Goal: Task Accomplishment & Management: Manage account settings

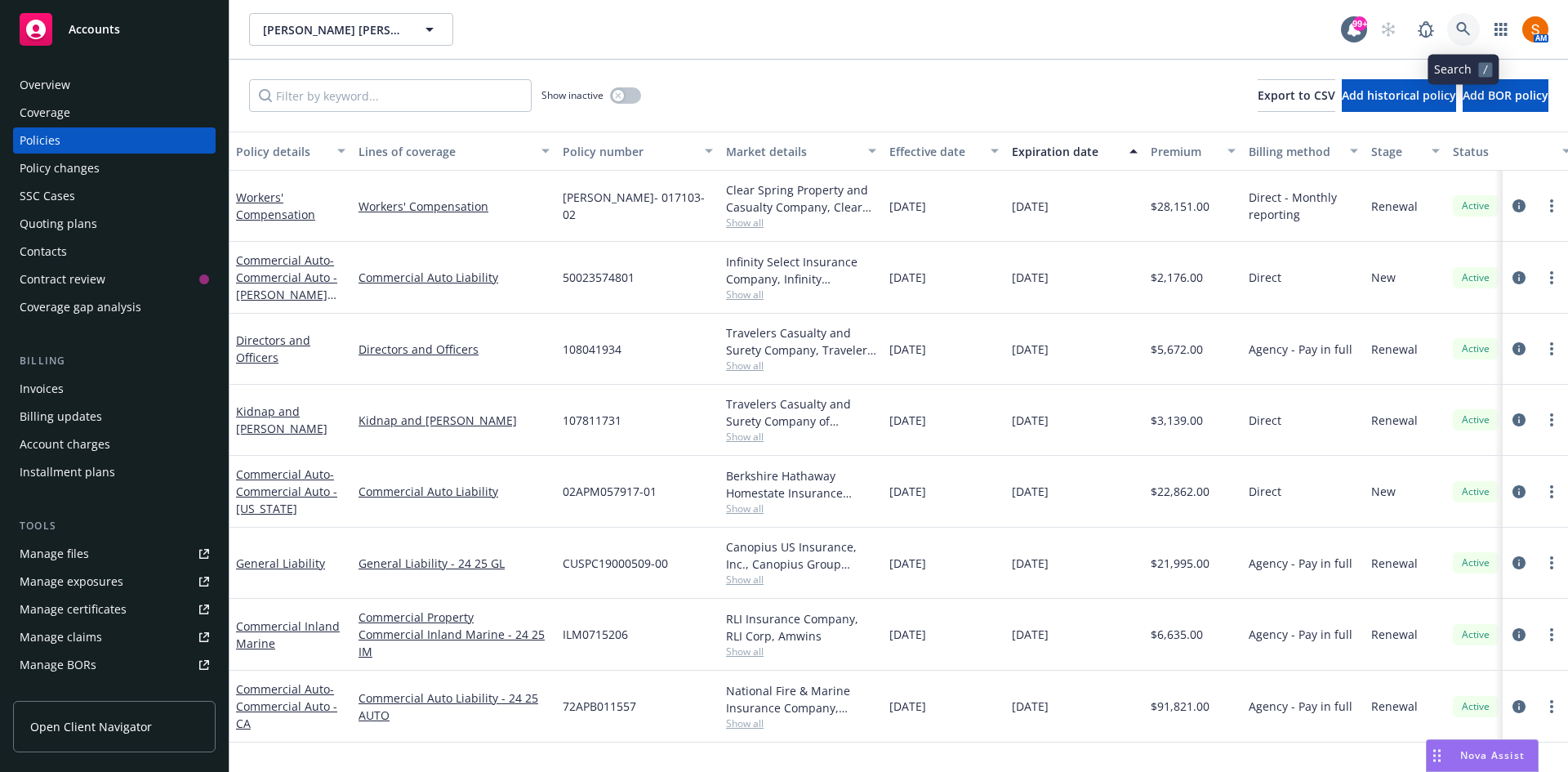
click at [1458, 19] on link at bounding box center [1463, 28] width 32 height 32
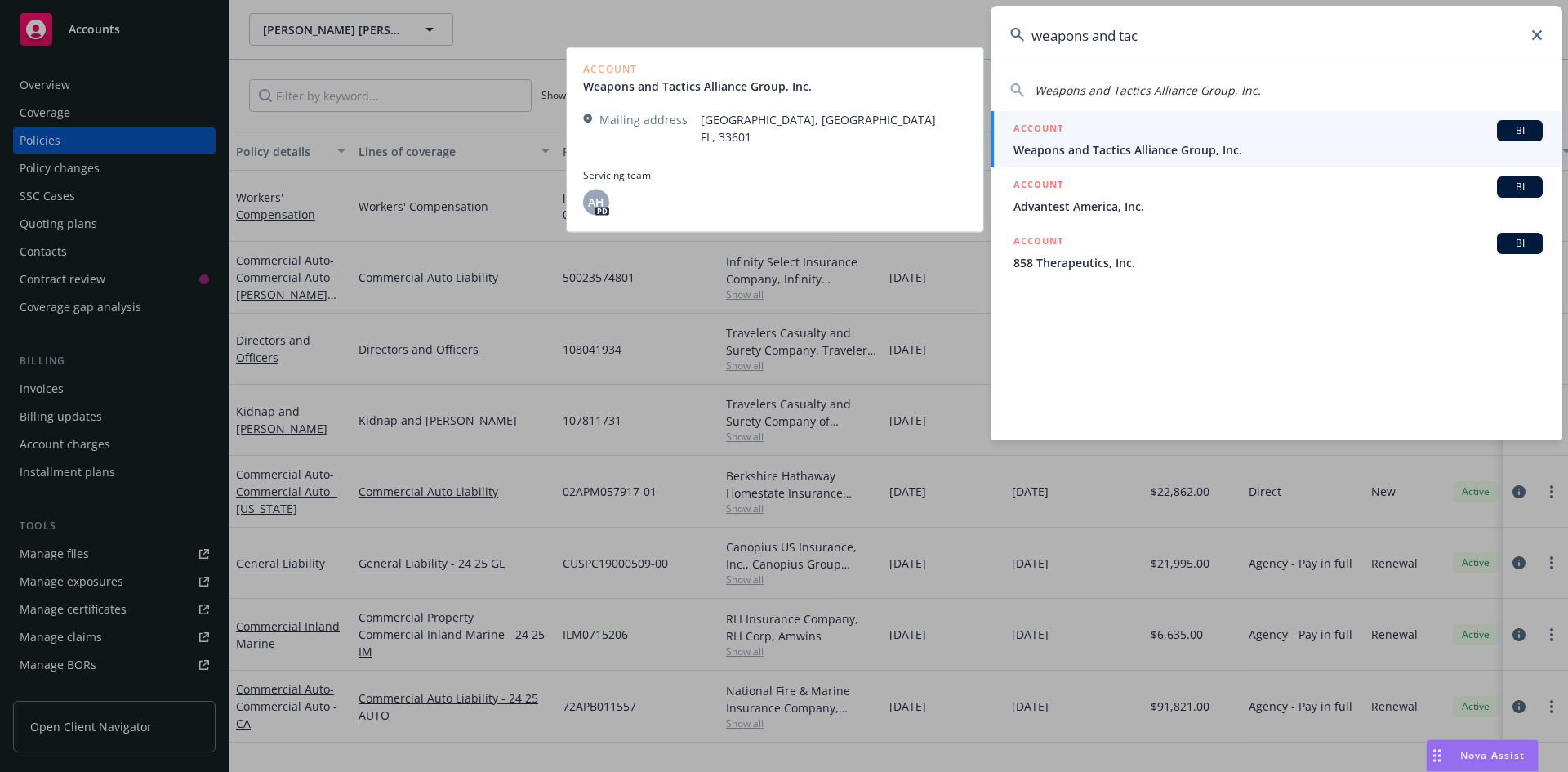
type input "weapons and tac"
click at [1193, 145] on span "Weapons and Tactics Alliance Group, Inc." at bounding box center [1278, 150] width 529 height 18
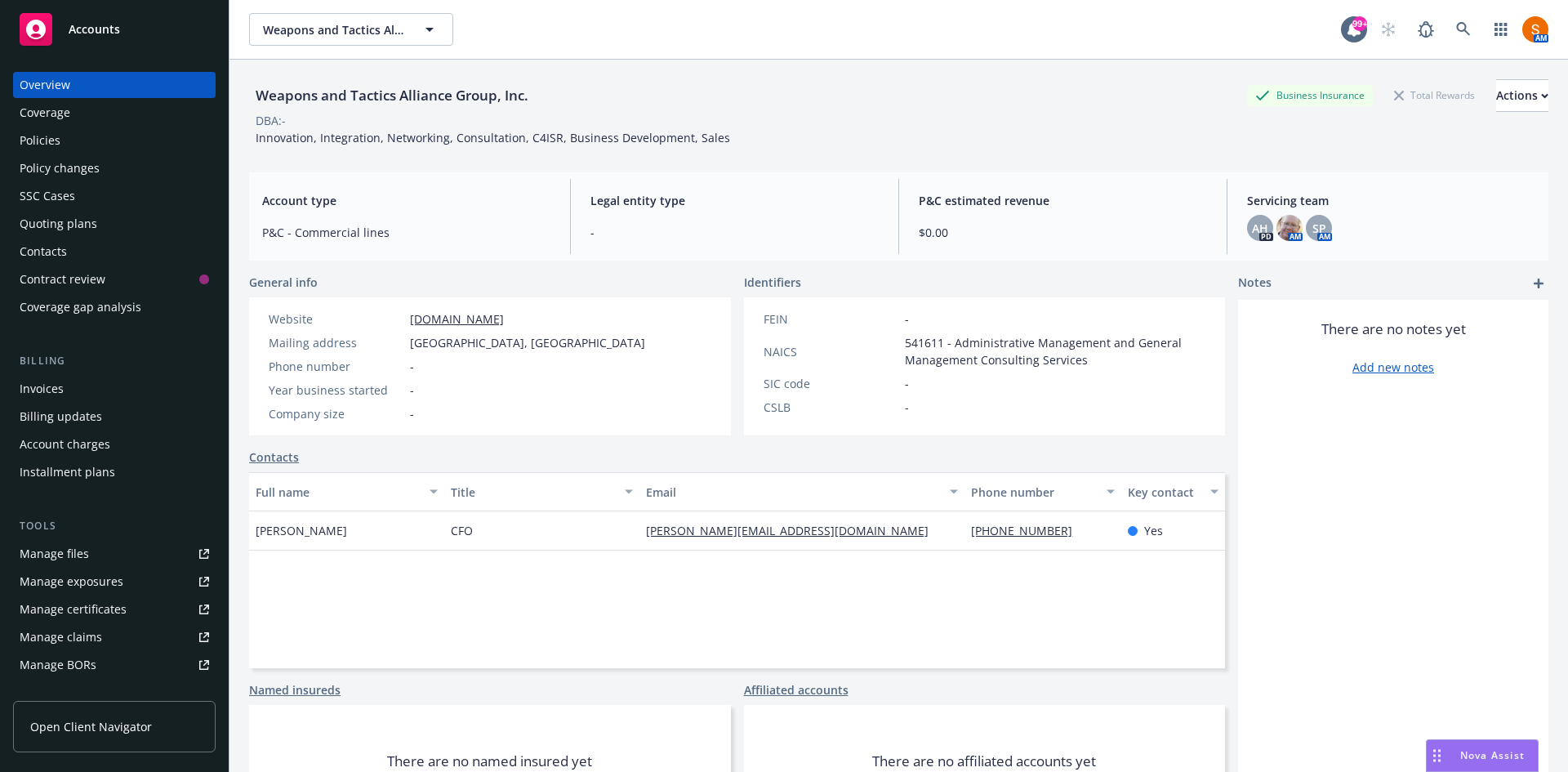
click at [80, 139] on div "Policies" at bounding box center [114, 140] width 189 height 26
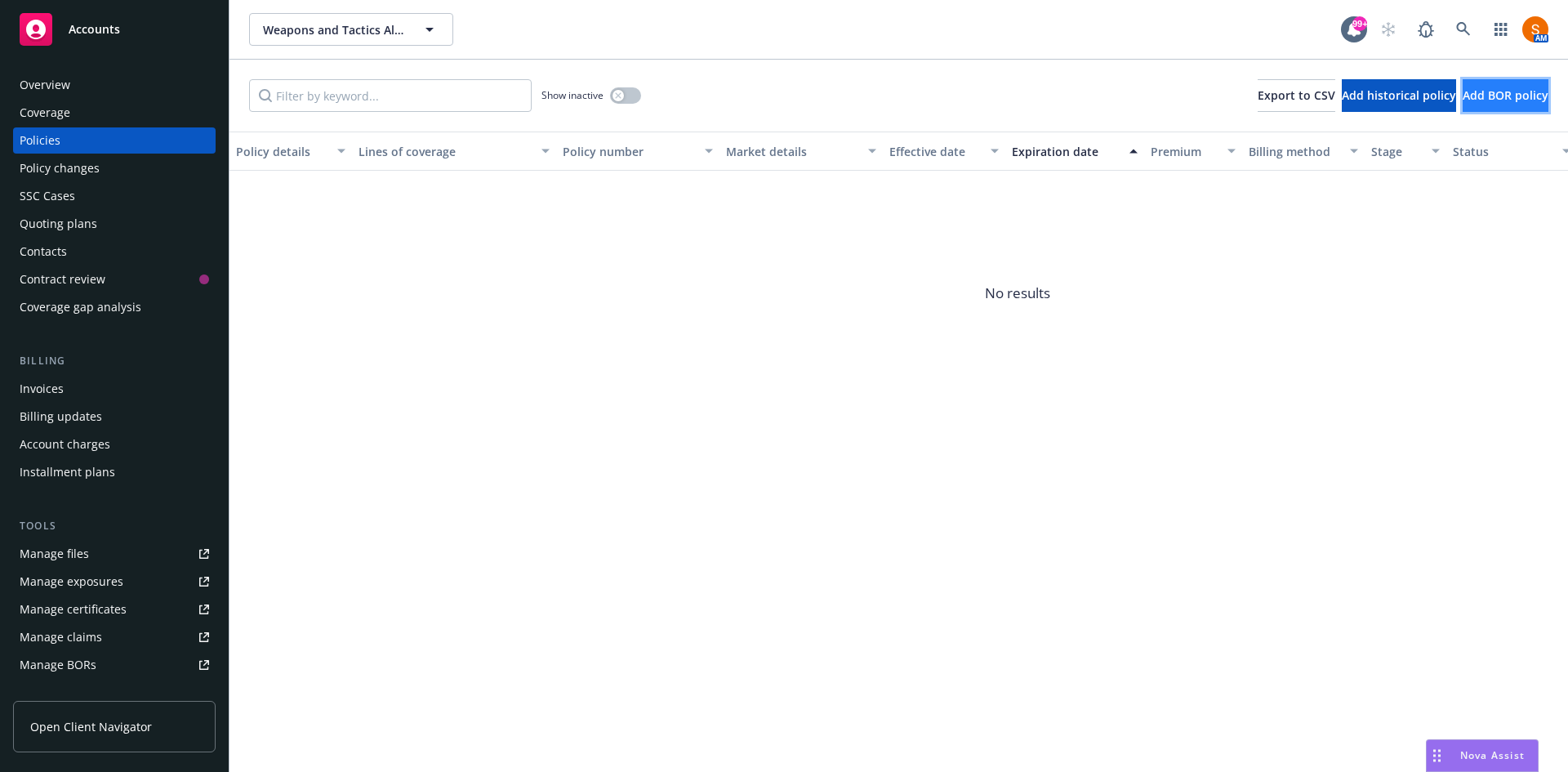
click at [1477, 101] on span "Add BOR policy" at bounding box center [1506, 95] width 86 height 16
select select "other"
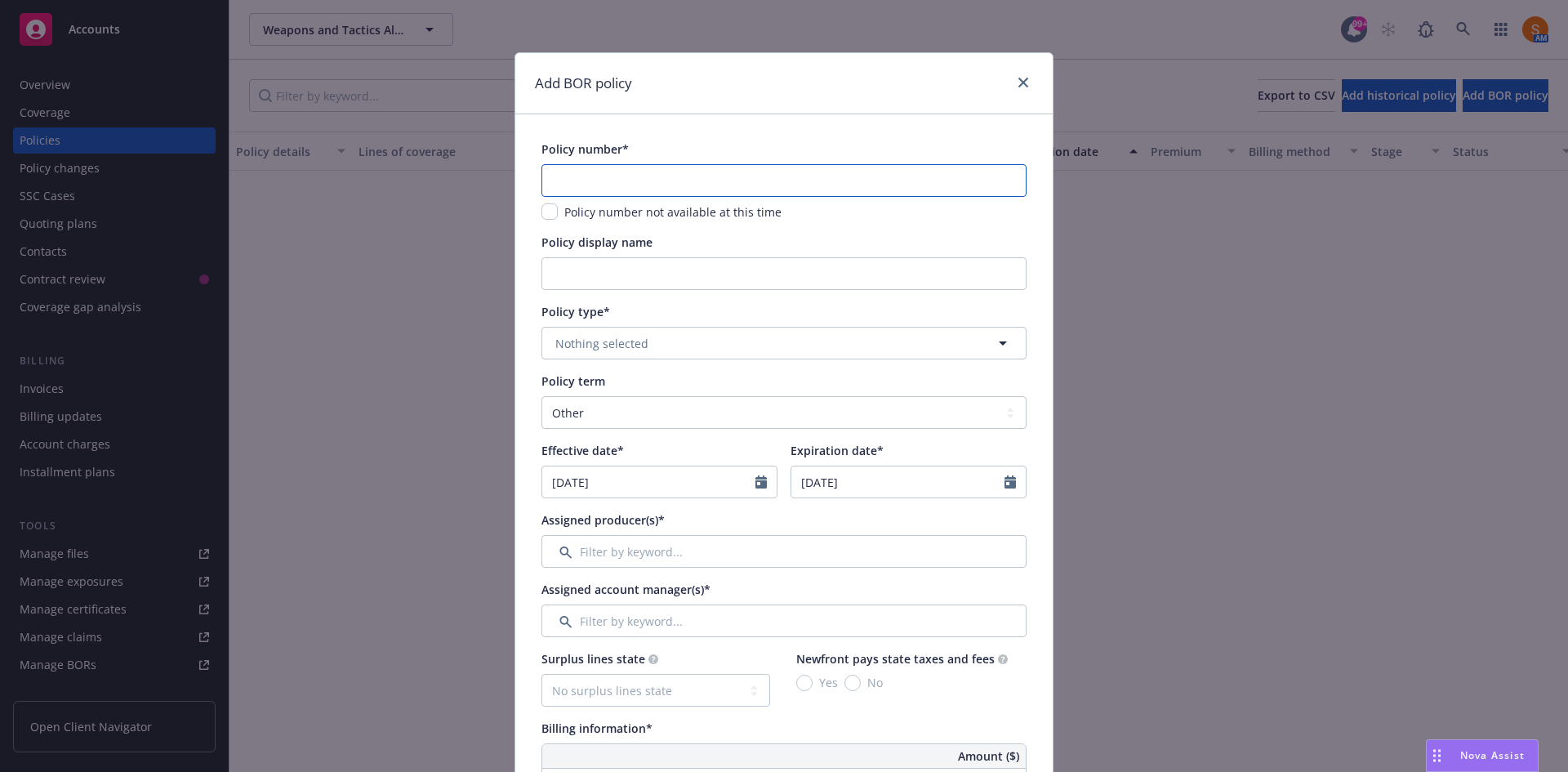
click at [642, 177] on input "text" at bounding box center [784, 180] width 485 height 32
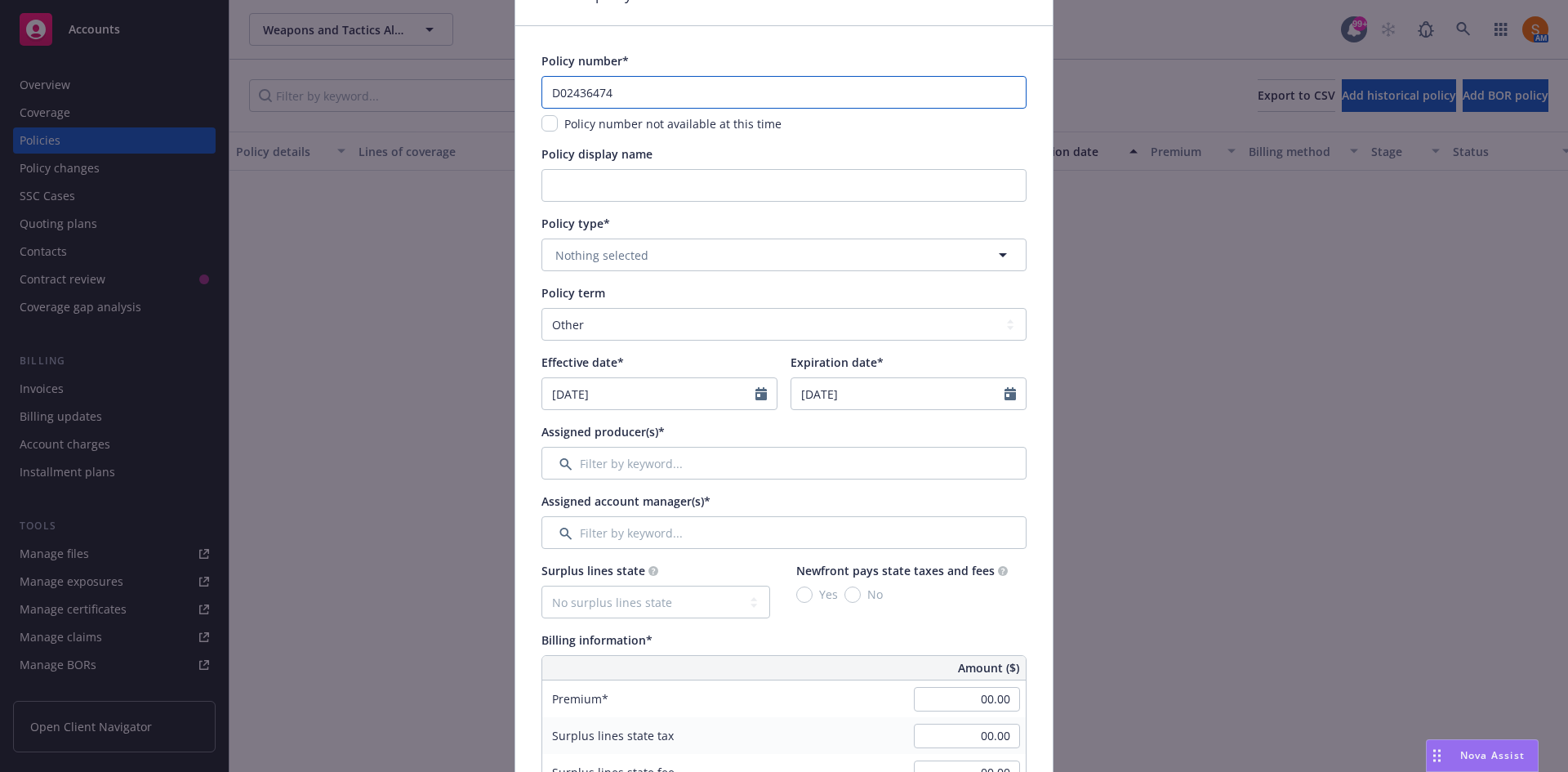
scroll to position [89, 0]
type input "D02436474"
click at [621, 244] on button "Nothing selected" at bounding box center [784, 254] width 485 height 32
type input "general liability"
click at [637, 297] on strong "General Liability" at bounding box center [604, 301] width 91 height 16
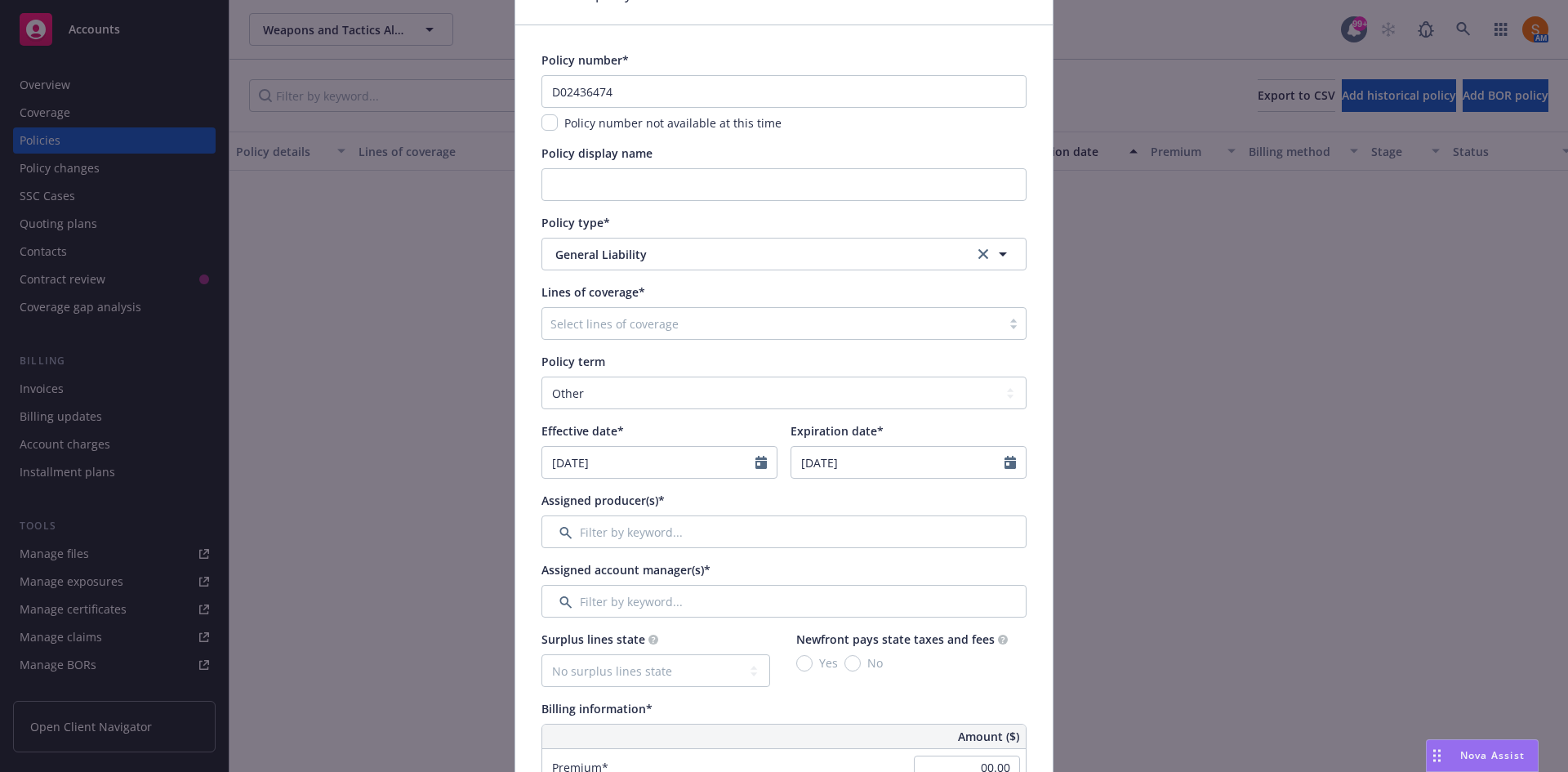
scroll to position [141, 0]
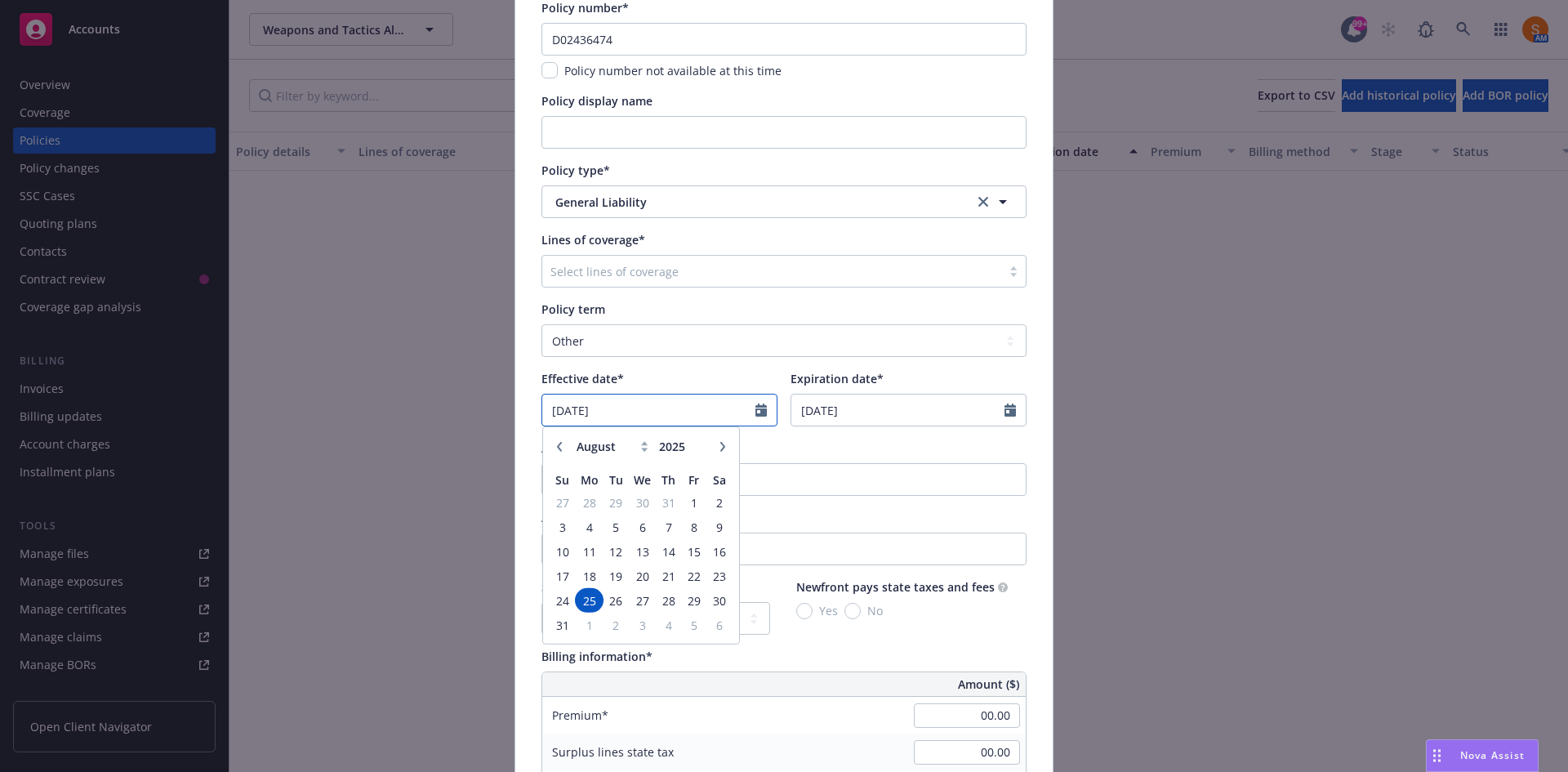
click at [655, 410] on input "08/25/2025" at bounding box center [649, 410] width 214 height 31
click at [721, 449] on icon "button" at bounding box center [723, 450] width 5 height 10
select select "9"
click at [660, 578] on span "25" at bounding box center [668, 578] width 23 height 21
type input "09/25/2025"
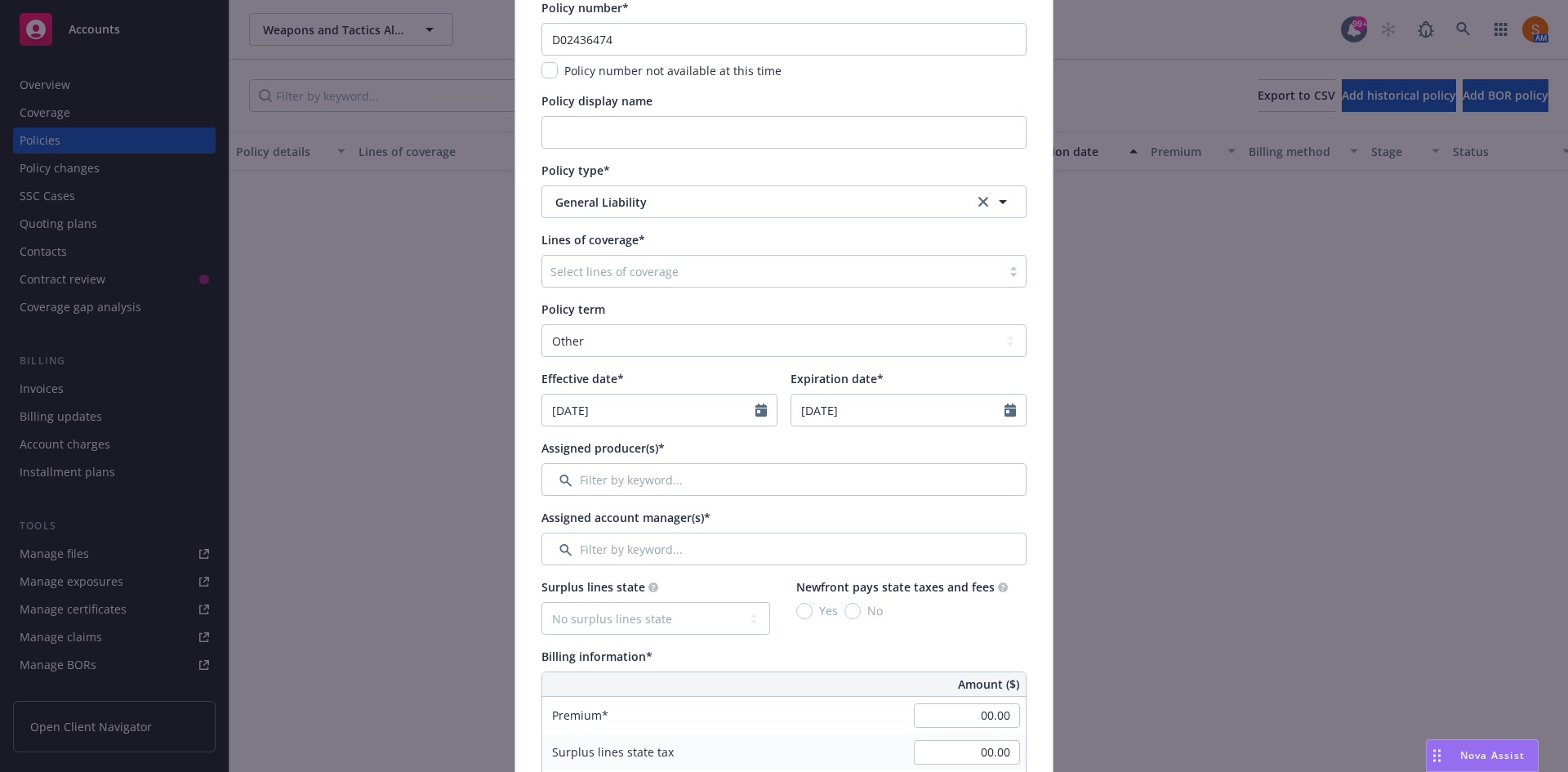
click at [918, 383] on div "Expiration date*" at bounding box center [908, 379] width 236 height 18
select select "8"
click at [910, 416] on input "08/25/2026" at bounding box center [898, 410] width 214 height 31
click at [815, 333] on select "Select policy term 12 Month 6 Month 4 Month 3 Month 2 Month 1 Month 36 Month (3…" at bounding box center [784, 340] width 485 height 32
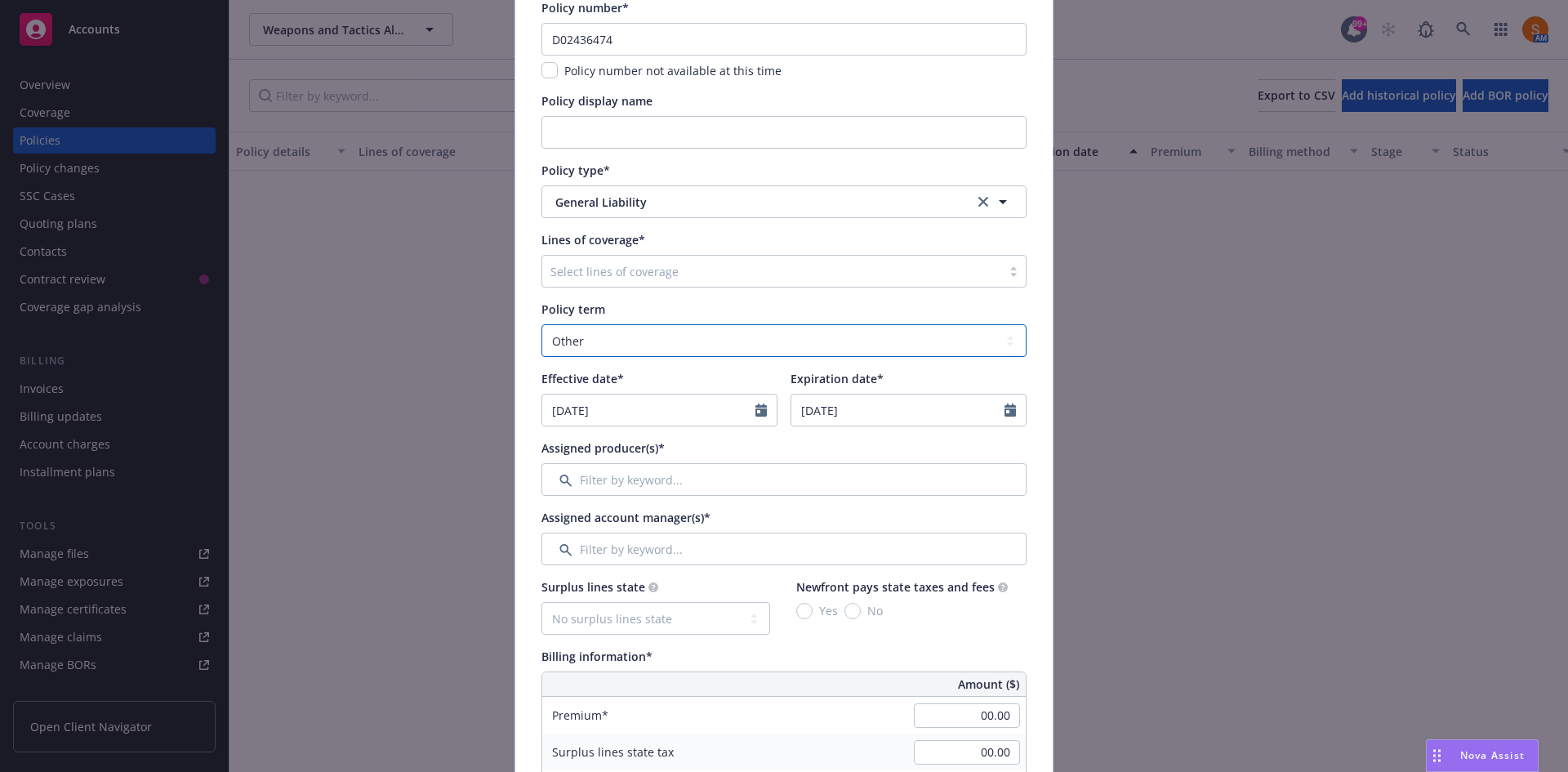
select select "12"
click at [542, 324] on select "Select policy term 12 Month 6 Month 4 Month 3 Month 2 Month 1 Month 36 Month (3…" at bounding box center [784, 340] width 485 height 32
type input "09/25/2026"
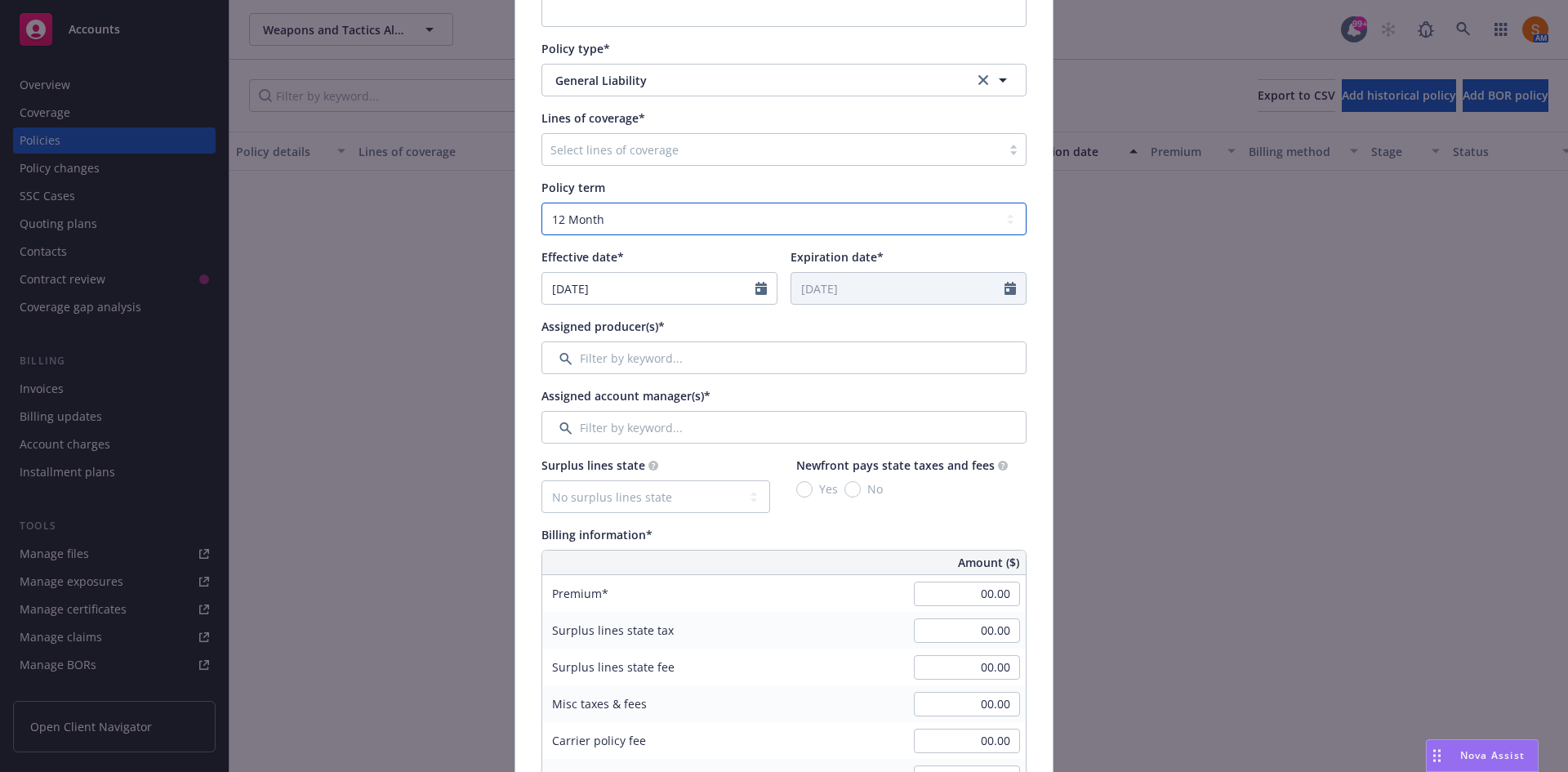
scroll to position [264, 0]
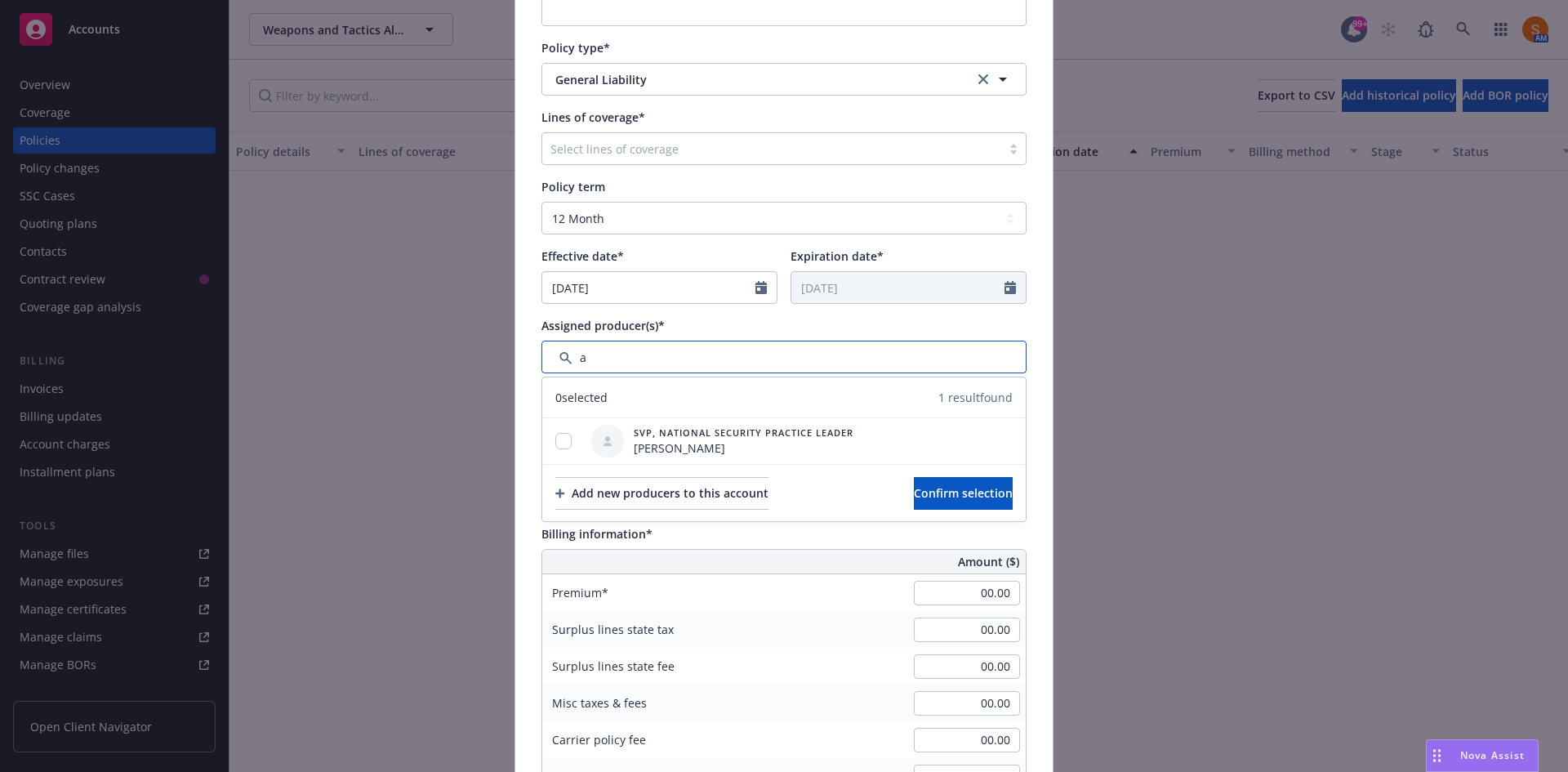
click at [634, 361] on input "Filter by keyword..." at bounding box center [784, 357] width 485 height 32
type input "andrew"
click at [555, 445] on input "checkbox" at bounding box center [563, 441] width 17 height 17
checkbox input "true"
click at [971, 489] on span "Confirm selection" at bounding box center [963, 493] width 99 height 16
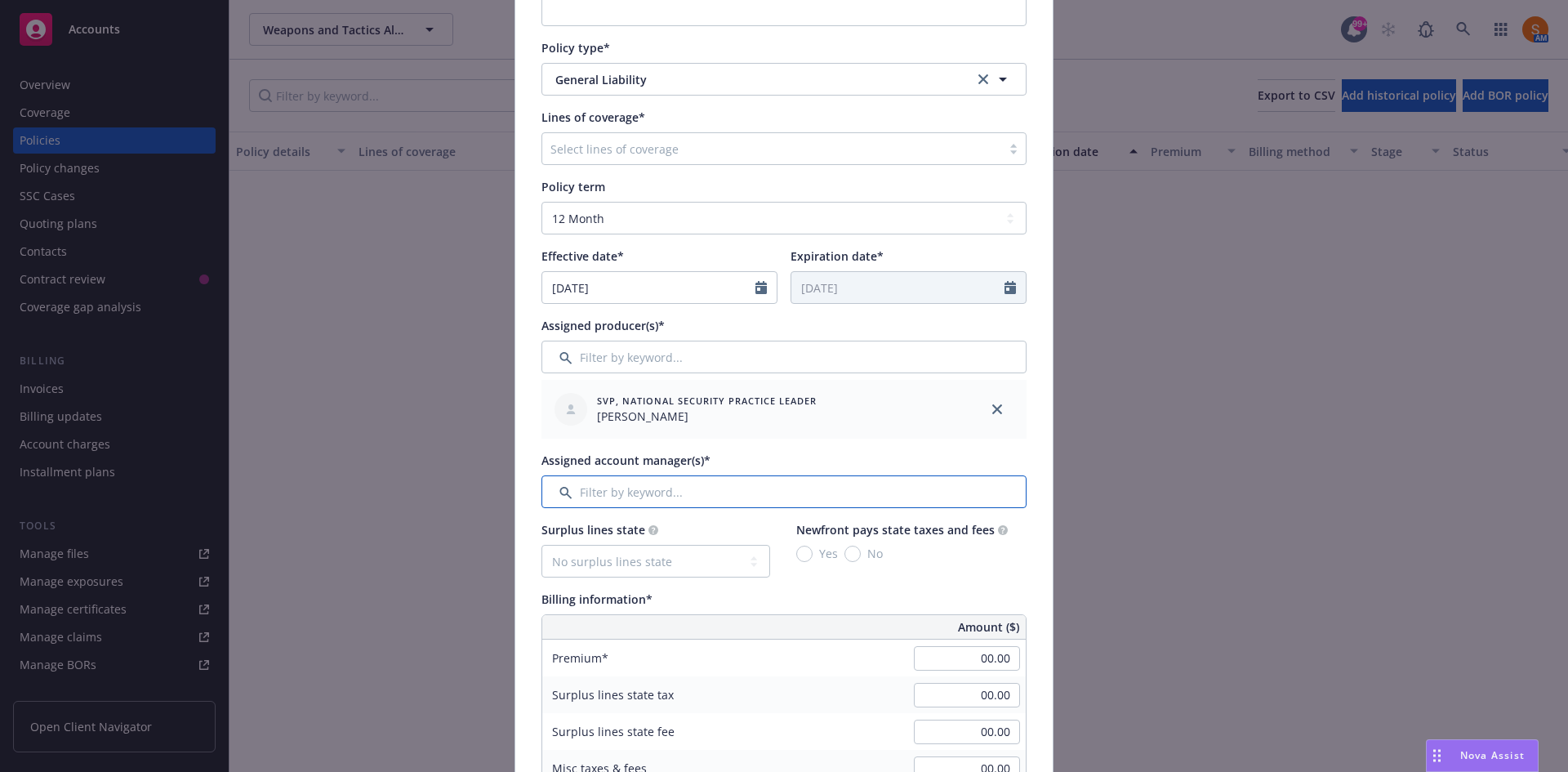
click at [635, 492] on input "Filter by keyword..." at bounding box center [784, 491] width 485 height 32
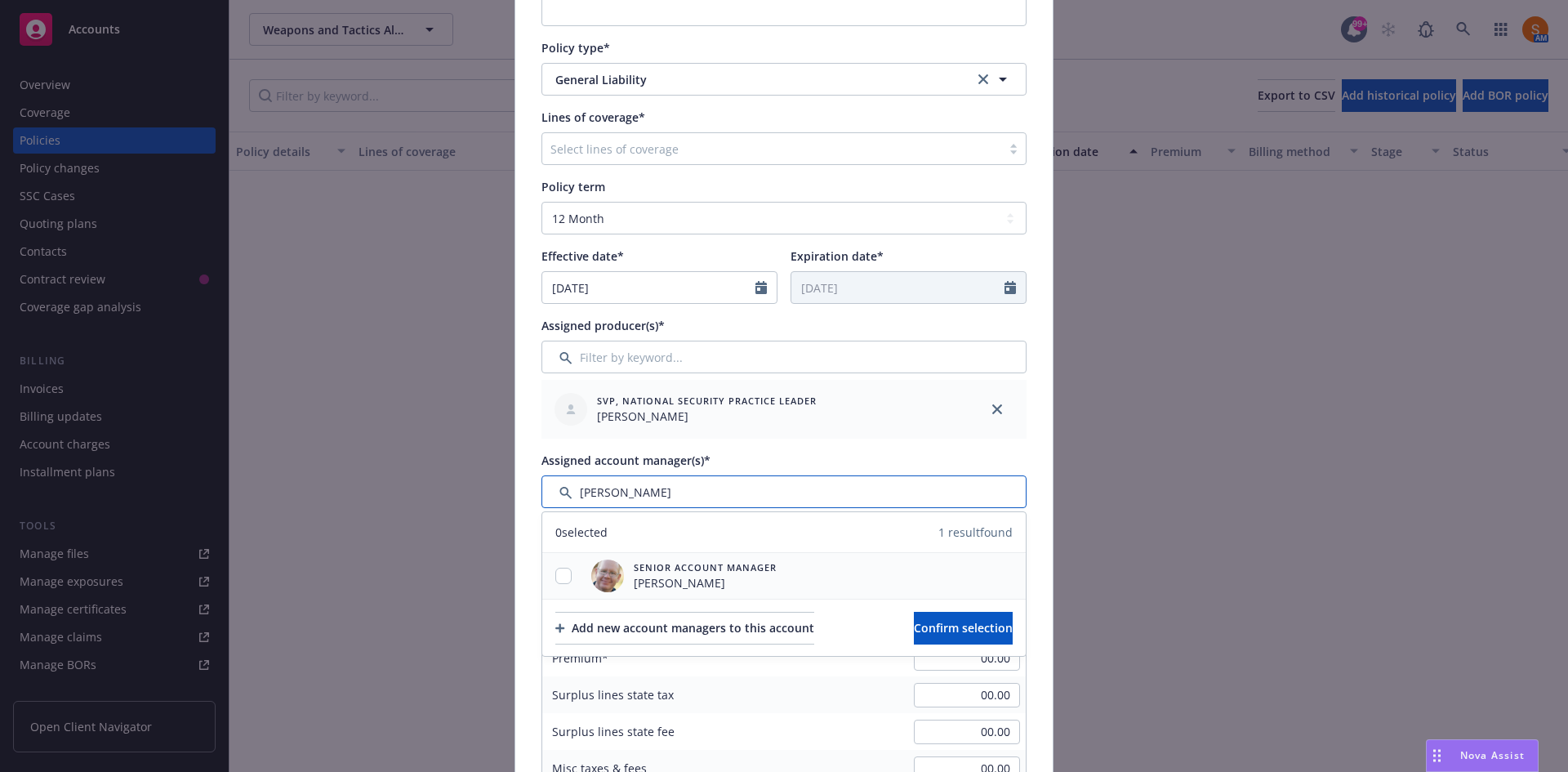
type input "james"
click at [555, 582] on input "checkbox" at bounding box center [563, 576] width 17 height 17
checkbox input "true"
click at [964, 614] on button "Confirm selection" at bounding box center [963, 628] width 99 height 32
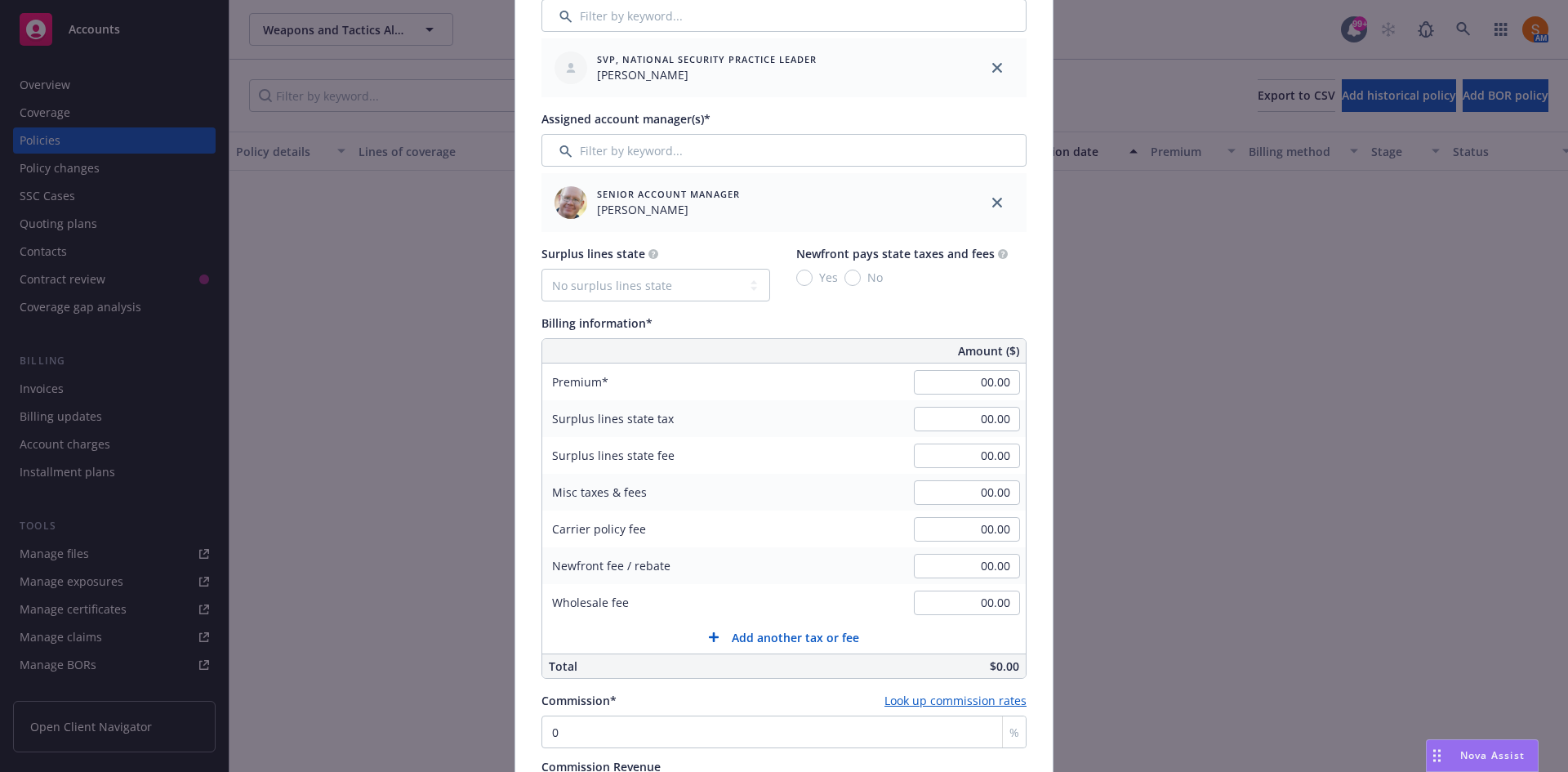
scroll to position [606, 0]
click at [969, 380] on input "00.00" at bounding box center [967, 381] width 106 height 24
type input "10,350.00"
click at [774, 423] on div "Surplus lines state tax" at bounding box center [665, 418] width 245 height 37
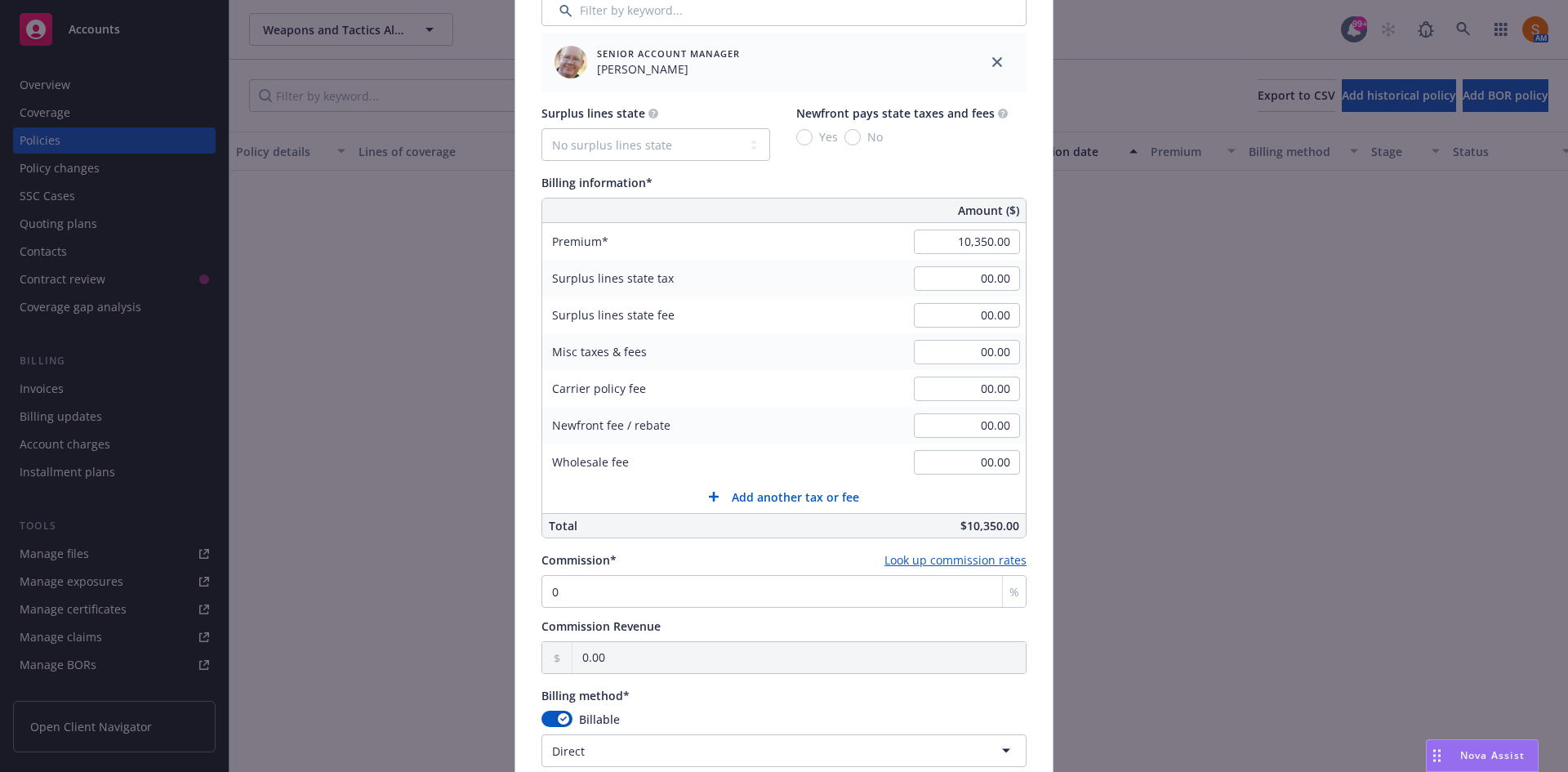
scroll to position [747, 0]
click at [656, 583] on input "0" at bounding box center [784, 590] width 485 height 32
type input "1"
type input "103.50"
type input "15"
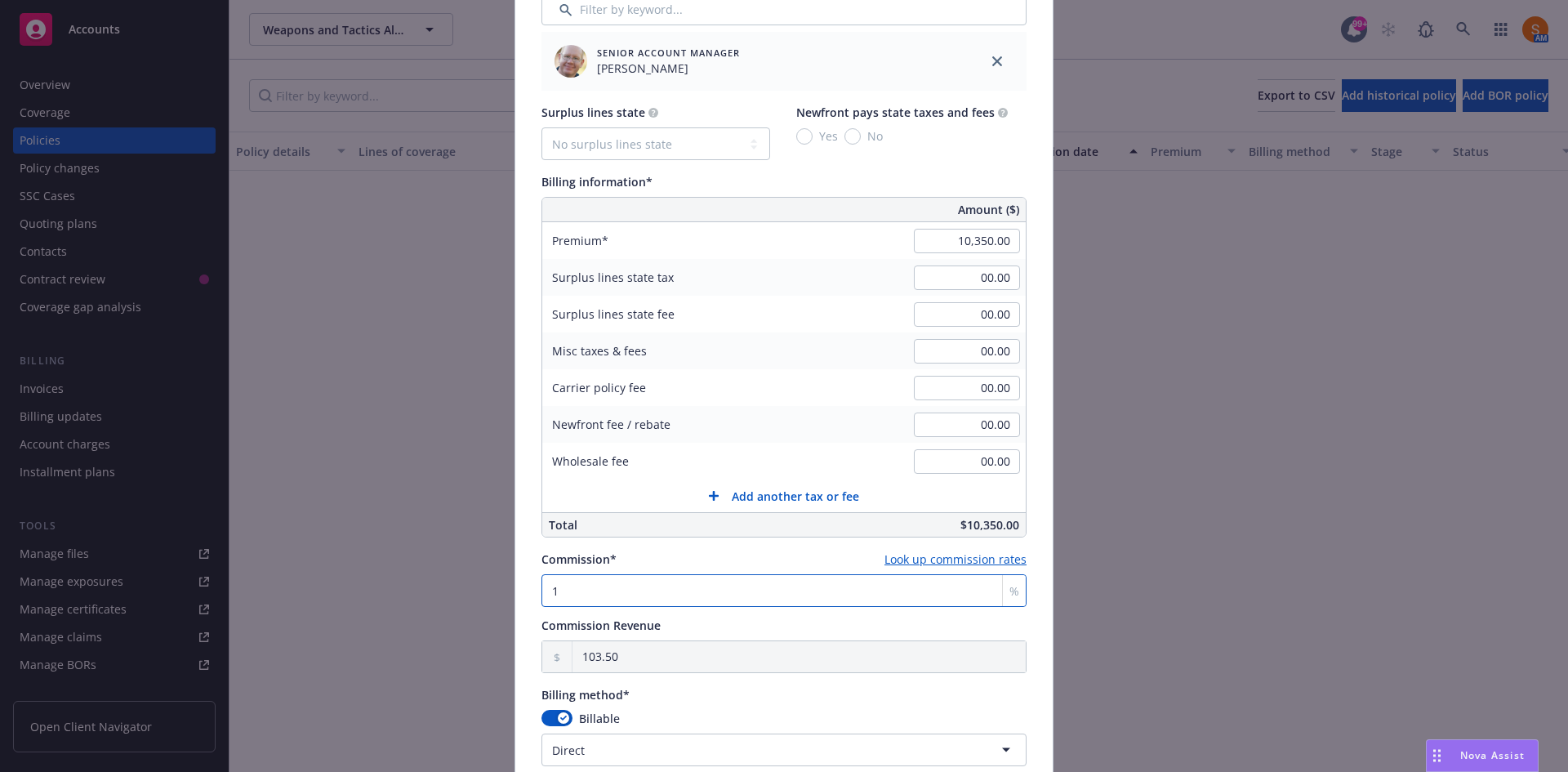
type input "1,552.50"
type input "15"
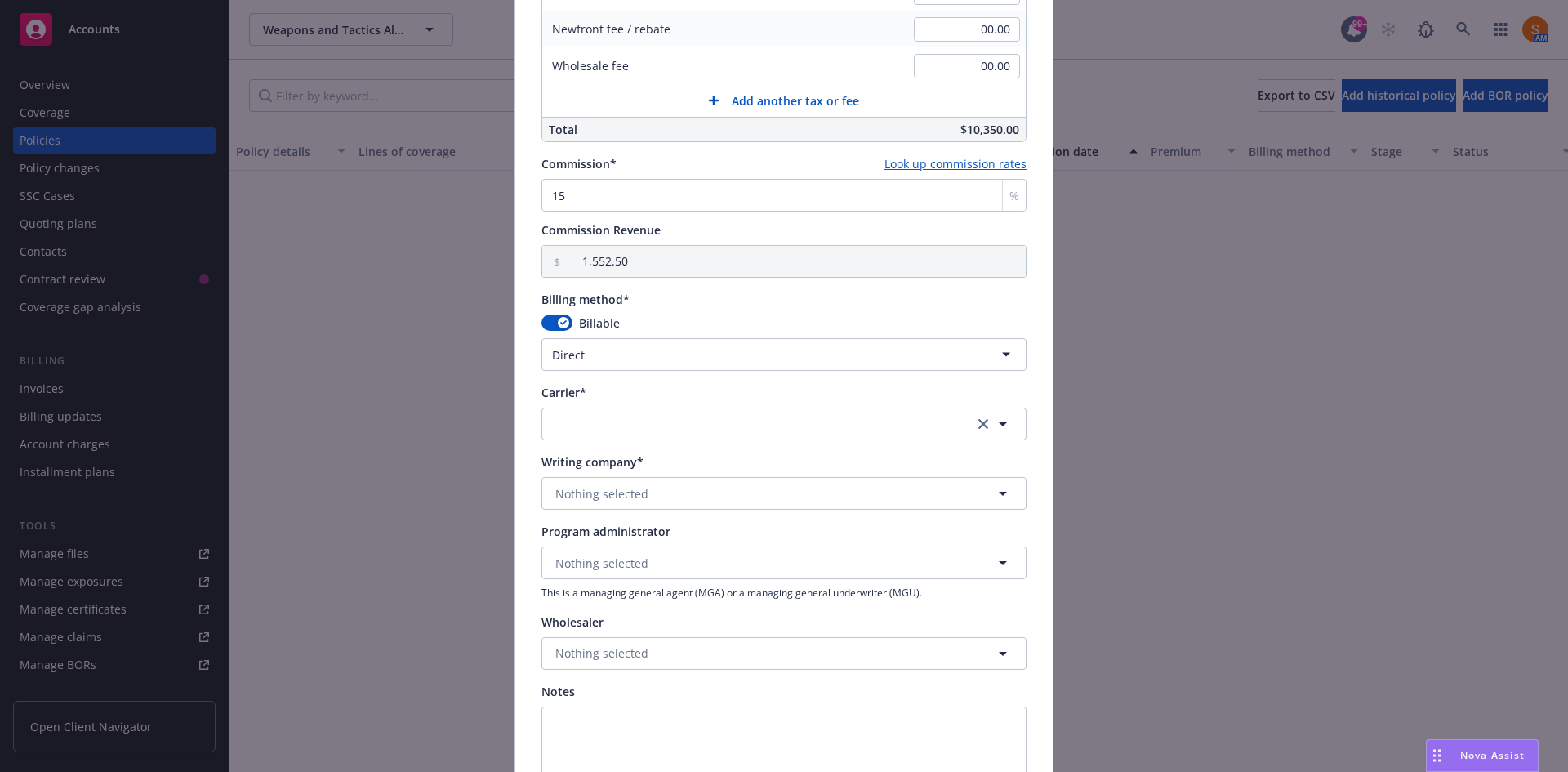
scroll to position [1143, 0]
click at [631, 420] on button "button" at bounding box center [784, 422] width 485 height 32
type input "chubb"
click at [591, 513] on strong "Chubb Group" at bounding box center [596, 509] width 75 height 16
click at [620, 485] on span "Nothing selected" at bounding box center [601, 494] width 93 height 18
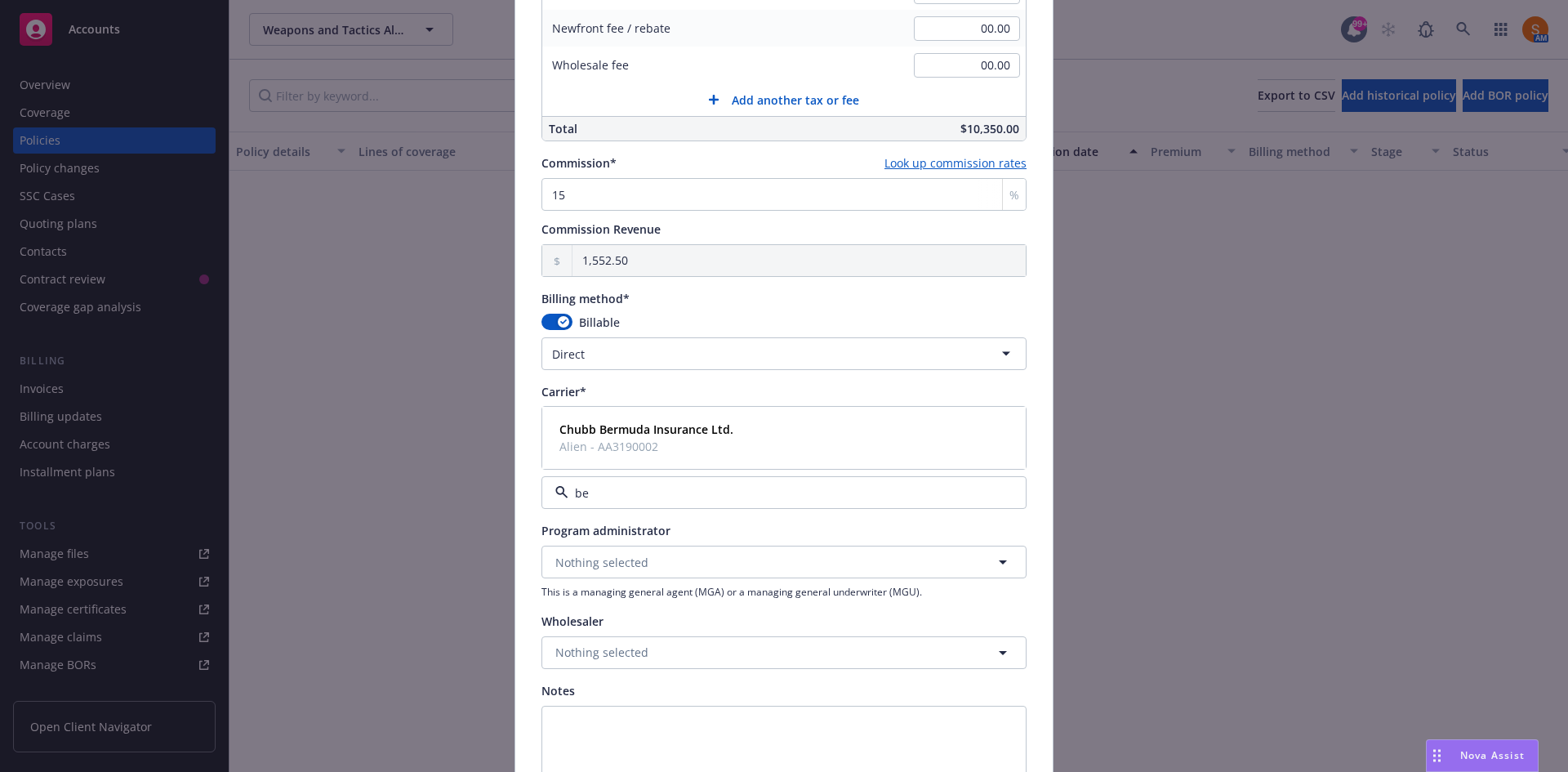
type input "b"
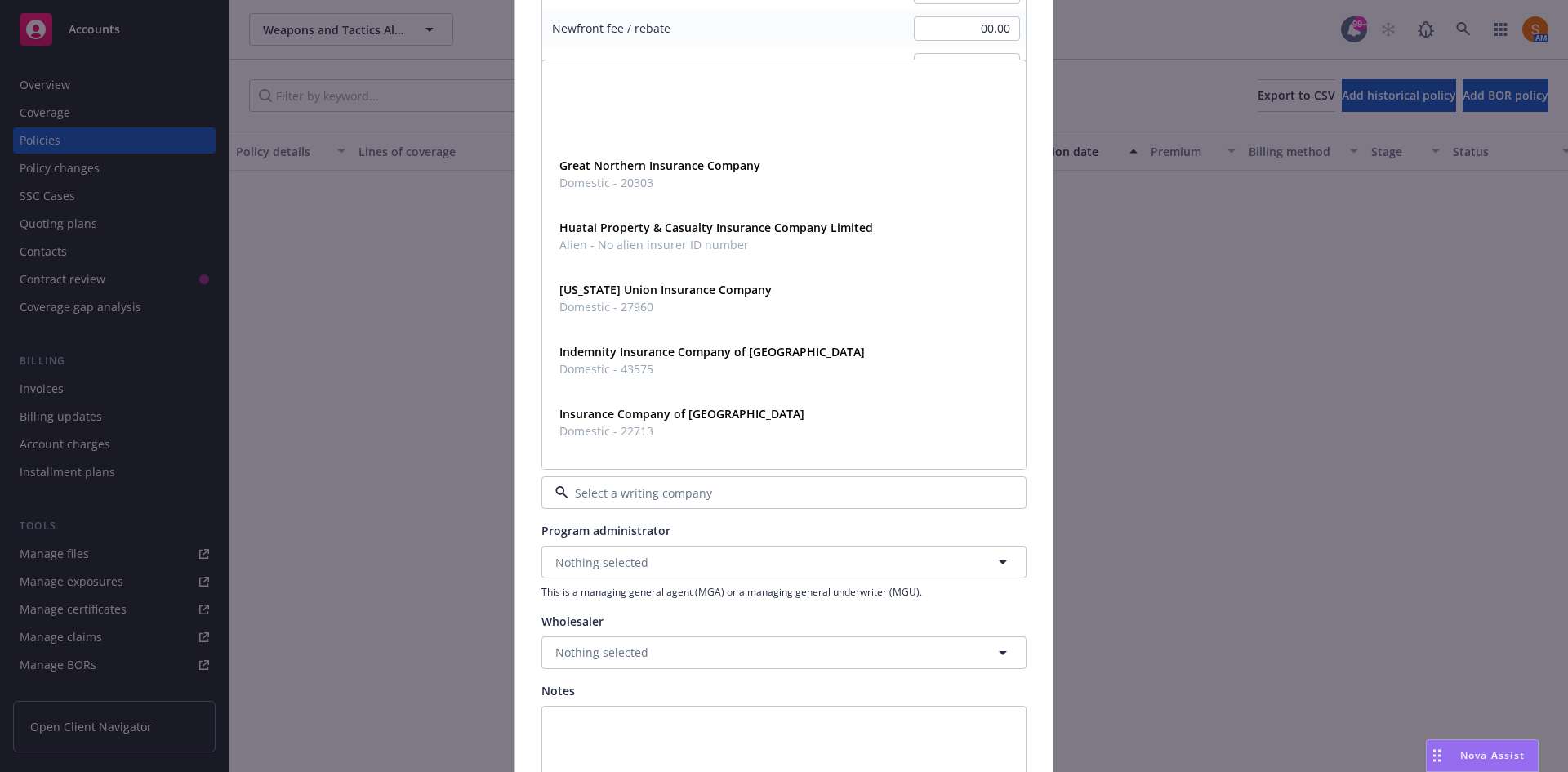
scroll to position [1764, 0]
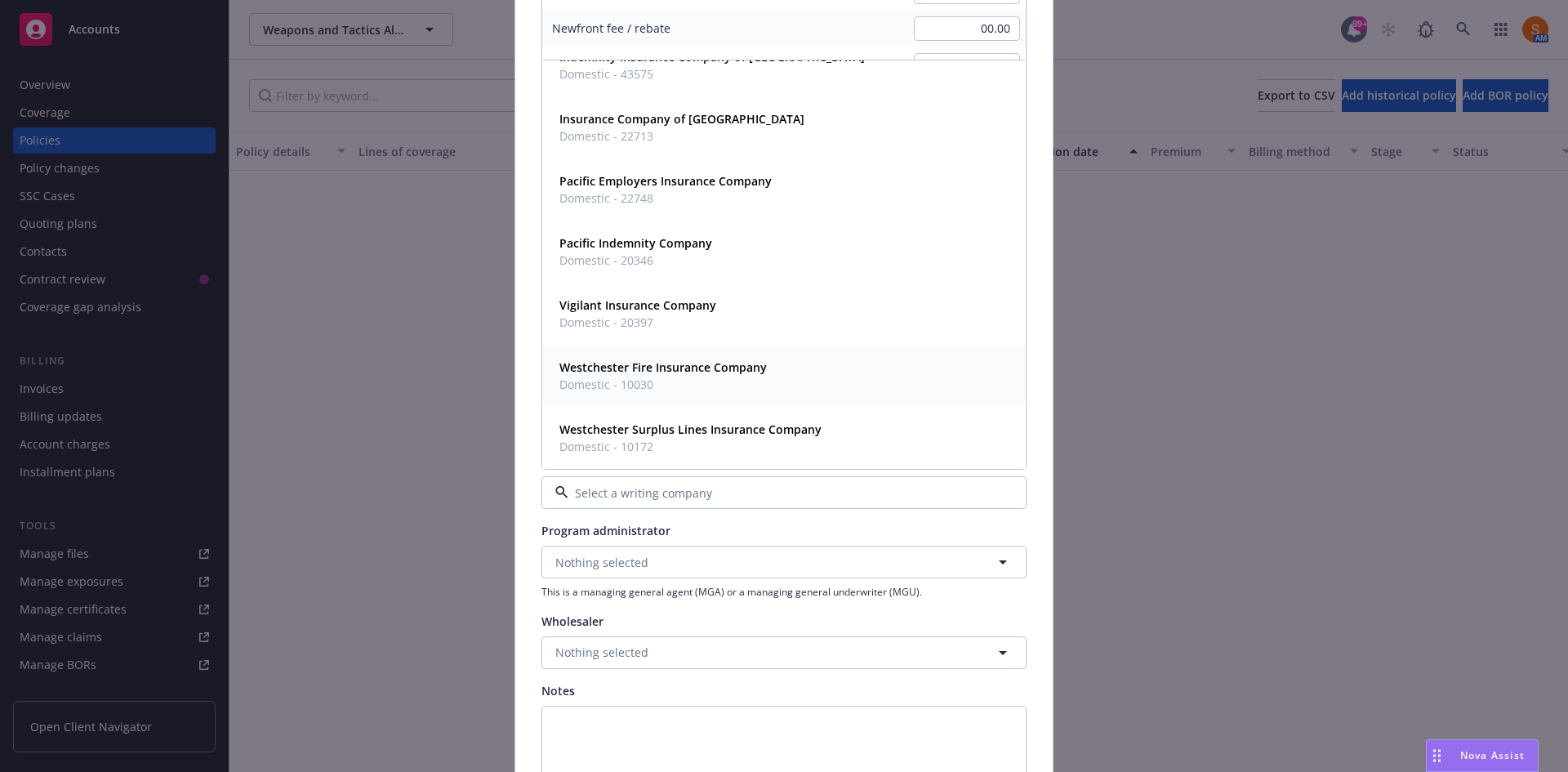
click at [667, 381] on span "Domestic - 10030" at bounding box center [663, 385] width 208 height 18
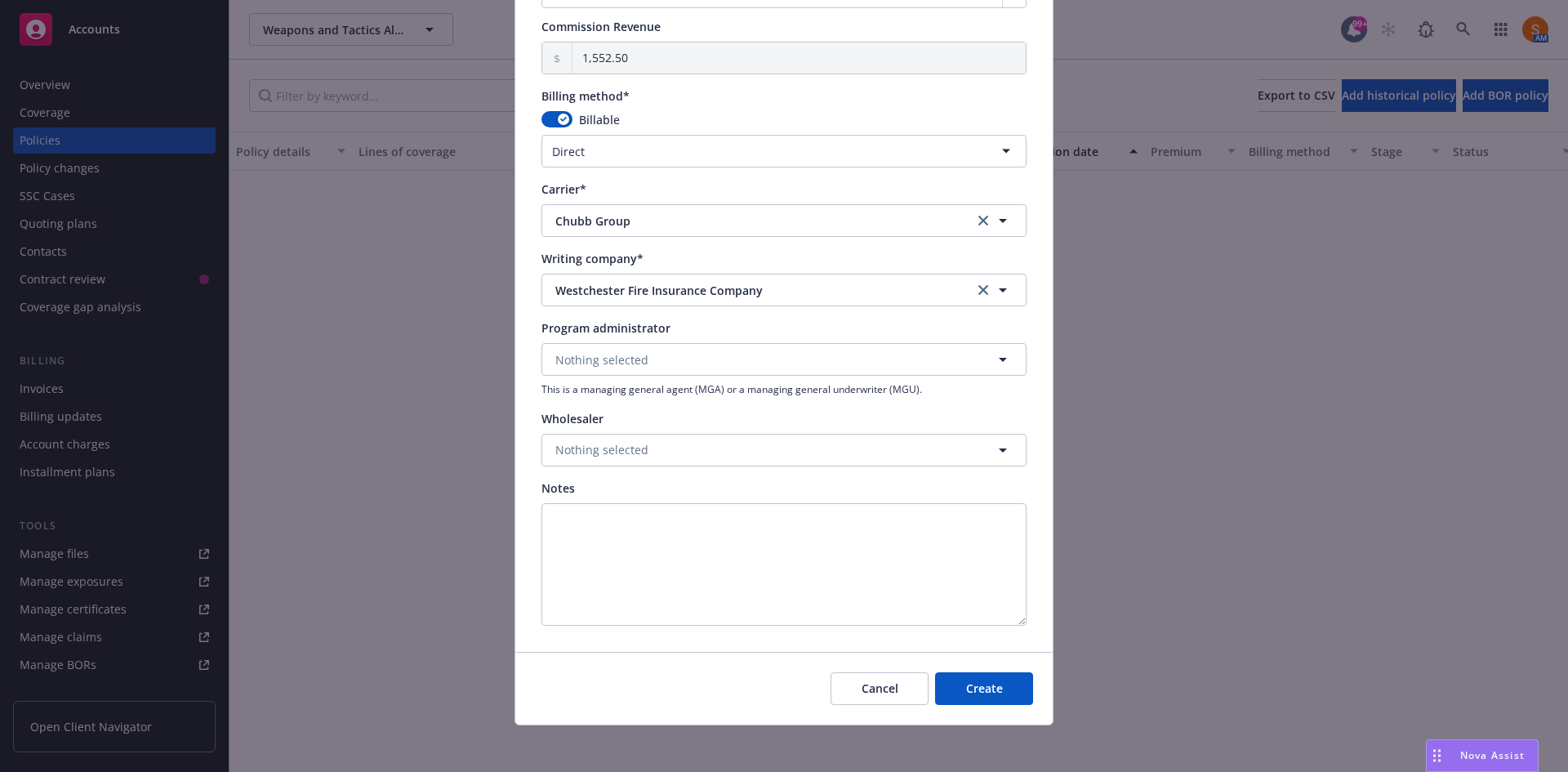
scroll to position [1351, 0]
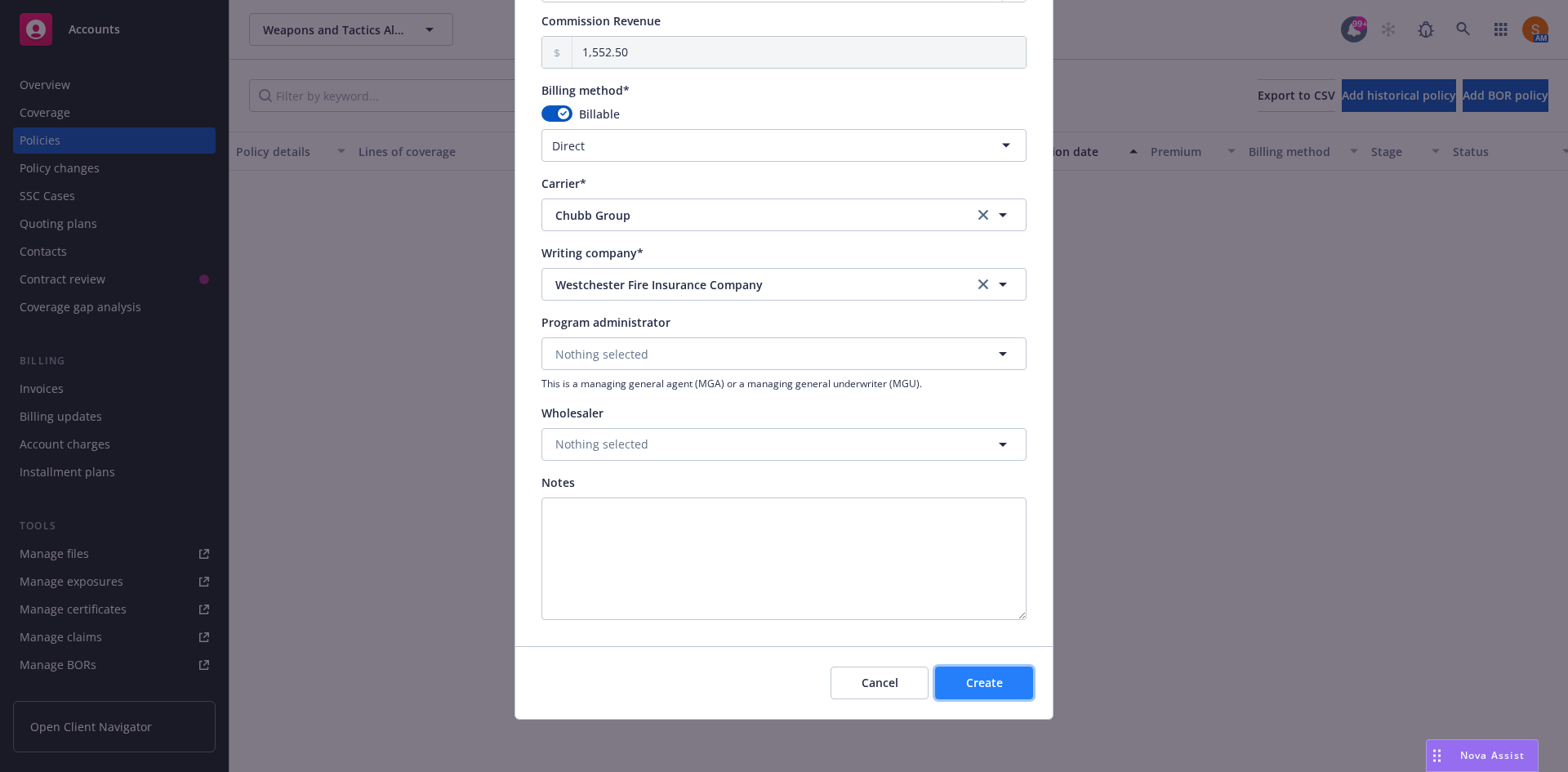
click at [995, 669] on button "Create" at bounding box center [984, 682] width 98 height 32
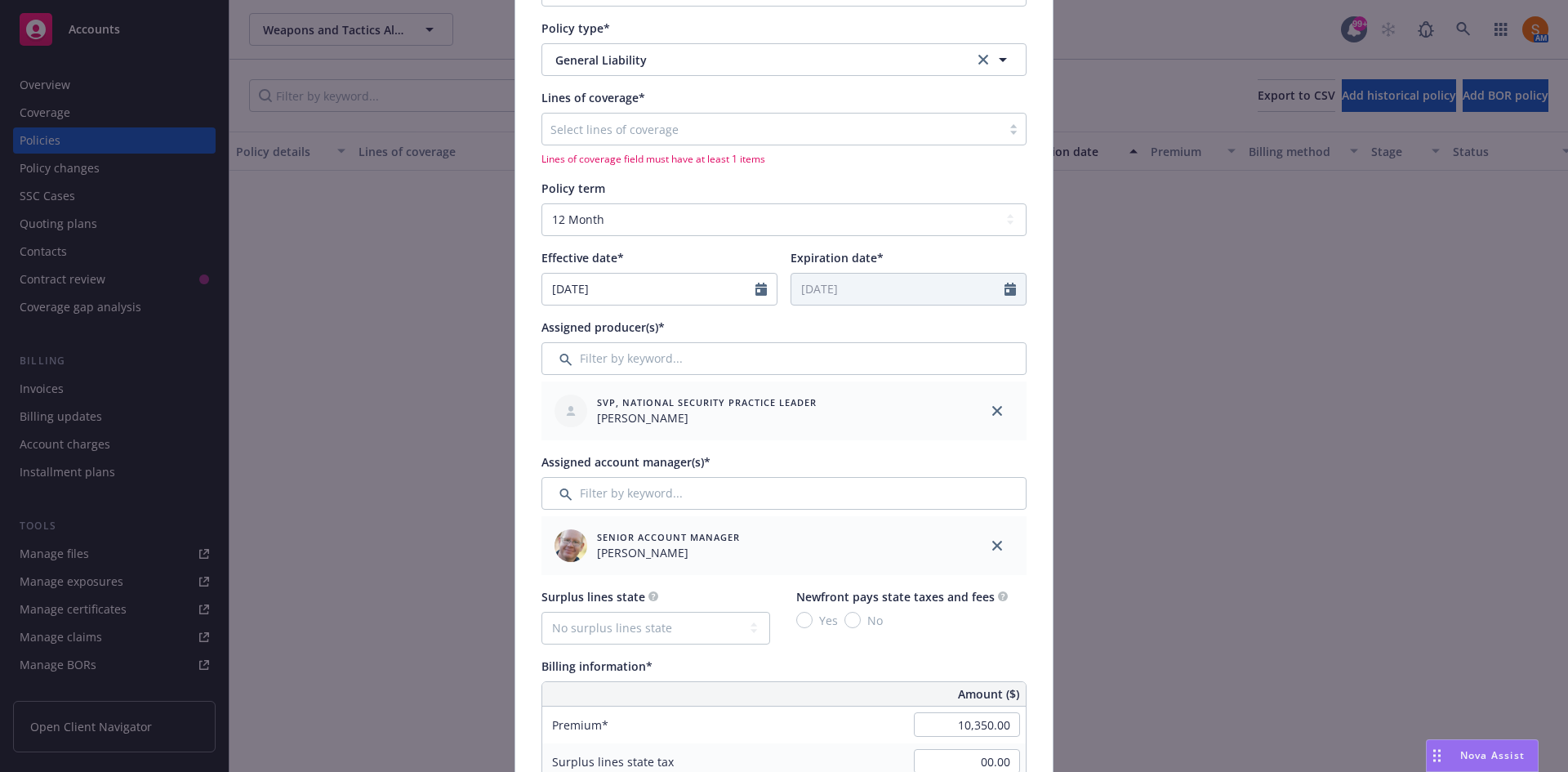
scroll to position [192, 0]
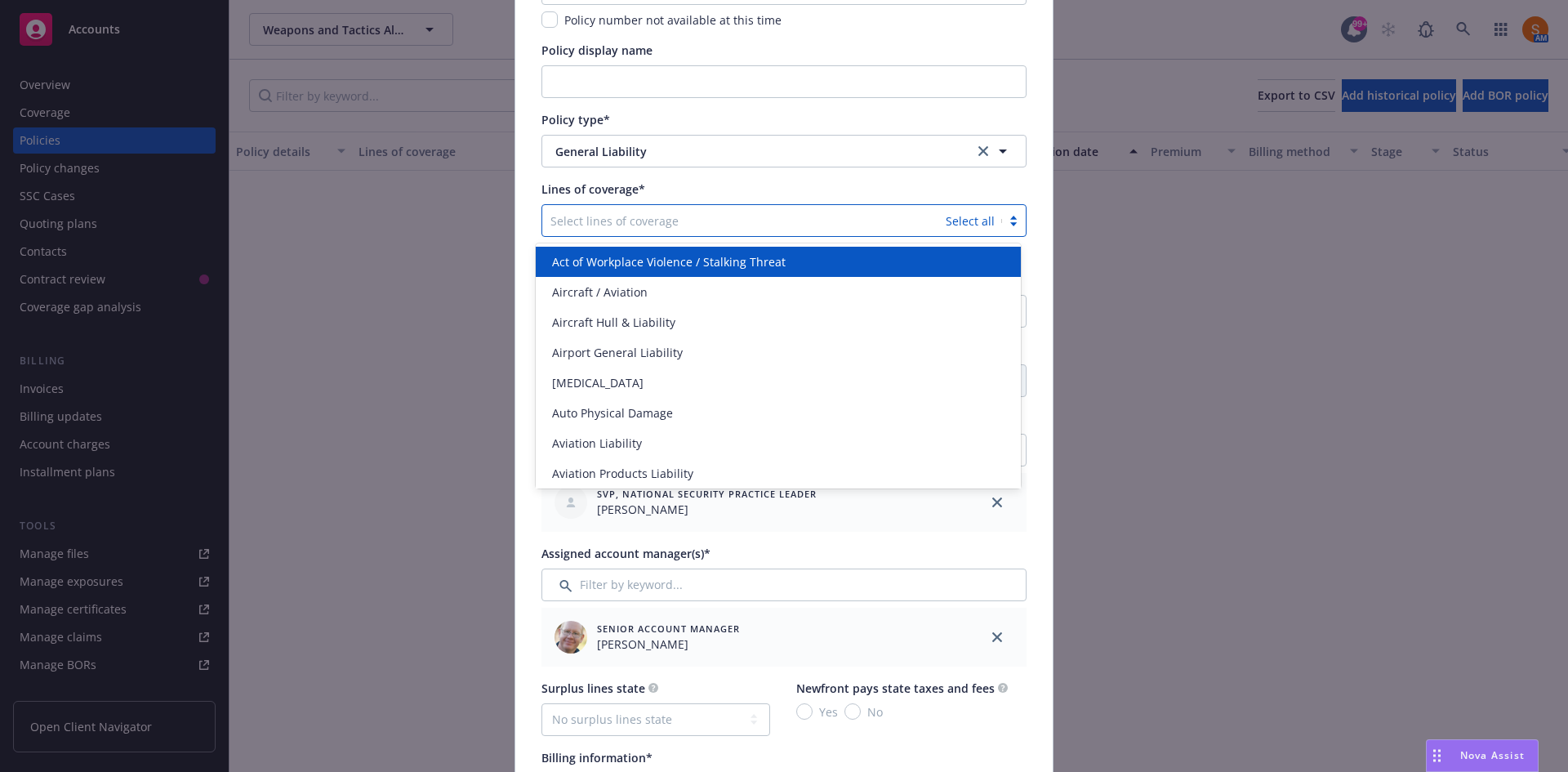
click at [680, 222] on div at bounding box center [743, 220] width 387 height 20
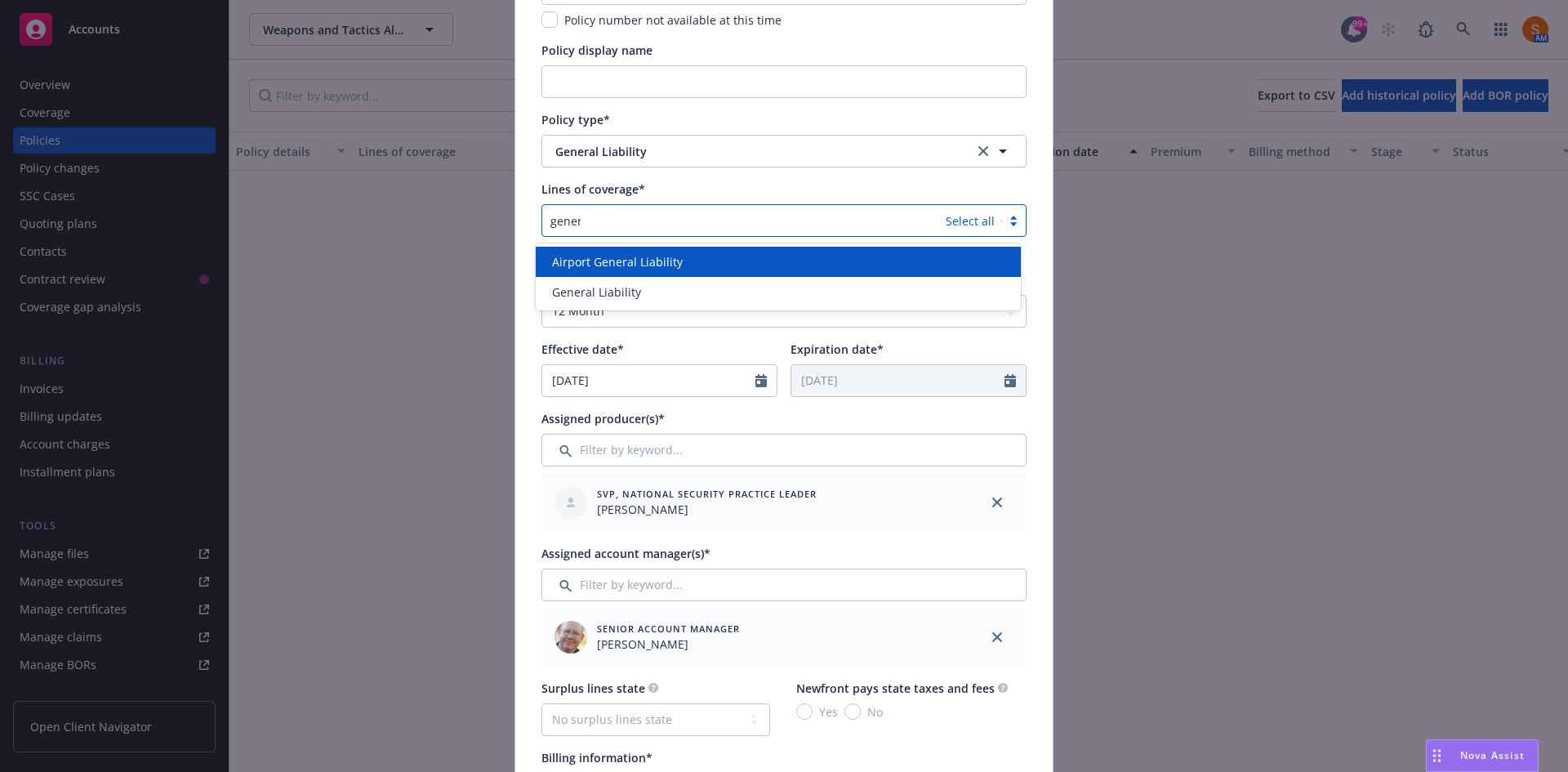
type input "general"
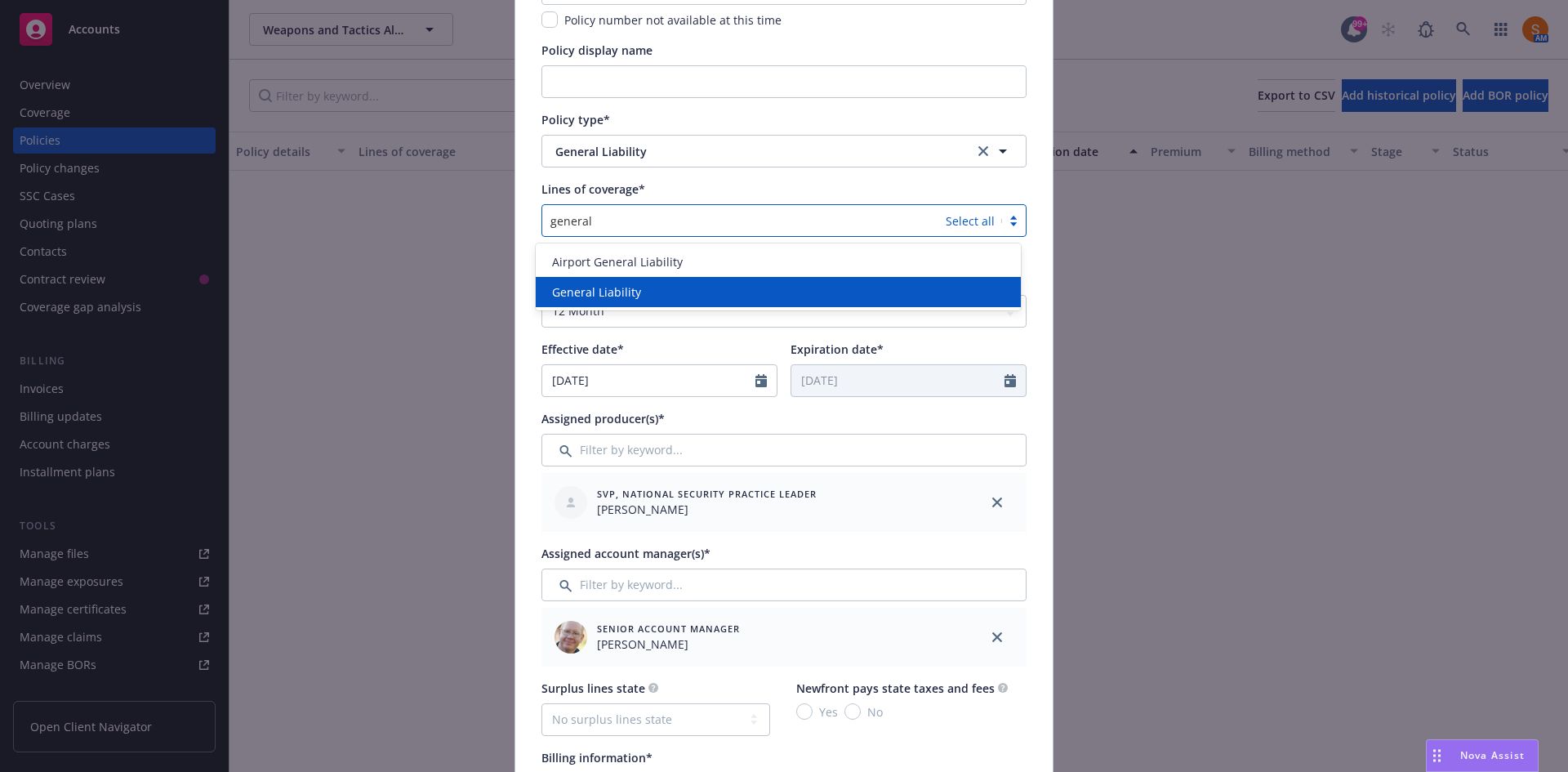
click at [641, 280] on div "General Liability" at bounding box center [778, 292] width 485 height 30
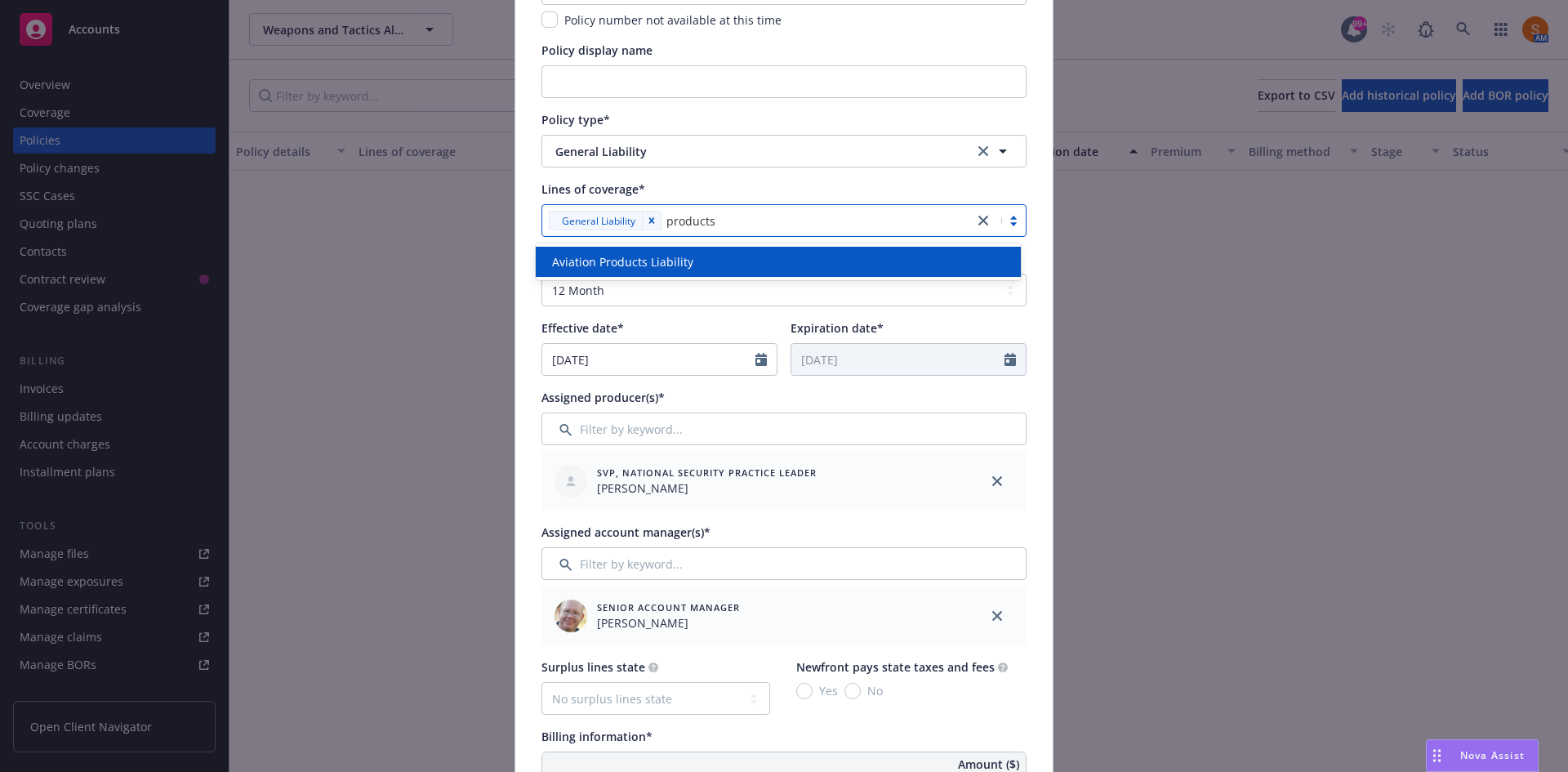
type input "product"
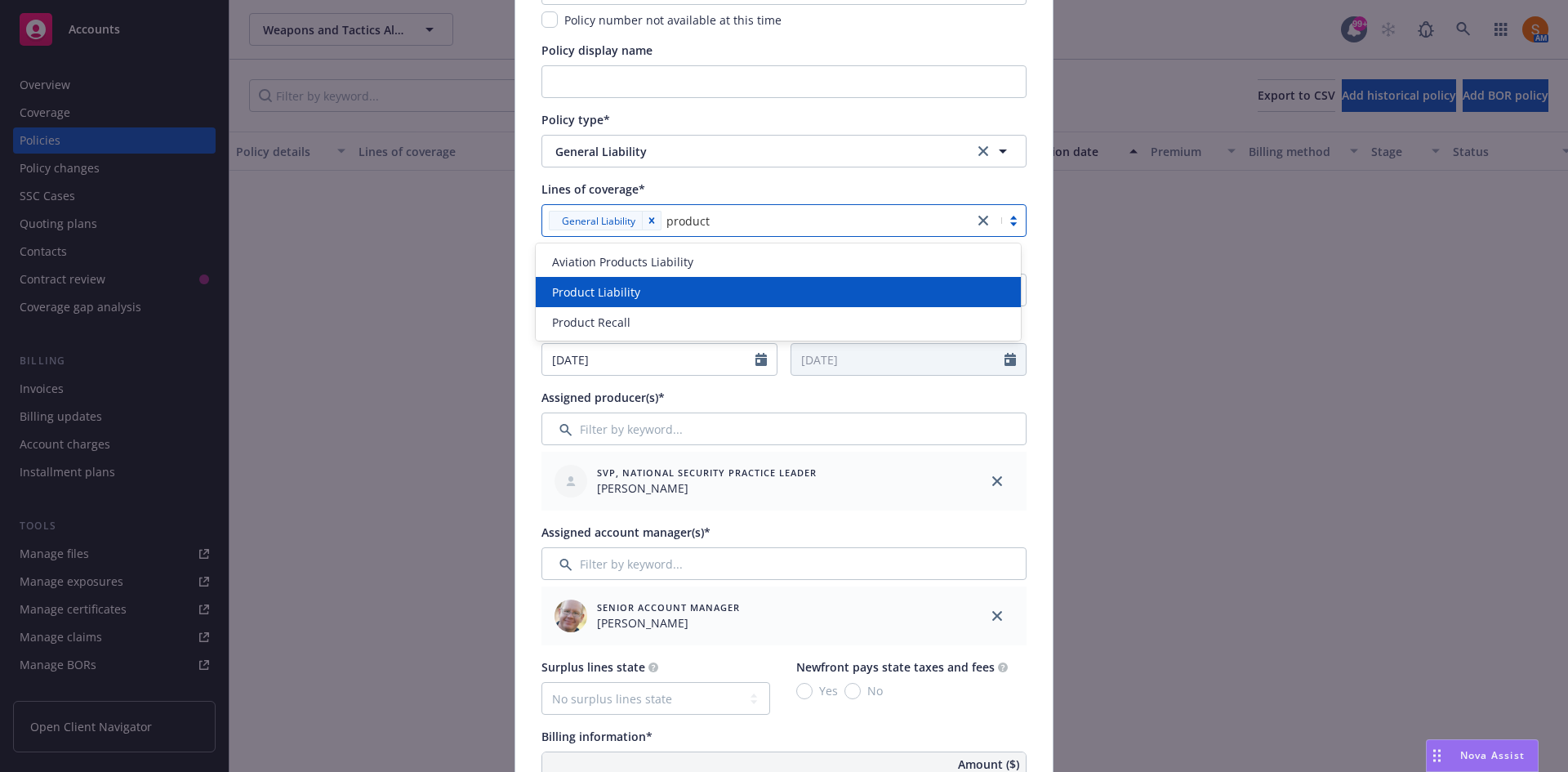
click at [641, 294] on div "Product Liability" at bounding box center [778, 292] width 465 height 18
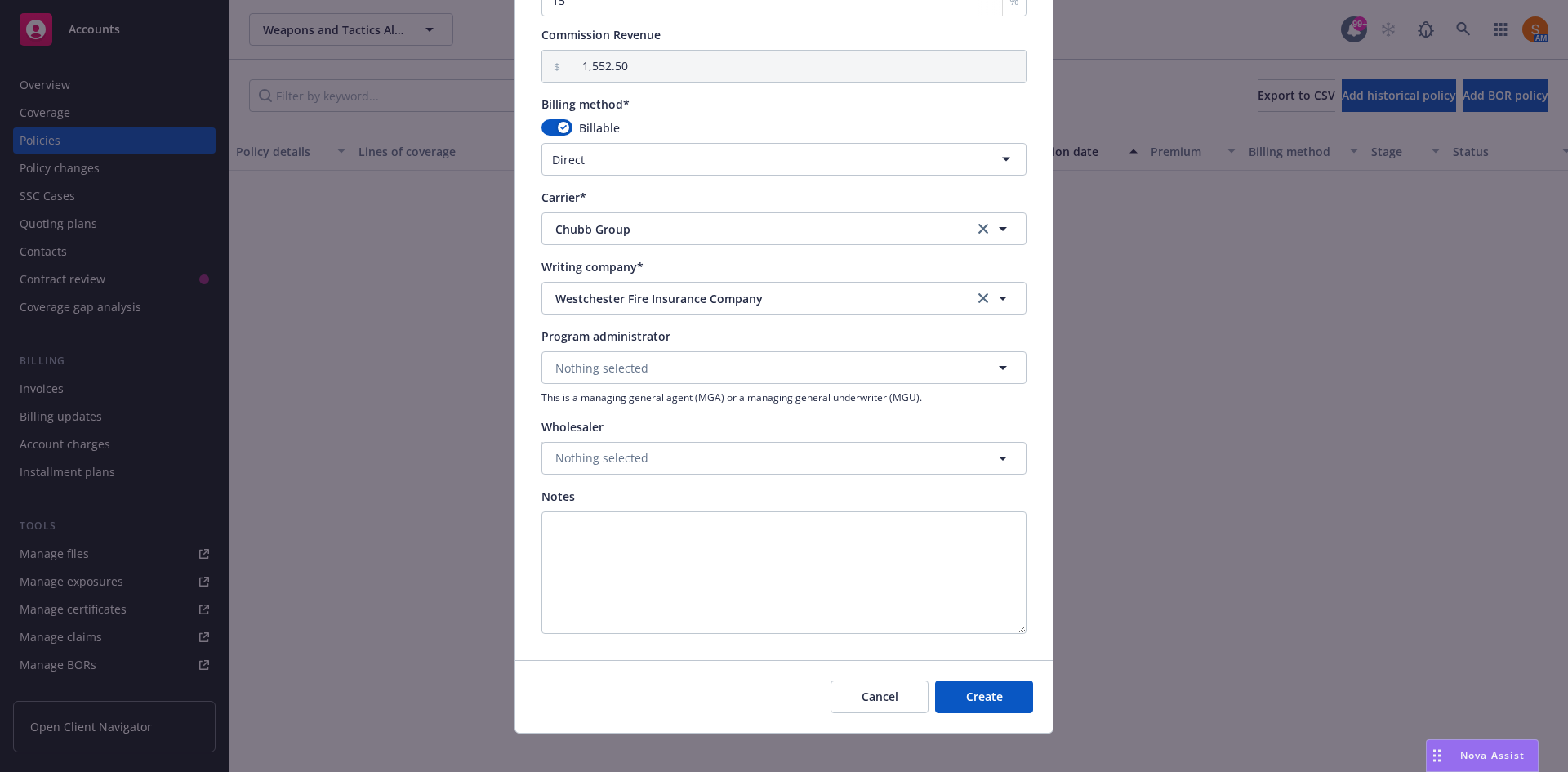
scroll to position [1351, 0]
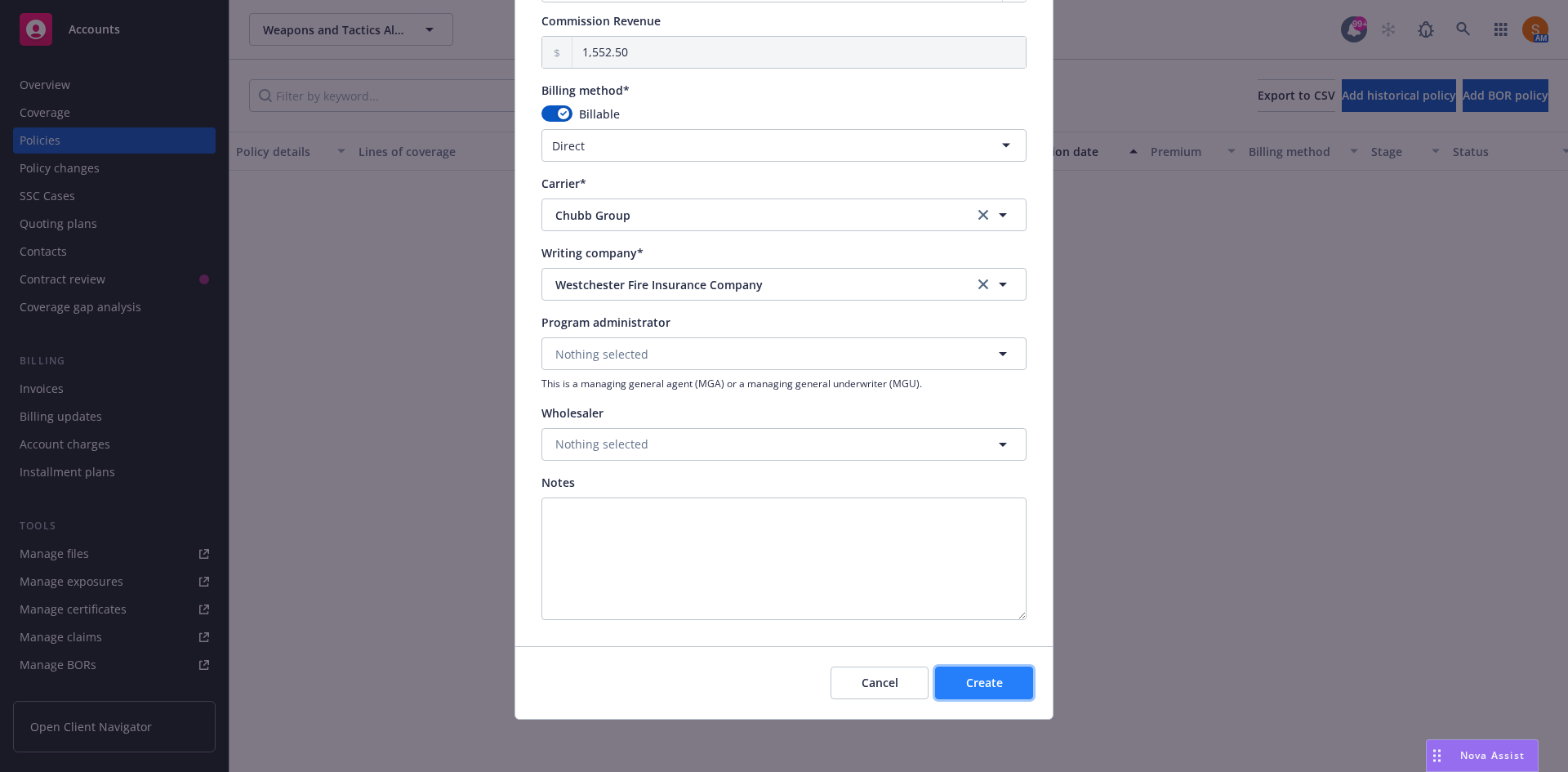
click at [978, 686] on span "Create" at bounding box center [985, 683] width 37 height 16
select select "other"
type input "08/25/2025"
type input "08/25/2026"
type input "00.00"
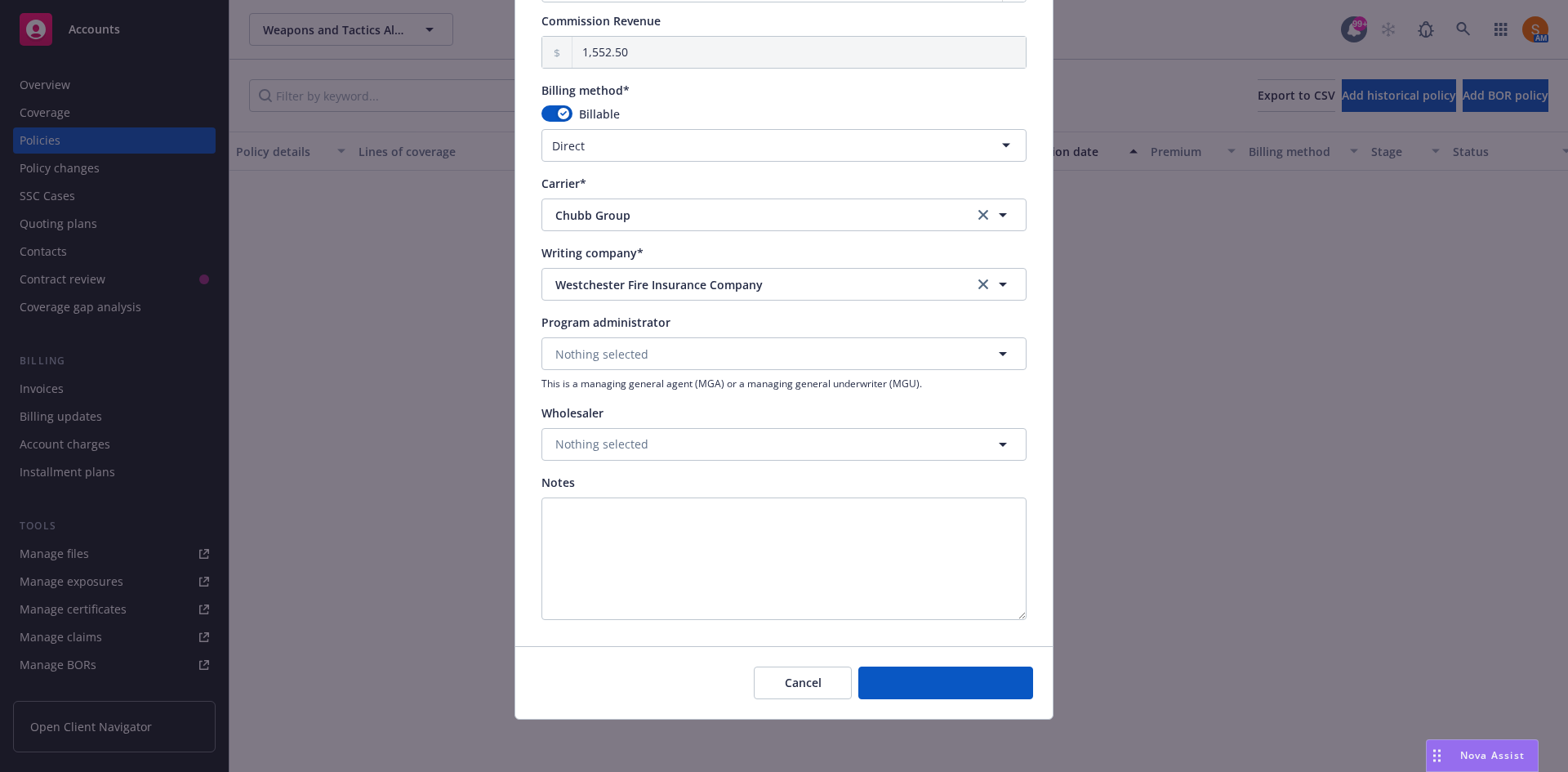
type input "0"
type input "0.00"
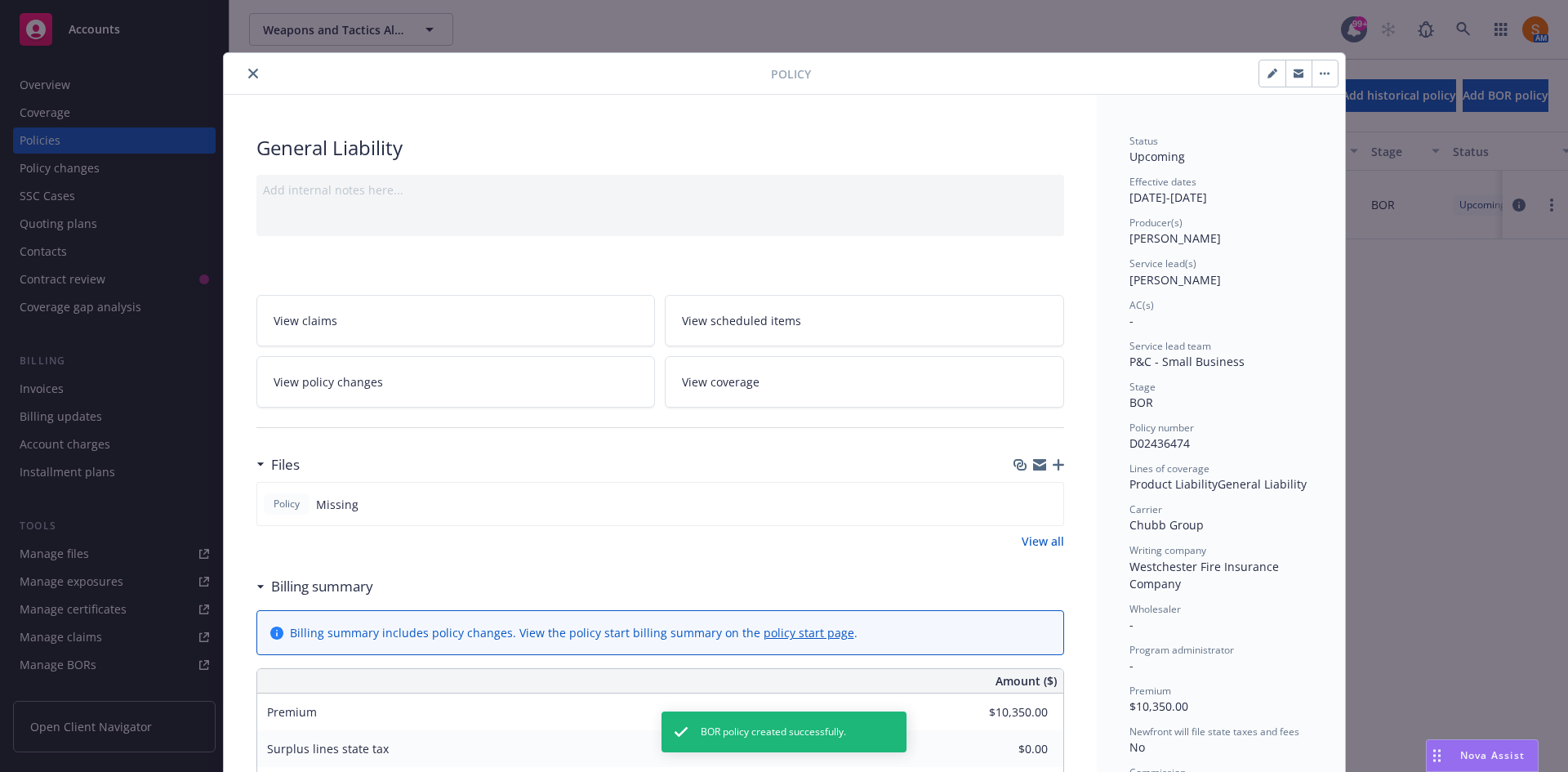
scroll to position [53, 0]
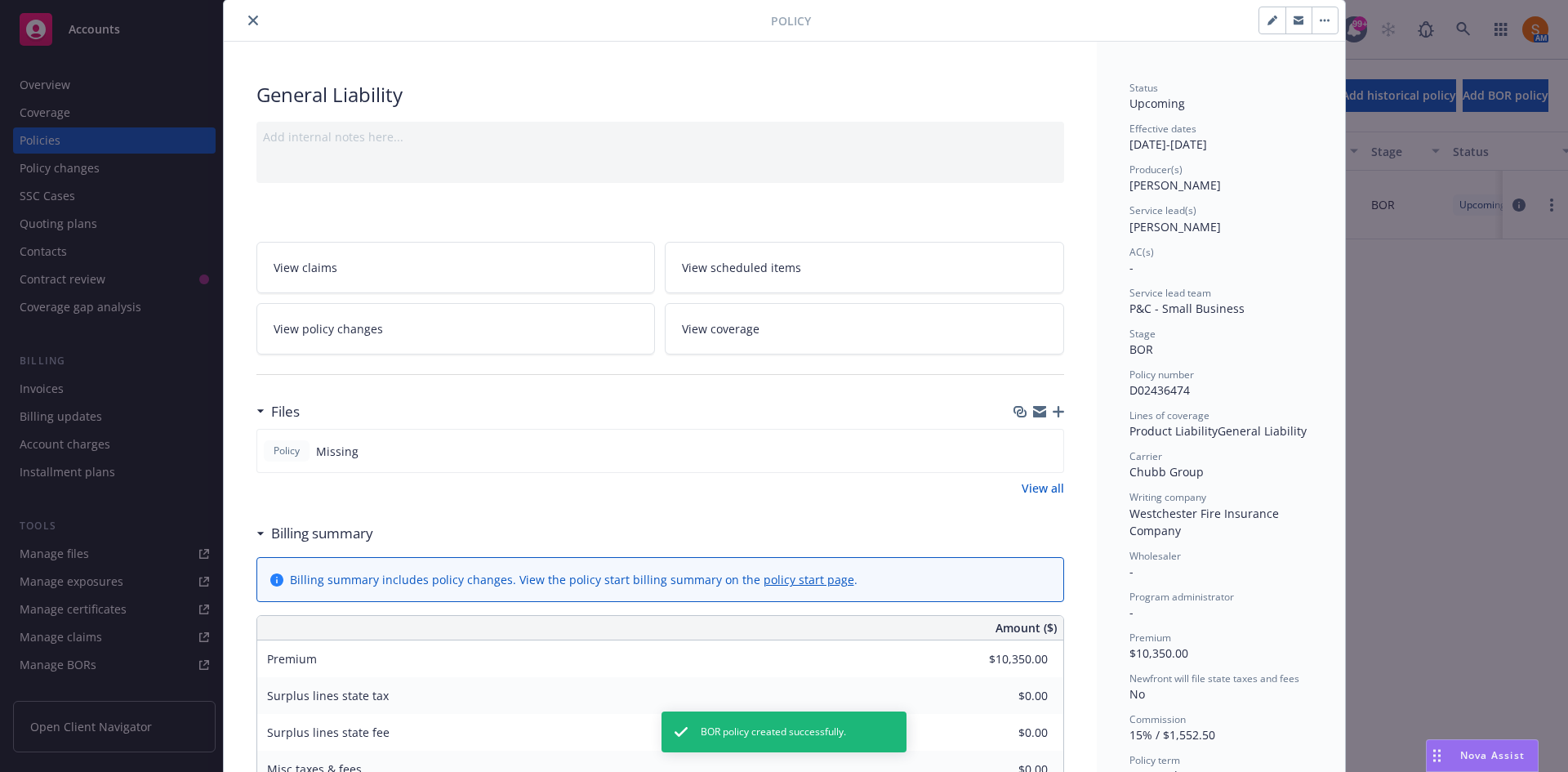
click at [249, 18] on icon "close" at bounding box center [254, 21] width 10 height 10
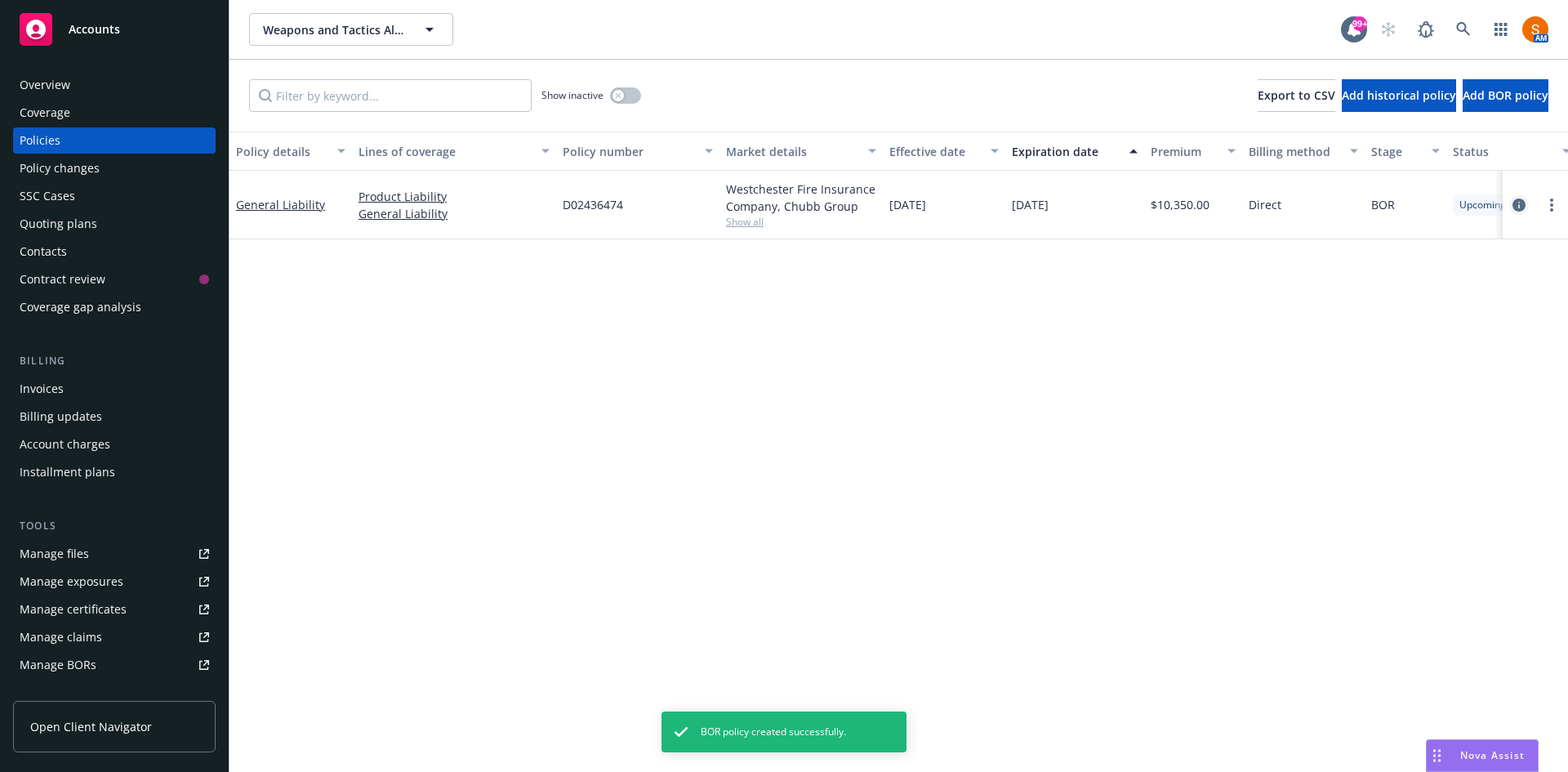
click at [1520, 204] on icon "circleInformation" at bounding box center [1518, 205] width 13 height 13
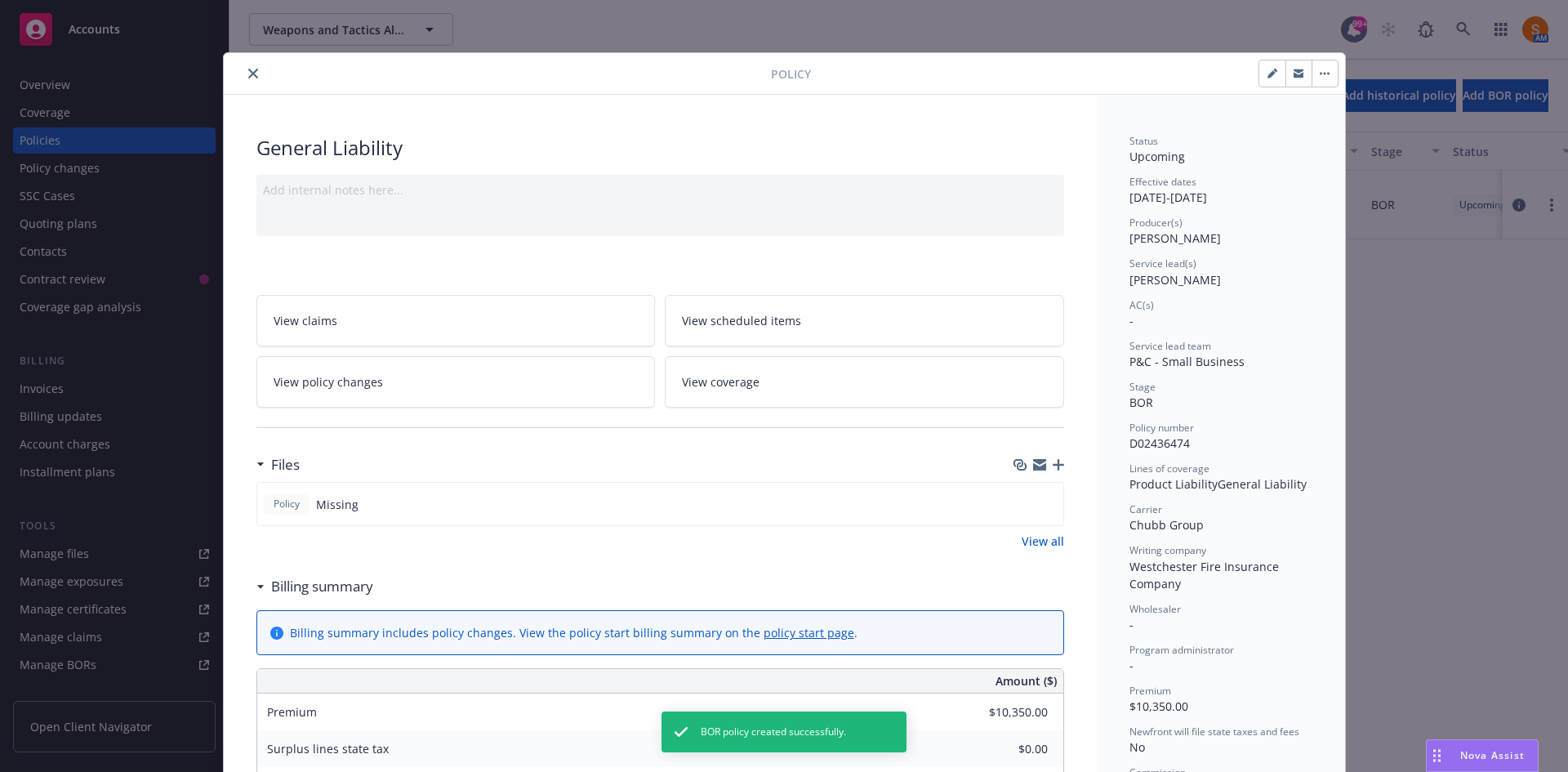
scroll to position [49, 0]
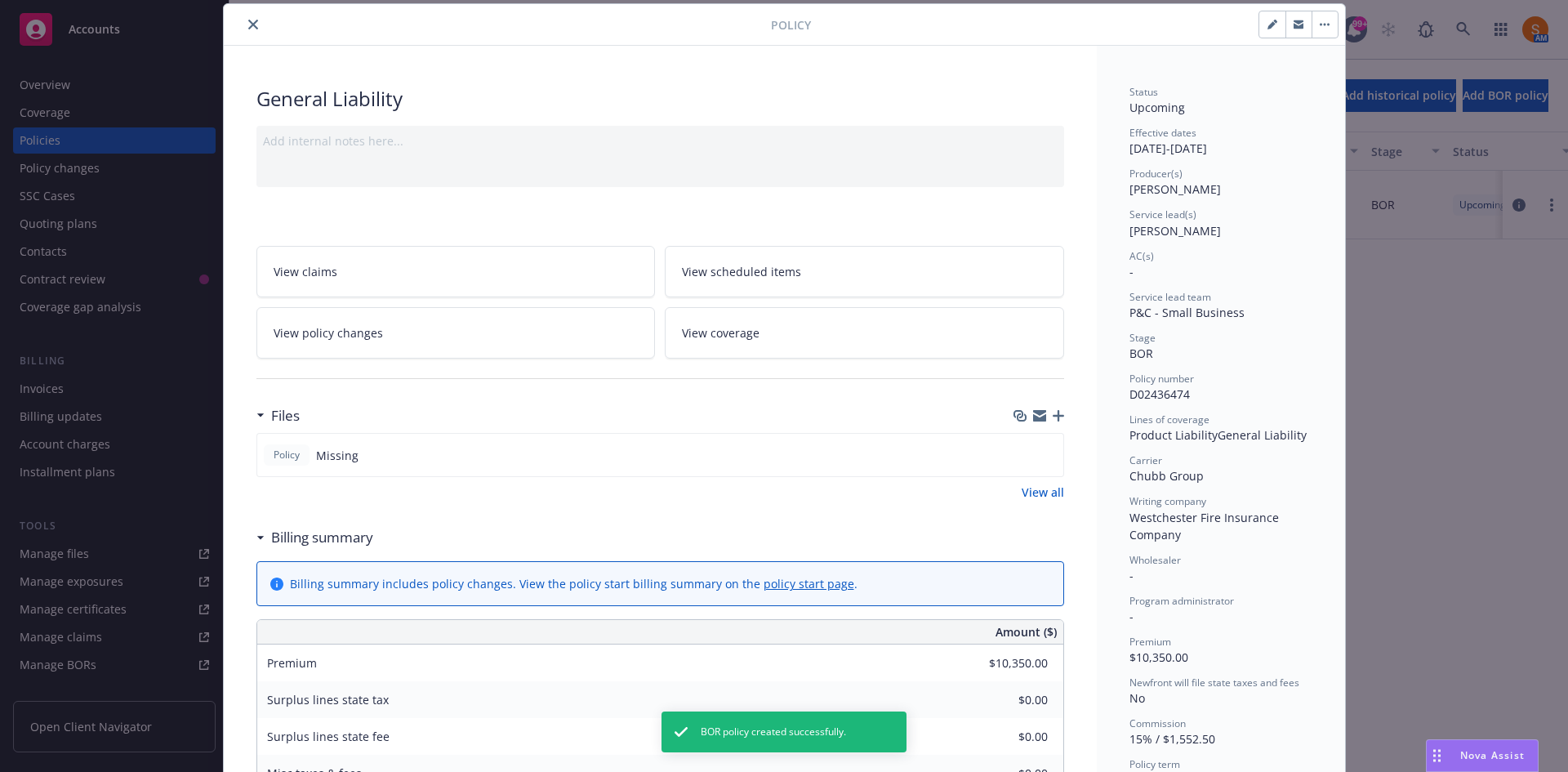
click at [1053, 410] on icon "button" at bounding box center [1059, 416] width 12 height 12
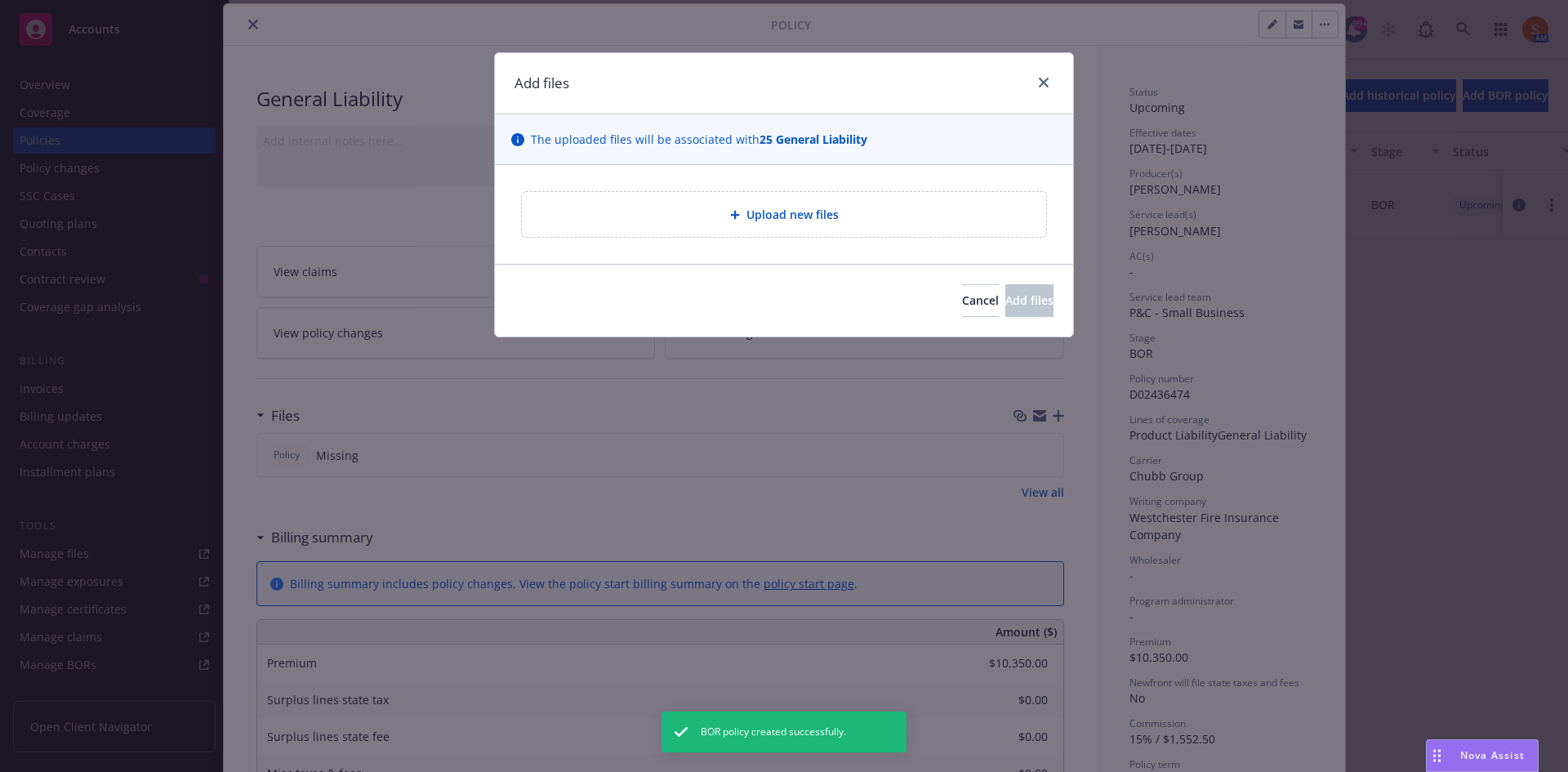
click at [802, 242] on div "Upload new files" at bounding box center [784, 214] width 578 height 99
click at [803, 234] on div "Upload new files" at bounding box center [784, 215] width 524 height 45
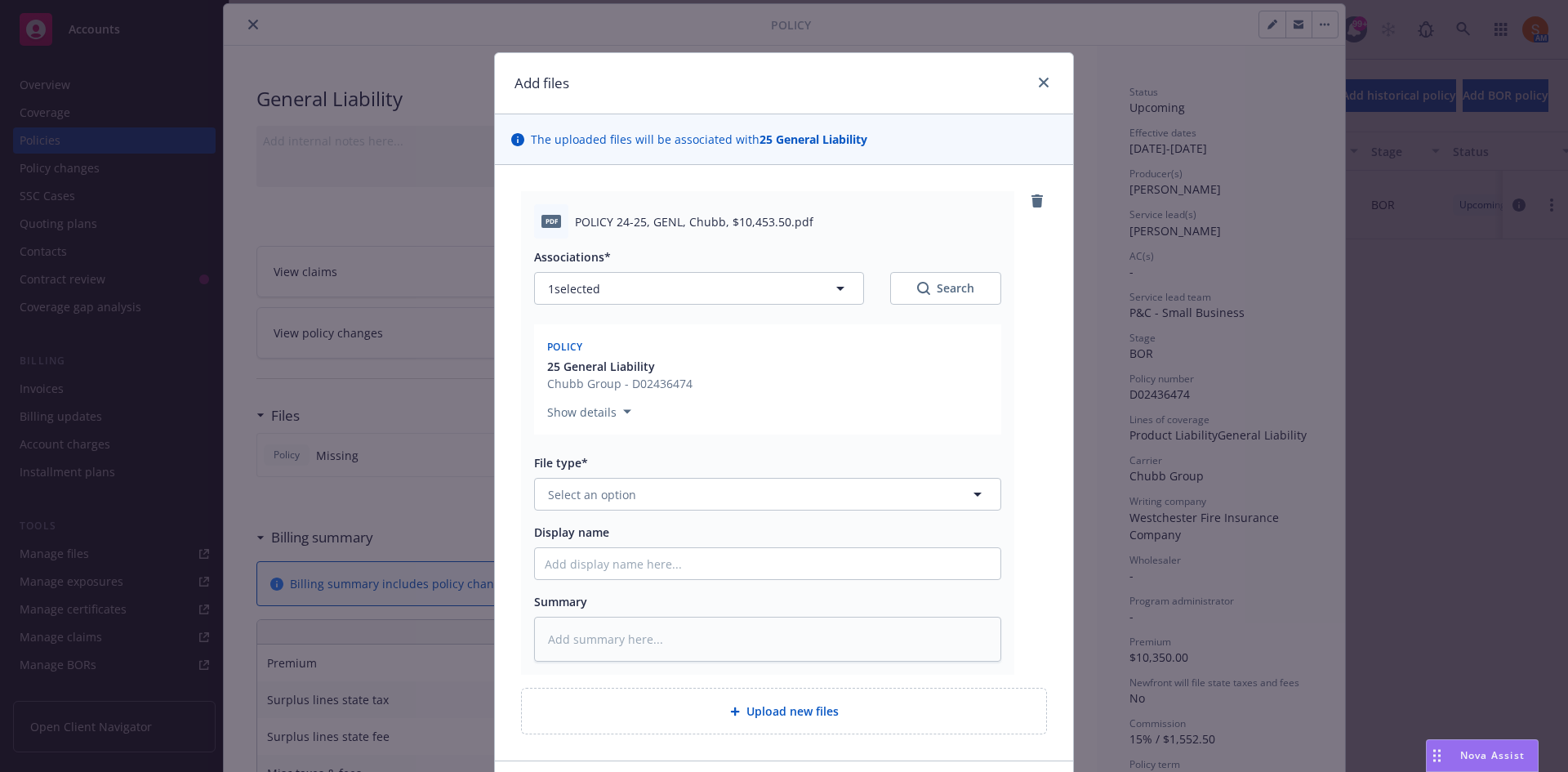
scroll to position [68, 0]
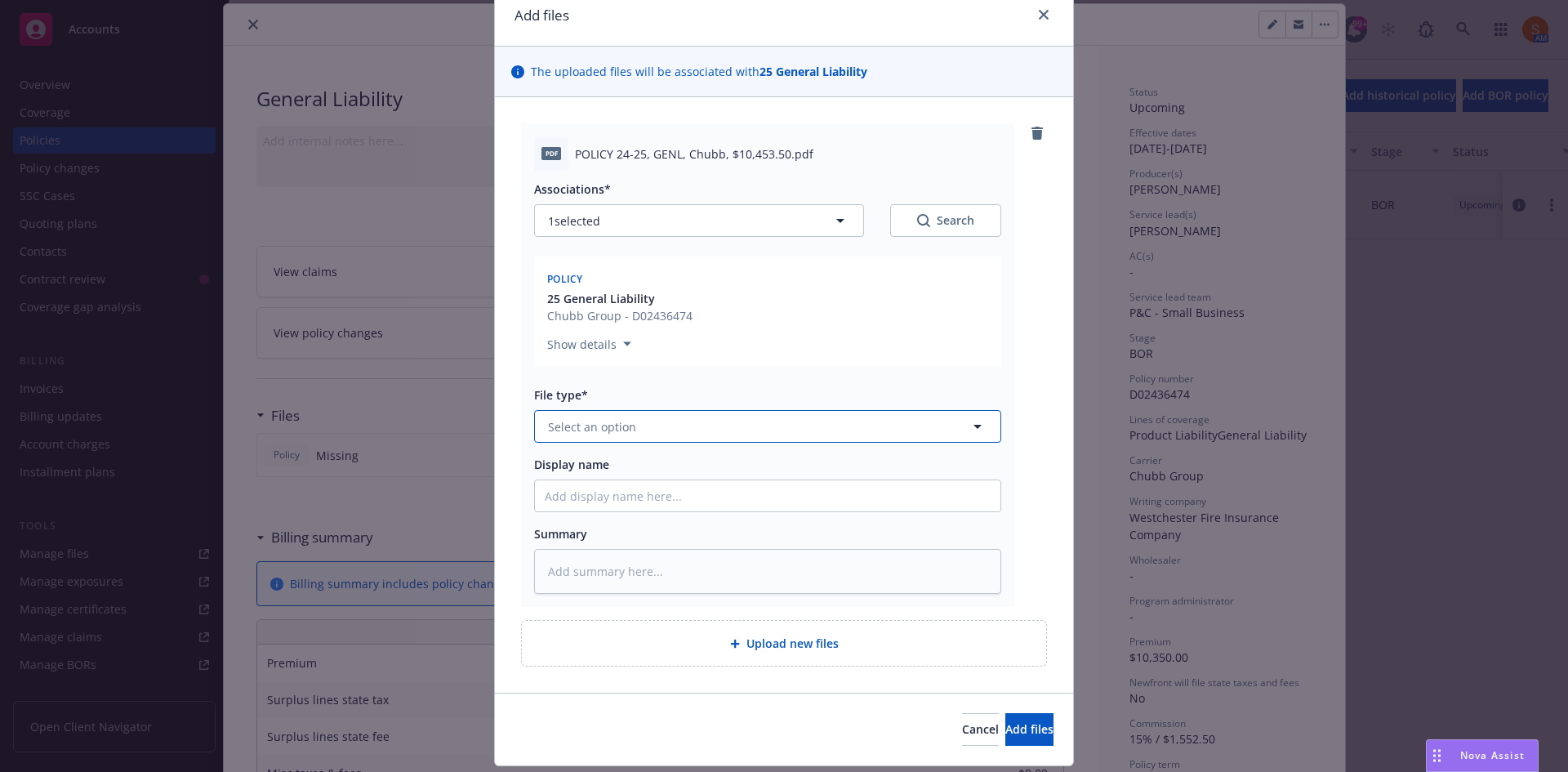
click at [584, 431] on span "Select an option" at bounding box center [593, 427] width 88 height 18
type input "g"
type input "pol"
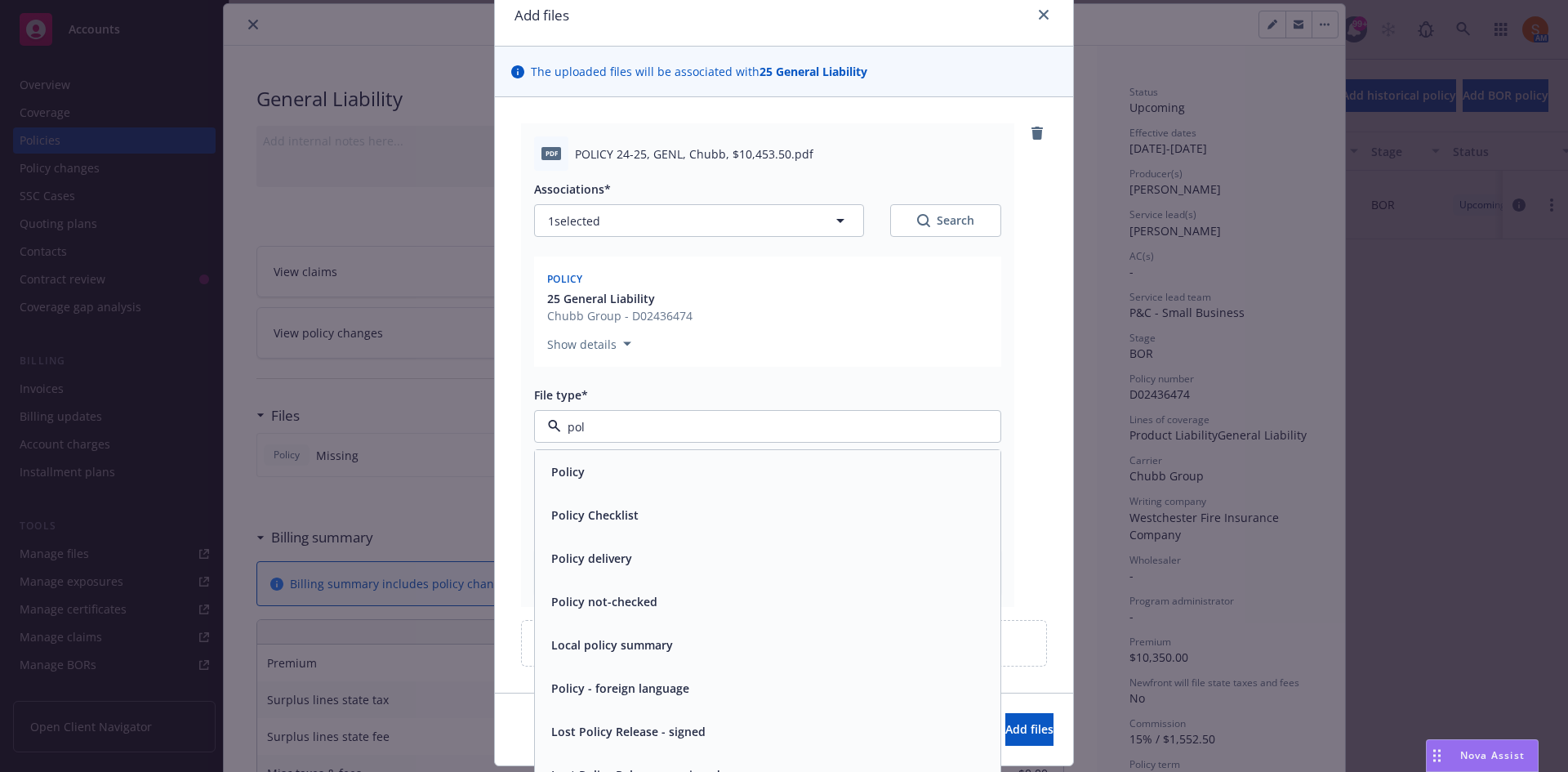
drag, startPoint x: 568, startPoint y: 494, endPoint x: 570, endPoint y: 482, distance: 12.2
click at [570, 482] on div "Policy Policy Checklist Policy delivery Policy not-checked Local policy summary…" at bounding box center [767, 623] width 465 height 347
click at [570, 482] on div "Policy" at bounding box center [566, 471] width 43 height 24
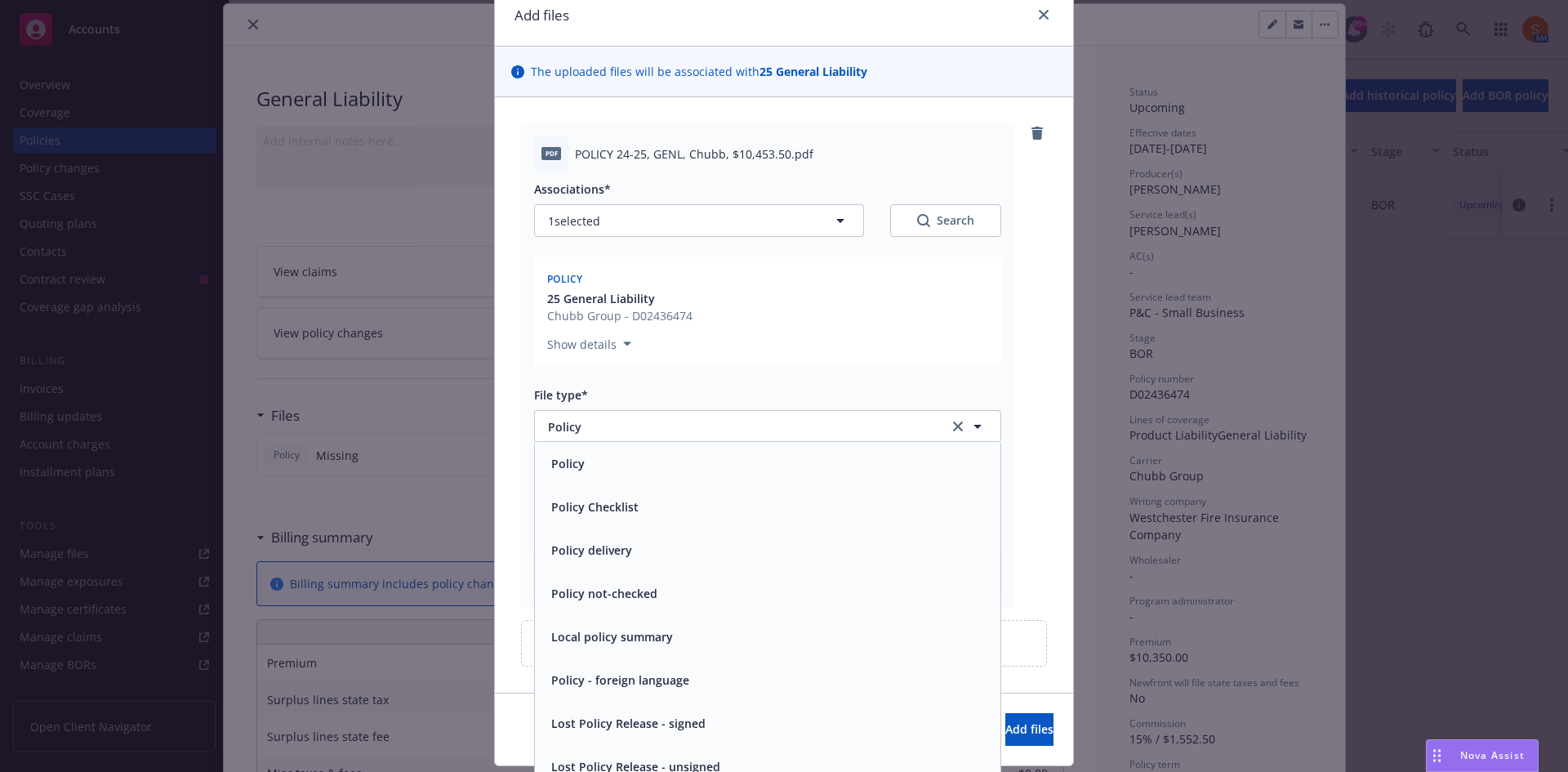
scroll to position [115, 0]
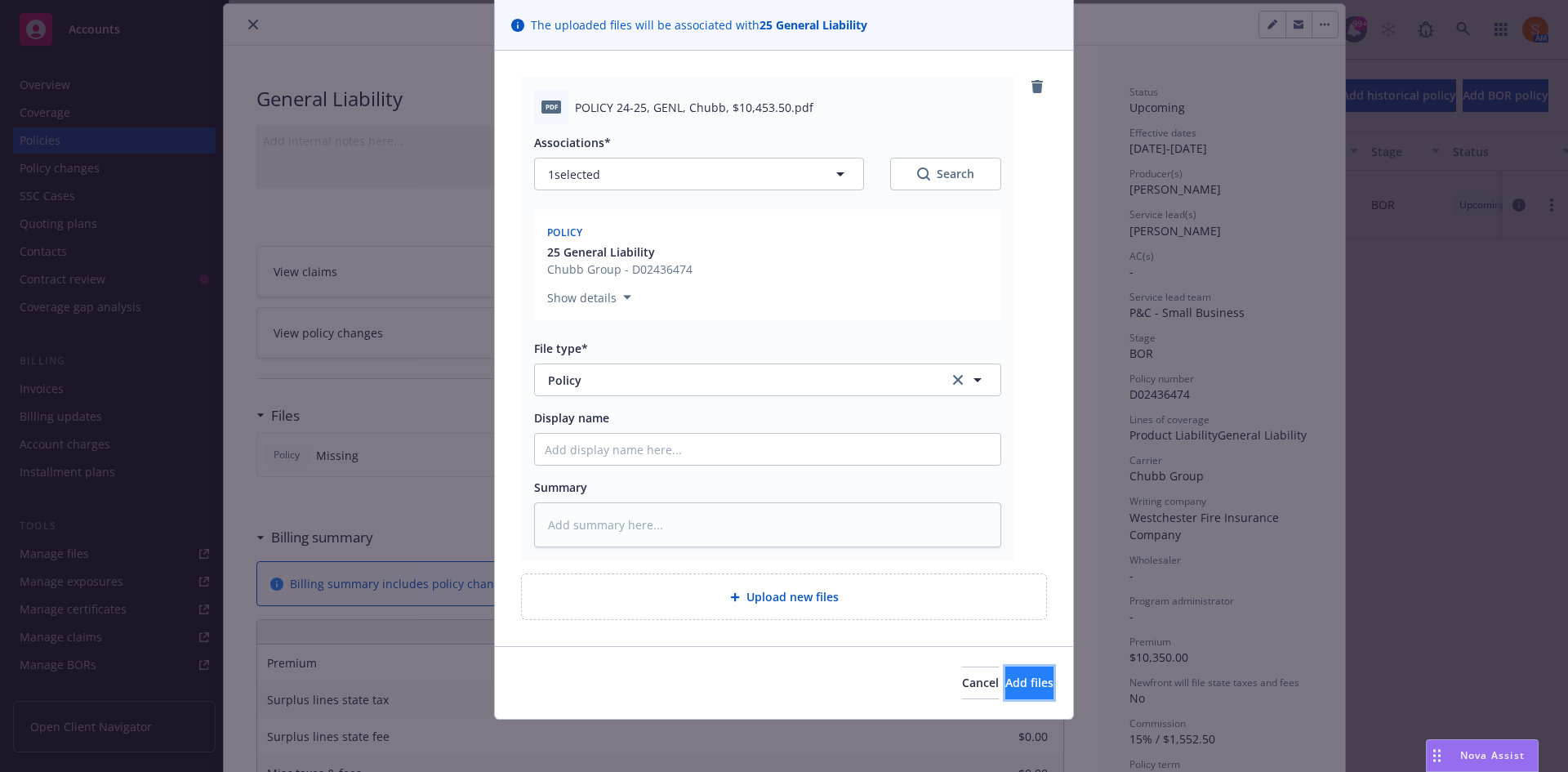
click at [1006, 676] on button "Add files" at bounding box center [1029, 682] width 48 height 32
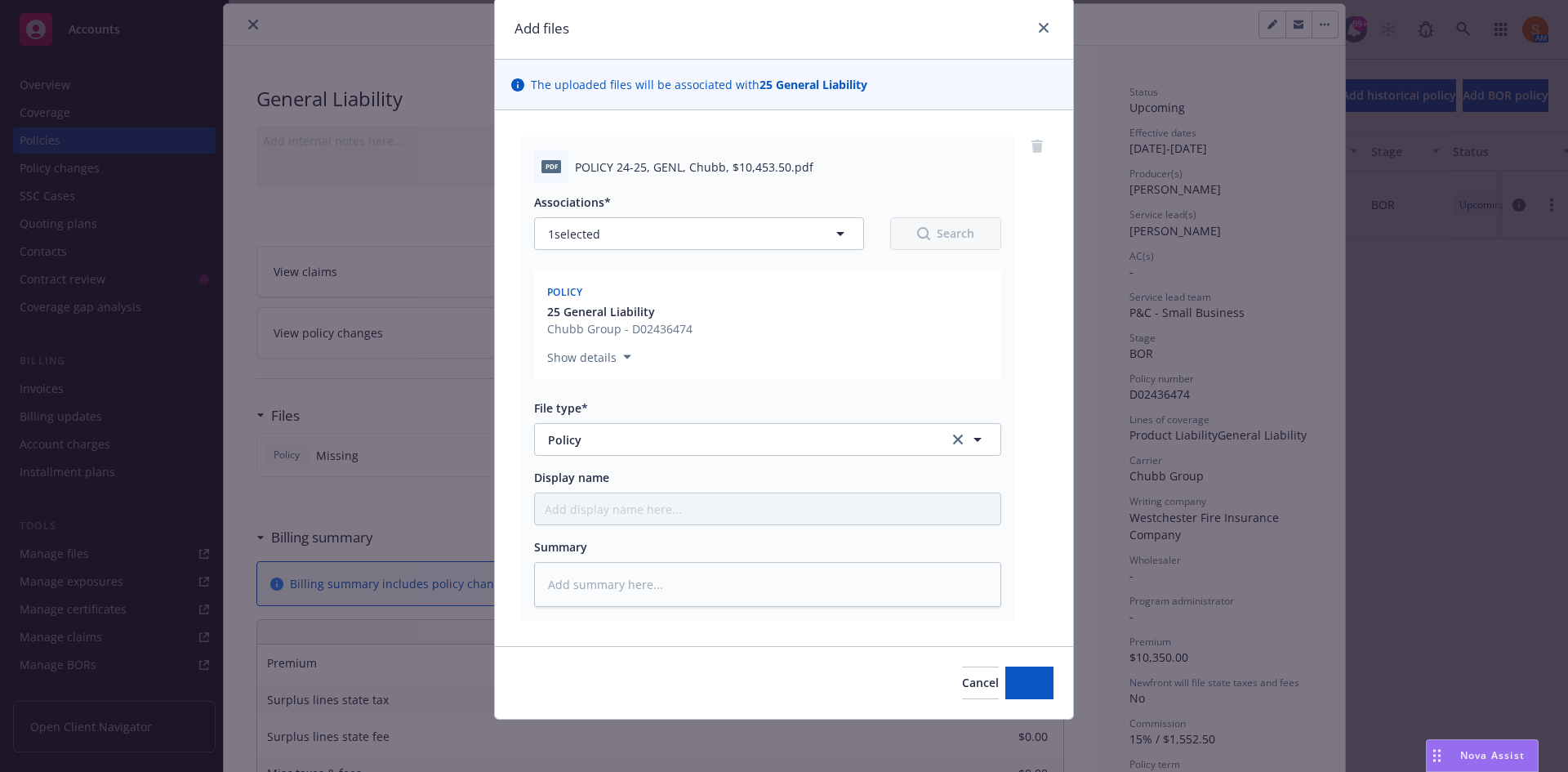
scroll to position [55, 0]
type textarea "x"
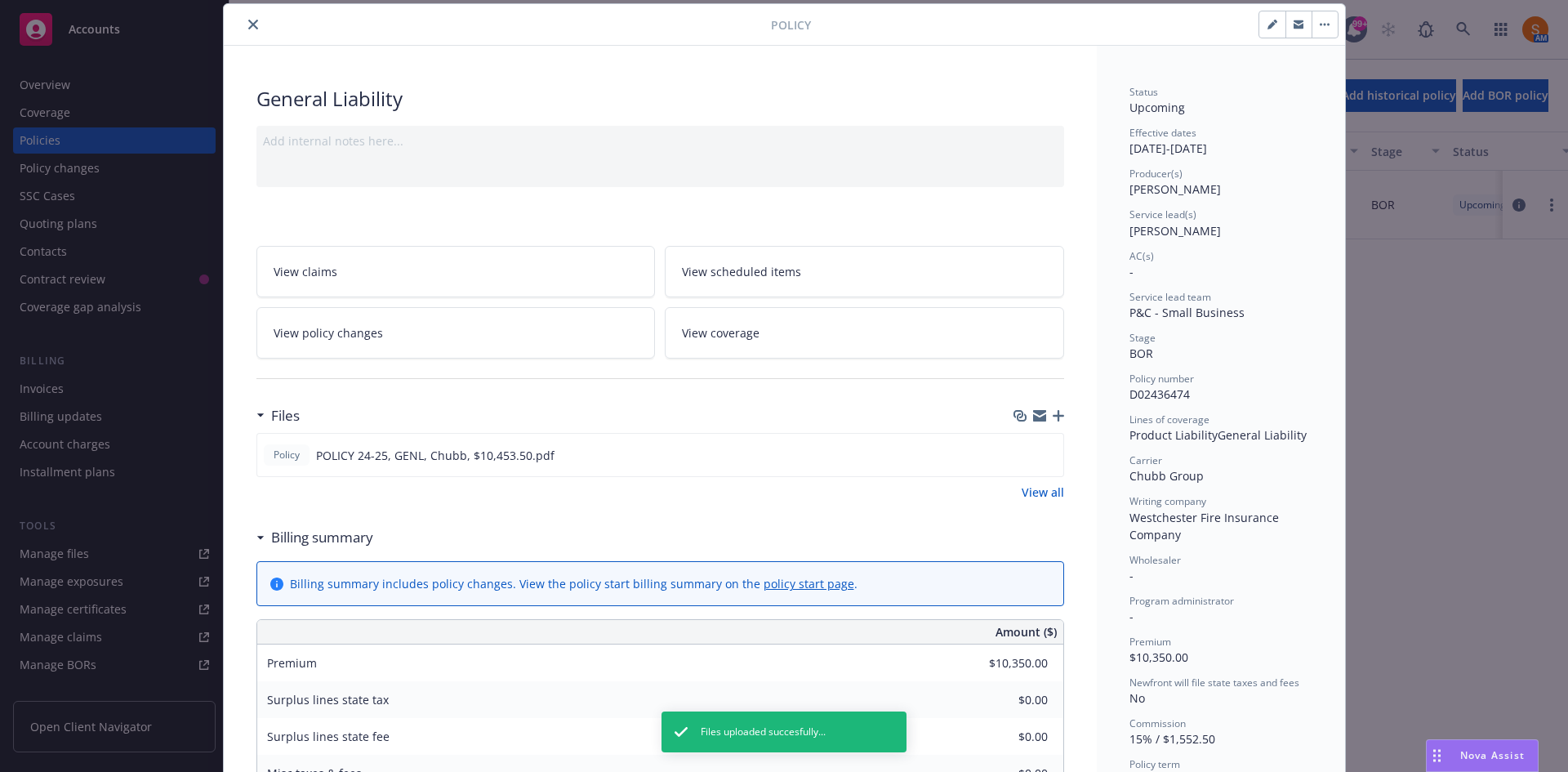
click at [254, 23] on button "close" at bounding box center [254, 24] width 20 height 20
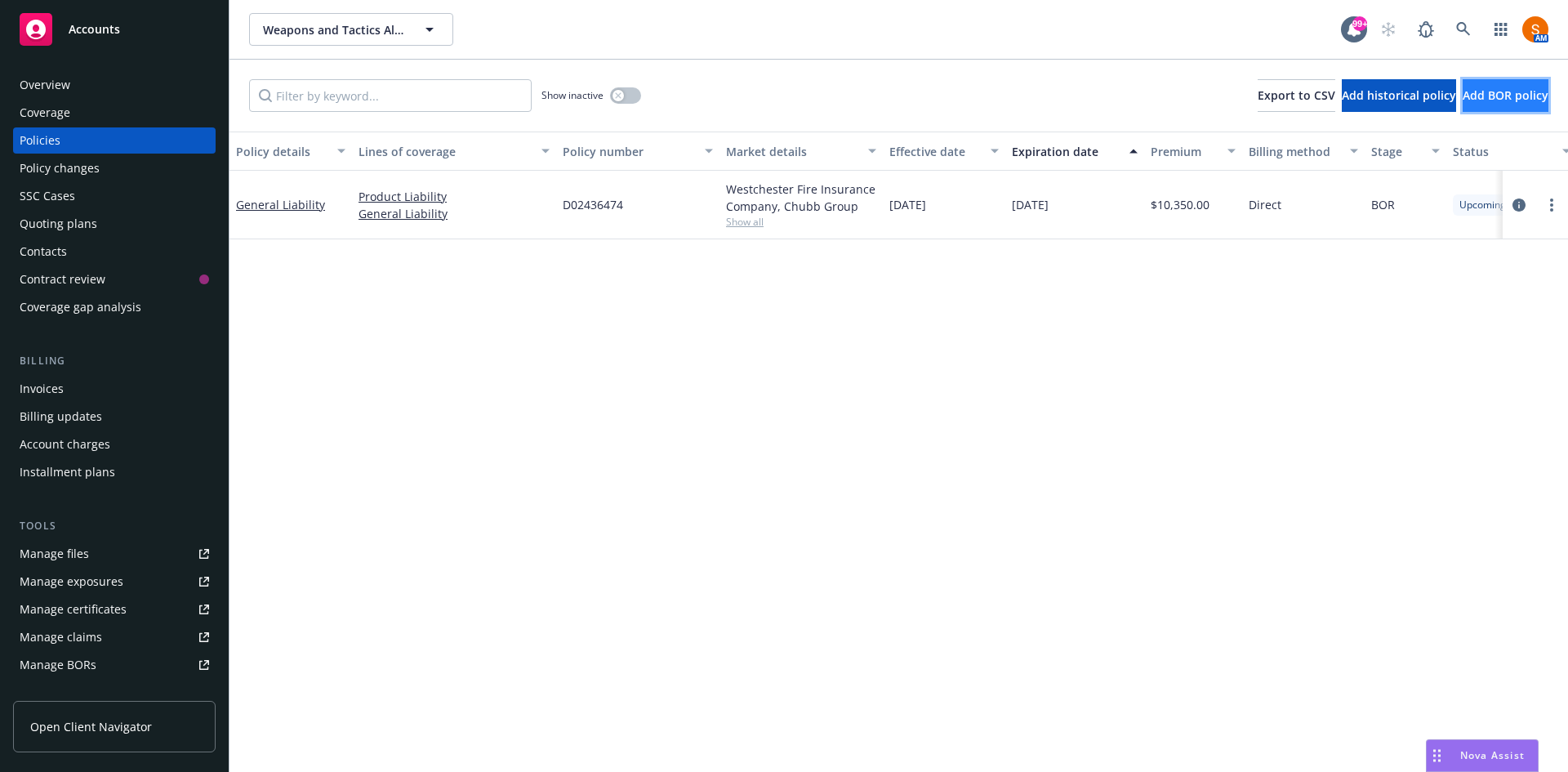
click at [1463, 92] on span "Add BOR policy" at bounding box center [1506, 95] width 86 height 16
select select "other"
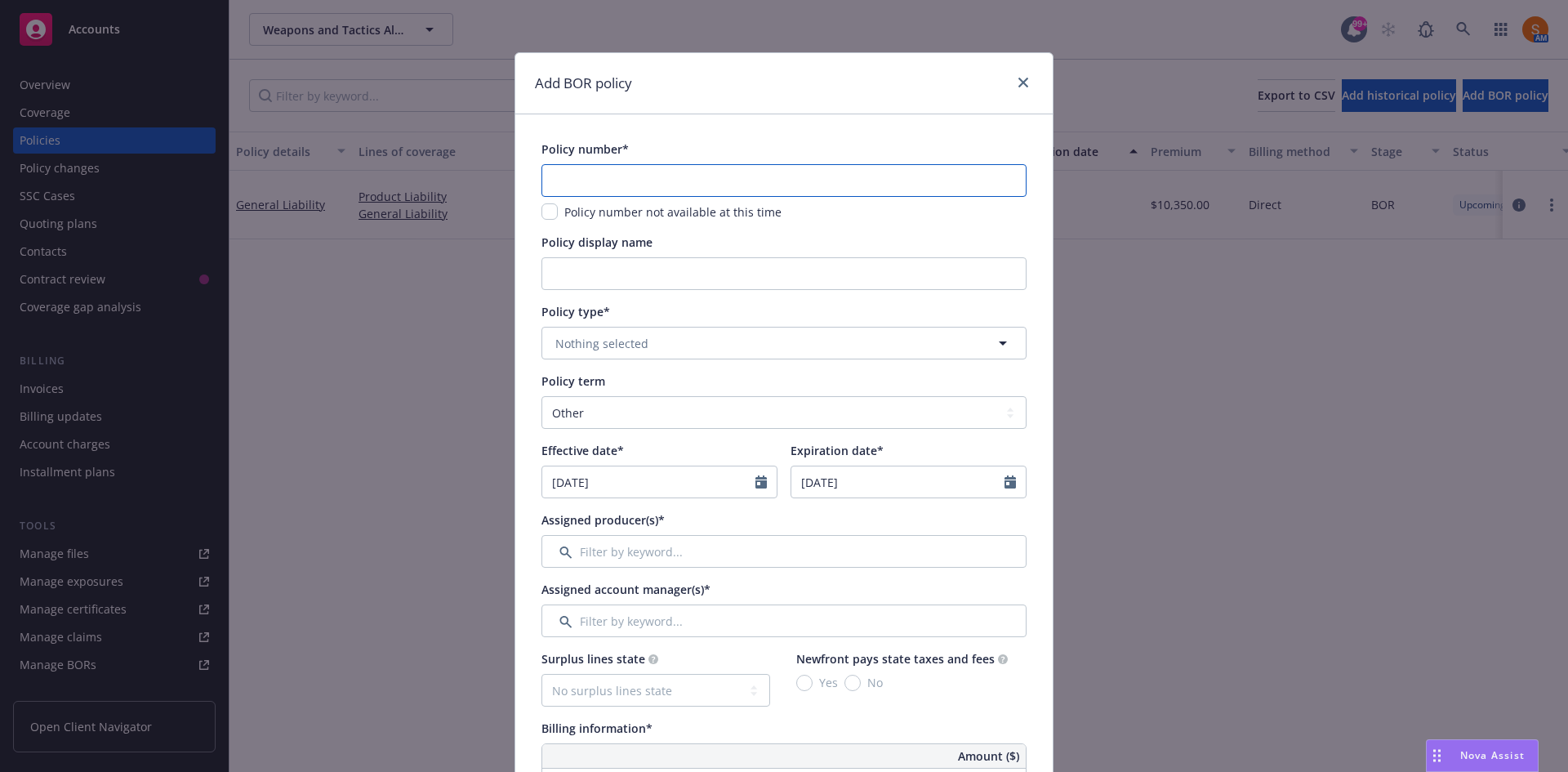
click at [597, 177] on input "text" at bounding box center [784, 180] width 485 height 32
type input "2"
type input "(24) 7364-56-15"
click at [718, 330] on button "Nothing selected" at bounding box center [784, 343] width 485 height 32
type input "commercial auto"
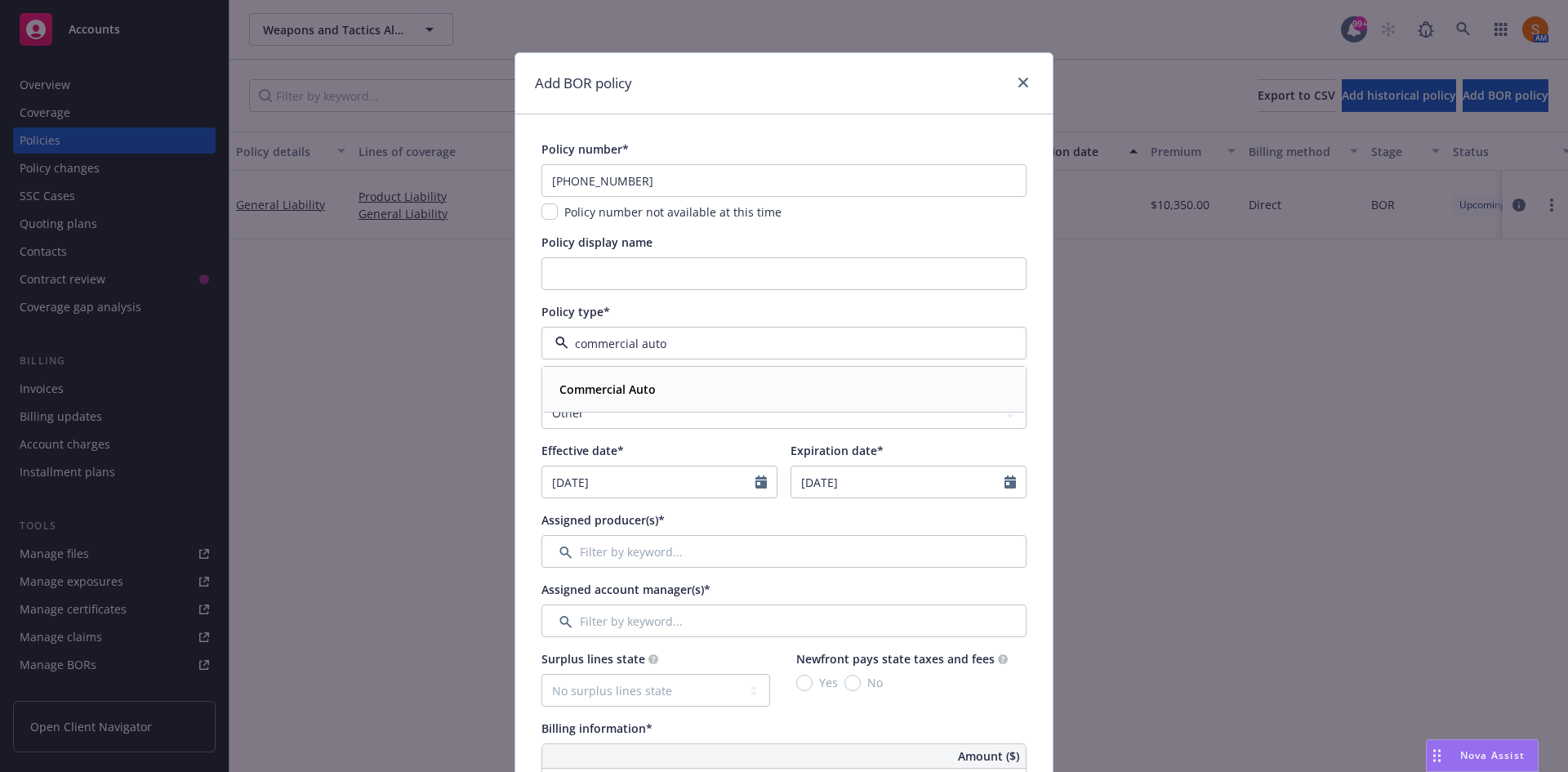
click at [655, 389] on div "Commercial Auto" at bounding box center [784, 389] width 462 height 24
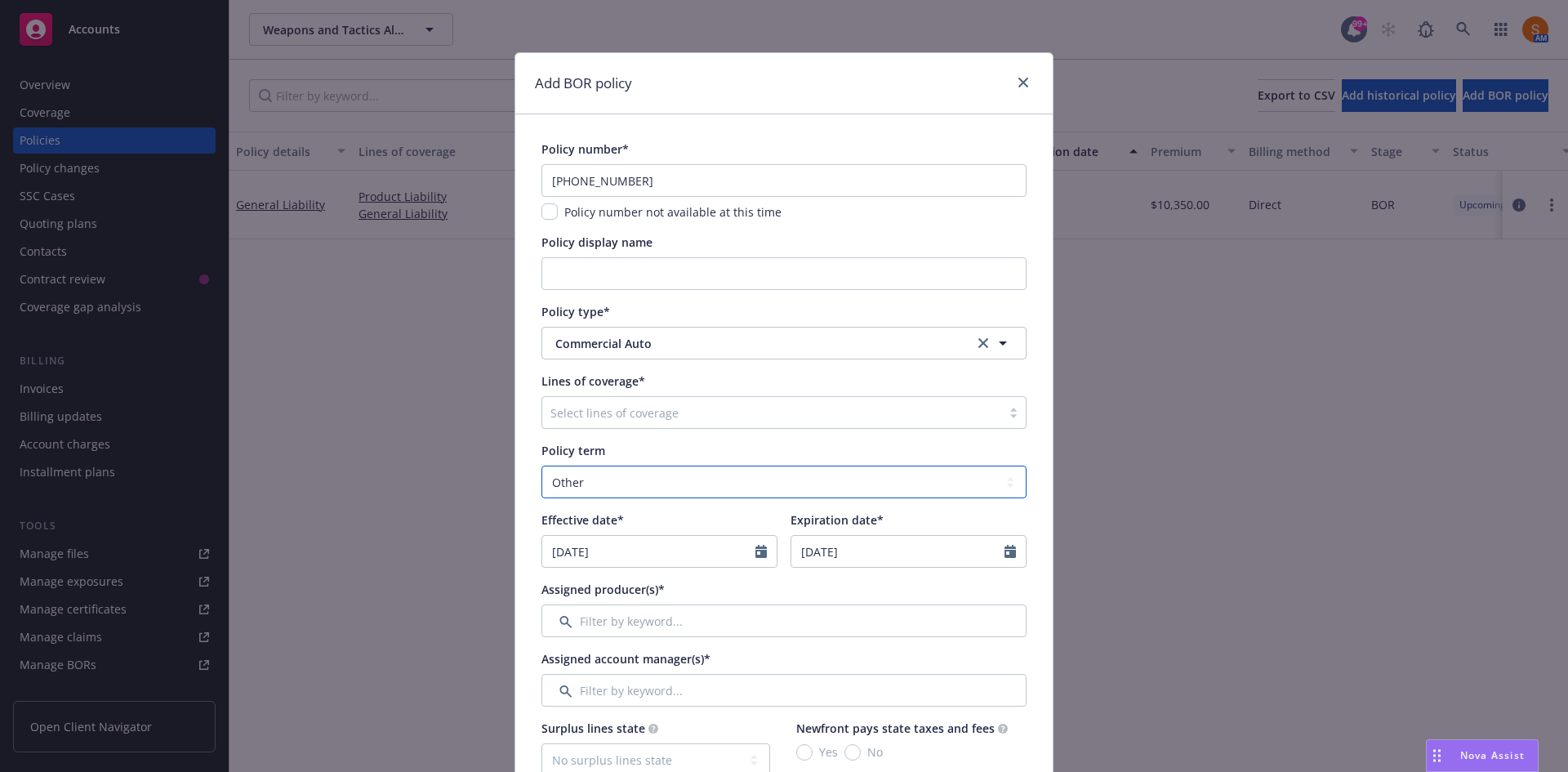
click at [671, 480] on select "Select policy term 12 Month 6 Month 4 Month 3 Month 2 Month 1 Month 36 Month (3…" at bounding box center [784, 481] width 485 height 32
select select "12"
click at [542, 465] on select "Select policy term 12 Month 6 Month 4 Month 3 Month 2 Month 1 Month 36 Month (3…" at bounding box center [784, 481] width 485 height 32
click at [668, 556] on input "08/25/2025" at bounding box center [649, 552] width 214 height 31
click at [716, 325] on button "button" at bounding box center [723, 335] width 20 height 20
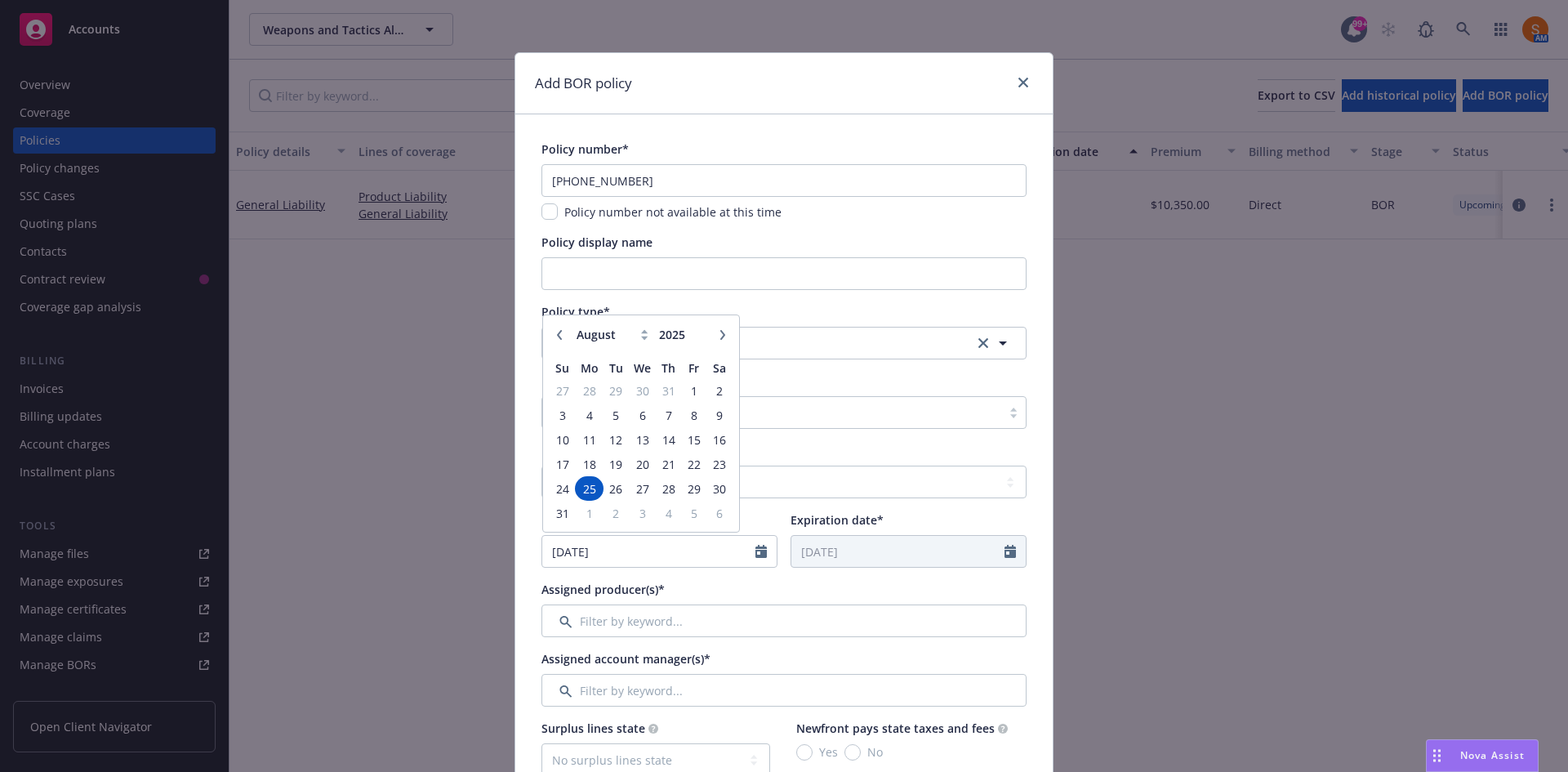
select select "9"
click at [662, 465] on span "25" at bounding box center [668, 464] width 23 height 21
type input "09/25/2025"
type input "09/25/2026"
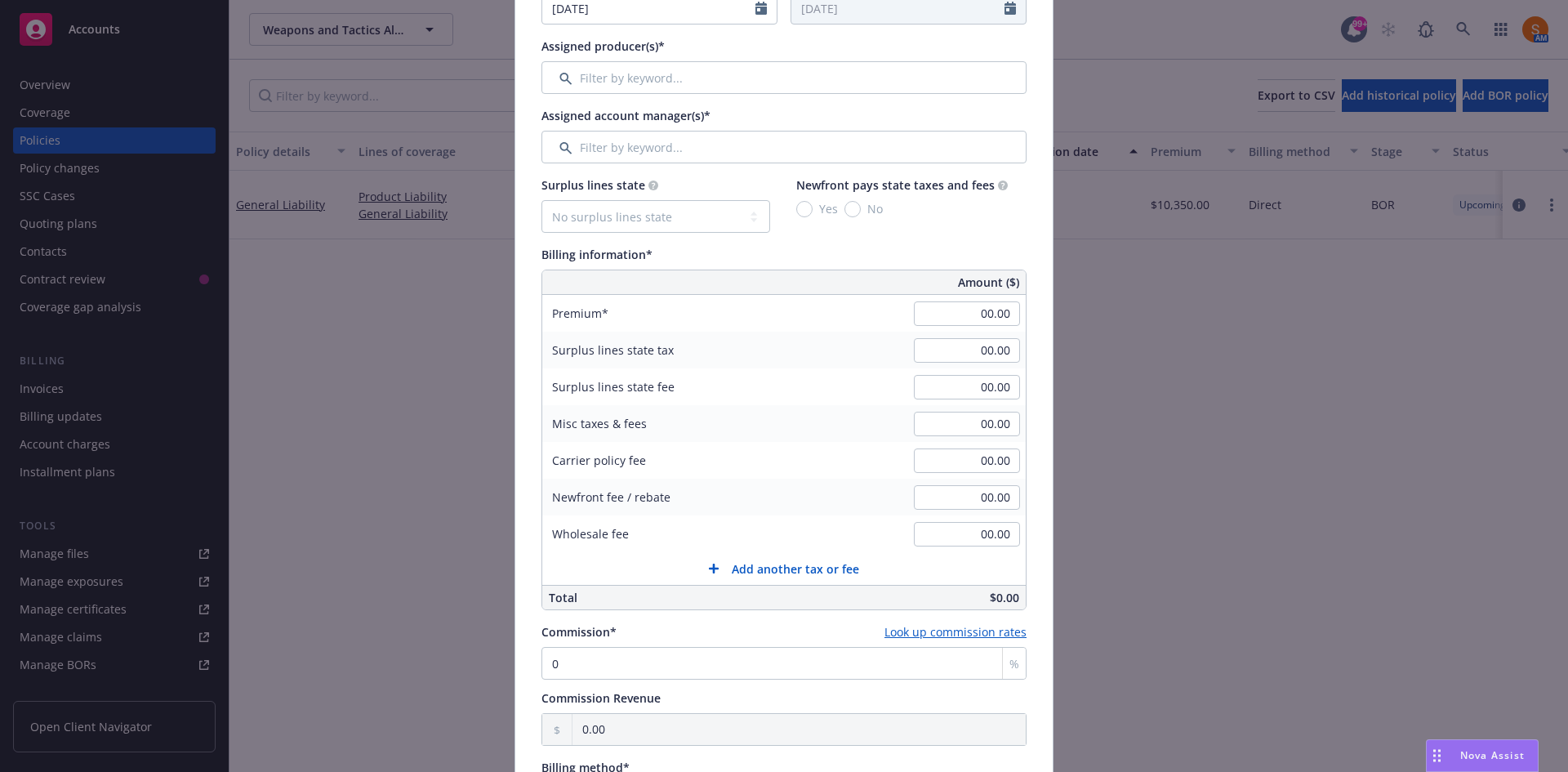
scroll to position [544, 0]
click at [998, 303] on input "00.00" at bounding box center [967, 313] width 106 height 24
type input "9,574.00"
click at [829, 343] on div "Surplus lines state tax 00.00" at bounding box center [784, 350] width 484 height 37
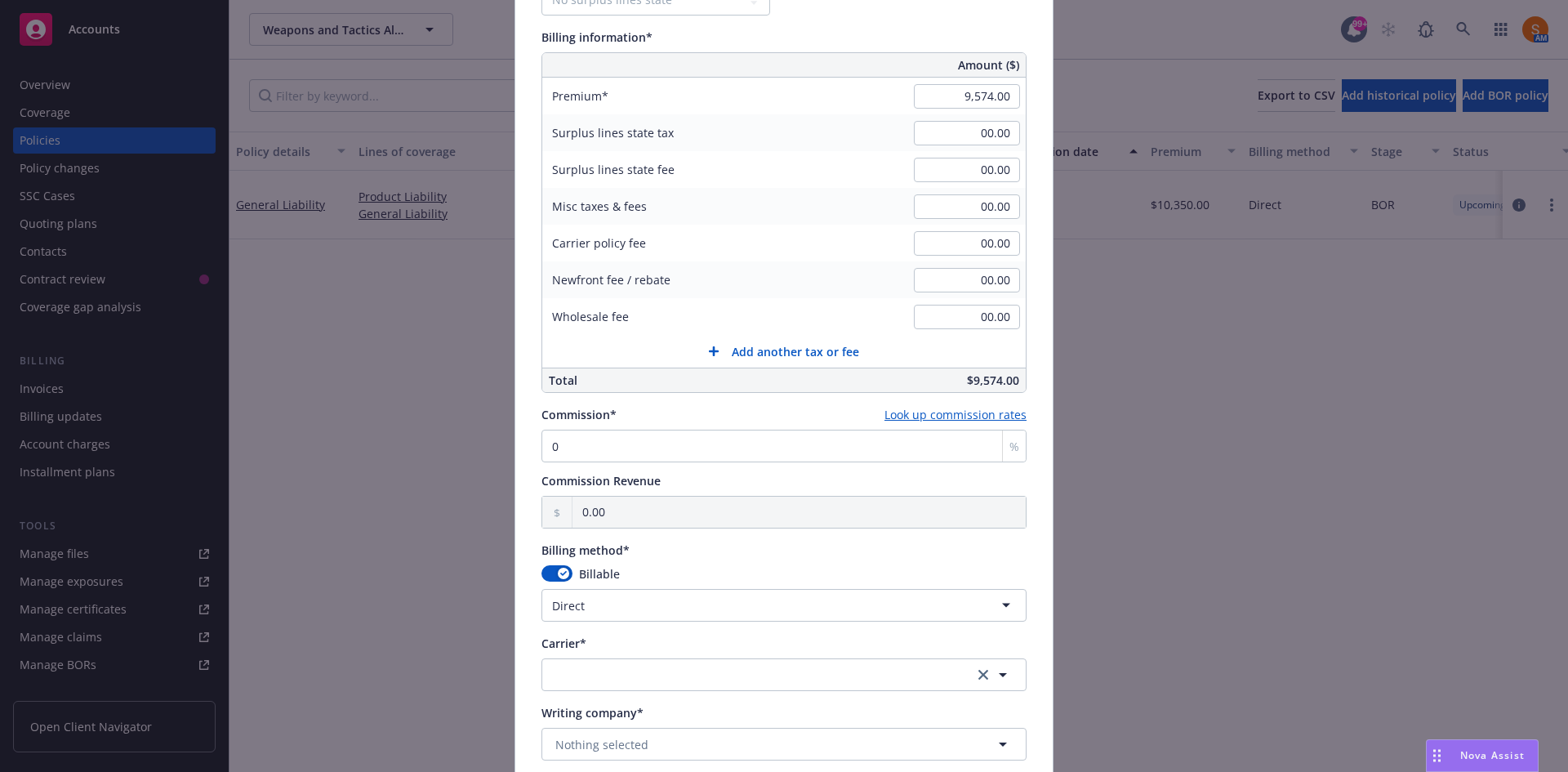
scroll to position [761, 0]
type input "01"
type input "95.74"
click at [603, 448] on input "01" at bounding box center [784, 445] width 485 height 32
type input "015"
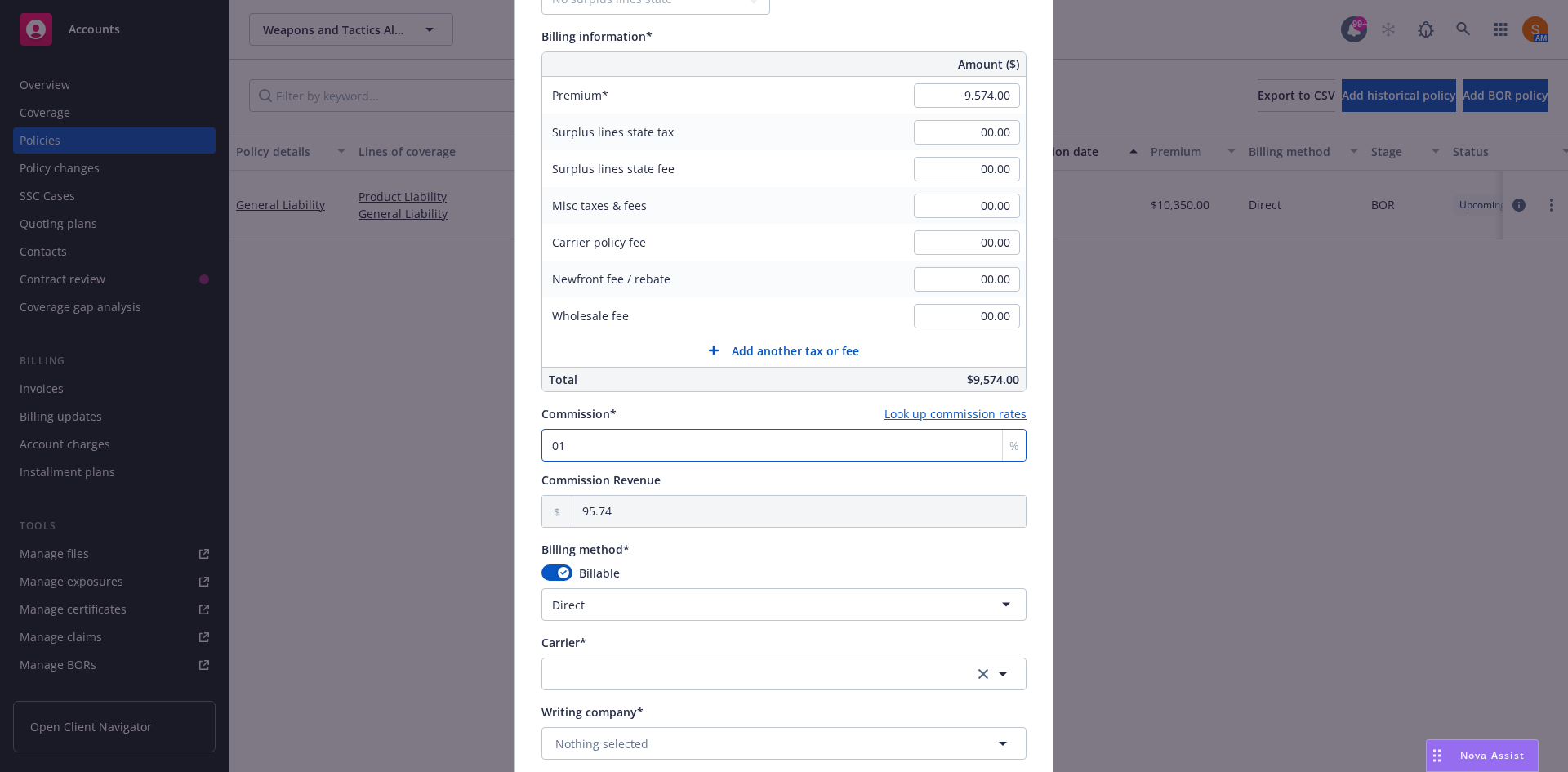
type input "1,436.10"
type input "01"
type input "95.74"
type input "0"
type input "0.00"
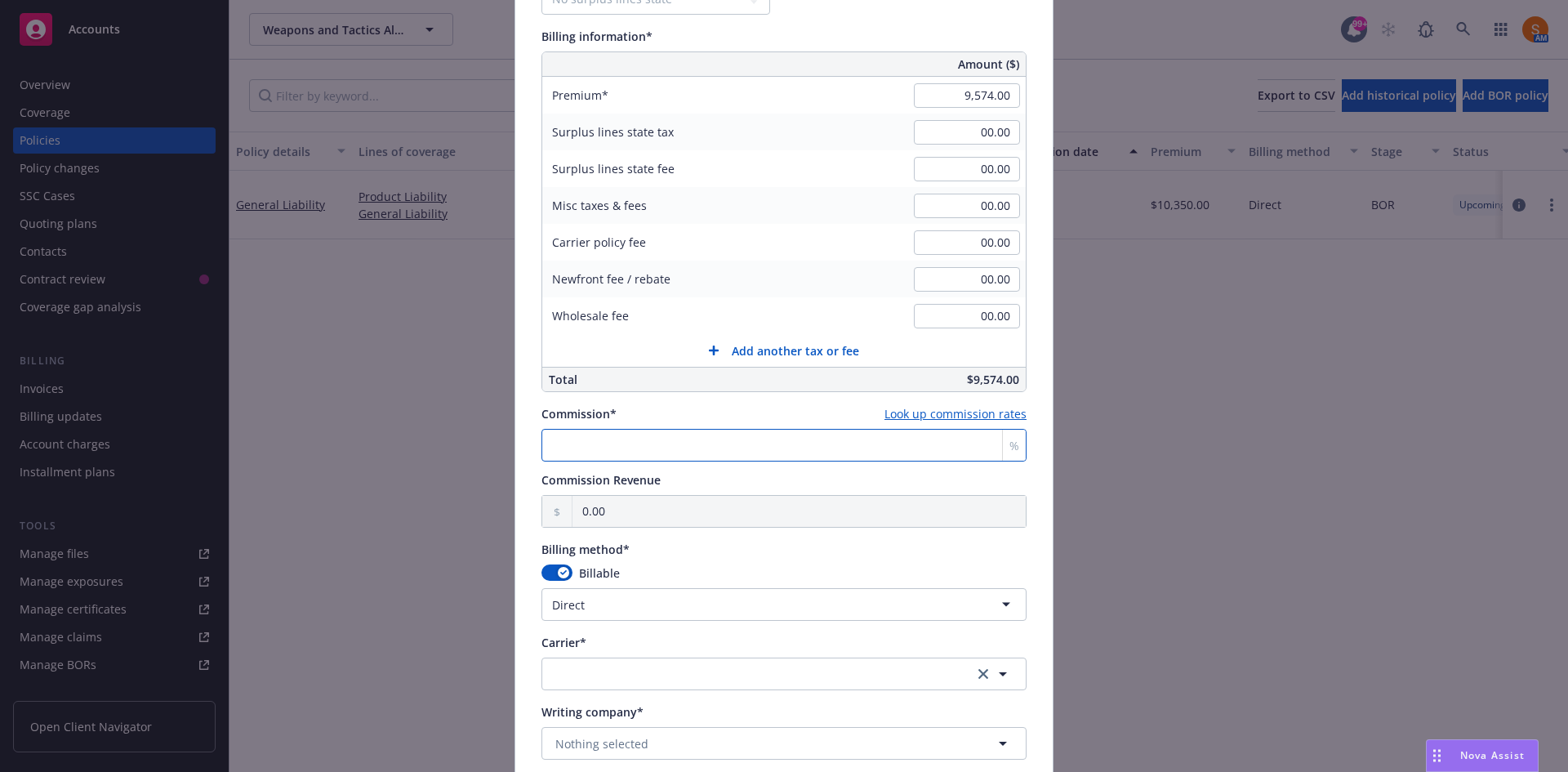
type input "1"
type input "95.74"
type input "15"
type input "1,436.10"
type input "15"
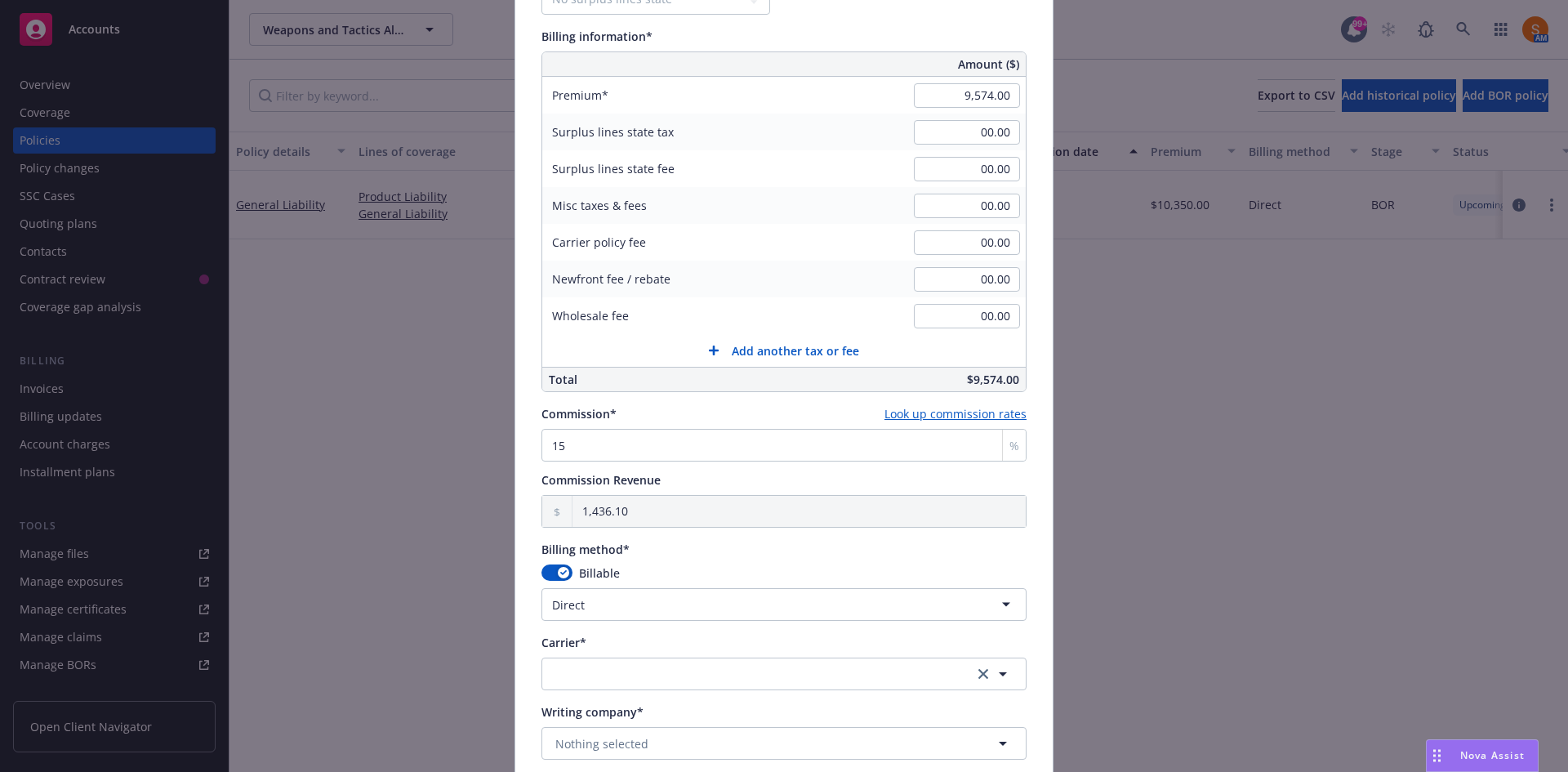
click at [745, 557] on div "Billing method*" at bounding box center [784, 550] width 485 height 18
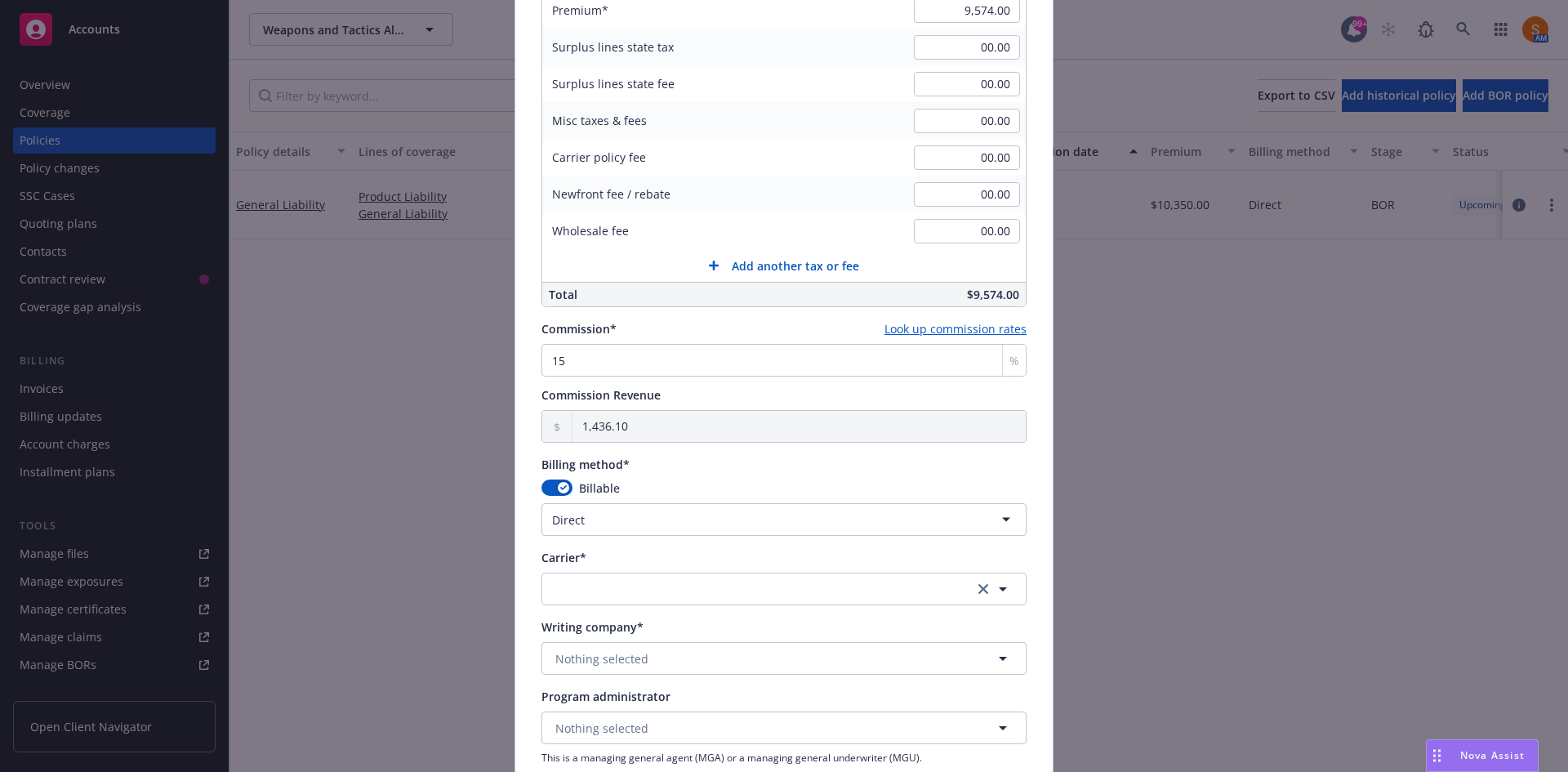
scroll to position [848, 0]
click at [664, 592] on button "button" at bounding box center [784, 587] width 485 height 32
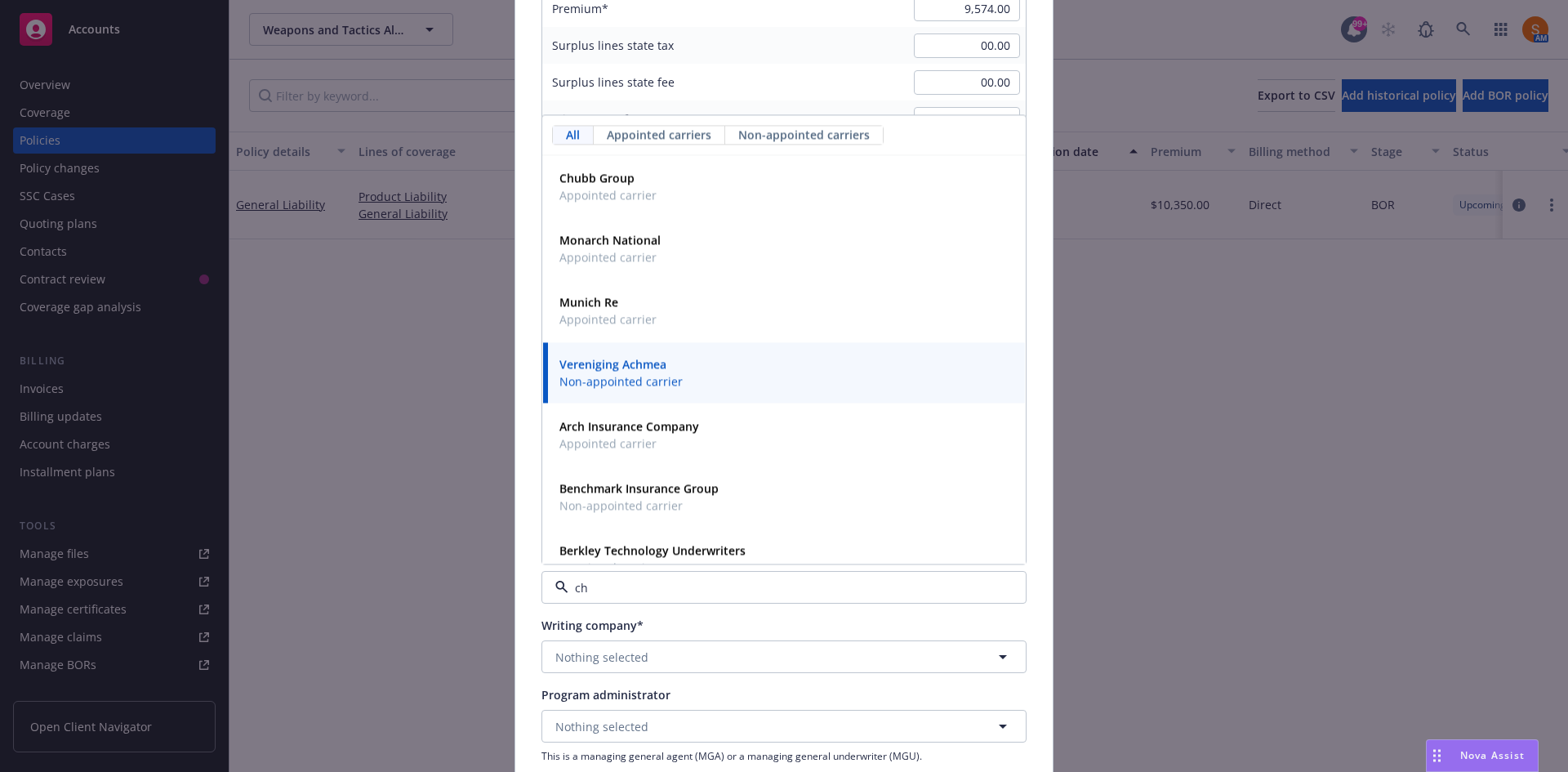
type input "chu"
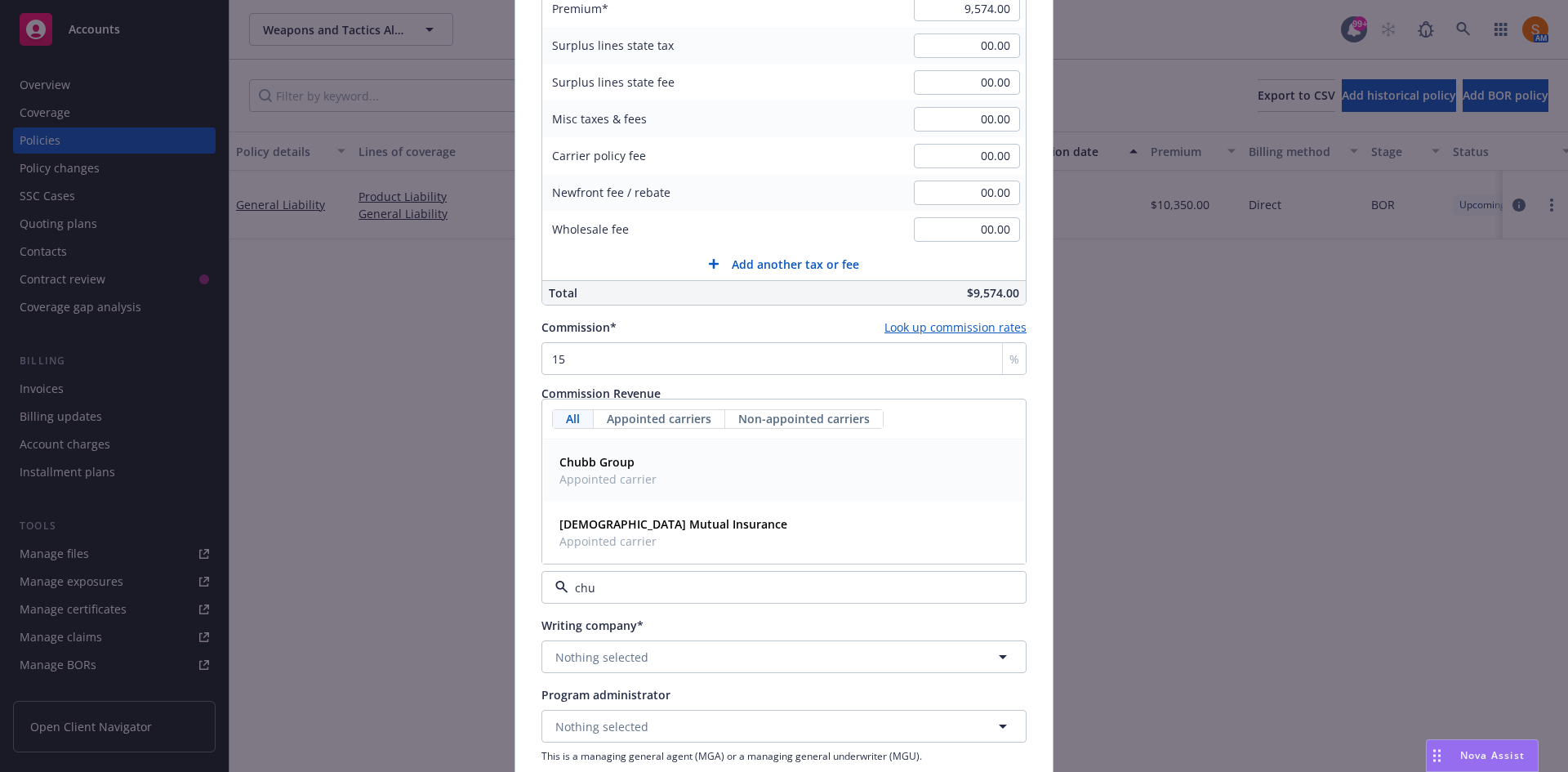
click at [631, 458] on span "Chubb Group" at bounding box center [607, 462] width 97 height 18
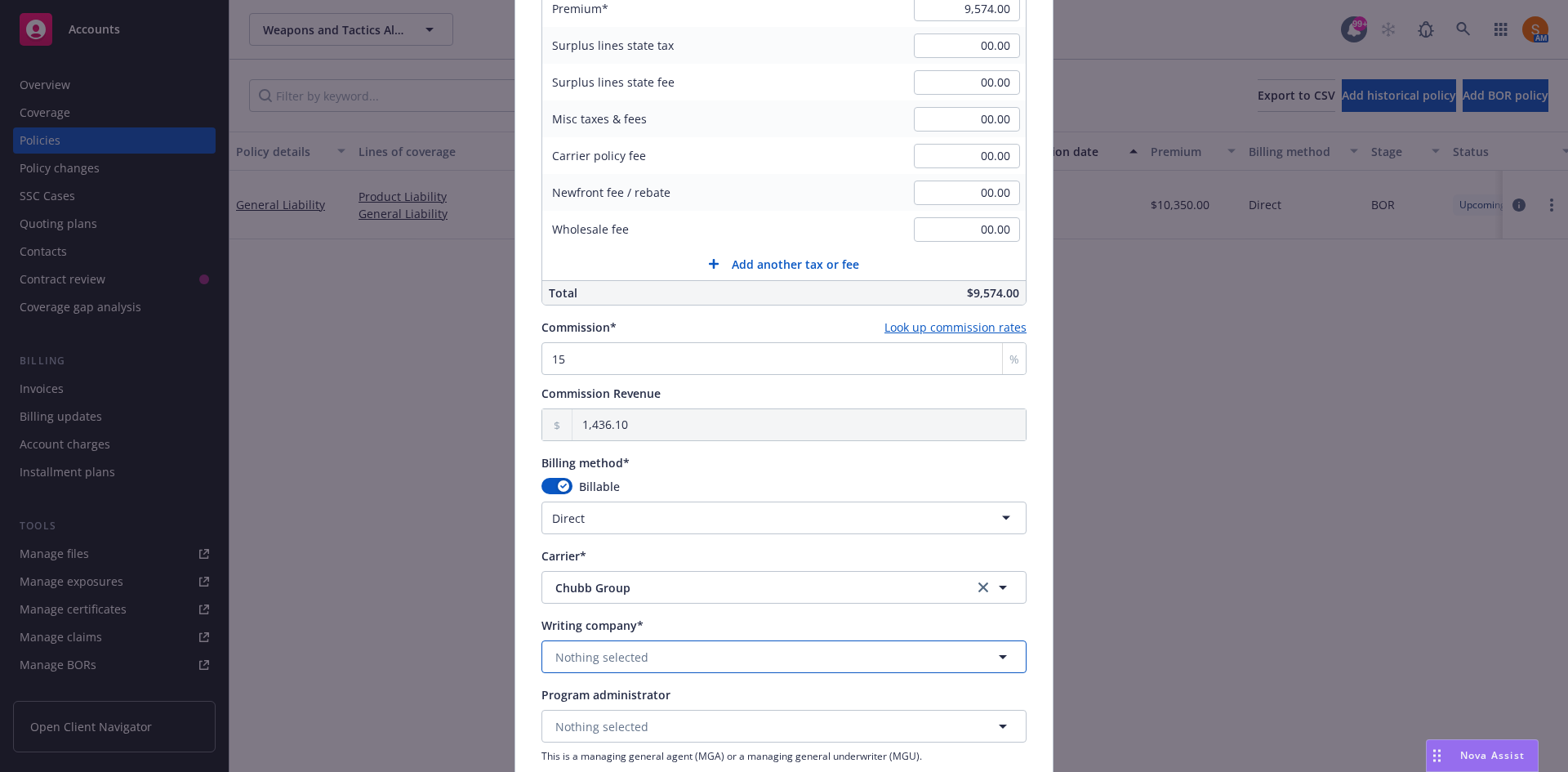
click at [605, 647] on button "Nothing selected" at bounding box center [784, 656] width 485 height 32
type input "federa"
click at [609, 601] on strong "Federal Insurance Company" at bounding box center [637, 594] width 155 height 16
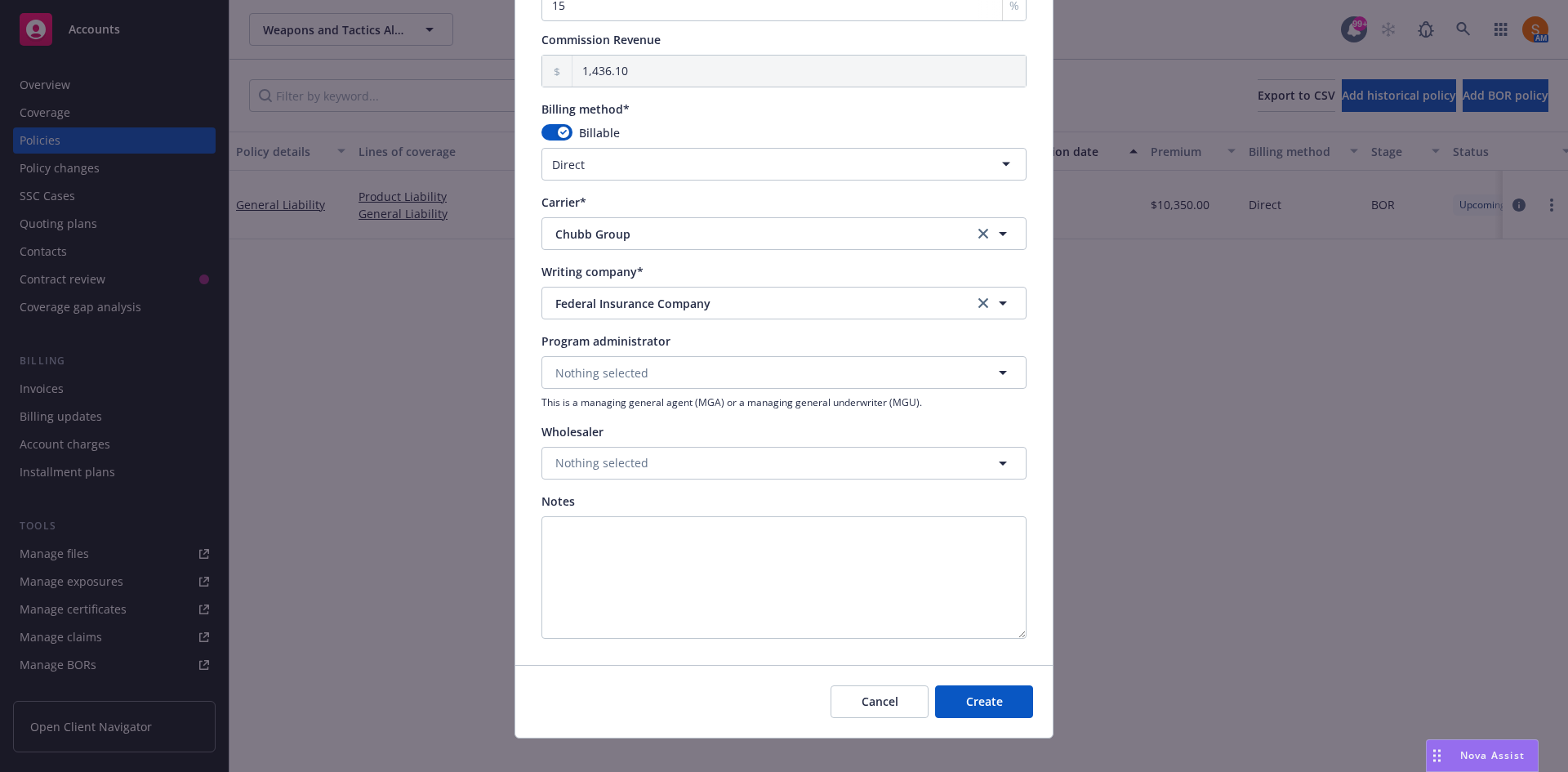
scroll to position [1221, 0]
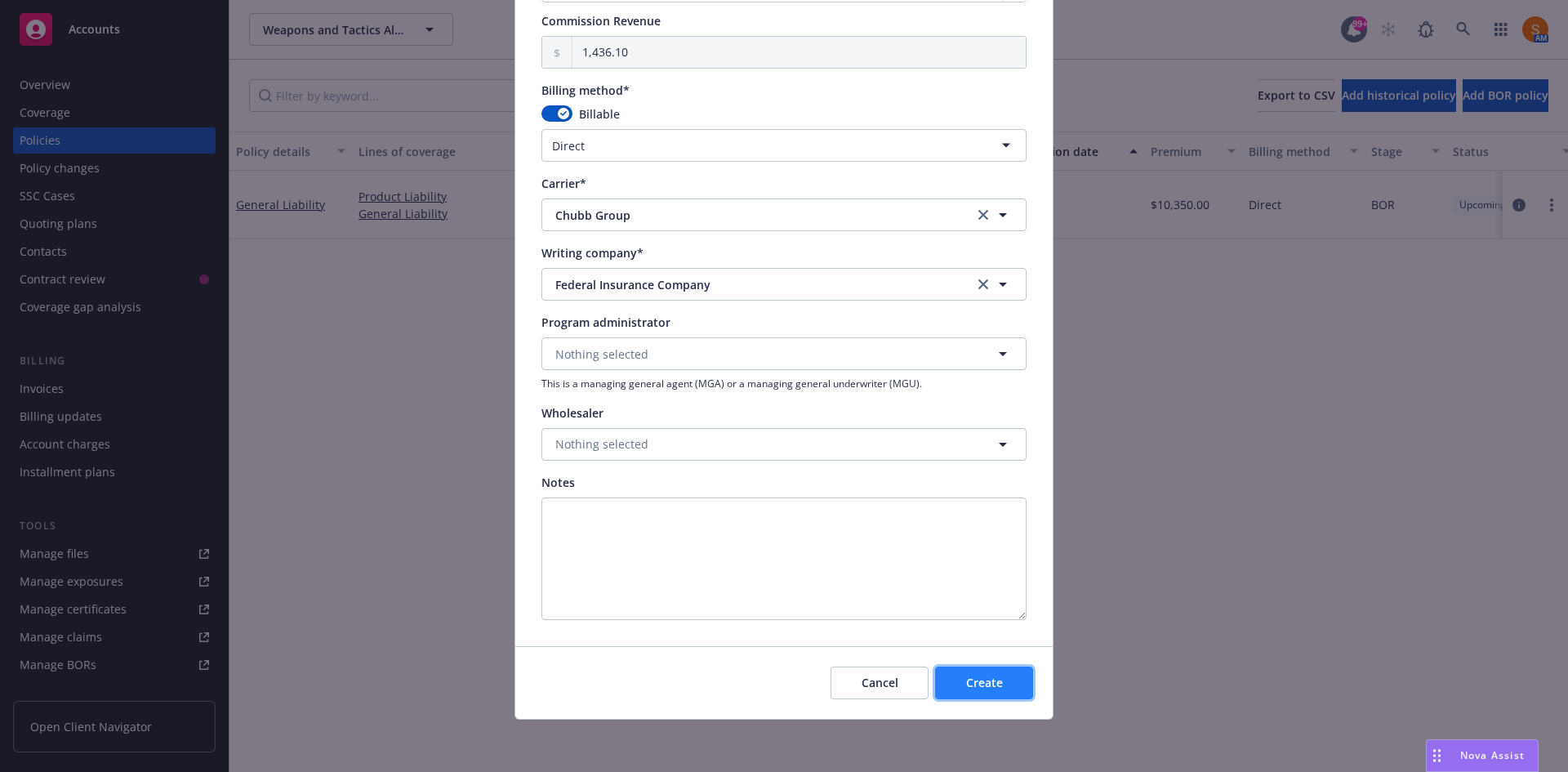
click at [967, 683] on span "Create" at bounding box center [985, 683] width 37 height 16
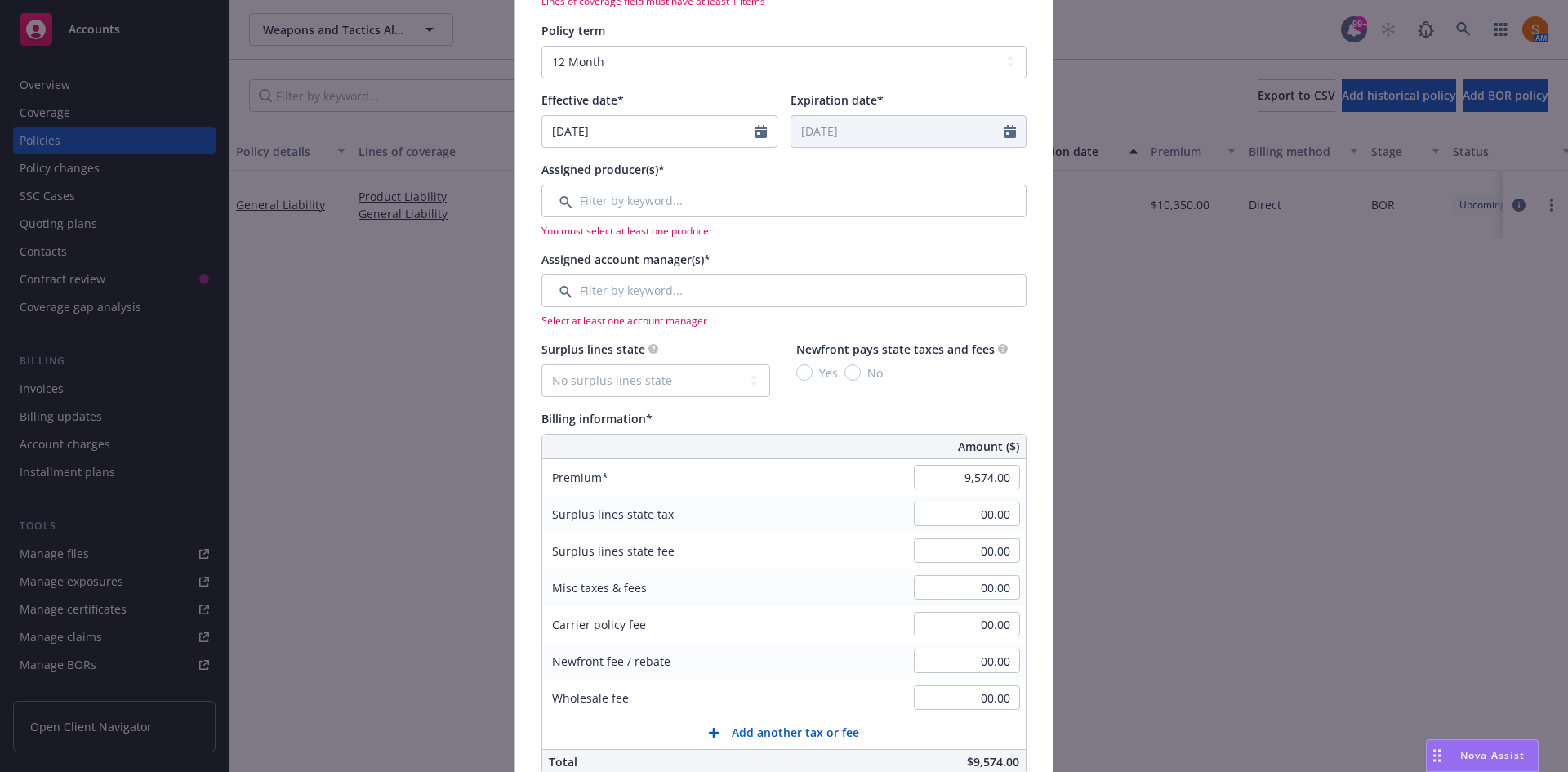
scroll to position [398, 0]
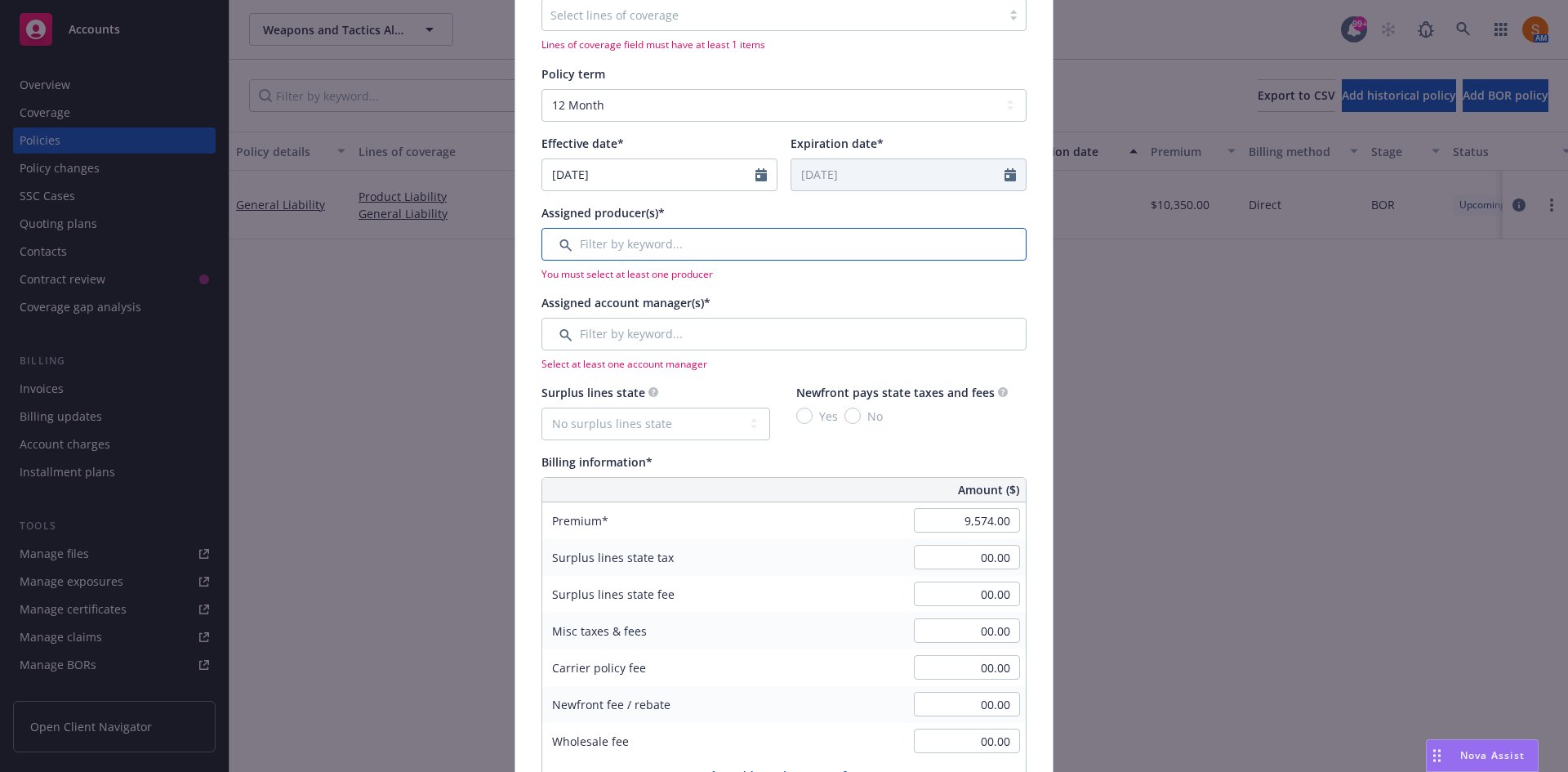
click at [647, 246] on input "Filter by keyword..." at bounding box center [784, 244] width 485 height 32
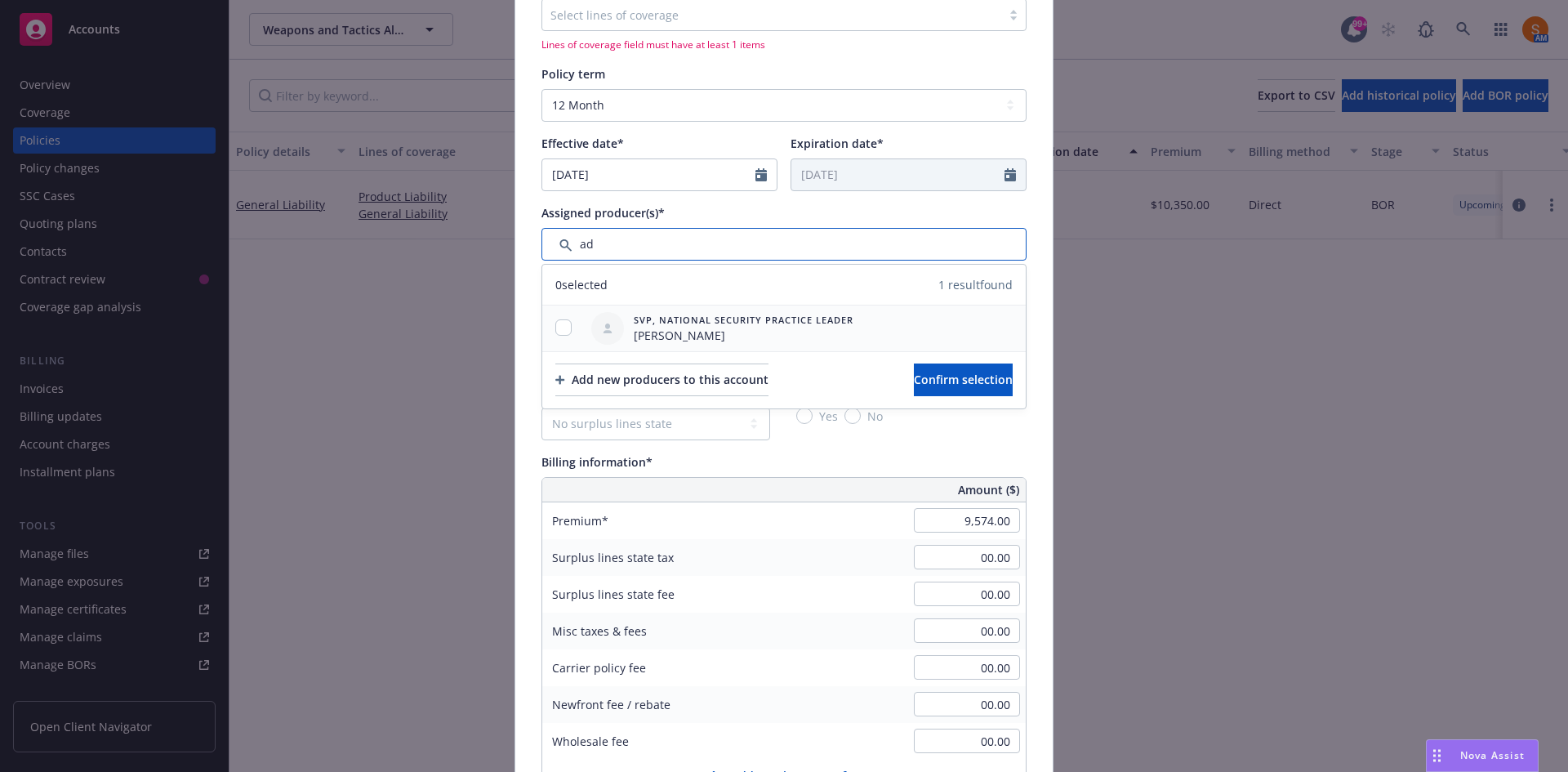
type input "ad"
click at [549, 337] on div at bounding box center [563, 328] width 42 height 46
click at [548, 324] on div at bounding box center [563, 328] width 42 height 18
click at [556, 326] on input "checkbox" at bounding box center [563, 327] width 17 height 17
checkbox input "true"
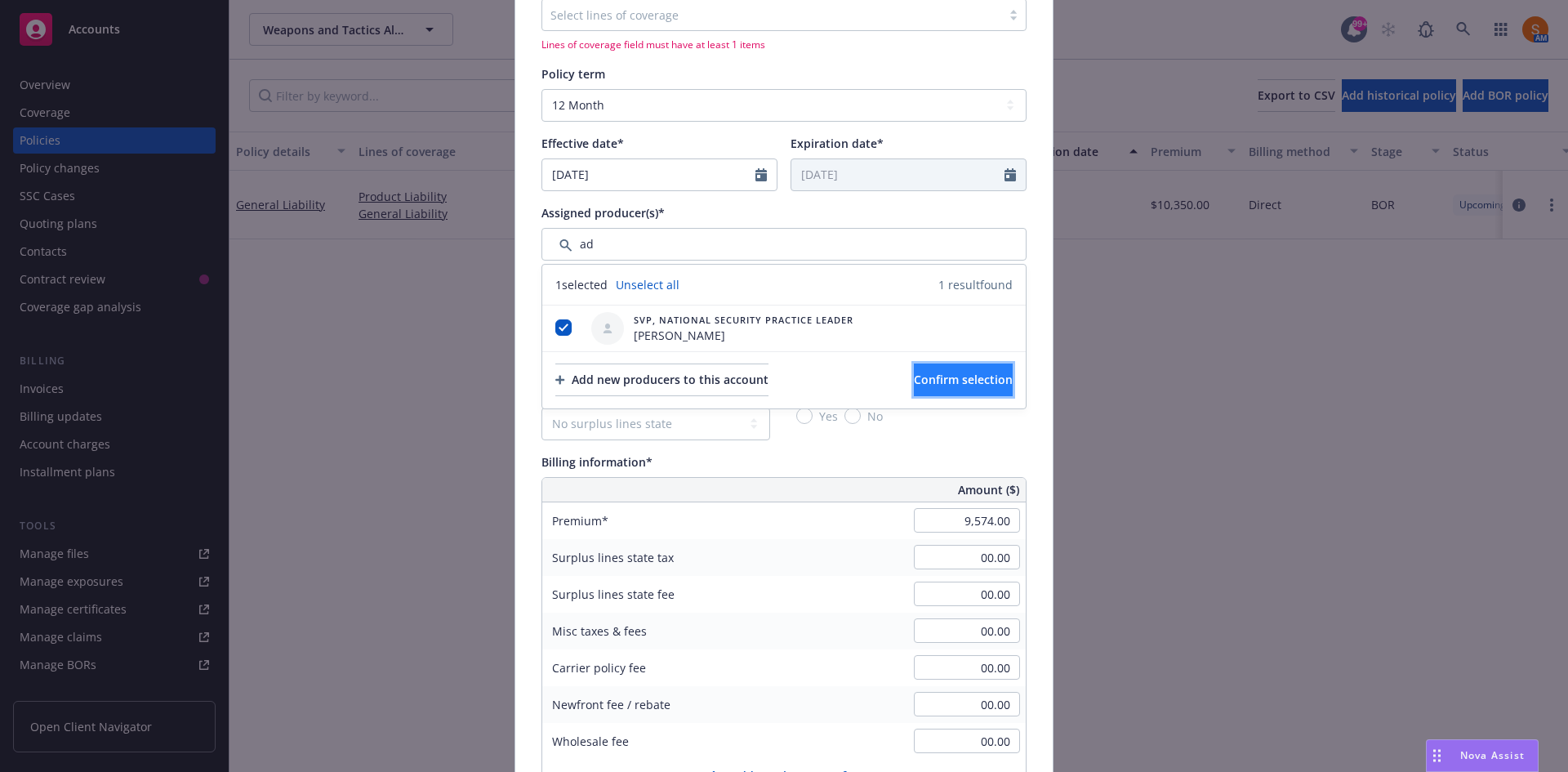
click at [914, 365] on button "Confirm selection" at bounding box center [963, 379] width 99 height 32
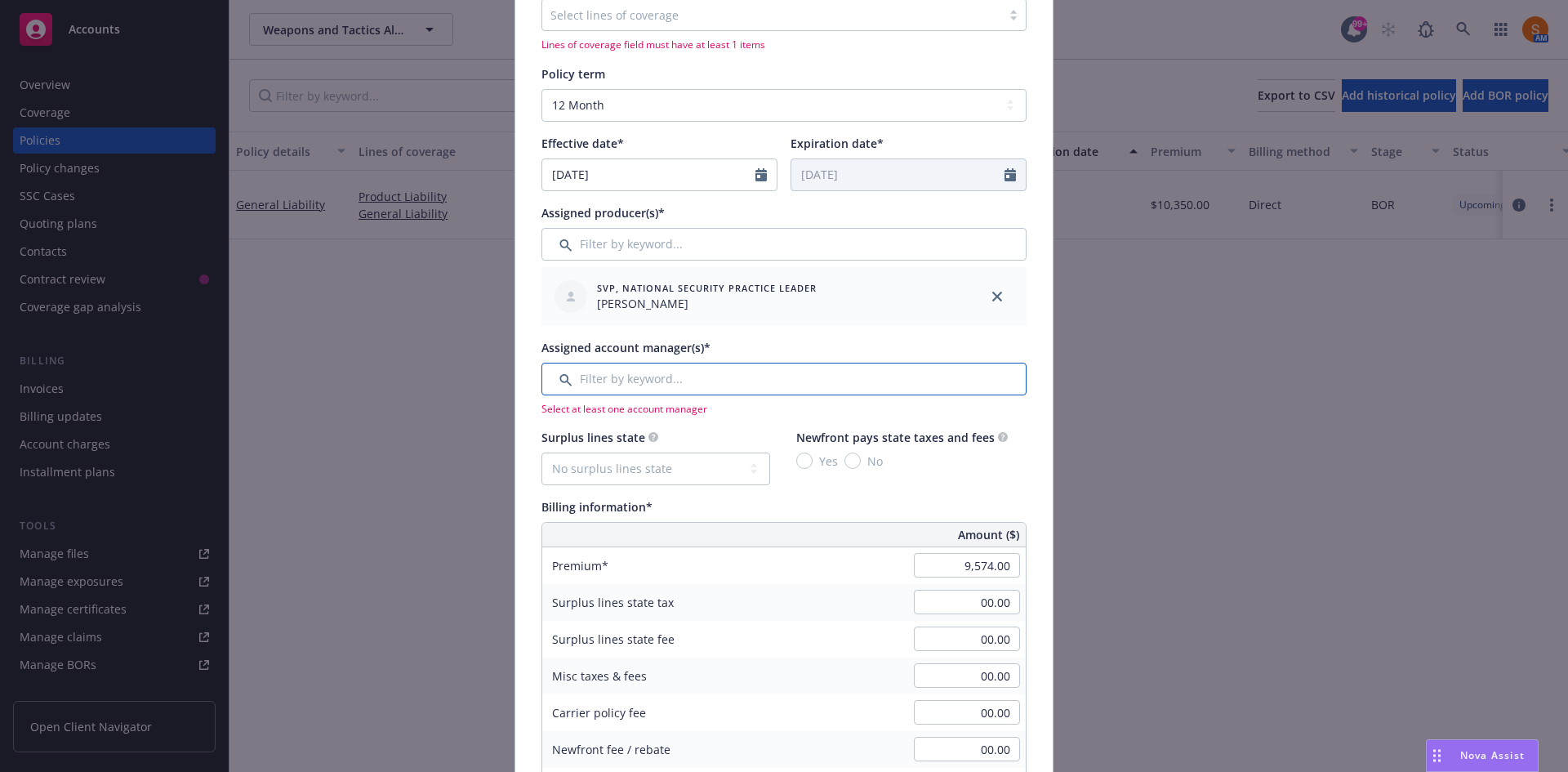
click at [654, 365] on input "Filter by keyword..." at bounding box center [784, 378] width 485 height 32
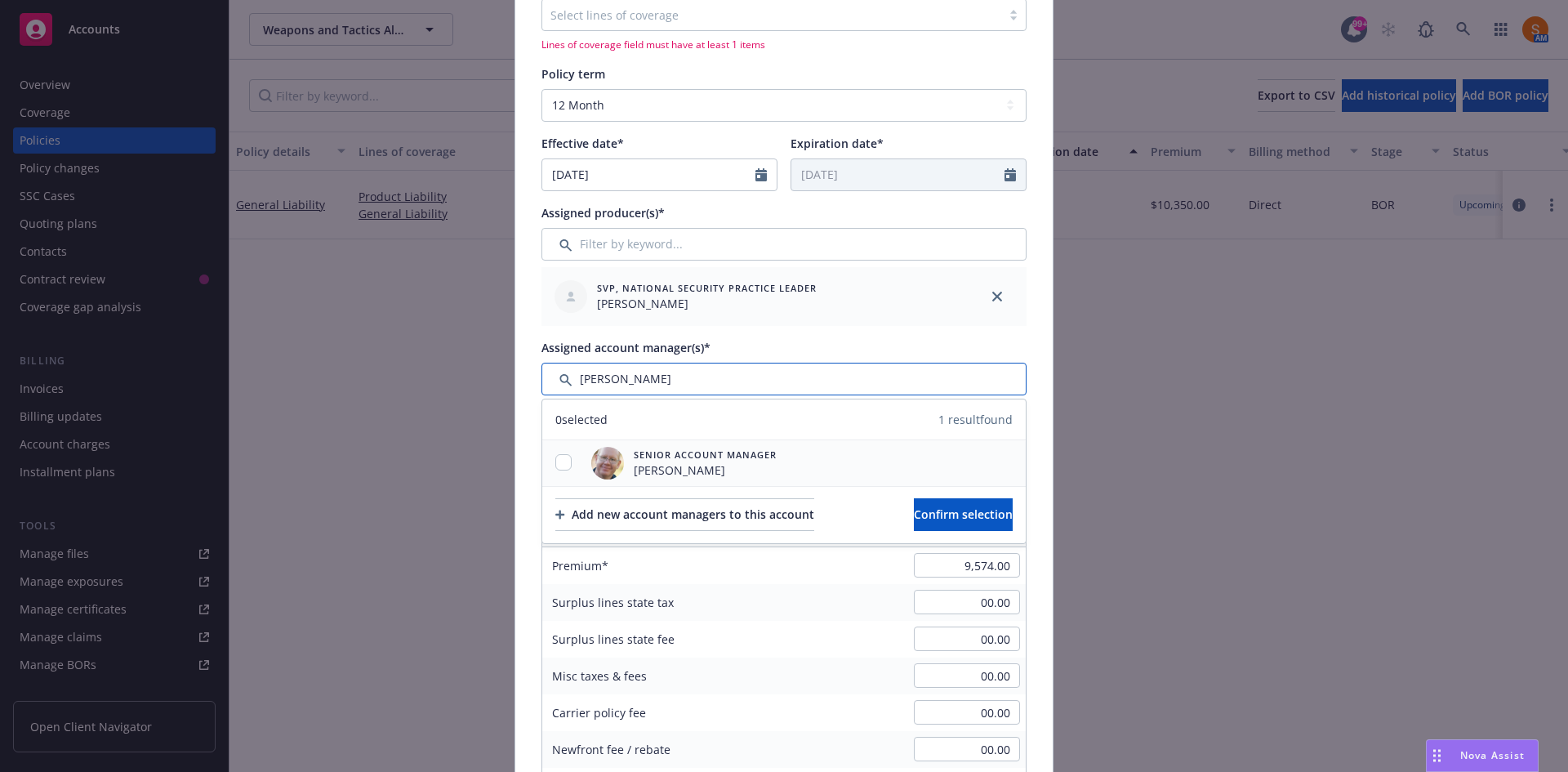
type input "jame"
click at [556, 468] on input "checkbox" at bounding box center [563, 462] width 17 height 17
checkbox input "true"
click at [923, 500] on button "Confirm selection" at bounding box center [963, 514] width 99 height 32
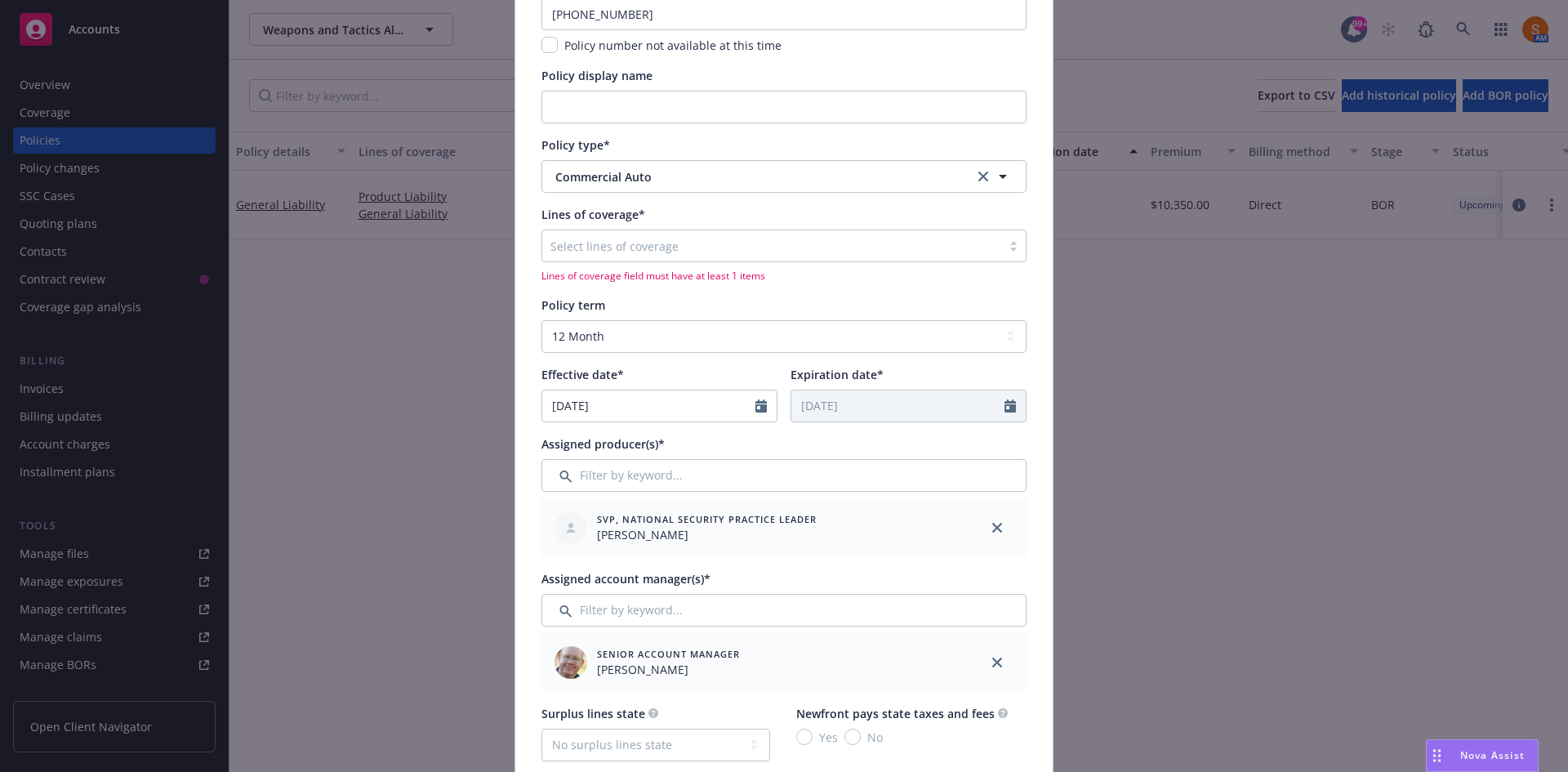
scroll to position [166, 0]
click at [661, 248] on div at bounding box center [772, 247] width 443 height 20
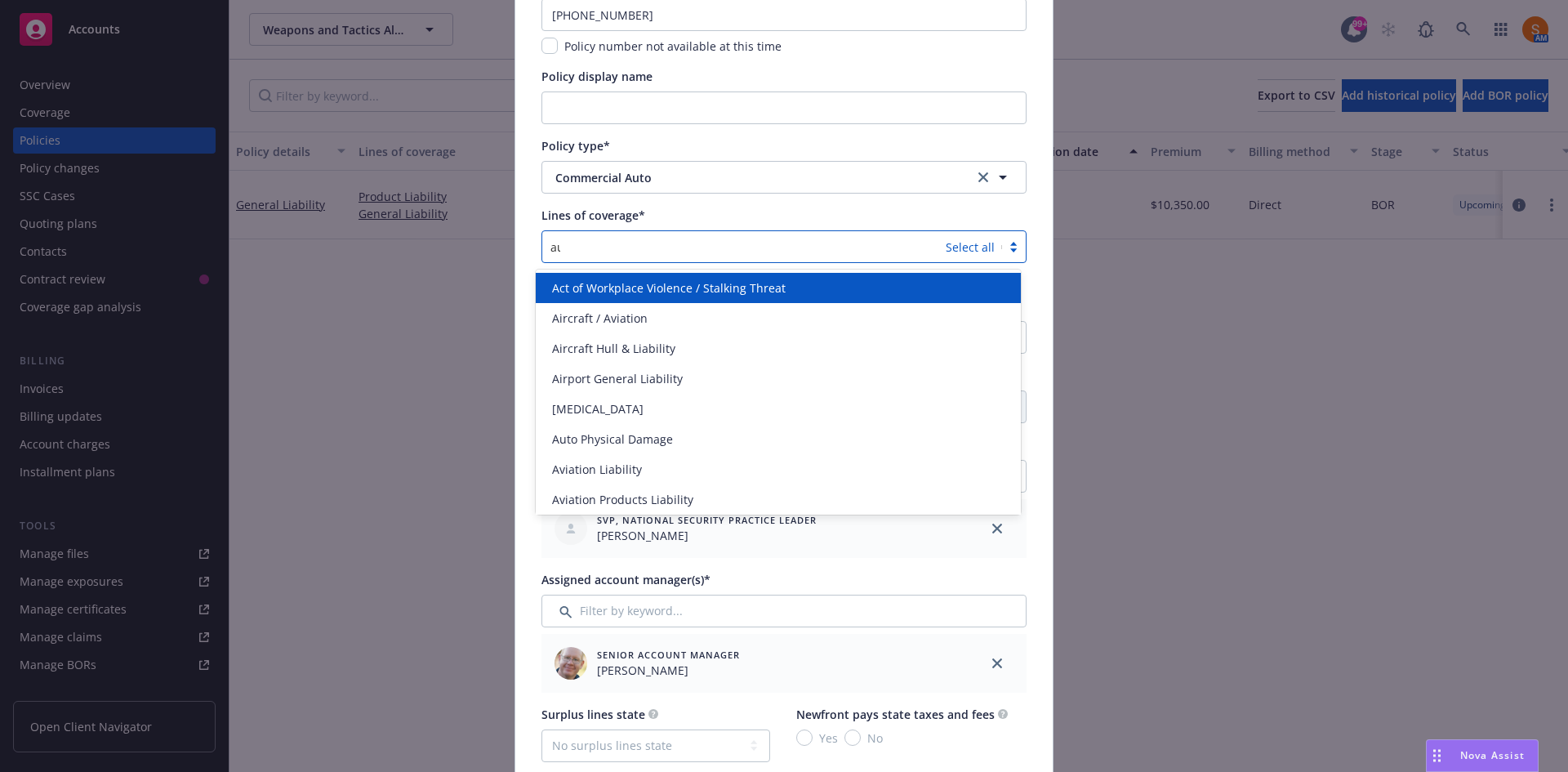
type input "auto"
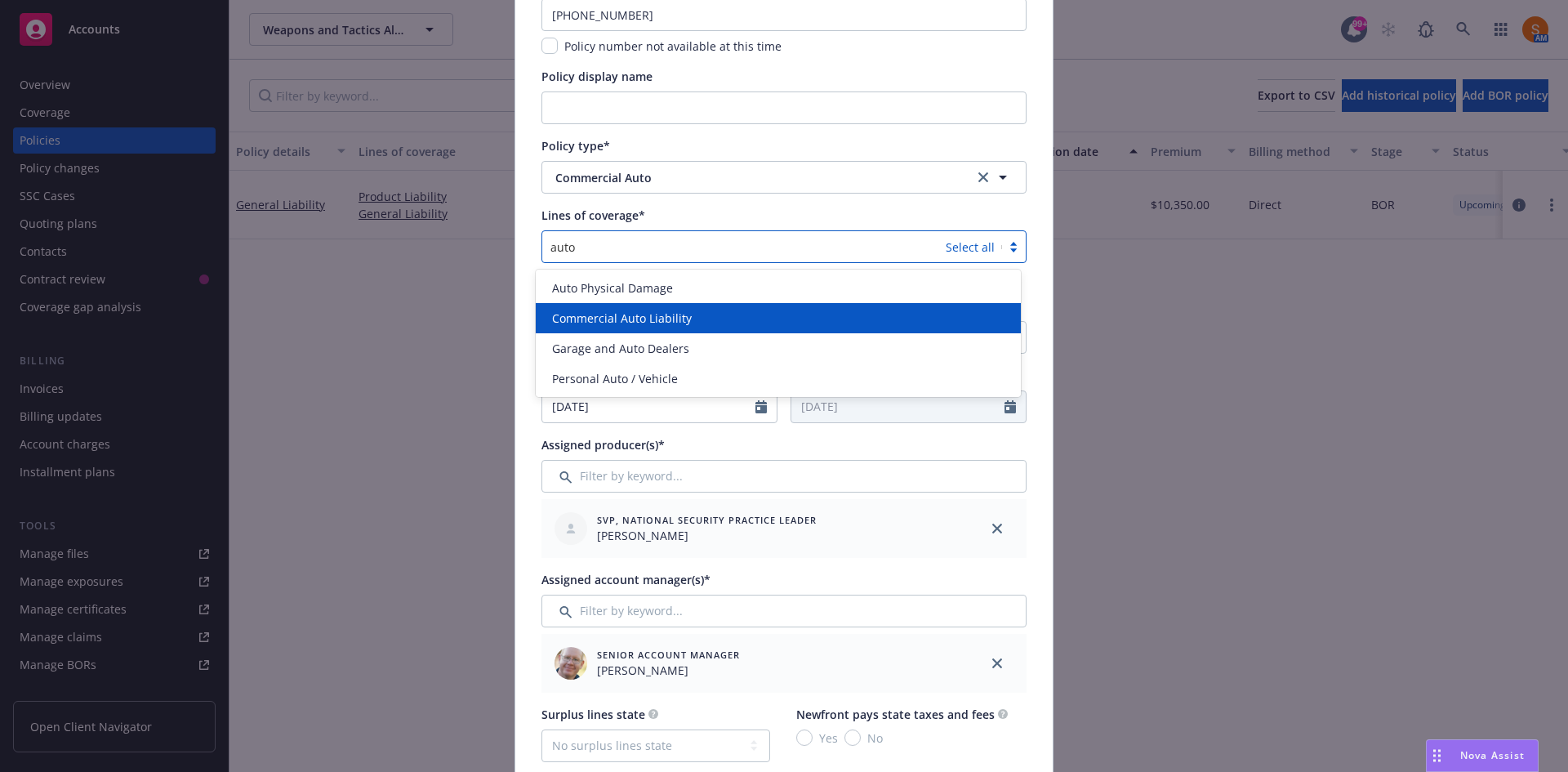
click at [641, 319] on span "Commercial Auto Liability" at bounding box center [622, 318] width 140 height 18
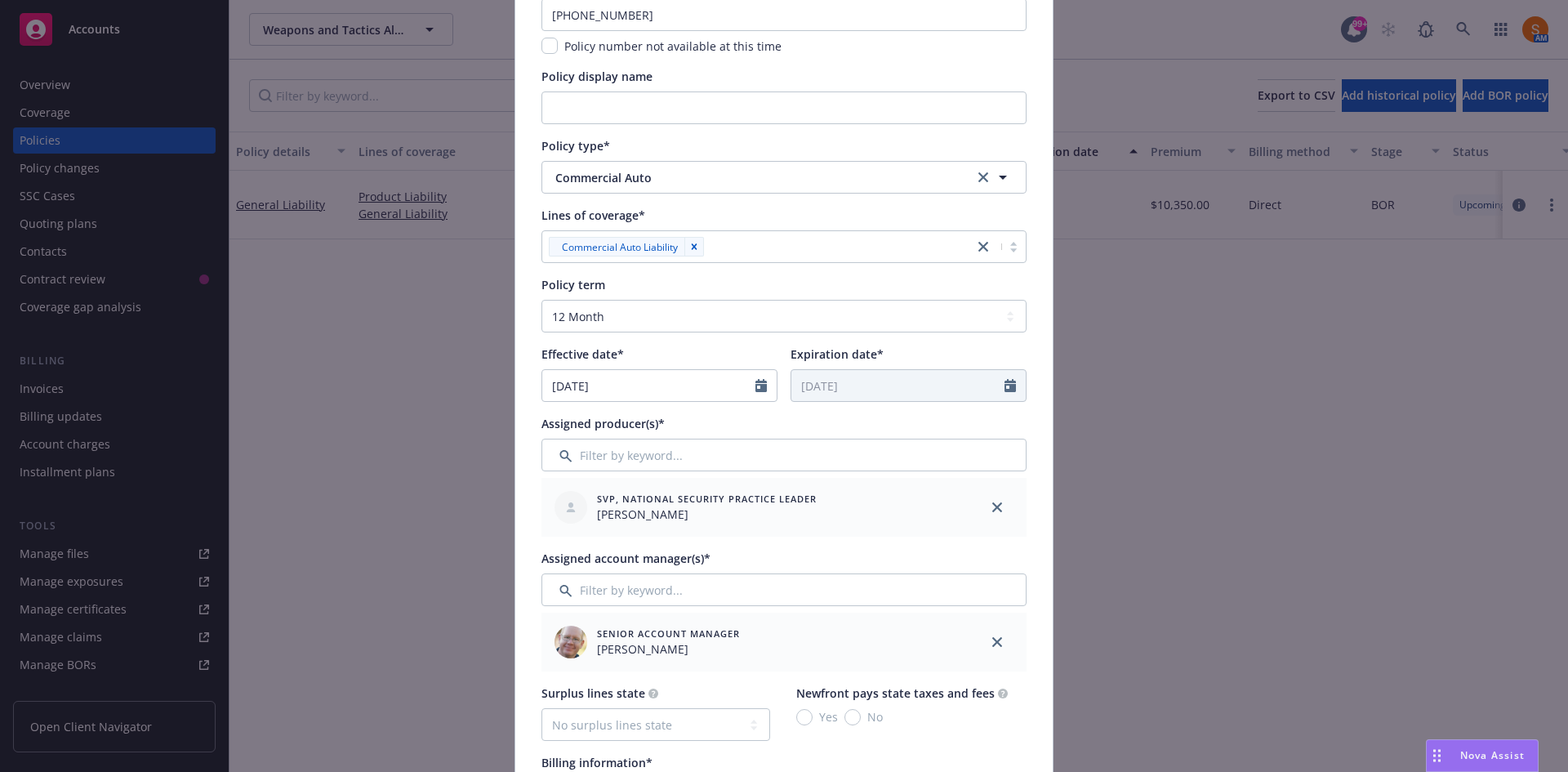
click at [775, 209] on div "Lines of coverage*" at bounding box center [784, 216] width 485 height 18
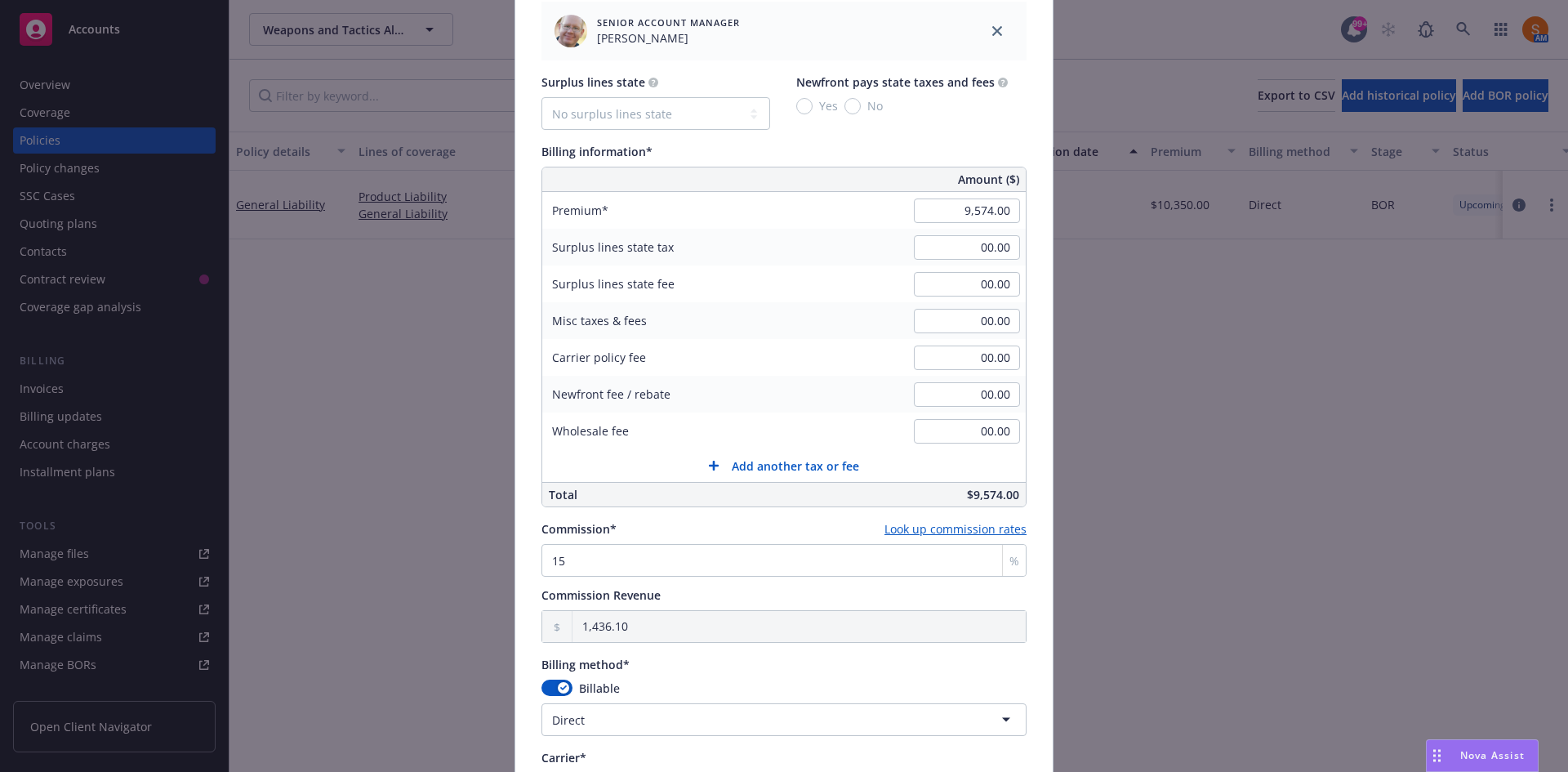
scroll to position [972, 0]
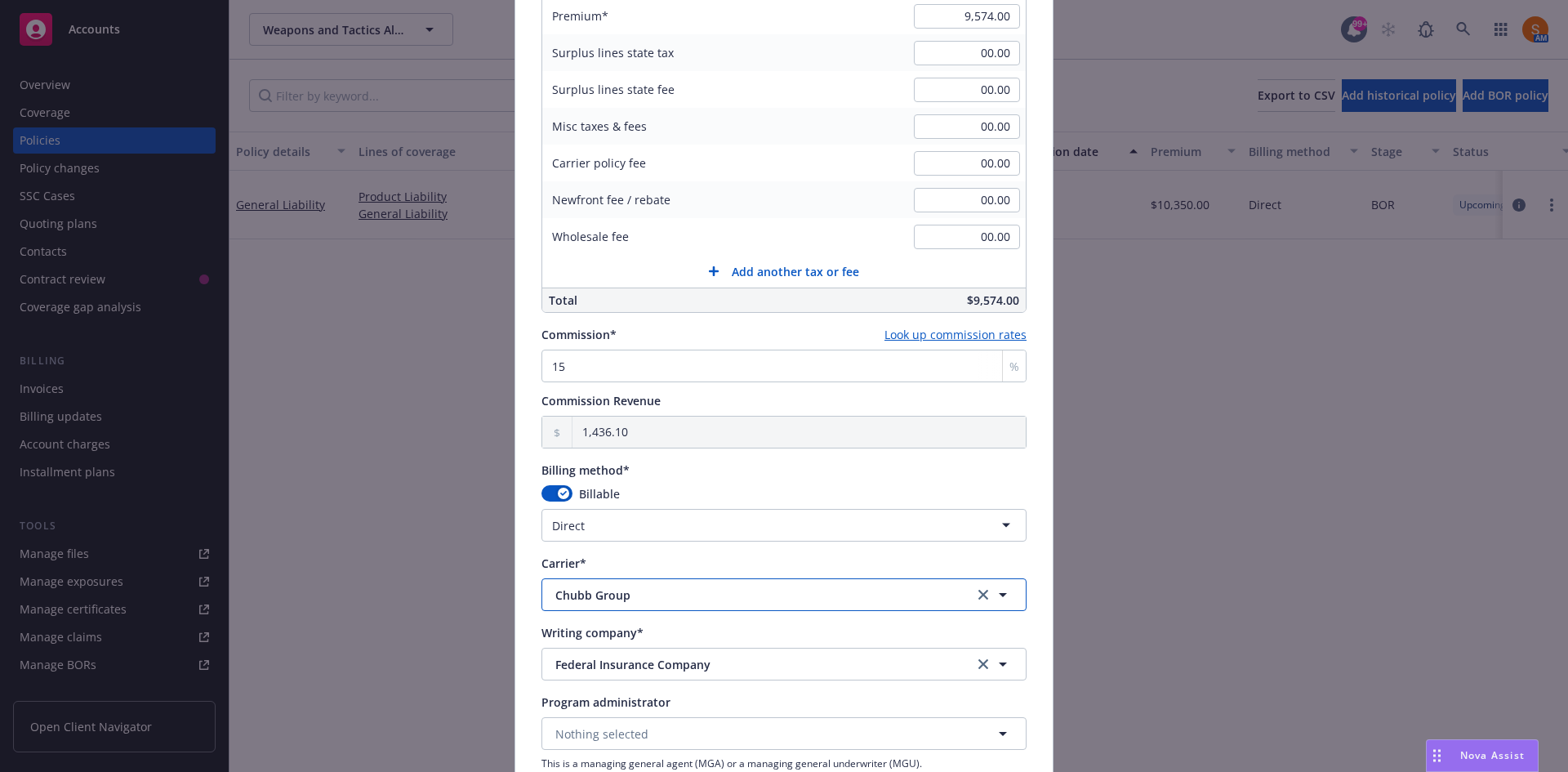
drag, startPoint x: 992, startPoint y: 611, endPoint x: 969, endPoint y: 625, distance: 26.9
click at [969, 625] on div "Policy number* (24) 7364-56-15 Policy number not available at this time Policy …" at bounding box center [784, 84] width 485 height 1830
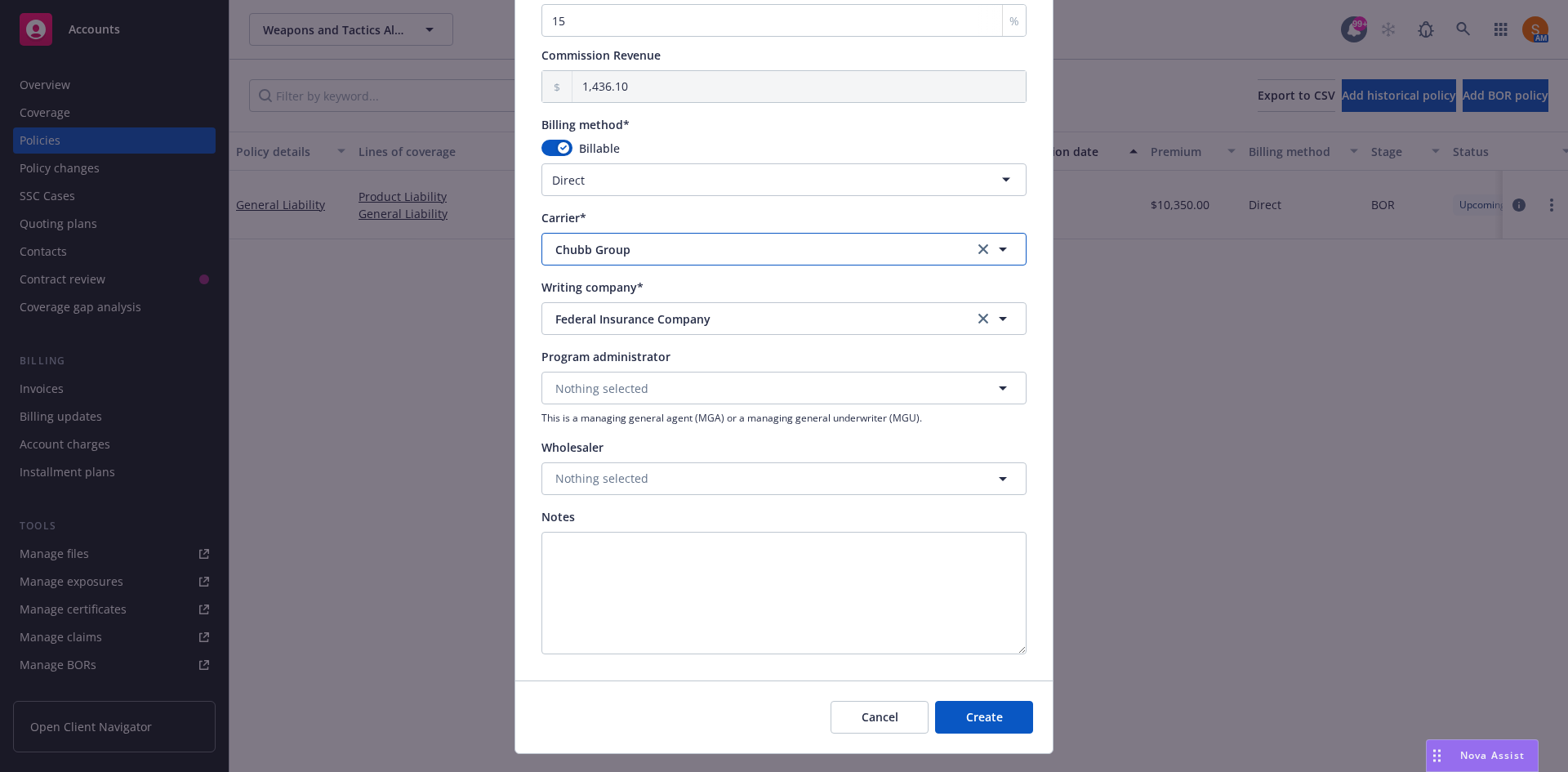
scroll to position [1351, 0]
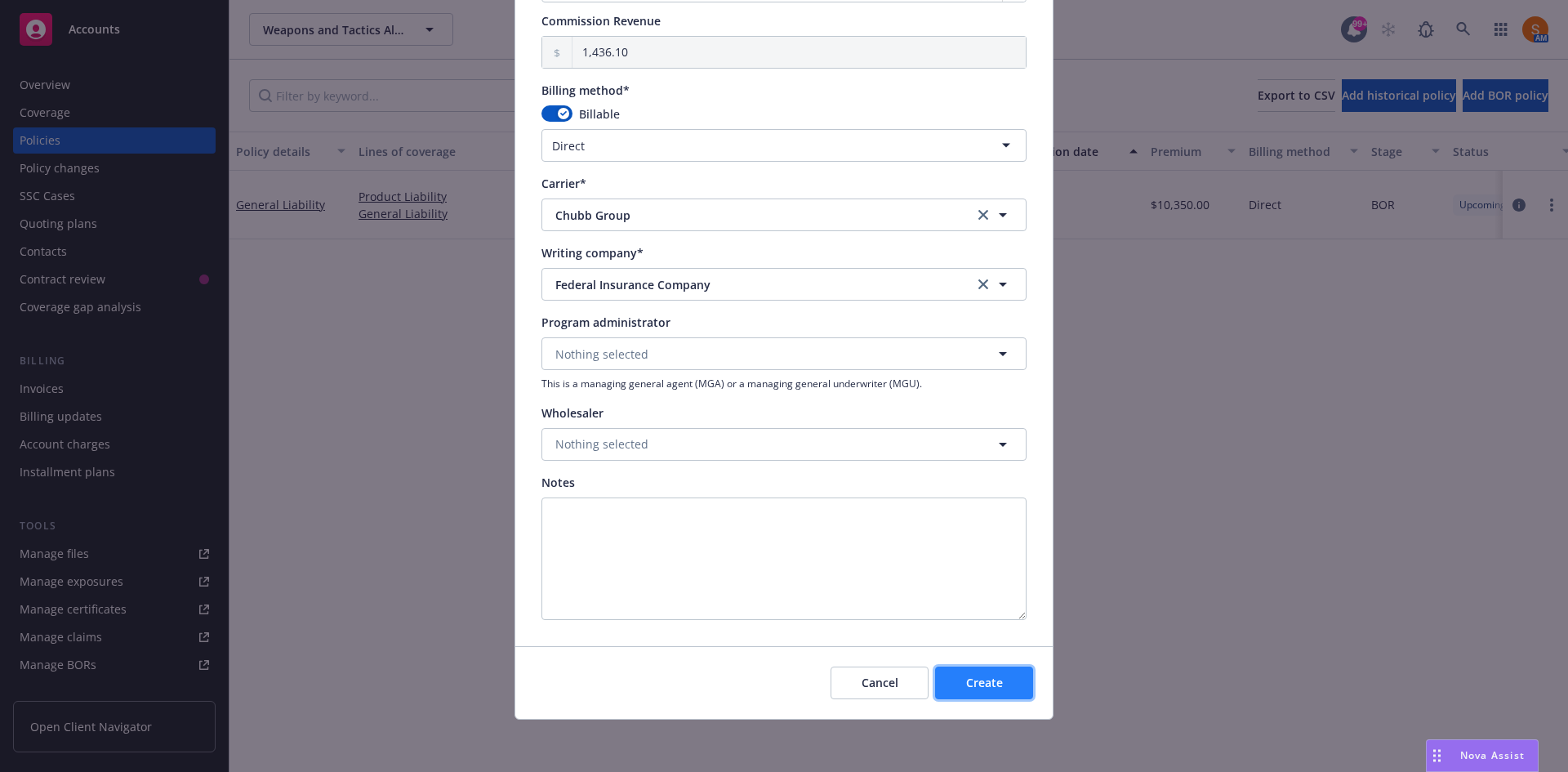
click at [954, 686] on button "Create" at bounding box center [984, 682] width 98 height 32
select select "other"
type input "08/25/2025"
type input "08/25/2026"
type input "00.00"
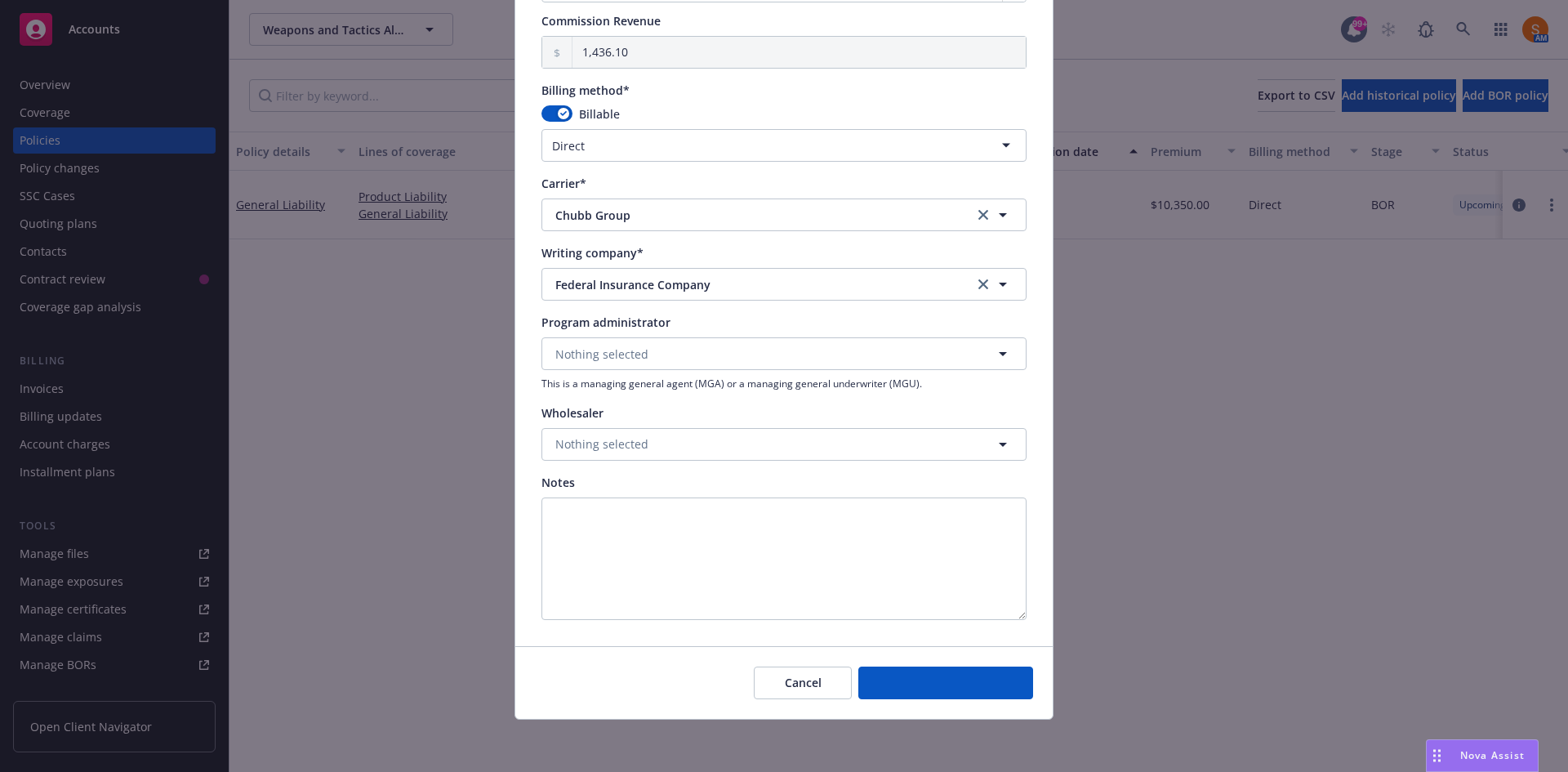
type input "0"
type input "0.00"
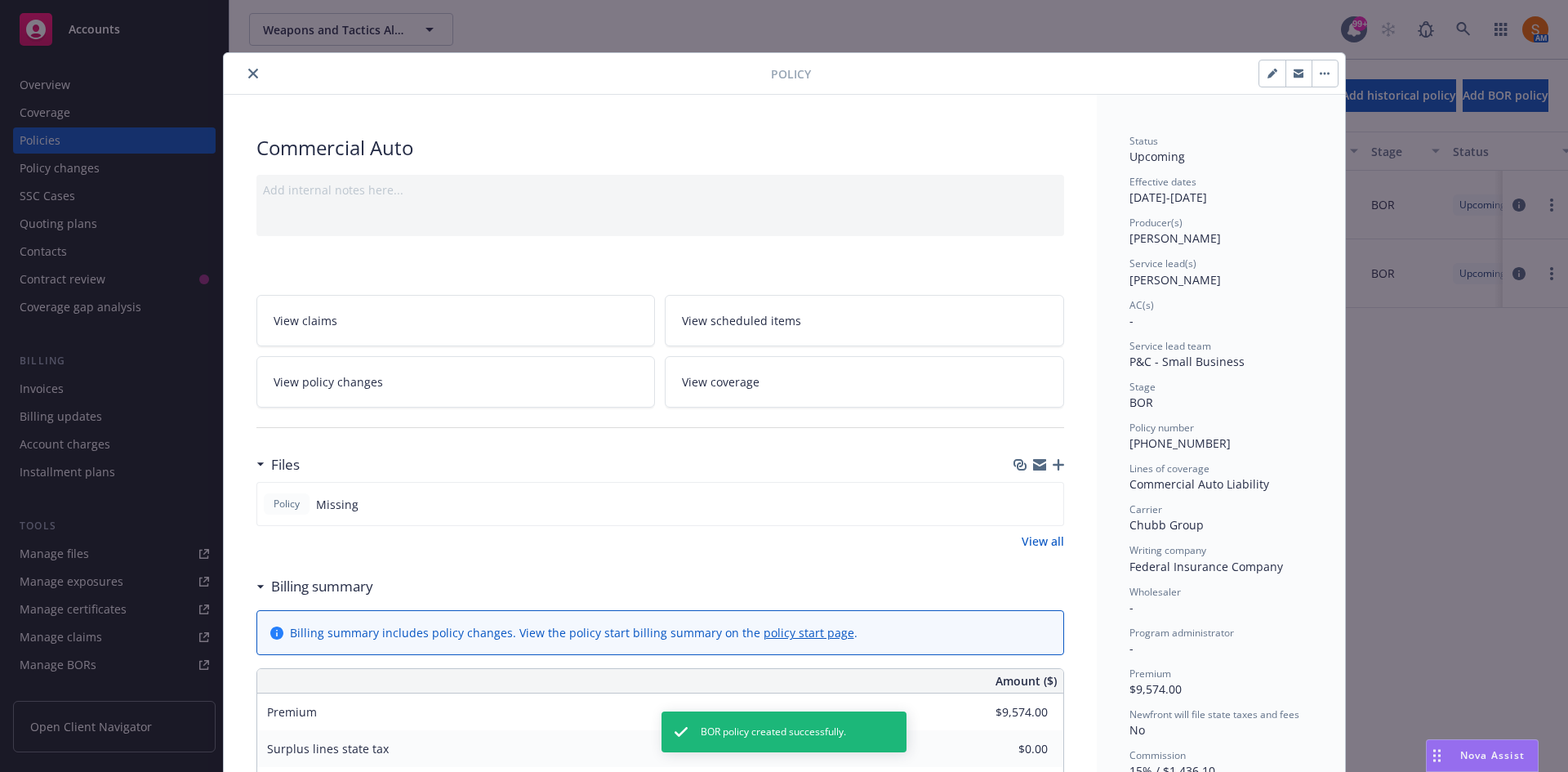
click at [1053, 465] on icon "button" at bounding box center [1059, 465] width 12 height 12
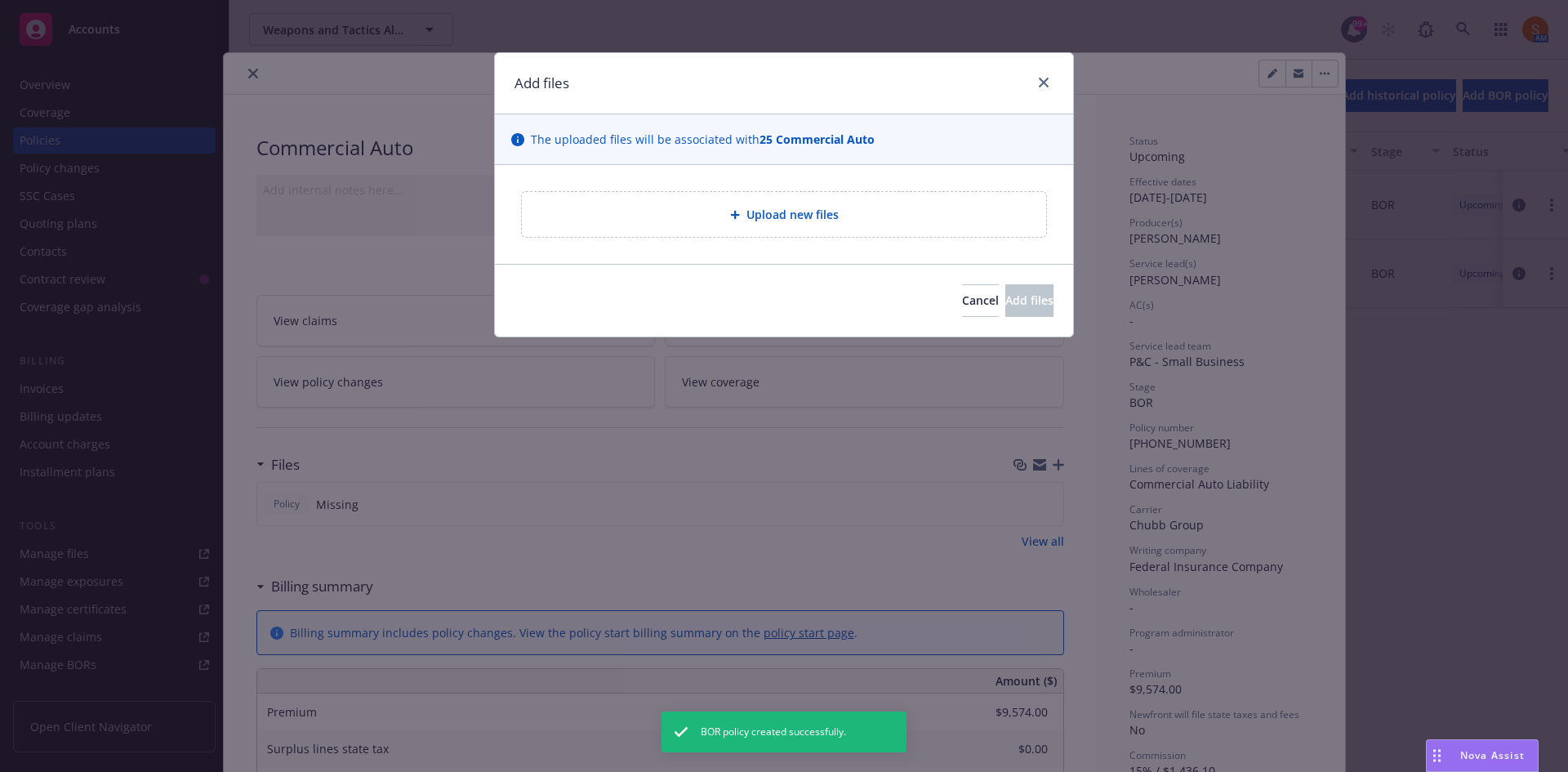
click at [767, 211] on span "Upload new files" at bounding box center [792, 215] width 92 height 18
type textarea "x"
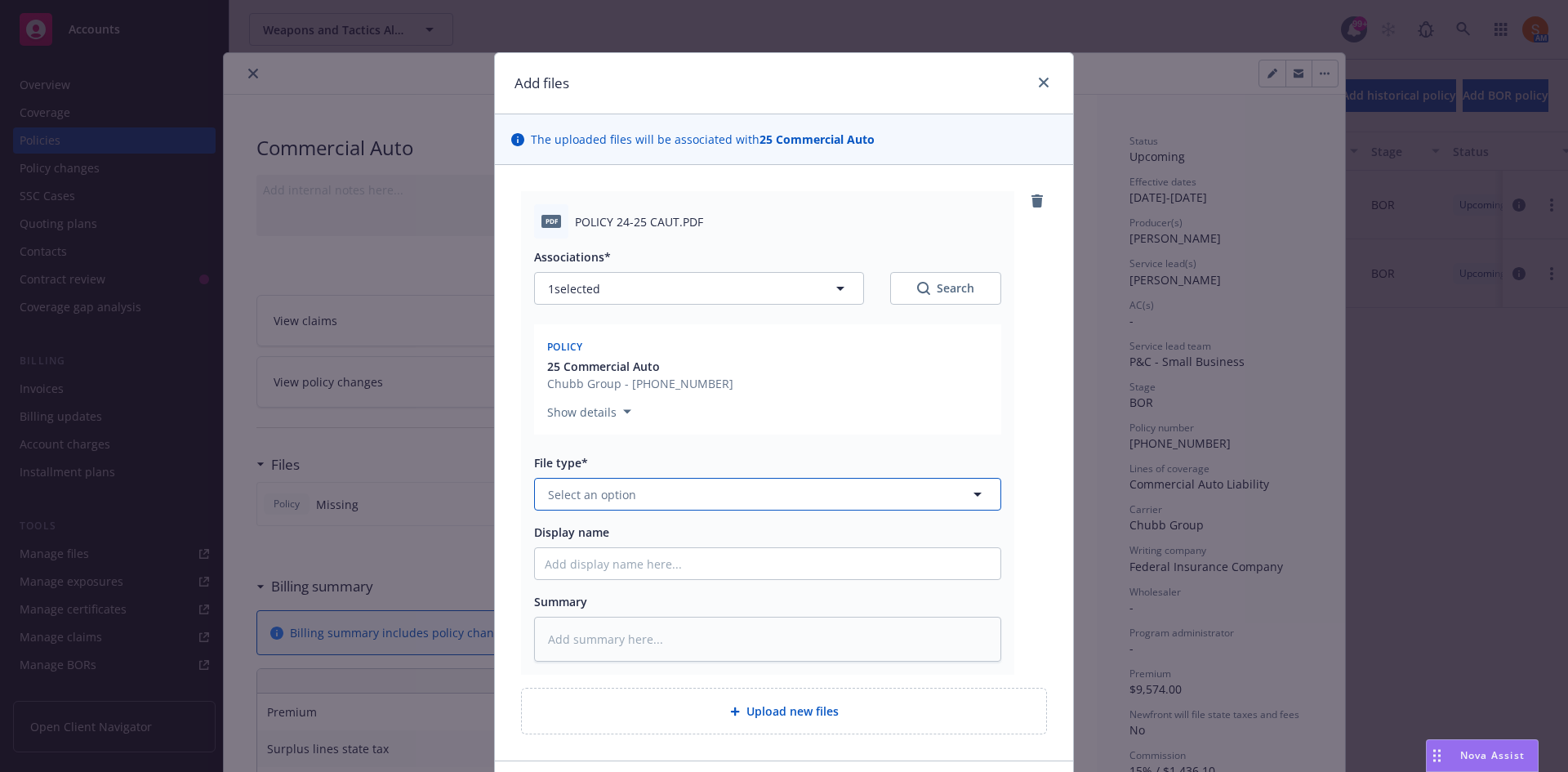
click at [633, 491] on button "Select an option" at bounding box center [767, 494] width 467 height 32
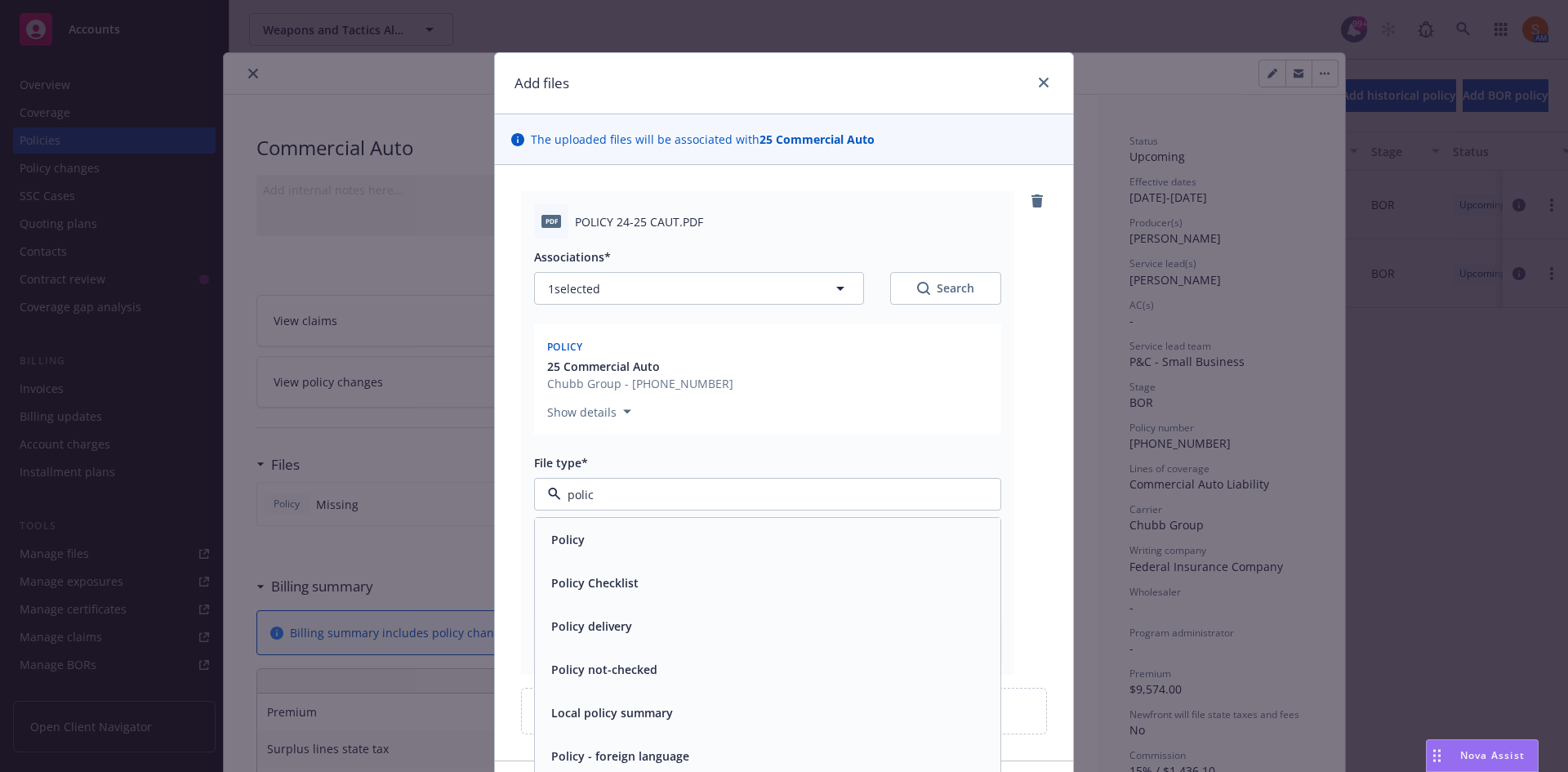
type input "policy"
click at [600, 546] on div "Policy" at bounding box center [767, 540] width 446 height 24
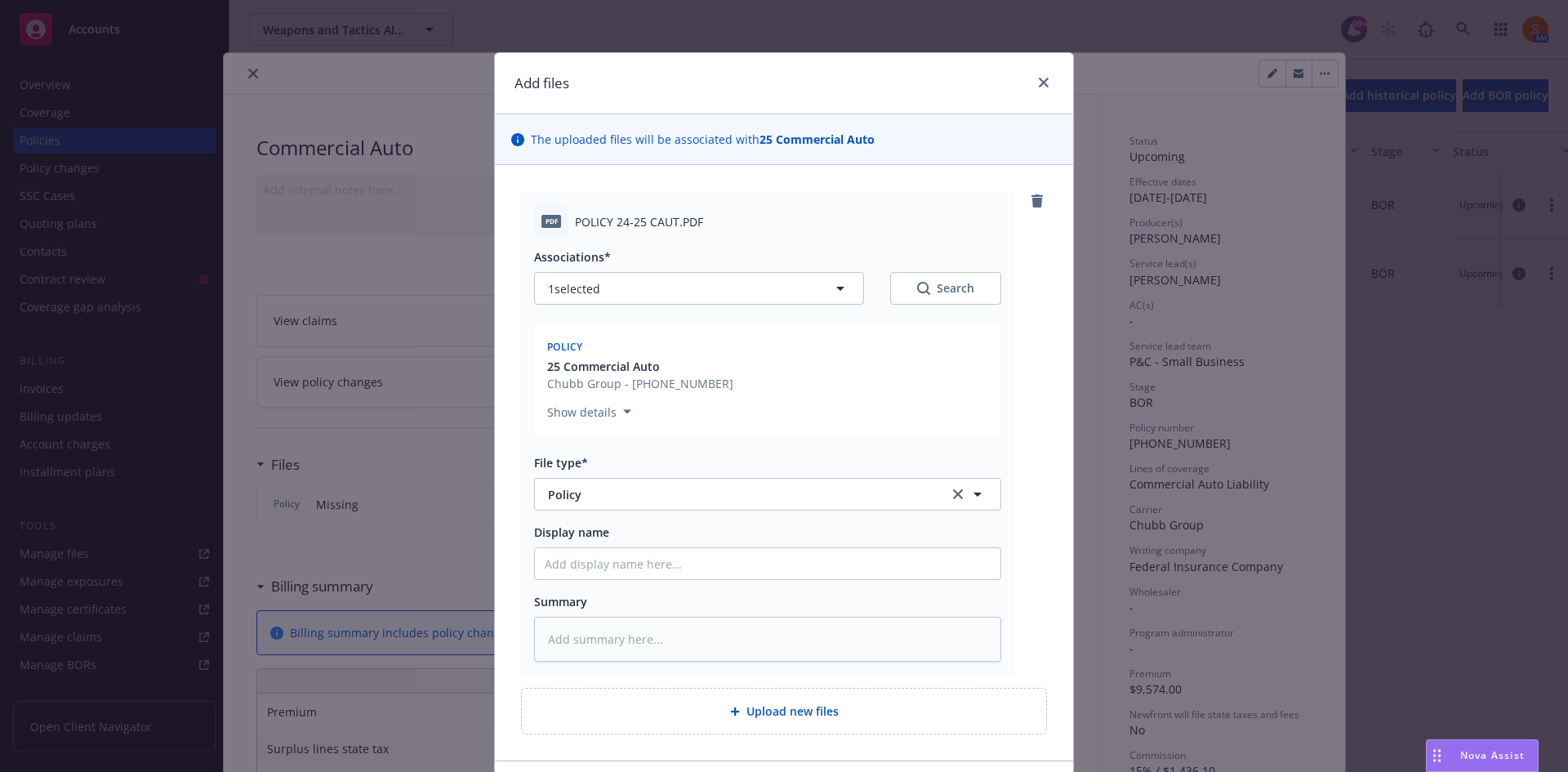
scroll to position [115, 0]
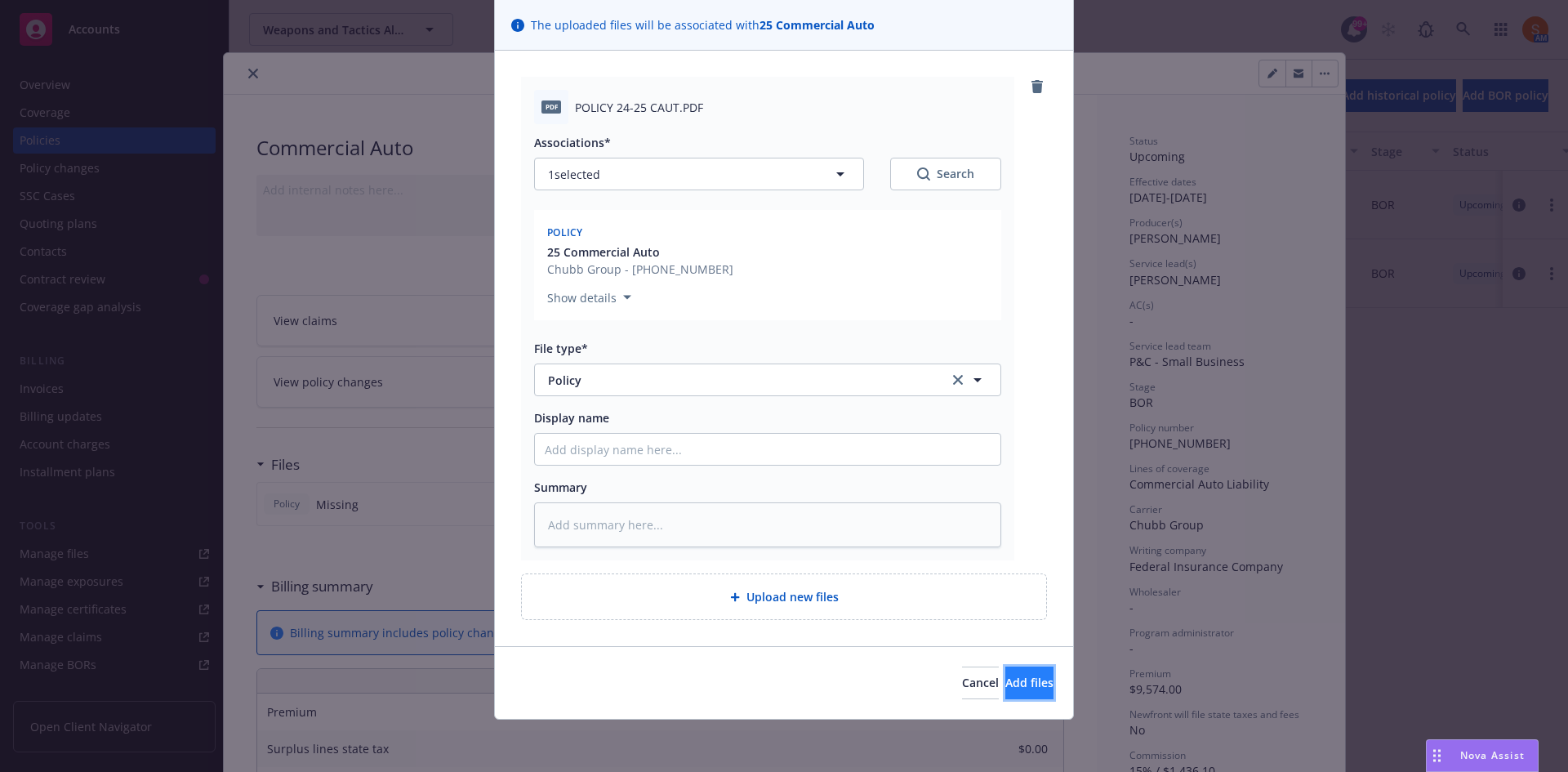
click at [1017, 682] on span "Add files" at bounding box center [1029, 683] width 48 height 16
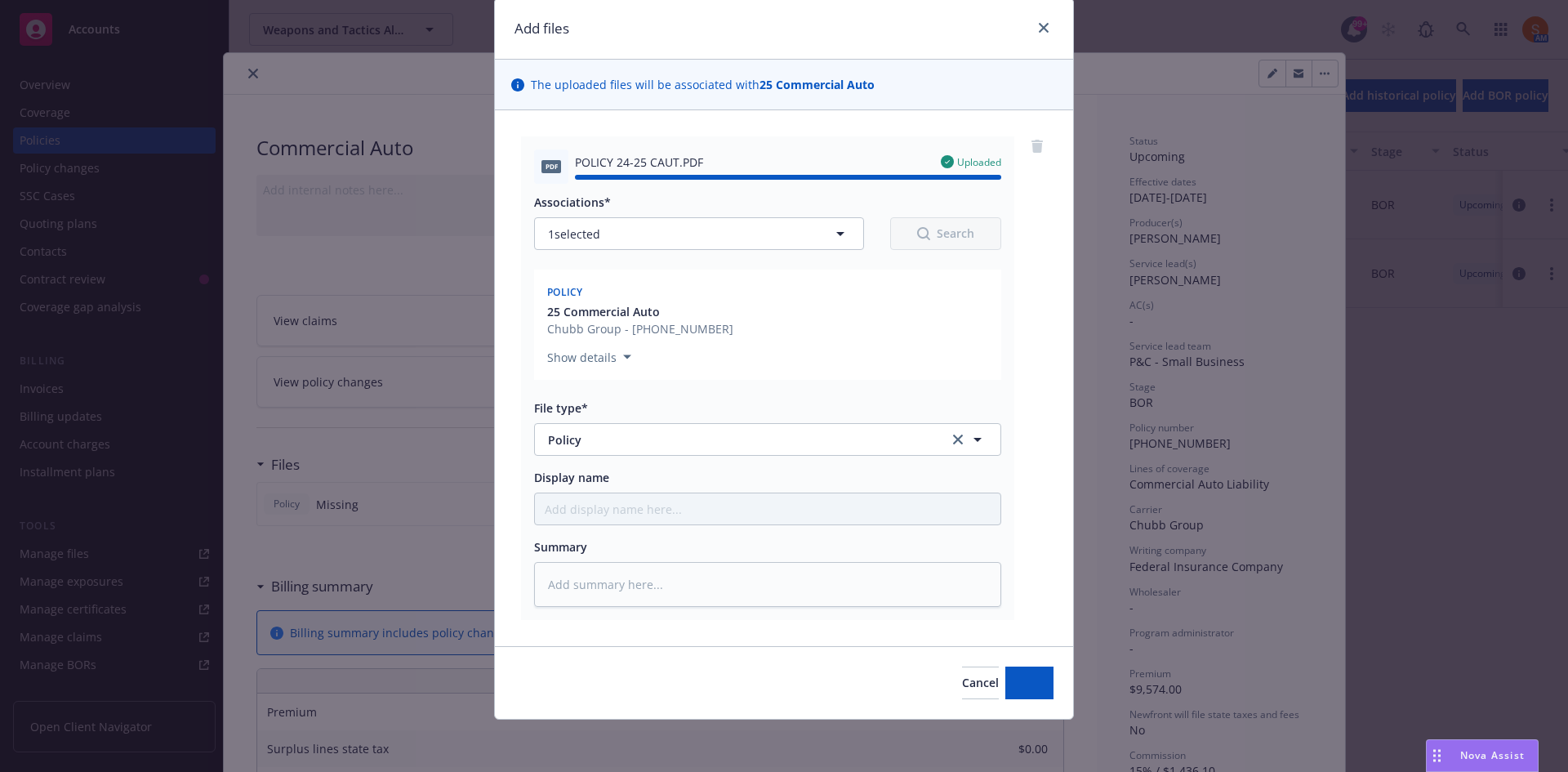
type textarea "x"
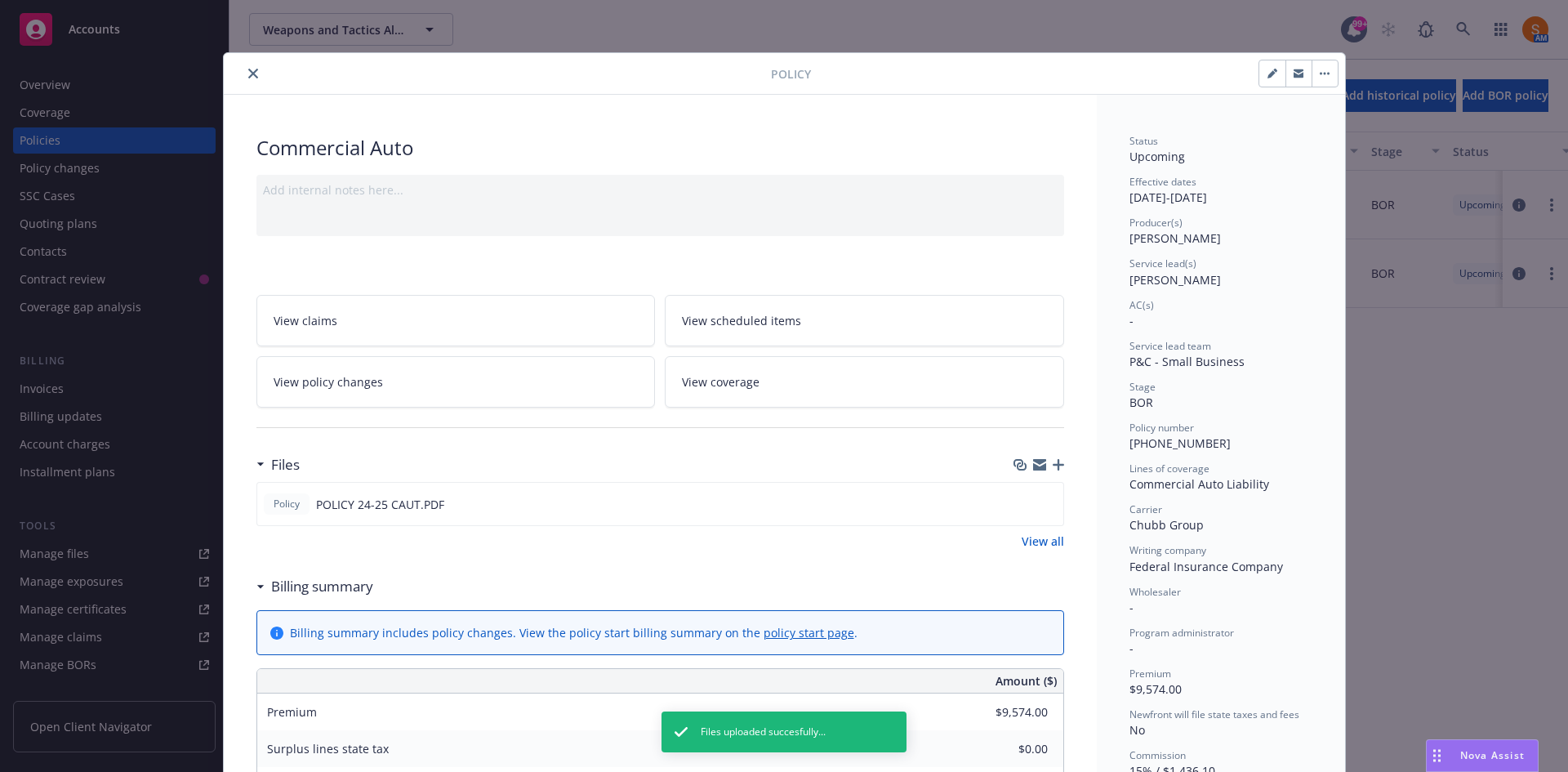
click at [249, 73] on icon "close" at bounding box center [254, 73] width 10 height 10
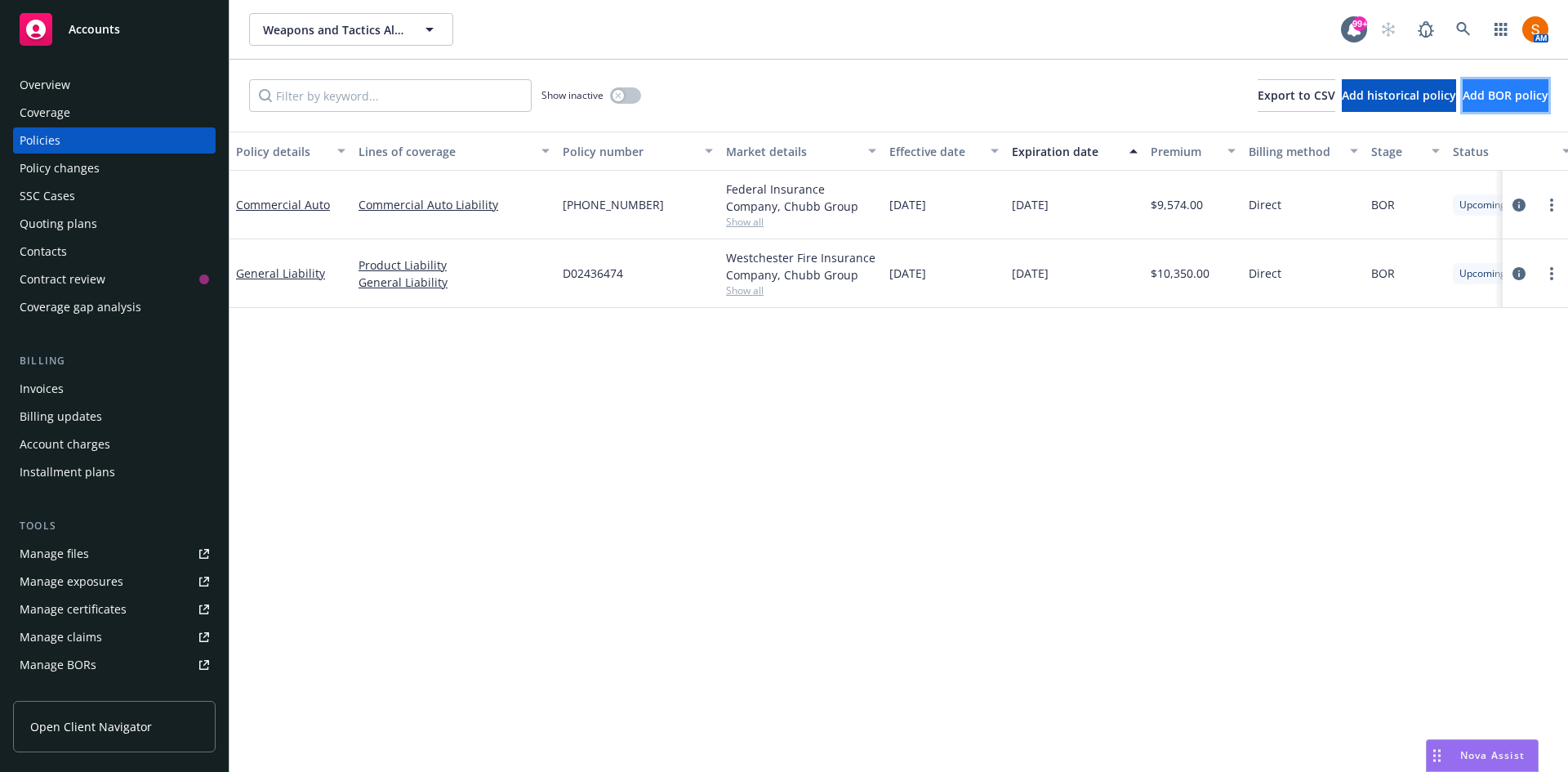
click at [1493, 85] on button "Add BOR policy" at bounding box center [1506, 95] width 86 height 32
select select "other"
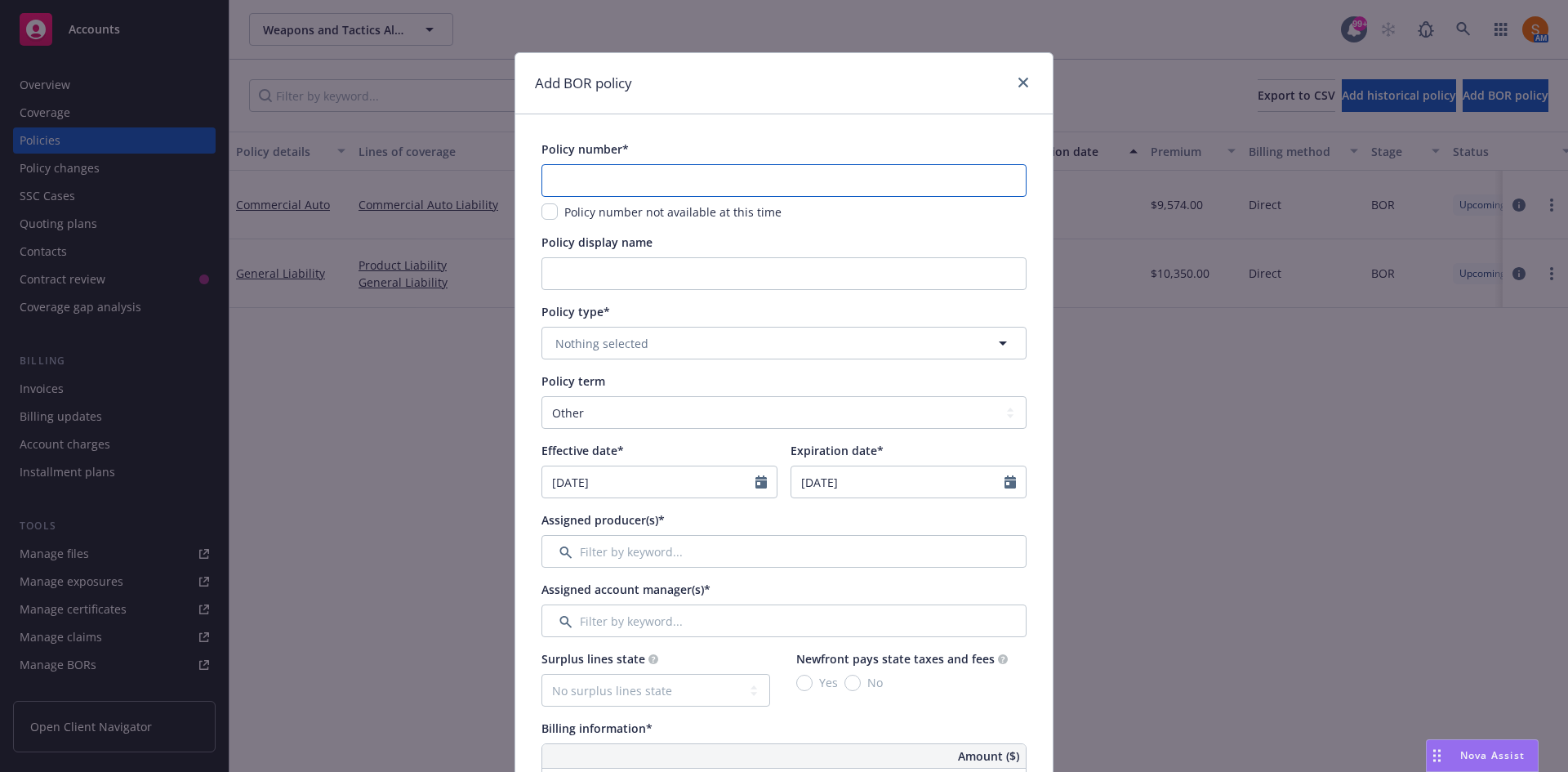
click at [651, 184] on input "text" at bounding box center [784, 180] width 485 height 32
type input "0672-86-51IOG"
click button "Nothing selected" at bounding box center [784, 343] width 485 height 32
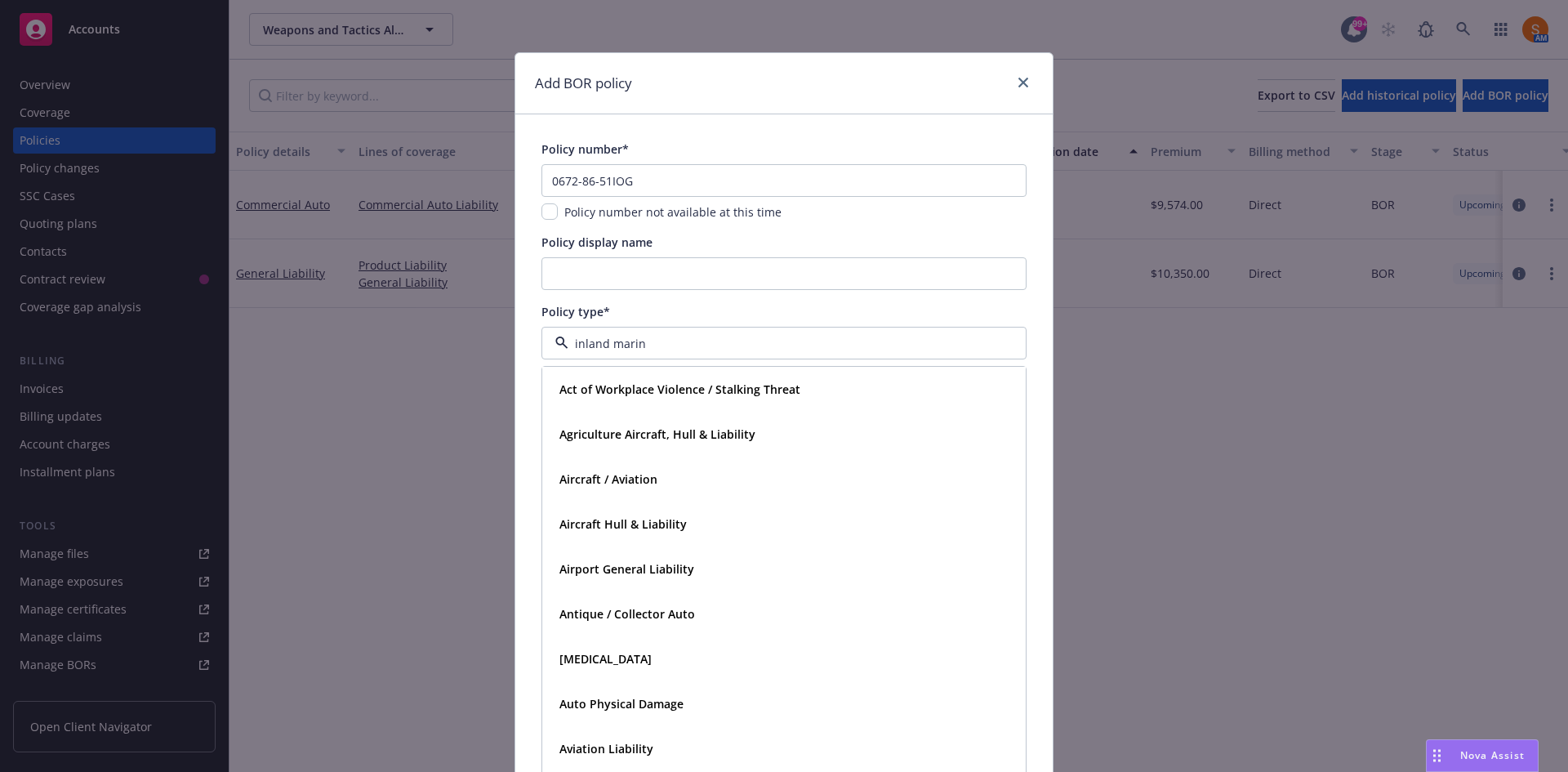
type input "inland marine"
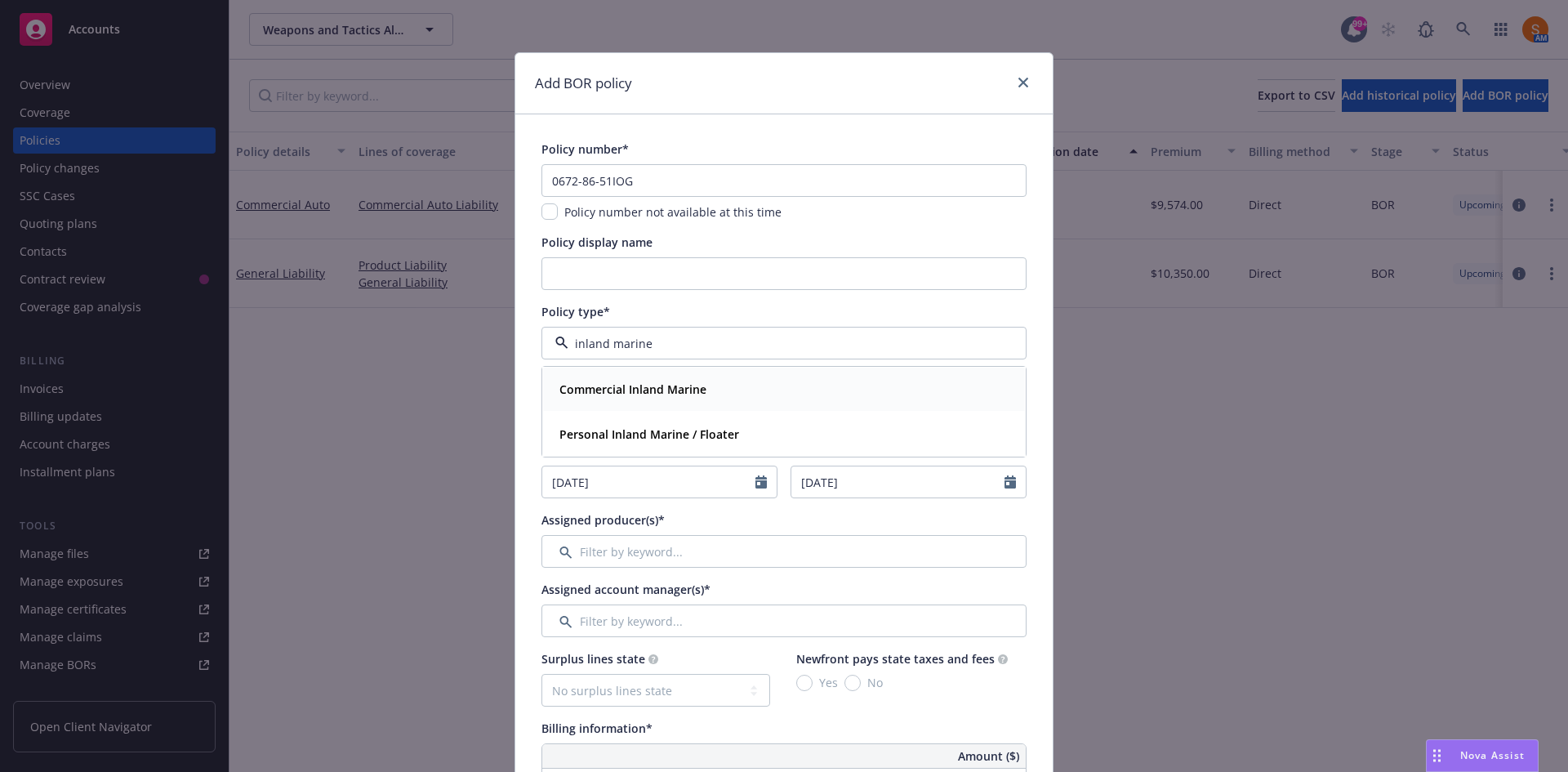
click at [607, 385] on strong "Commercial Inland Marine" at bounding box center [633, 389] width 147 height 16
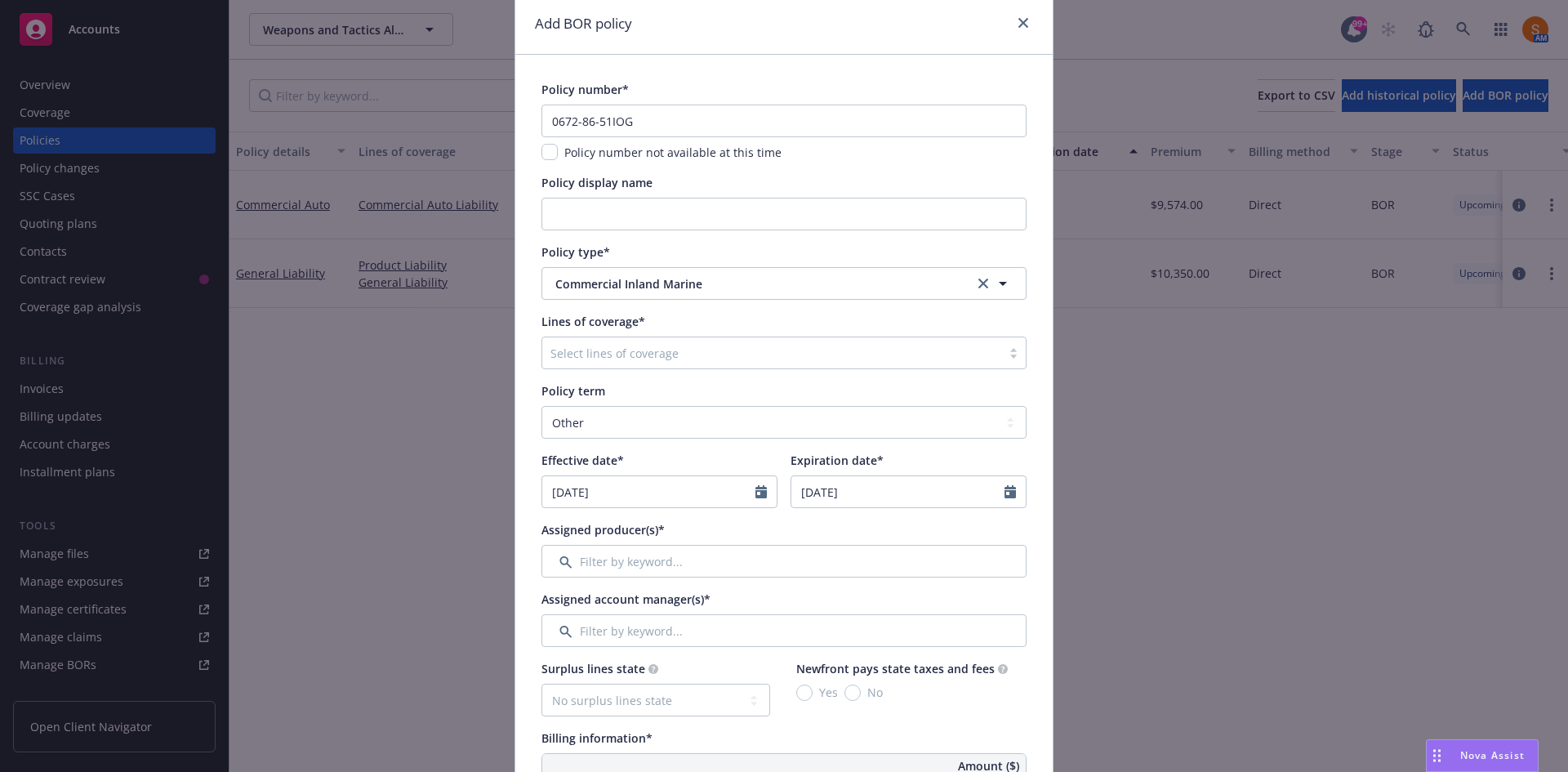
scroll to position [62, 0]
click at [643, 416] on select "Select policy term 12 Month 6 Month 4 Month 3 Month 2 Month 1 Month 36 Month (3…" at bounding box center [784, 420] width 485 height 32
select select "12"
click at [542, 405] on select "Select policy term 12 Month 6 Month 4 Month 3 Month 2 Month 1 Month 36 Month (3…" at bounding box center [784, 420] width 485 height 32
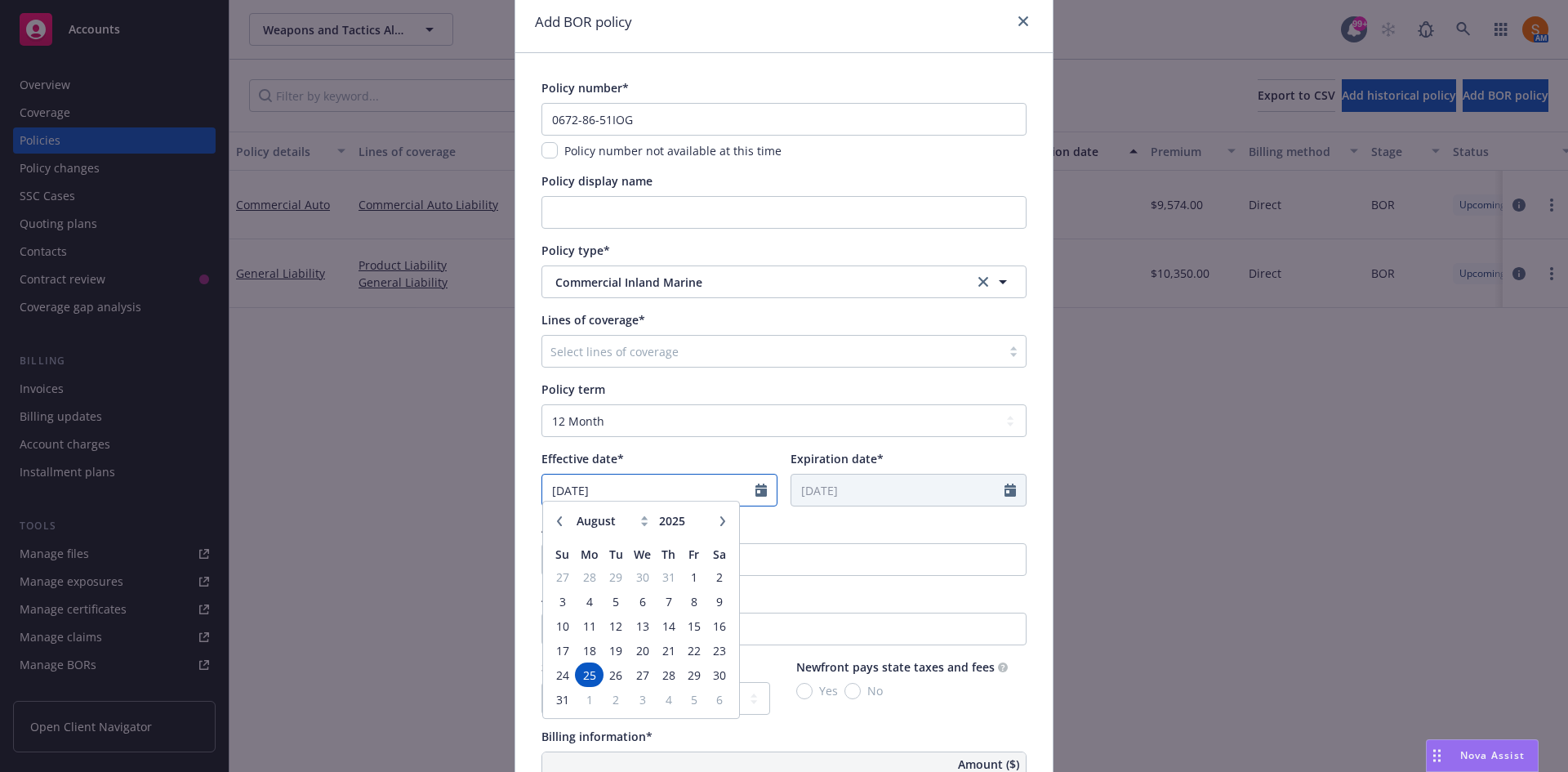
click at [676, 497] on input "08/25/2025" at bounding box center [649, 491] width 214 height 31
click at [725, 526] on button "button" at bounding box center [723, 529] width 20 height 20
select select "9"
click at [662, 657] on span "25" at bounding box center [668, 658] width 23 height 21
type input "09/25/2025"
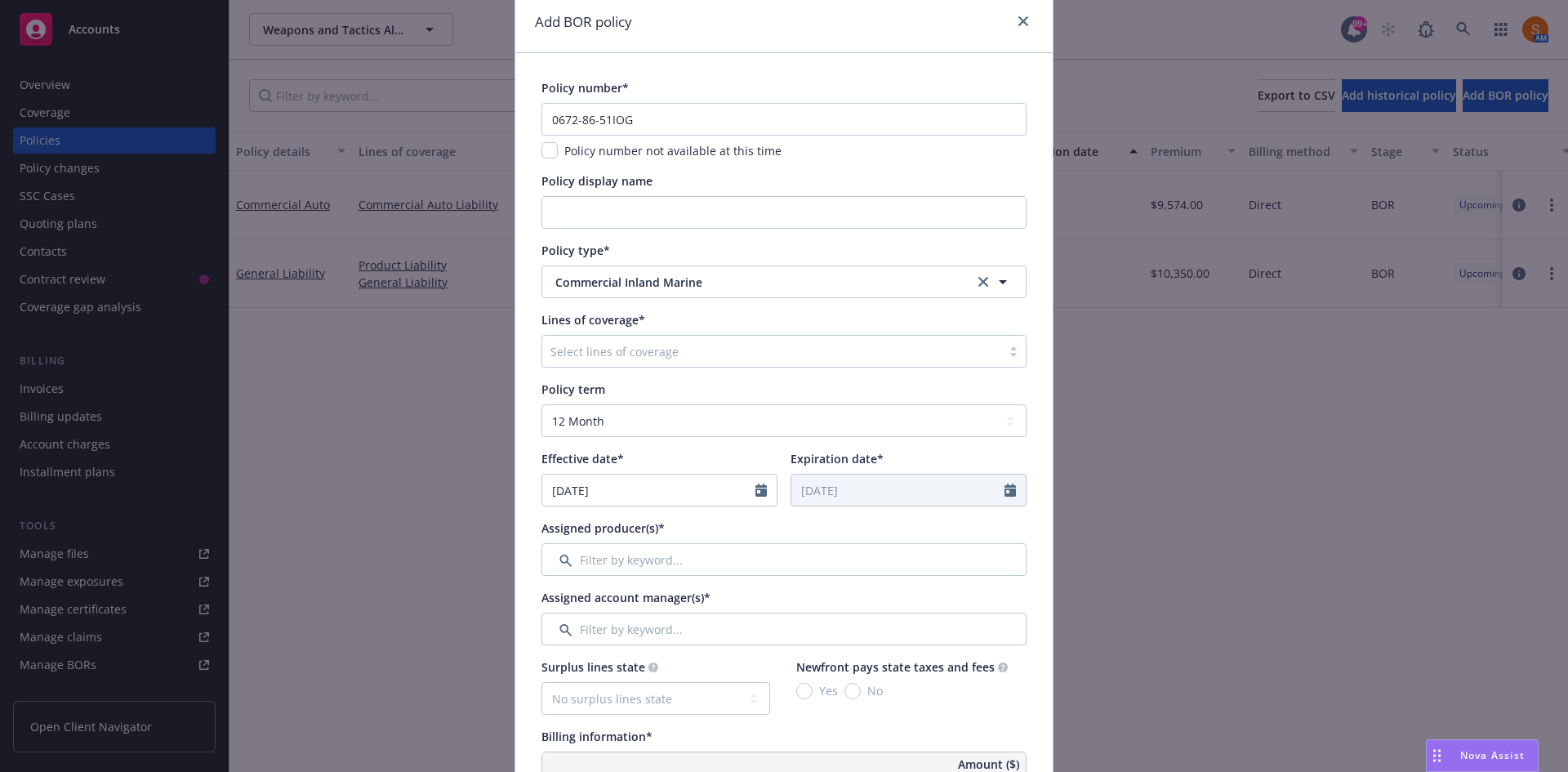
type input "09/25/2026"
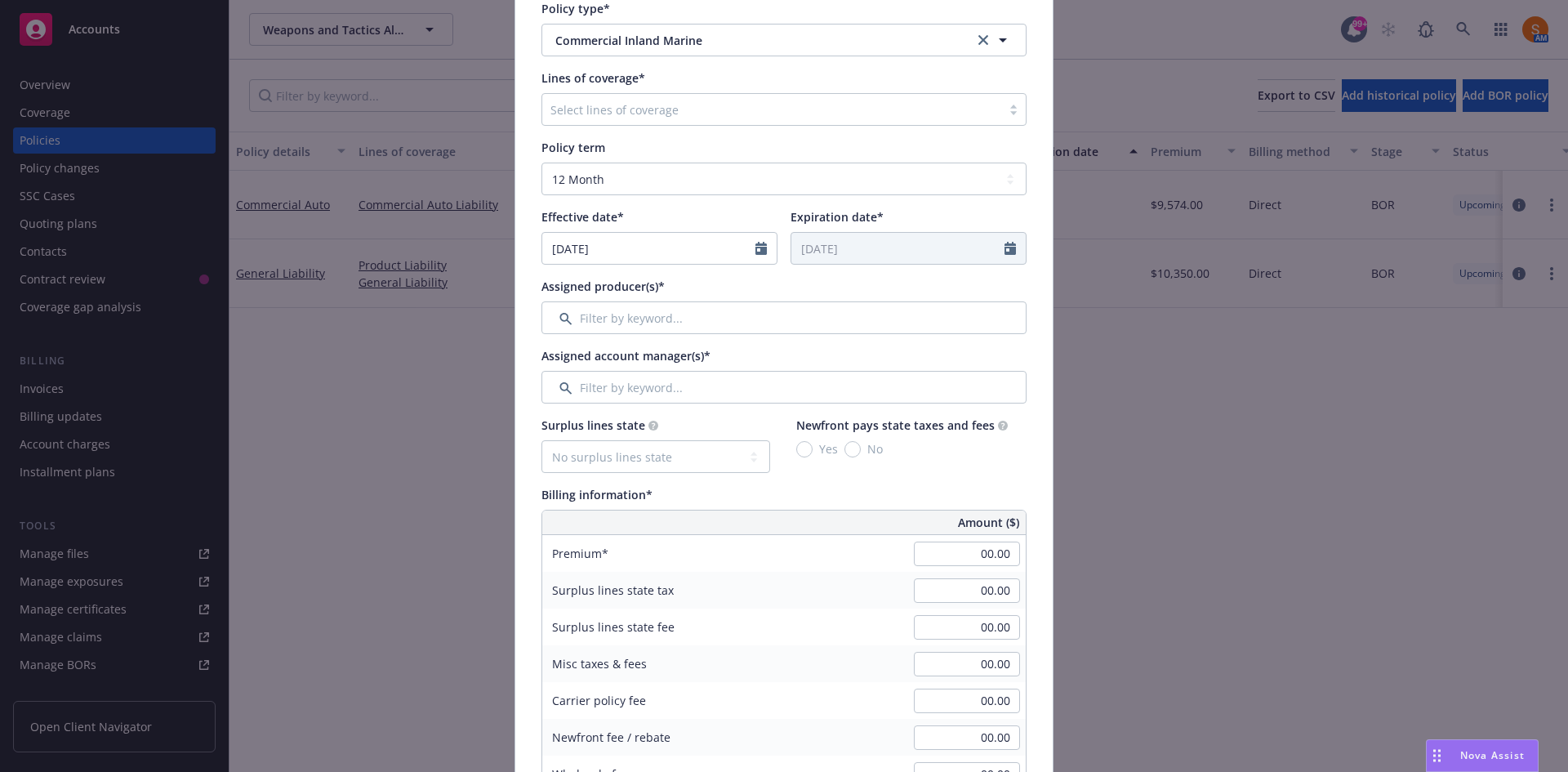
scroll to position [345, 0]
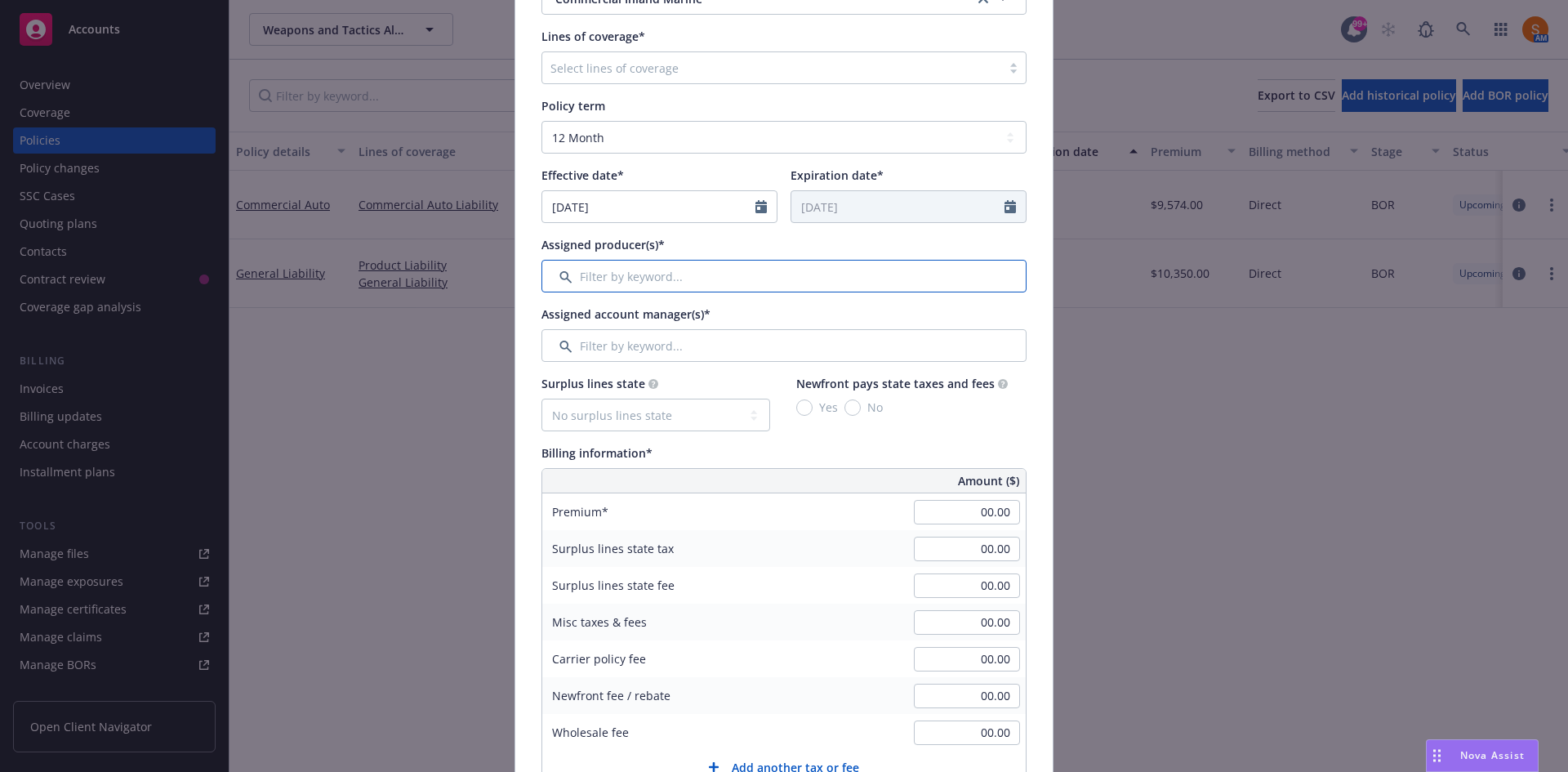
click at [589, 268] on input "Filter by keyword..." at bounding box center [784, 275] width 485 height 32
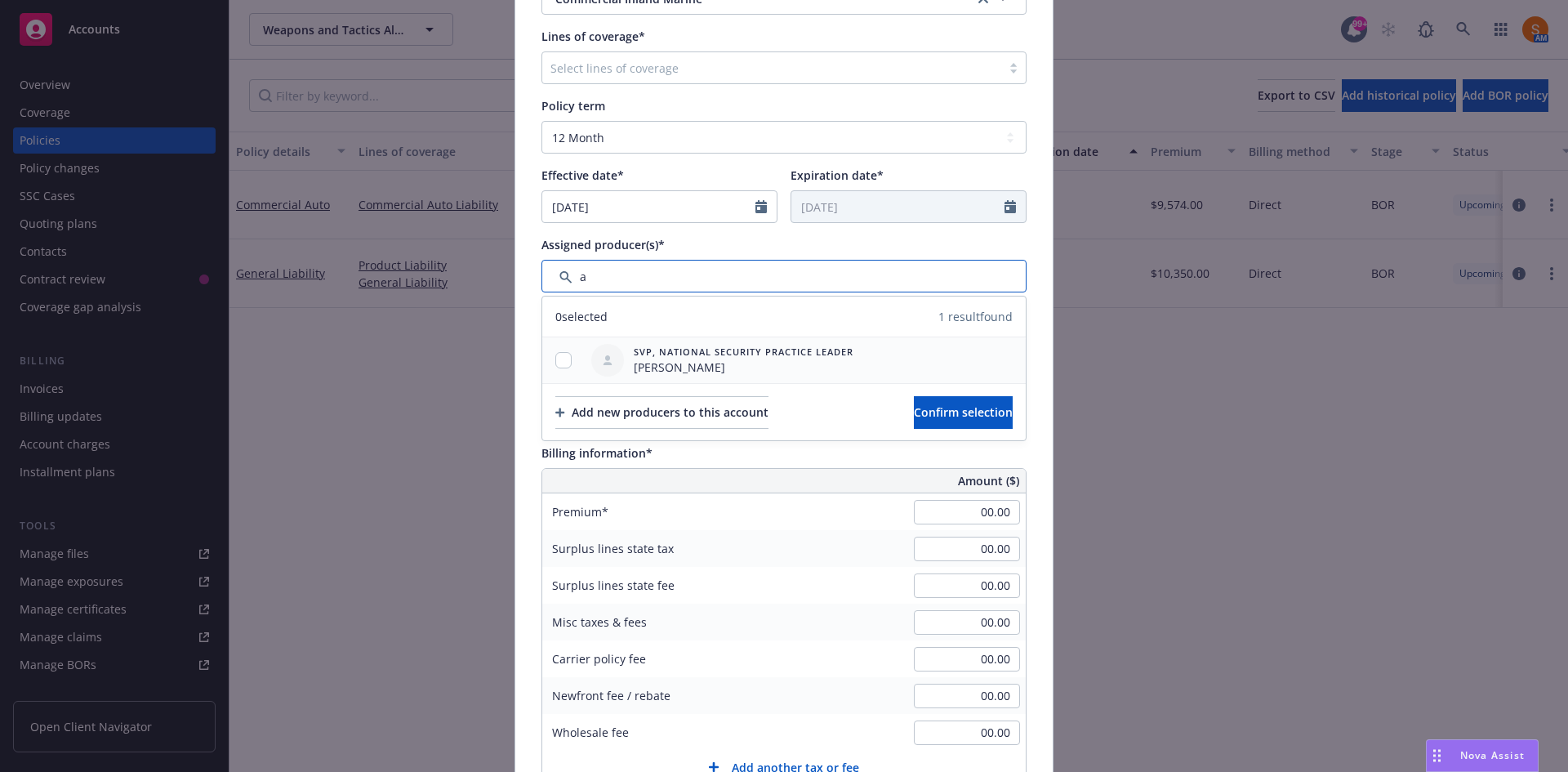
type input "a"
click at [556, 365] on input "checkbox" at bounding box center [563, 360] width 17 height 17
checkbox input "true"
click at [943, 413] on span "Confirm selection" at bounding box center [963, 412] width 99 height 16
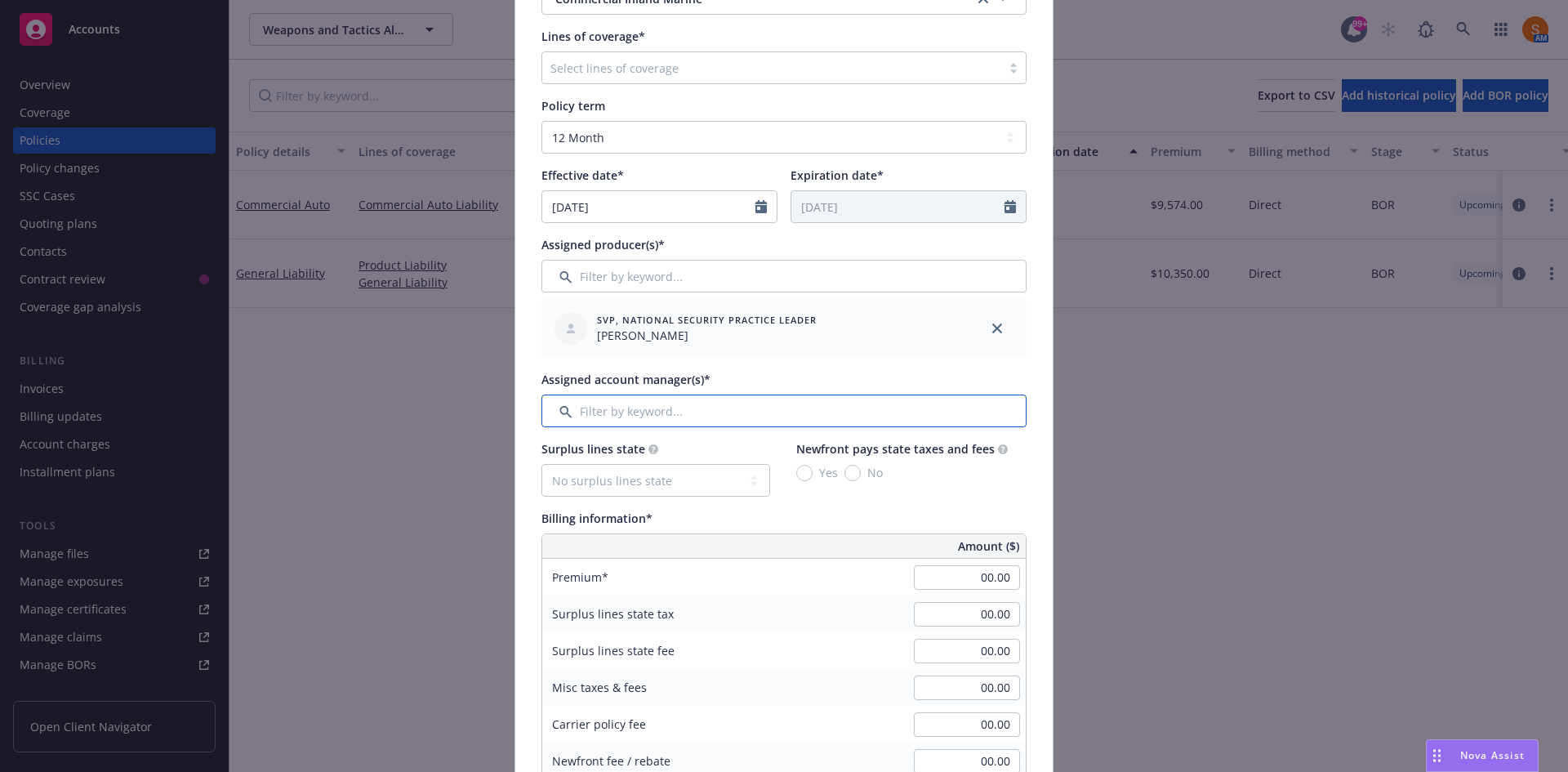
click at [659, 406] on input "Filter by keyword..." at bounding box center [784, 410] width 485 height 32
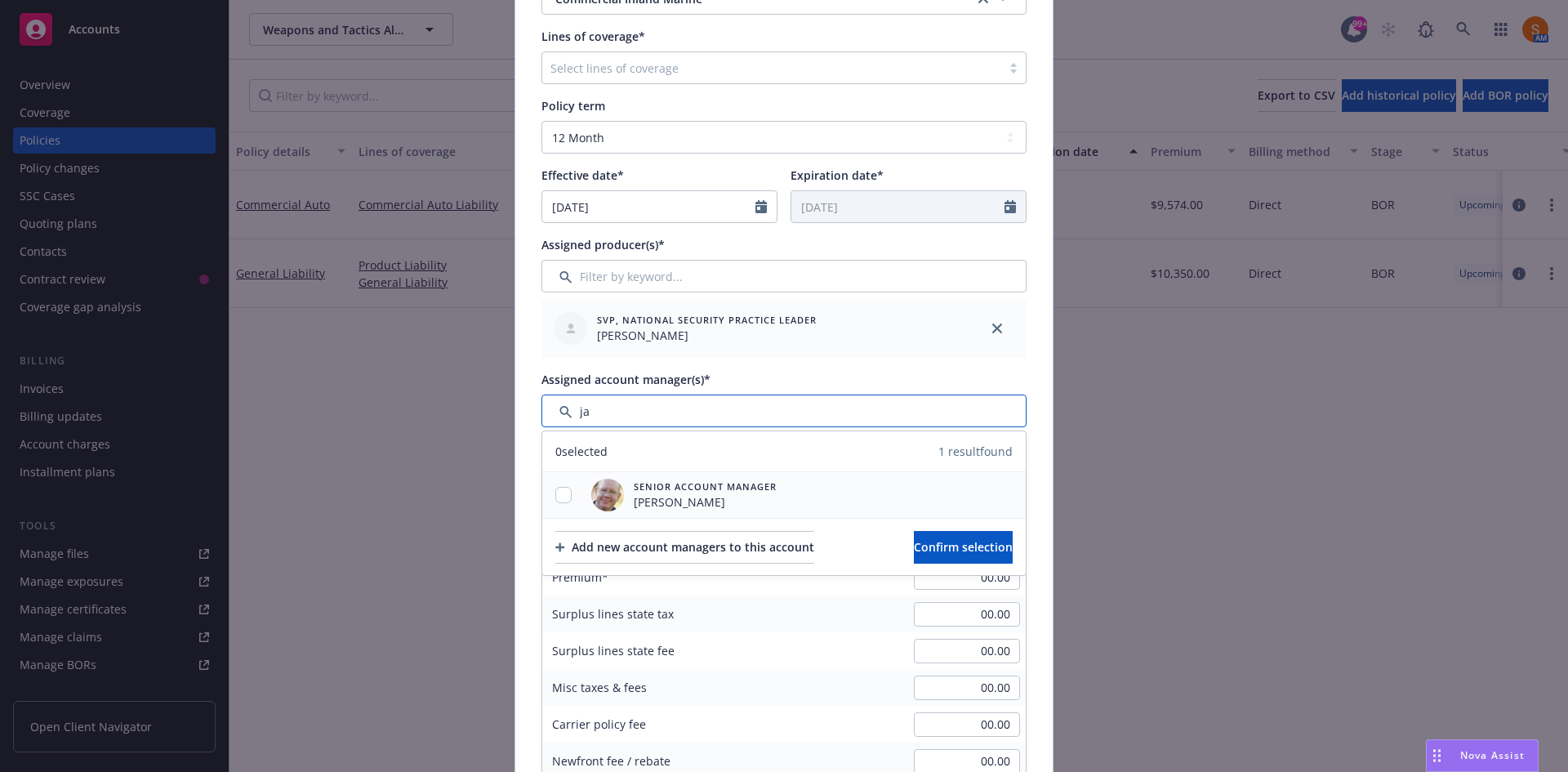
type input "ja"
click at [563, 487] on input "checkbox" at bounding box center [563, 495] width 17 height 17
checkbox input "true"
click at [941, 546] on span "Confirm selection" at bounding box center [963, 547] width 99 height 16
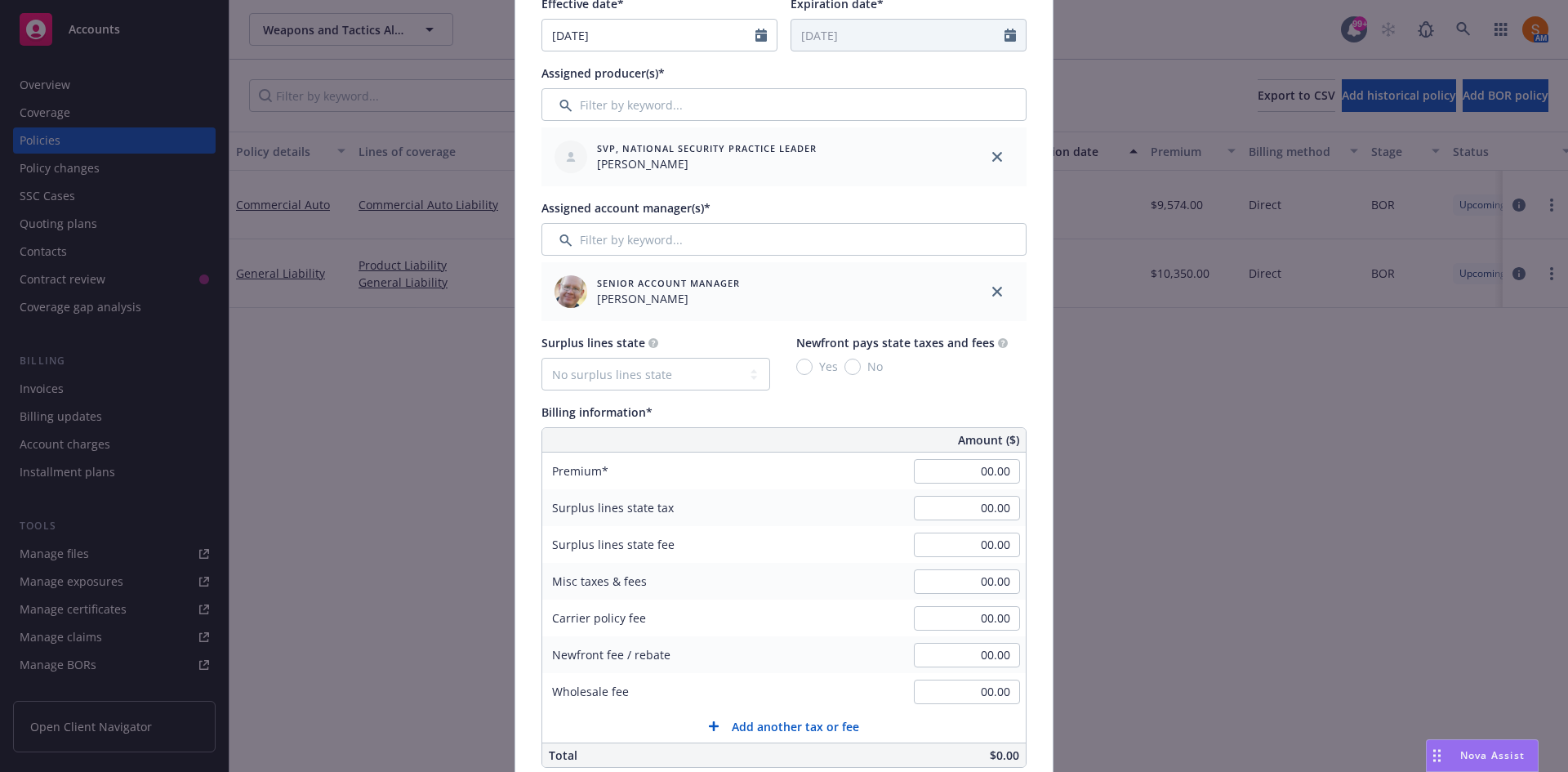
scroll to position [522, 0]
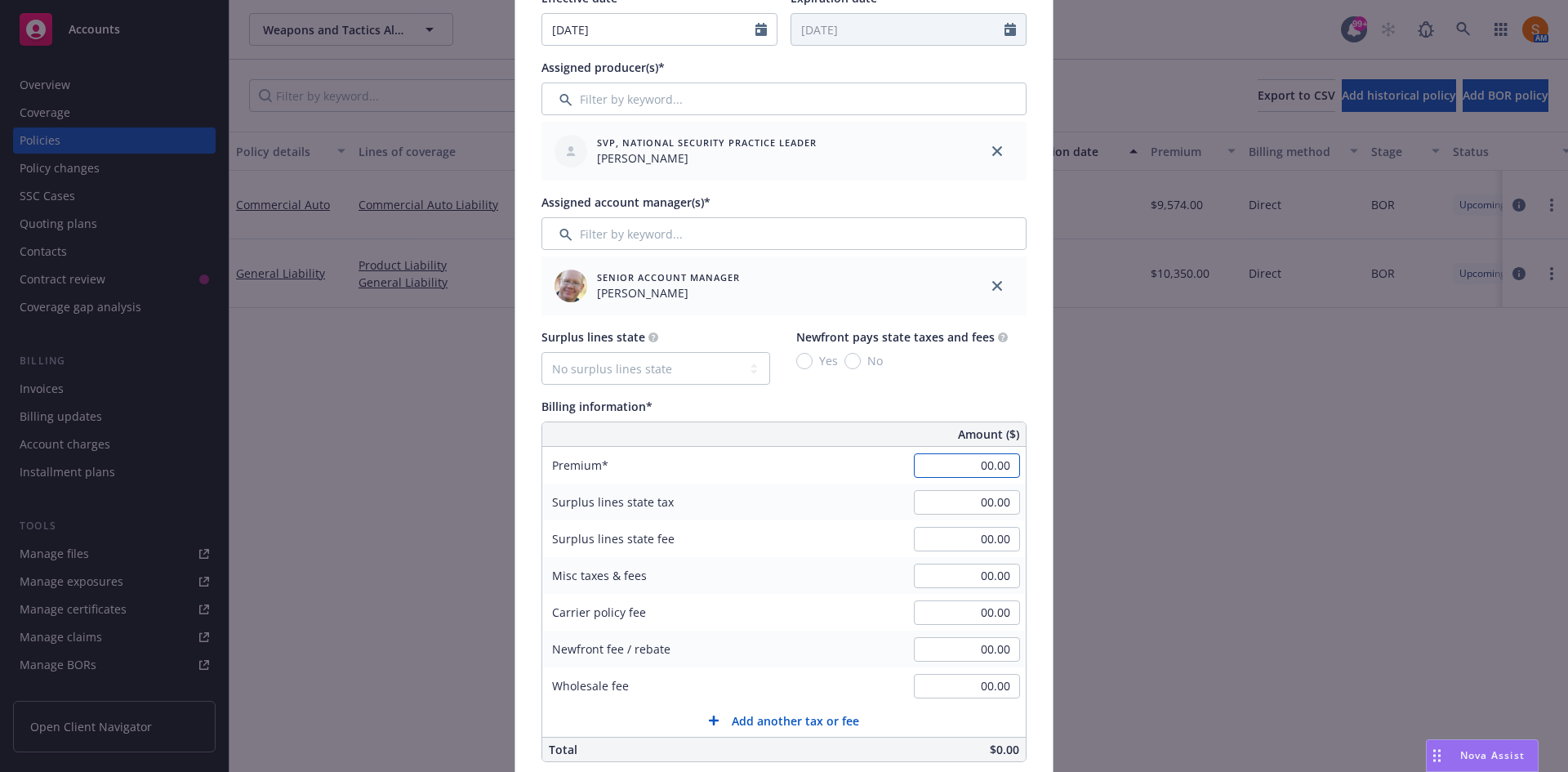
click at [980, 458] on input "00.00" at bounding box center [967, 465] width 106 height 24
type input "25,452.00"
click at [790, 539] on div "Surplus lines state fee 00.00" at bounding box center [784, 539] width 484 height 37
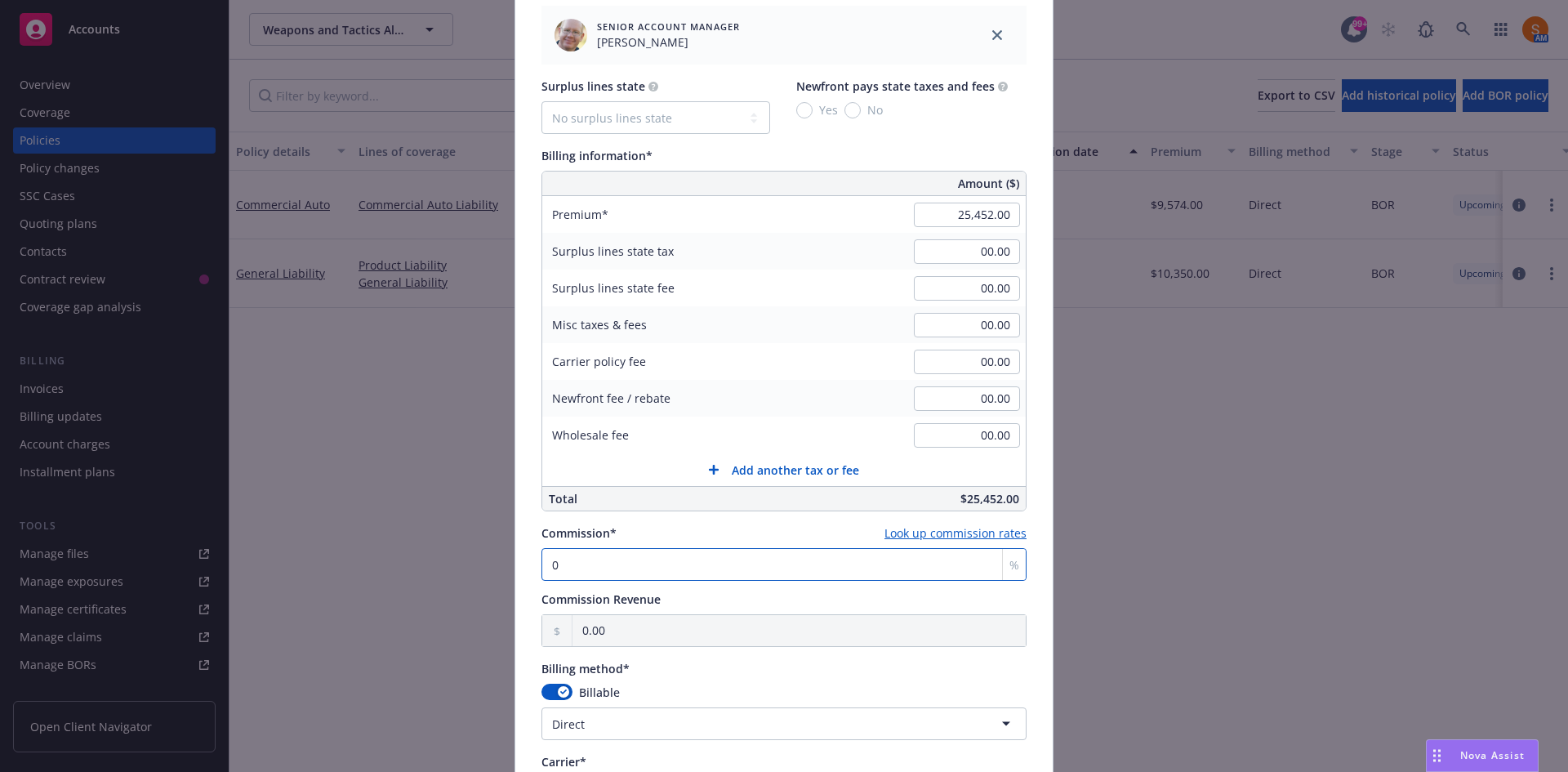
click at [636, 559] on input "0" at bounding box center [784, 564] width 485 height 32
type input "1"
type input "254.52"
type input "15"
type input "3,817.80"
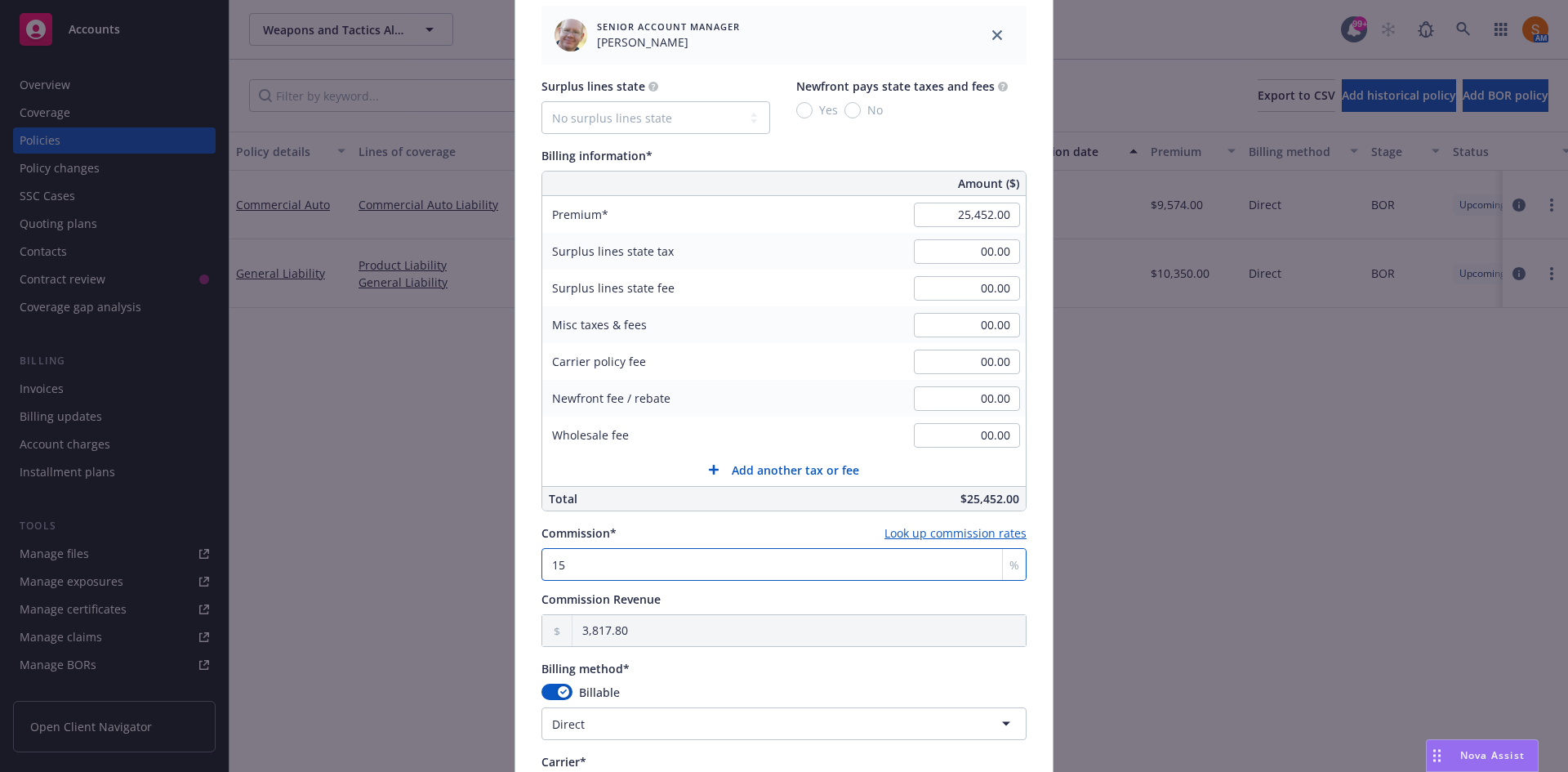
type input "15"
click at [674, 675] on div "Billing method*" at bounding box center [784, 669] width 485 height 18
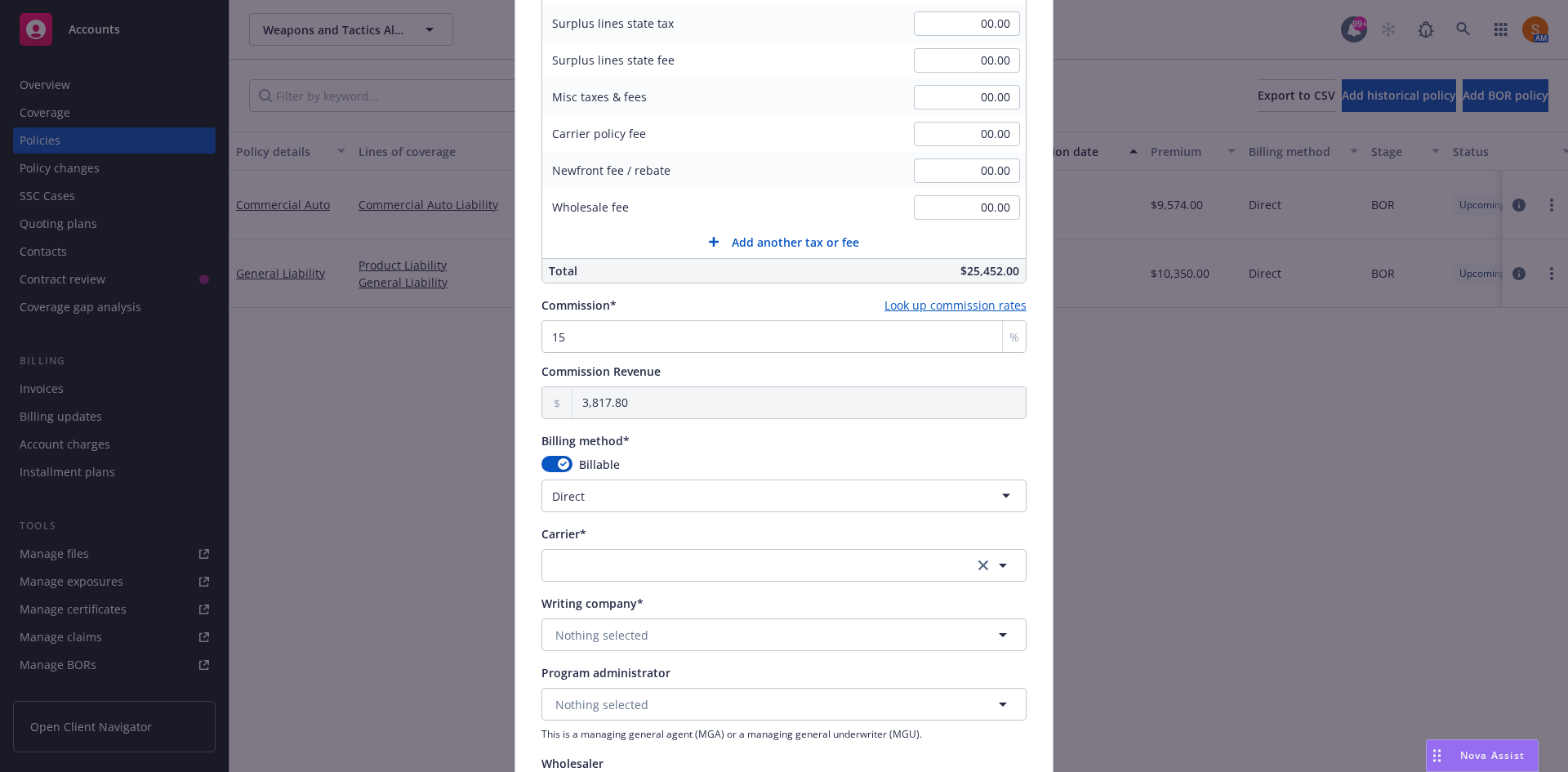
scroll to position [1001, 0]
click at [625, 568] on button "button" at bounding box center [784, 564] width 485 height 32
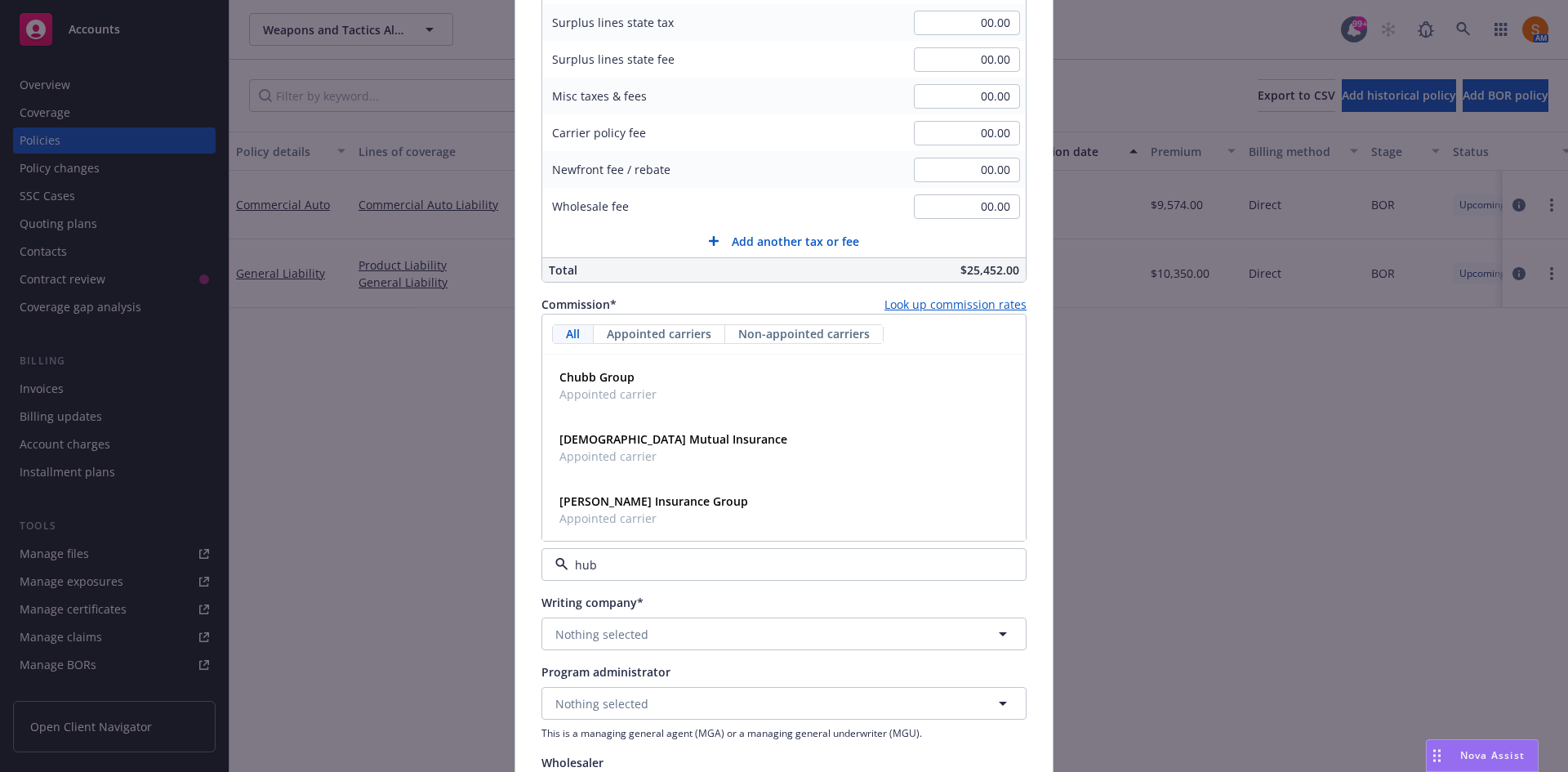
type input "hubb"
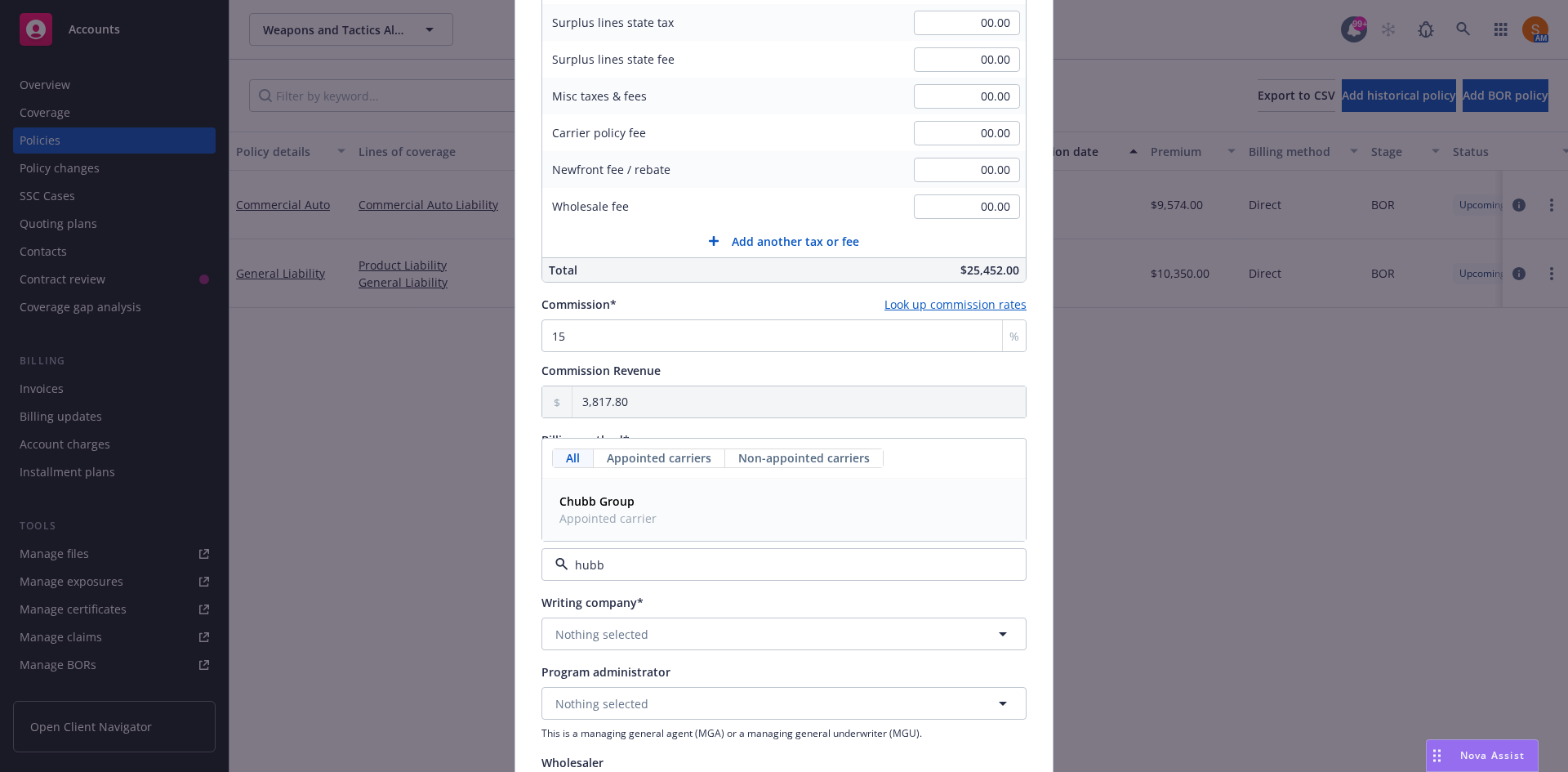
click at [594, 514] on span "Appointed carrier" at bounding box center [607, 518] width 97 height 18
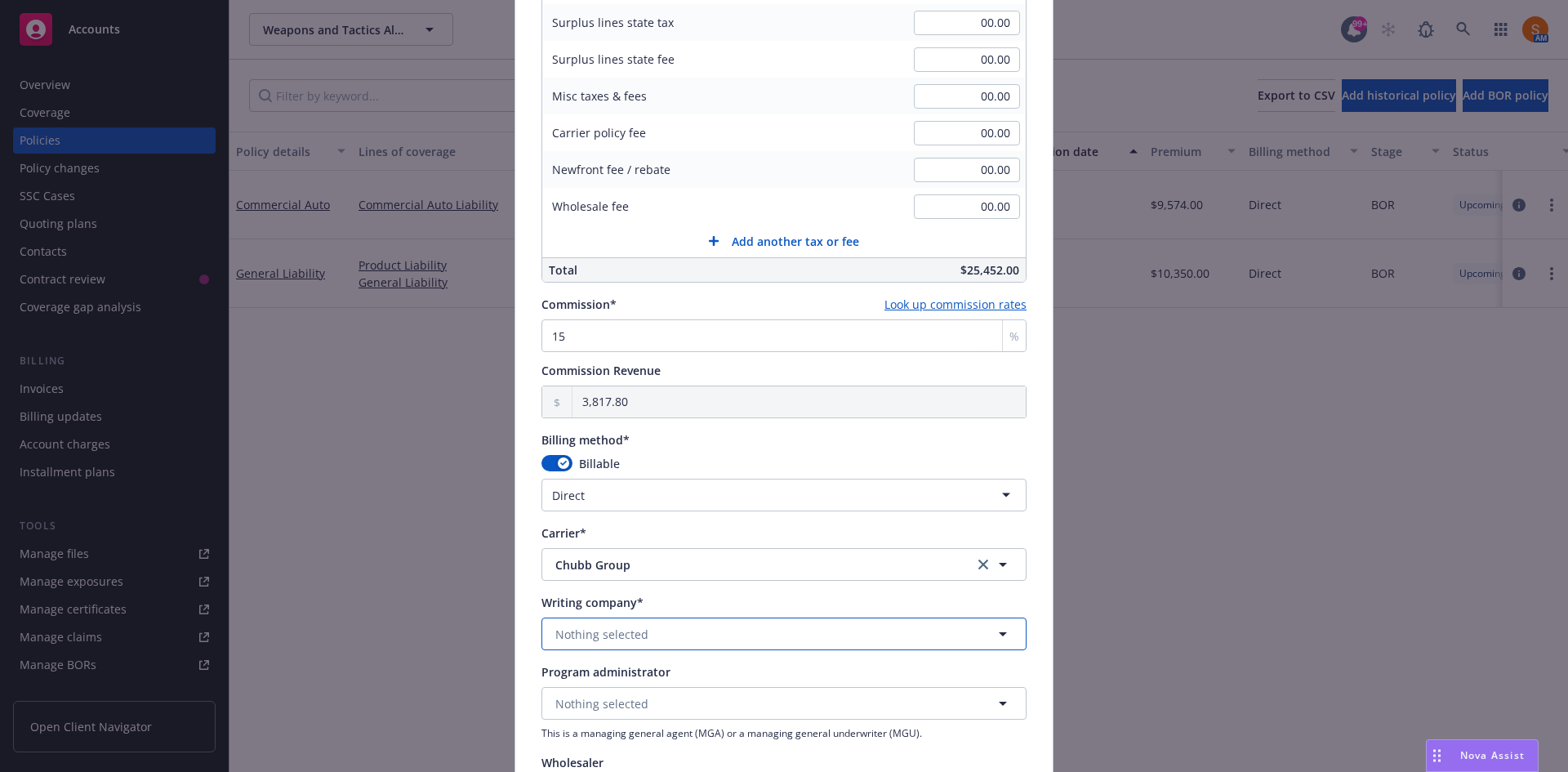
click at [636, 634] on span "Nothing selected" at bounding box center [601, 635] width 93 height 18
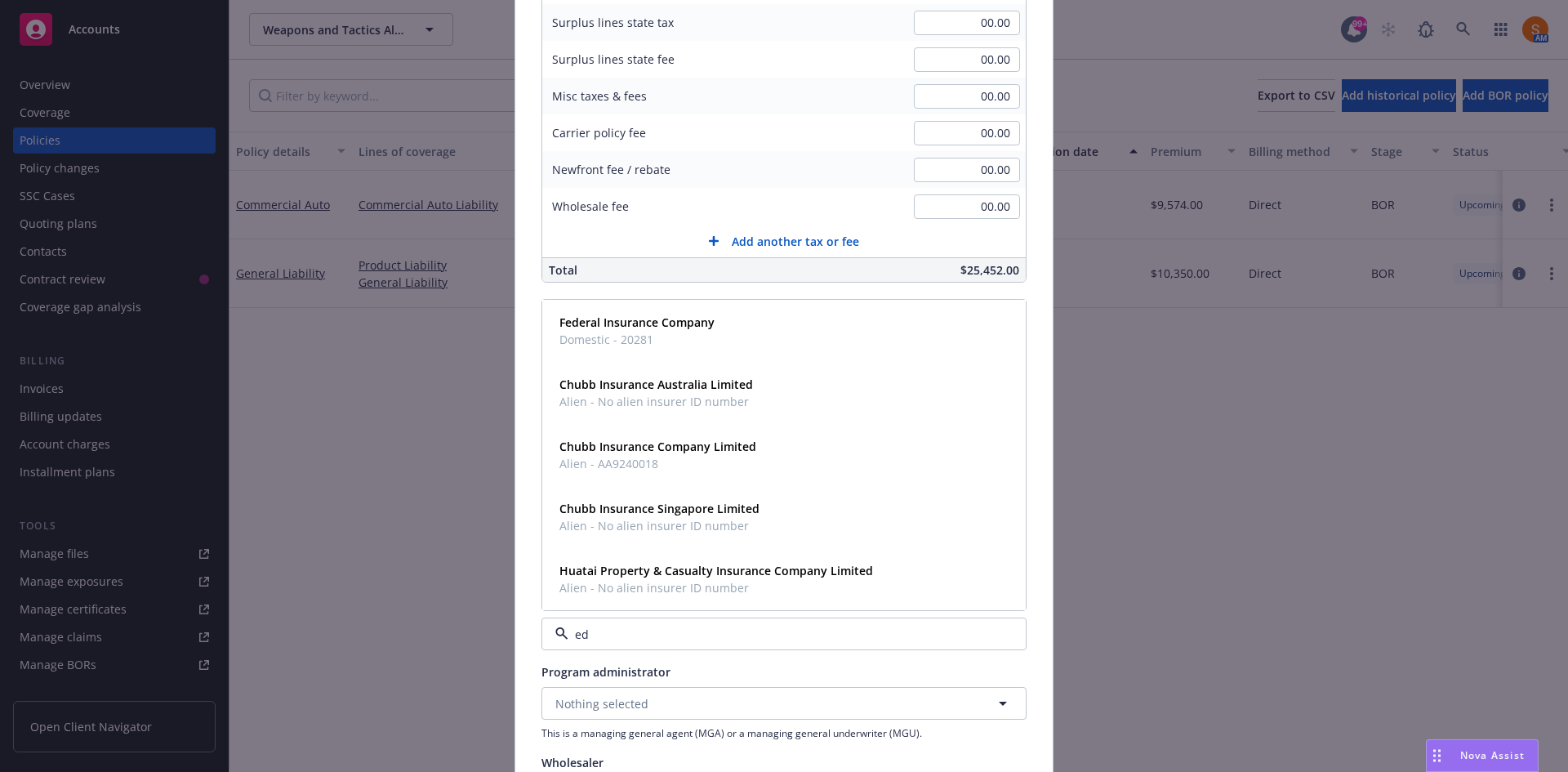
type input "e"
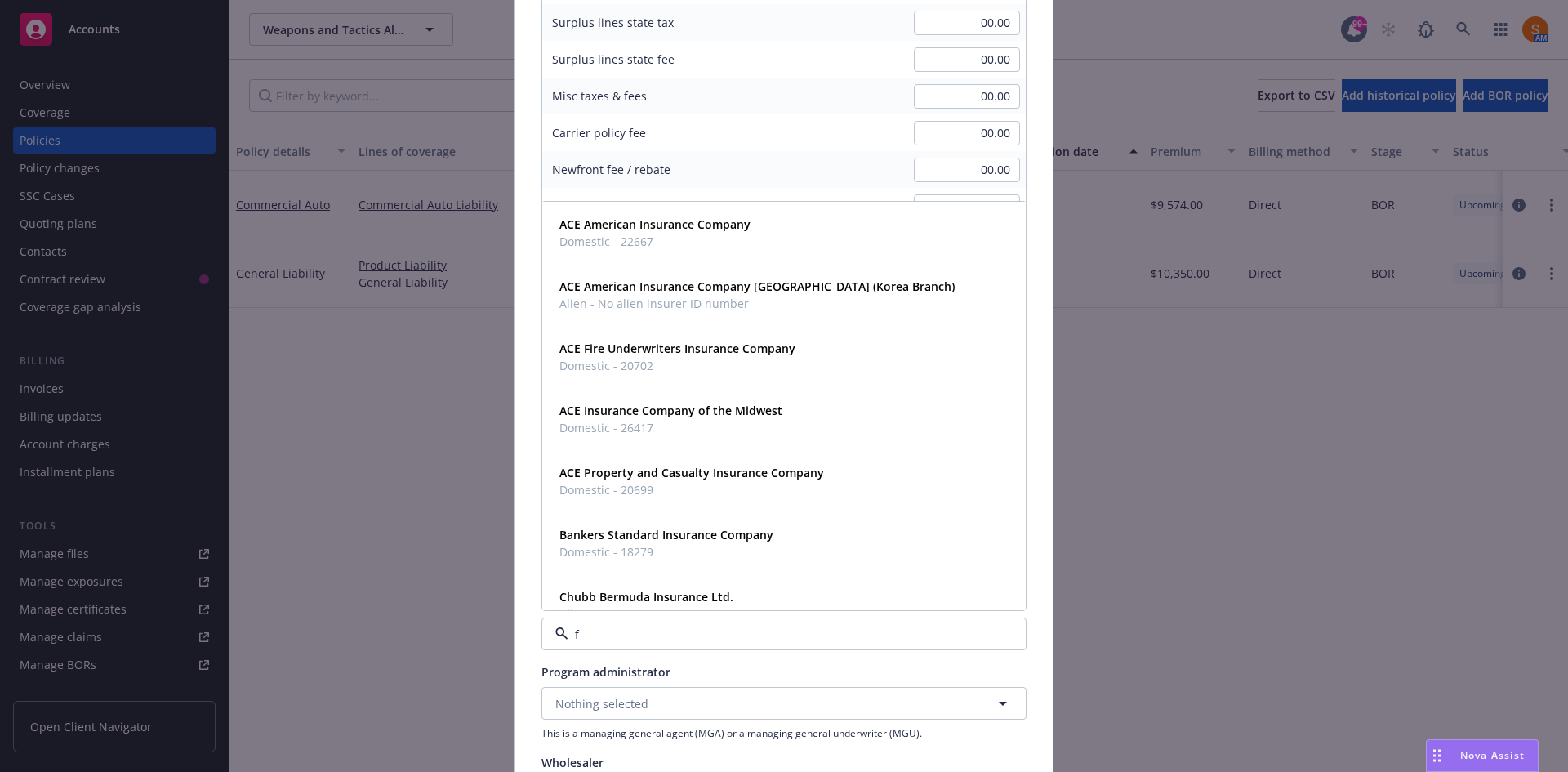
type input "fe"
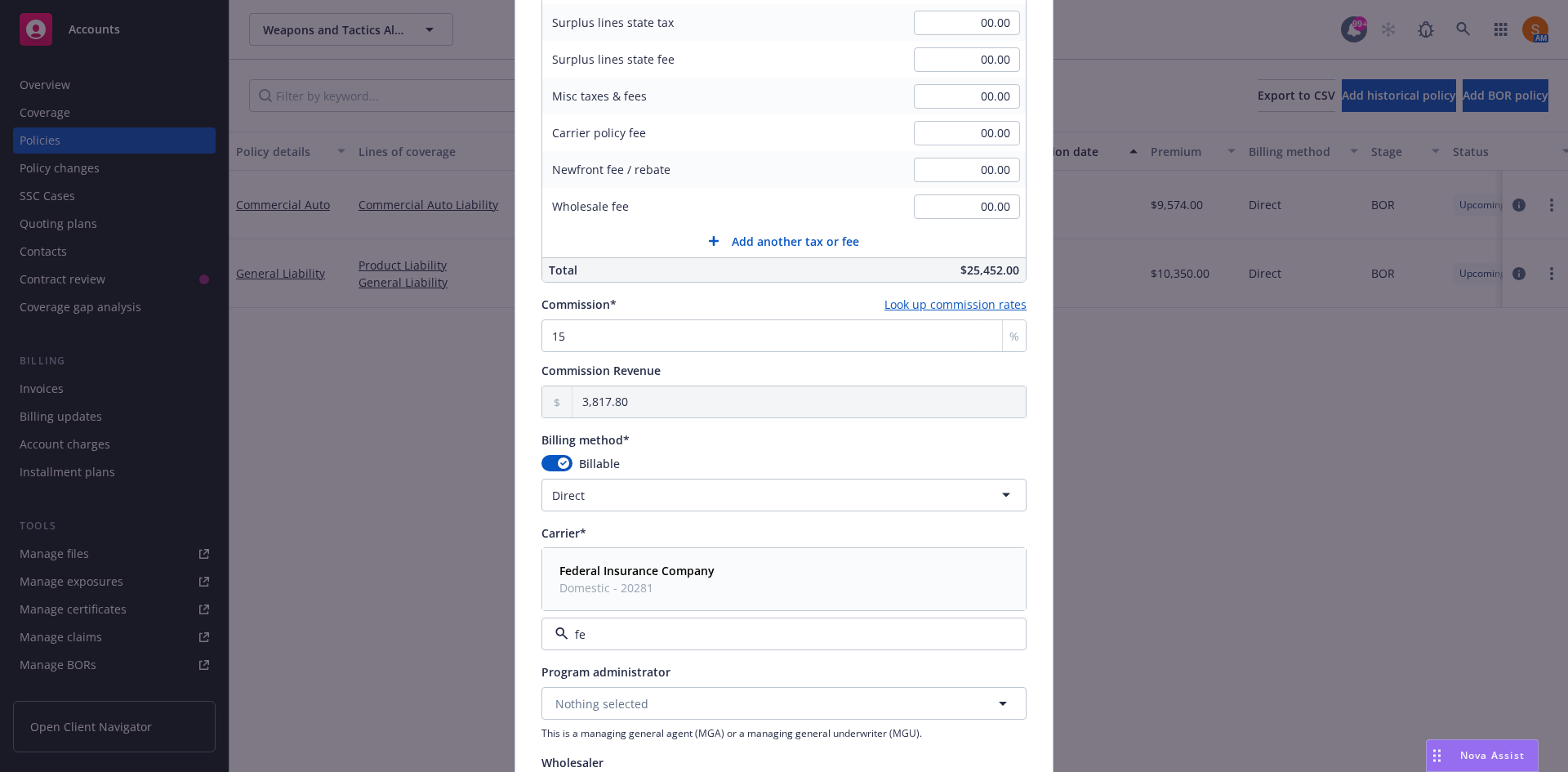
click at [627, 588] on span "Domestic - 20281" at bounding box center [637, 588] width 155 height 18
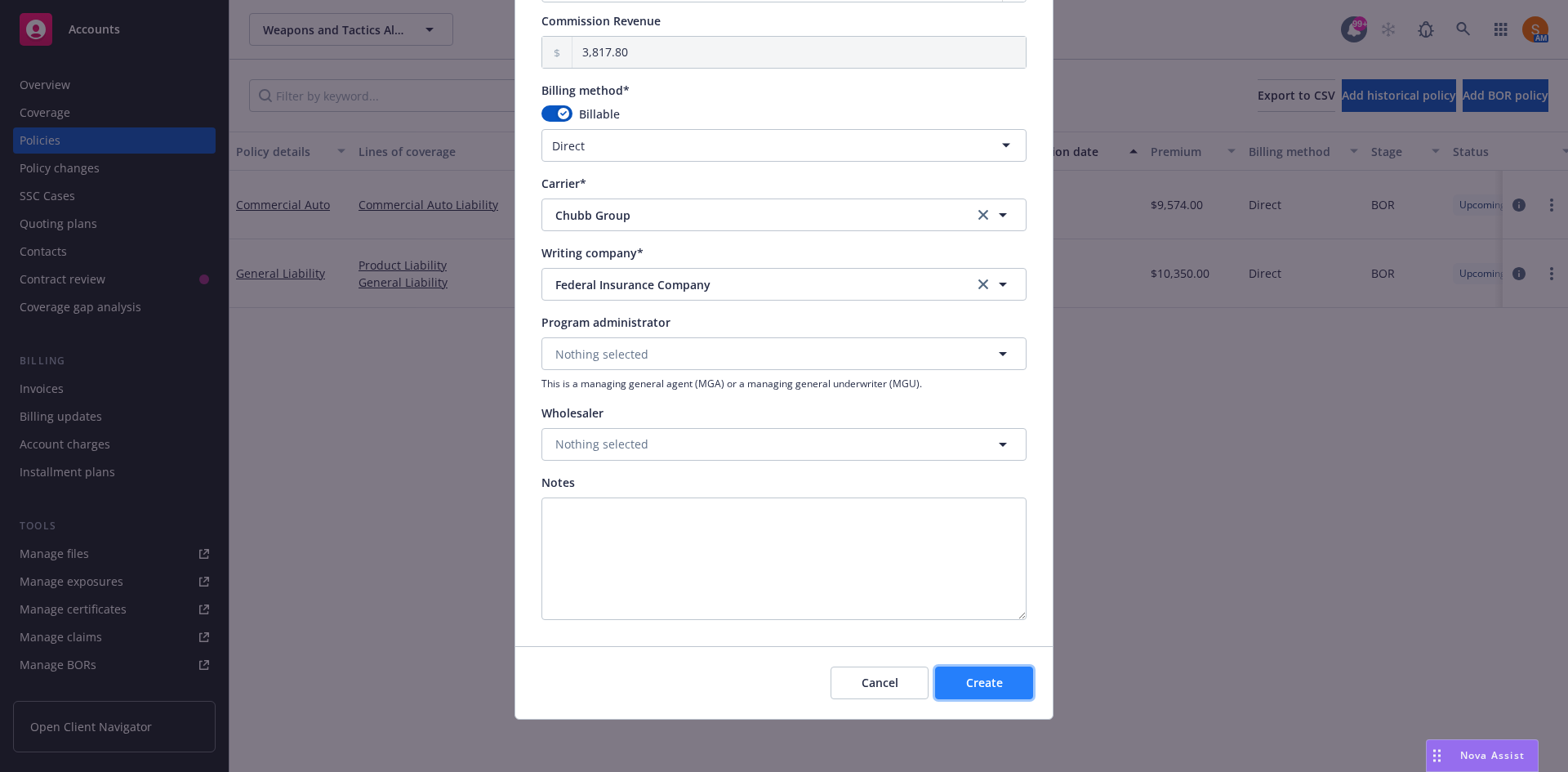
click at [971, 668] on button "Create" at bounding box center [984, 682] width 98 height 32
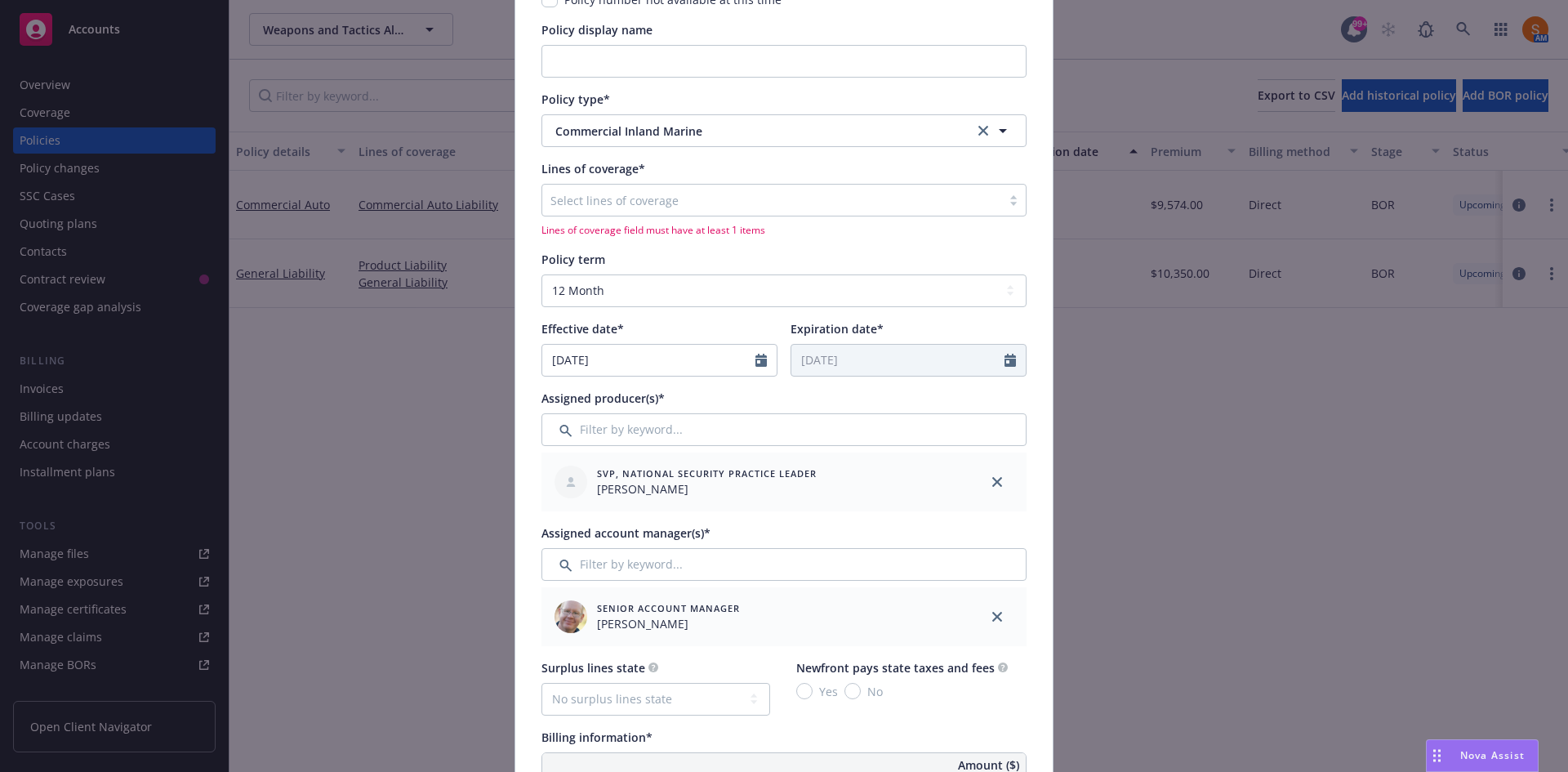
scroll to position [211, 0]
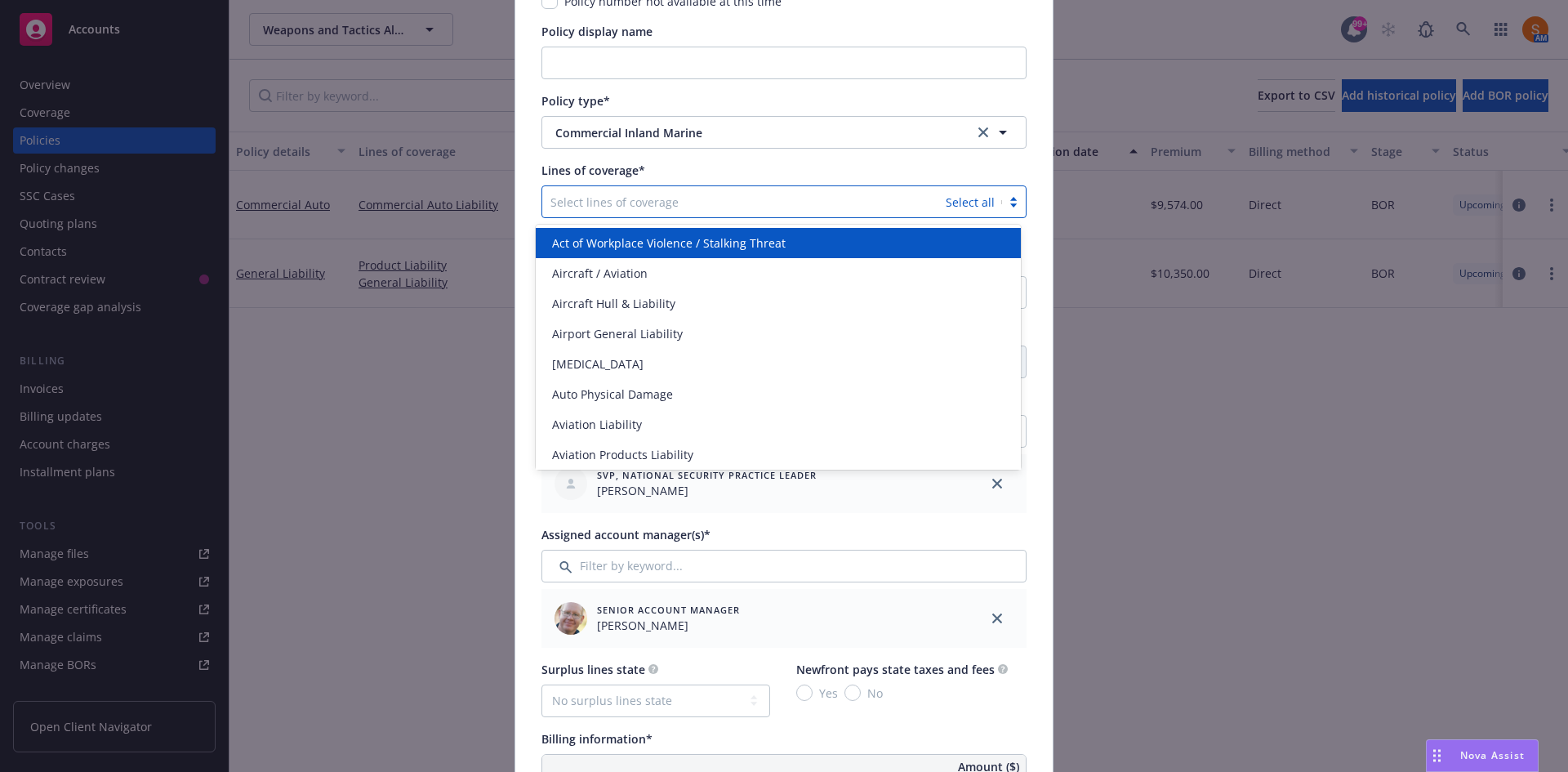
click at [641, 204] on div at bounding box center [743, 202] width 387 height 20
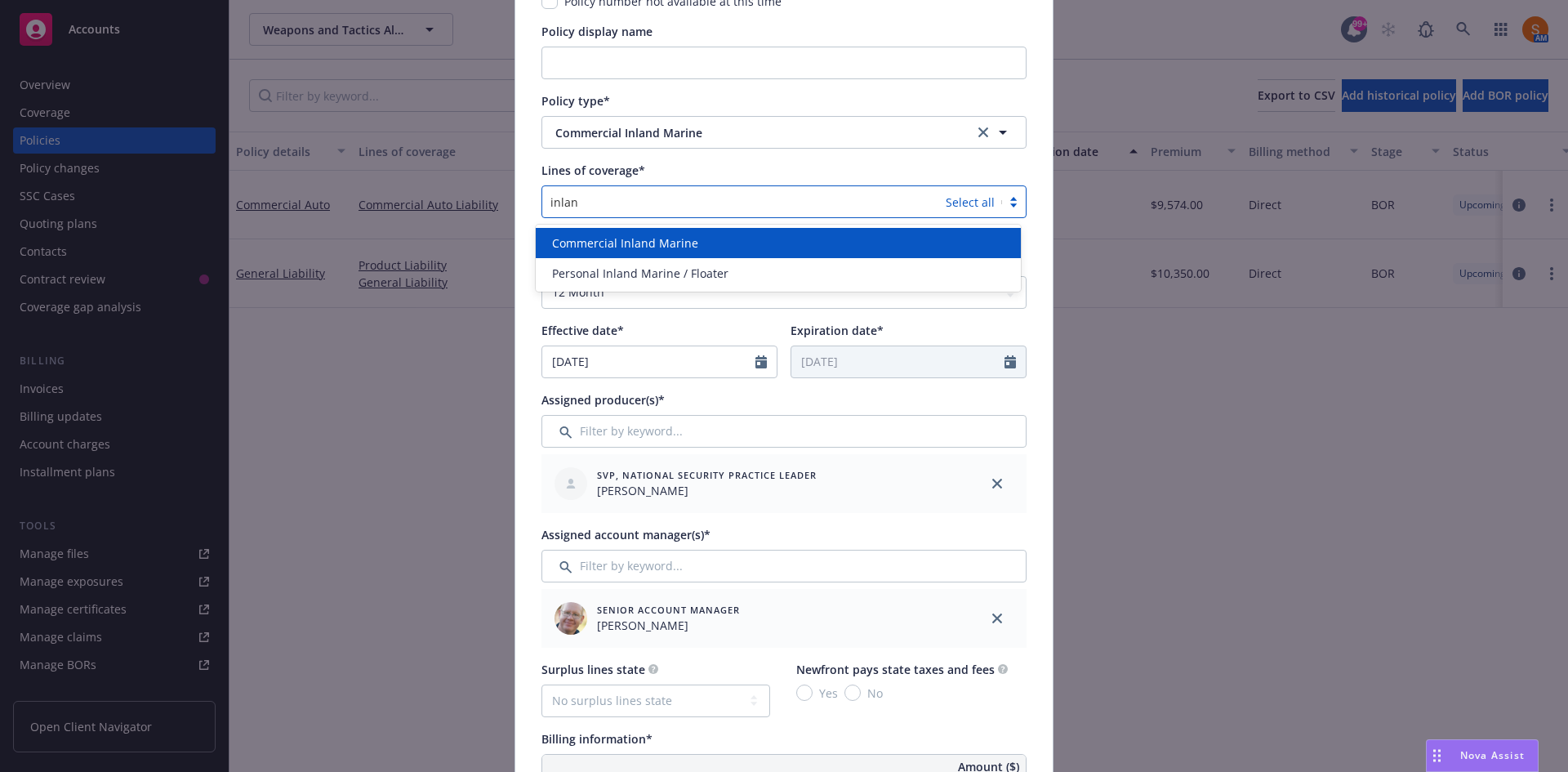
type input "inland"
click at [648, 239] on span "Commercial Inland Marine" at bounding box center [625, 243] width 146 height 18
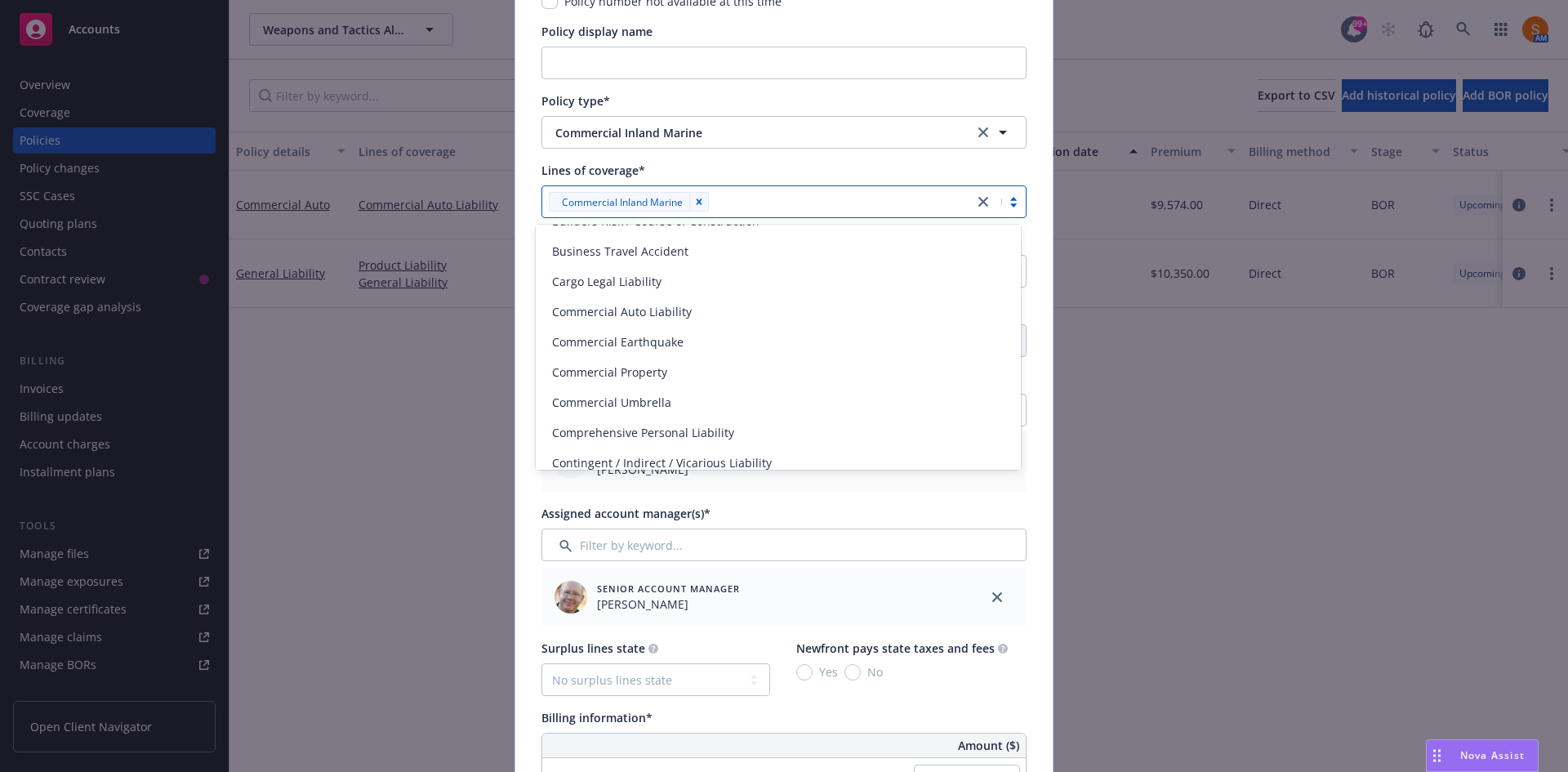
scroll to position [297, 0]
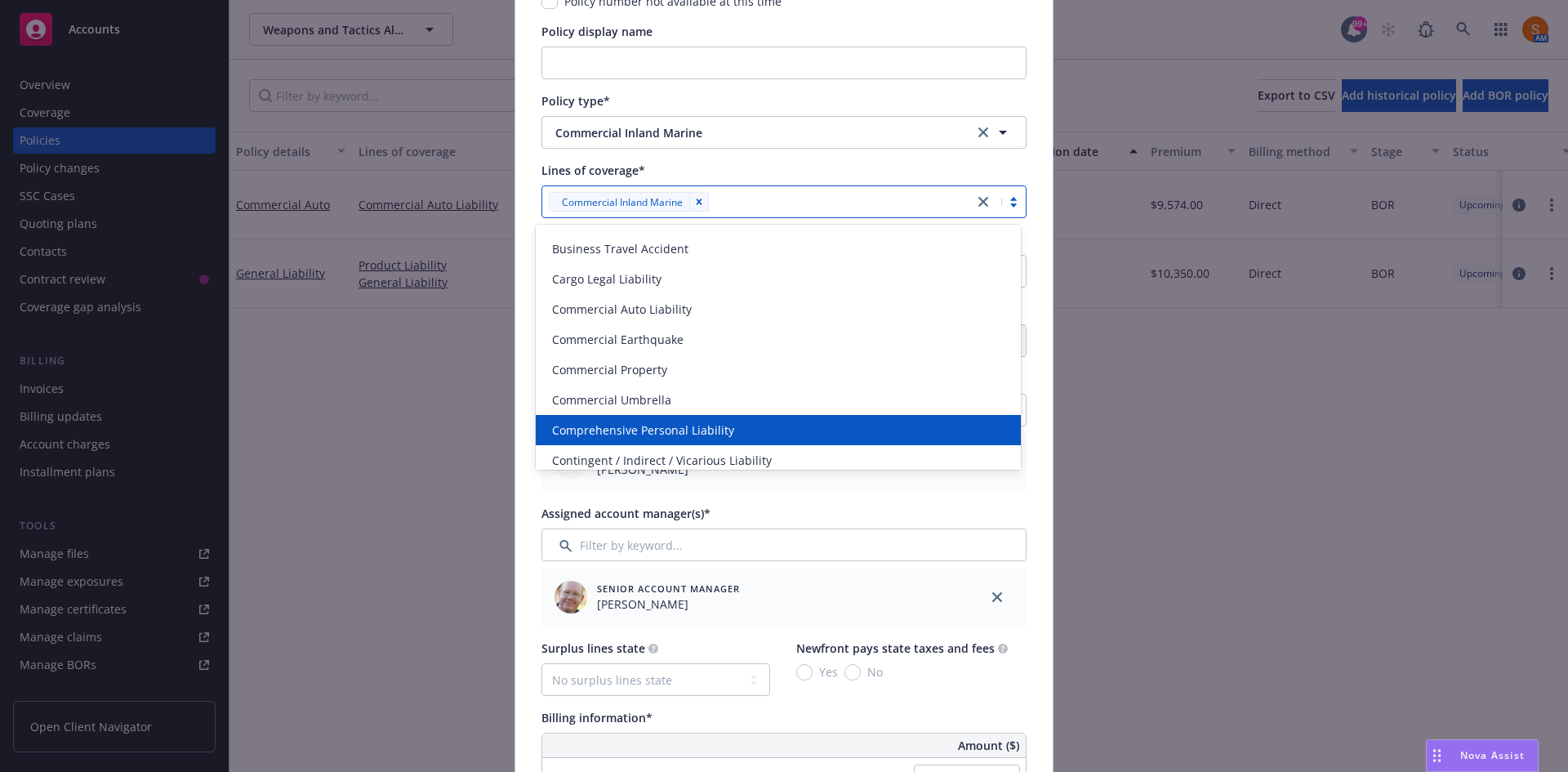
click at [910, 570] on div "Senior Account Manager James Seagle" at bounding box center [754, 598] width 426 height 59
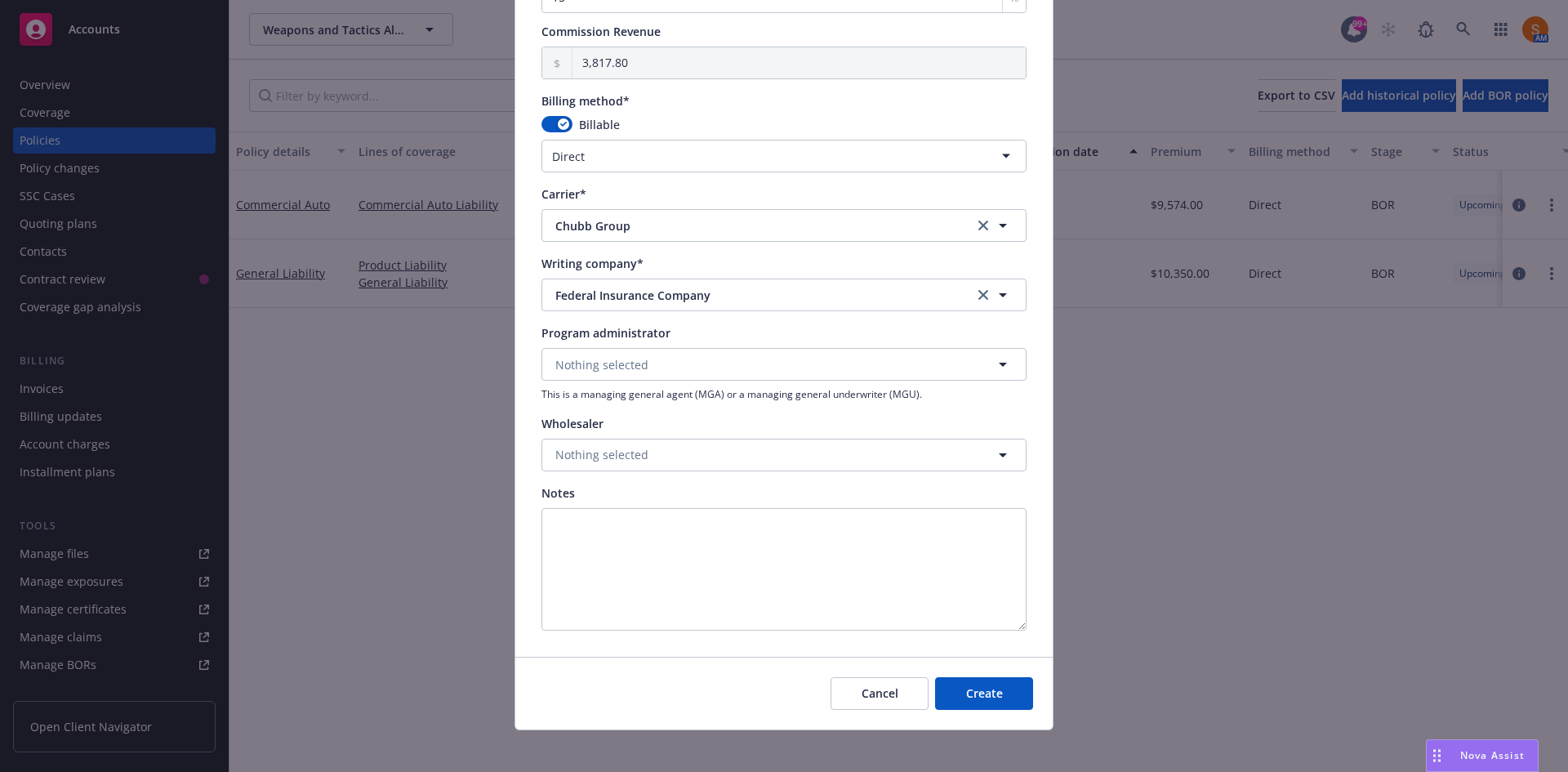
scroll to position [1351, 0]
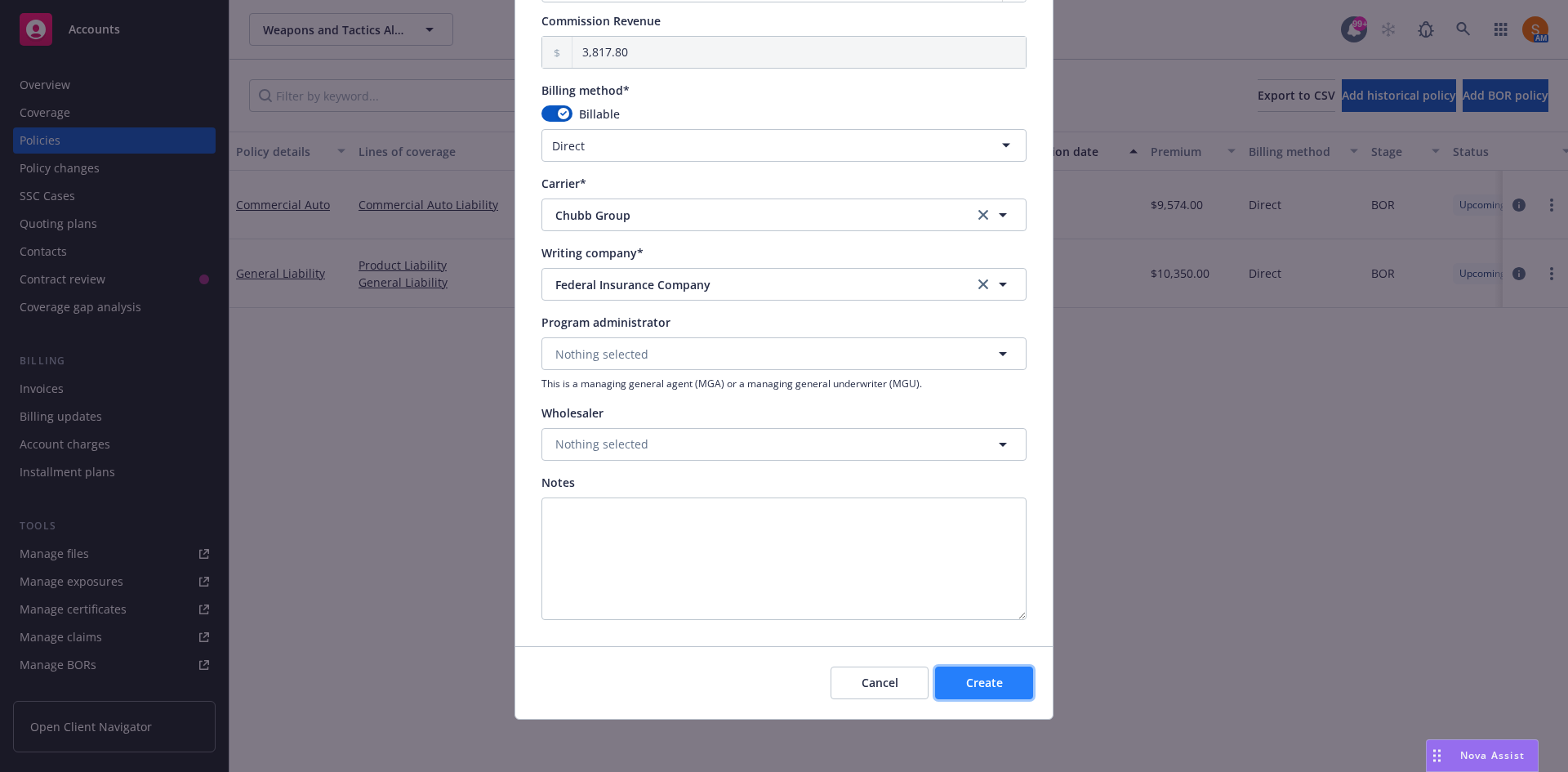
click at [972, 681] on span "Create" at bounding box center [985, 683] width 37 height 16
select select "other"
type input "08/25/2025"
type input "08/25/2026"
type input "00.00"
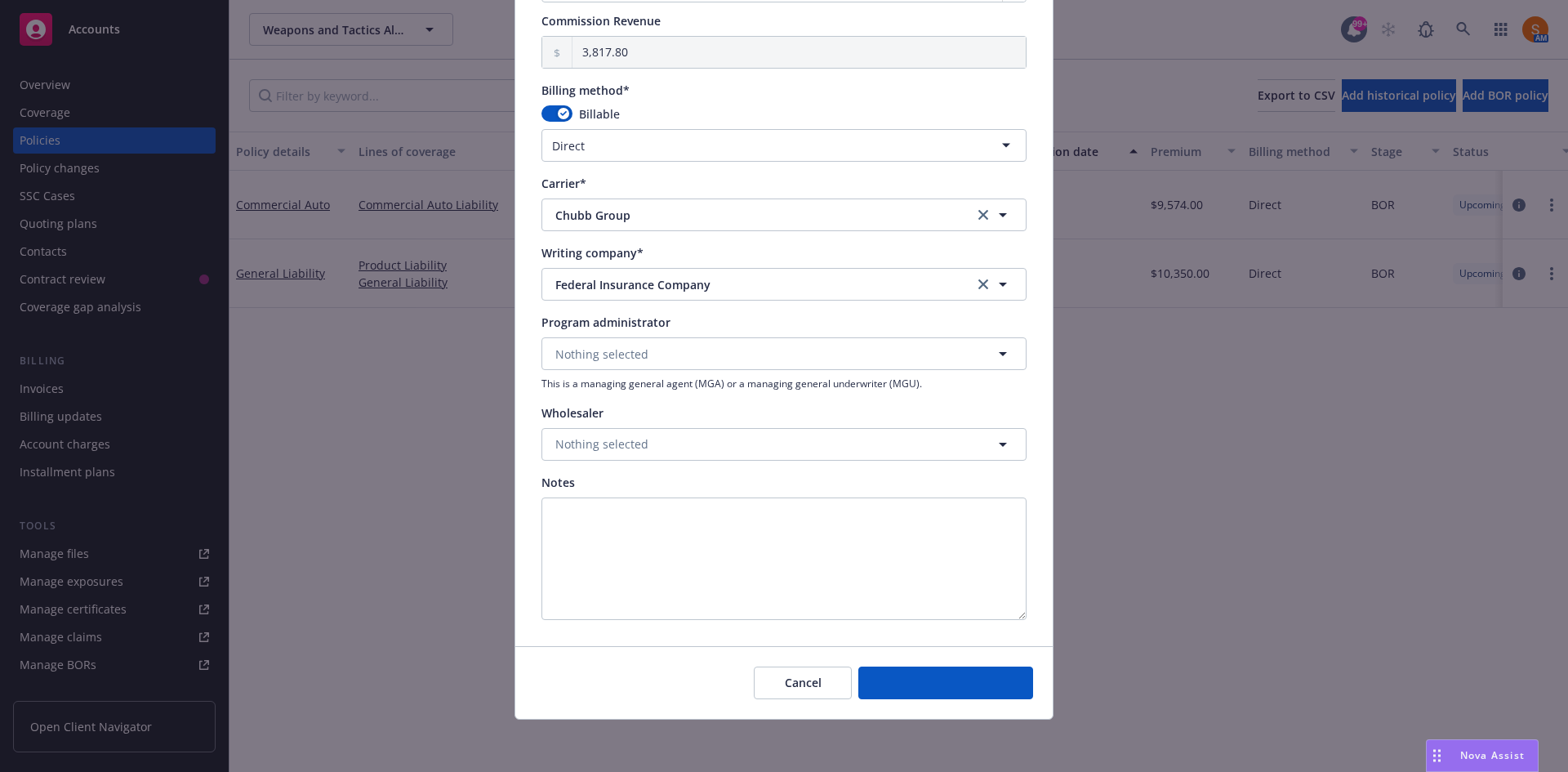
type input "0"
type input "0.00"
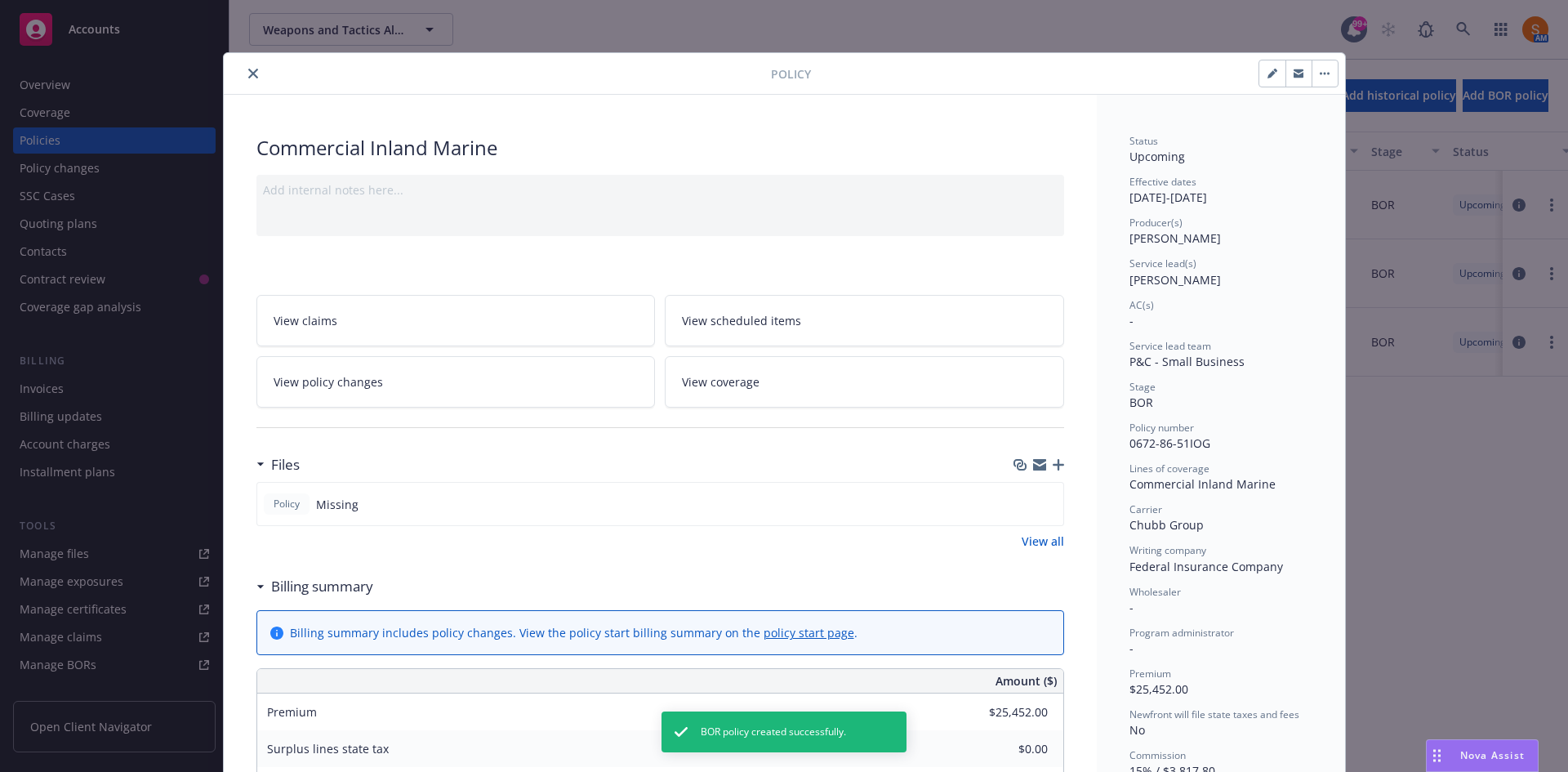
click at [1054, 465] on icon "button" at bounding box center [1059, 465] width 12 height 12
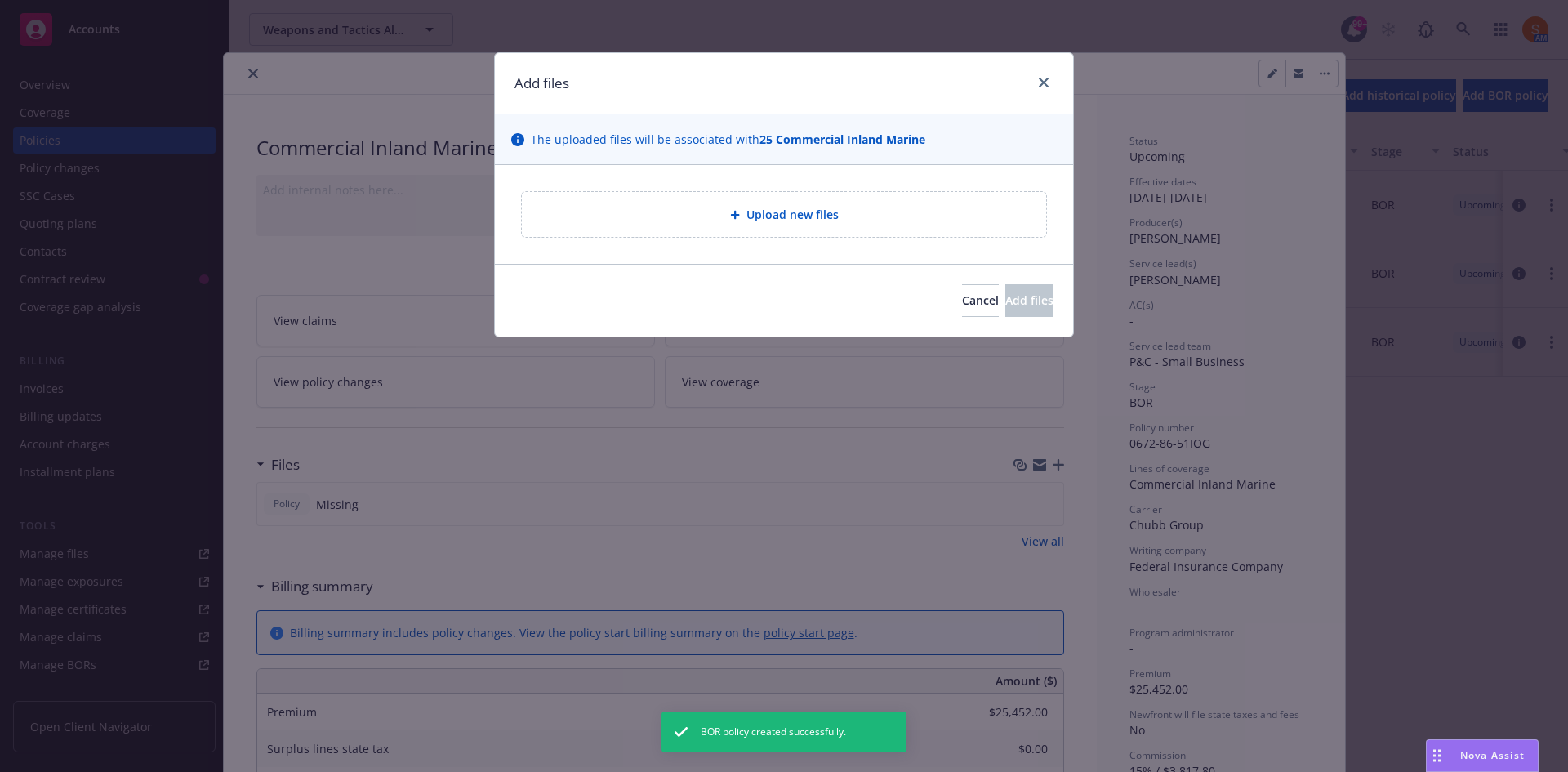
click at [821, 215] on span "Upload new files" at bounding box center [792, 215] width 92 height 18
type textarea "x"
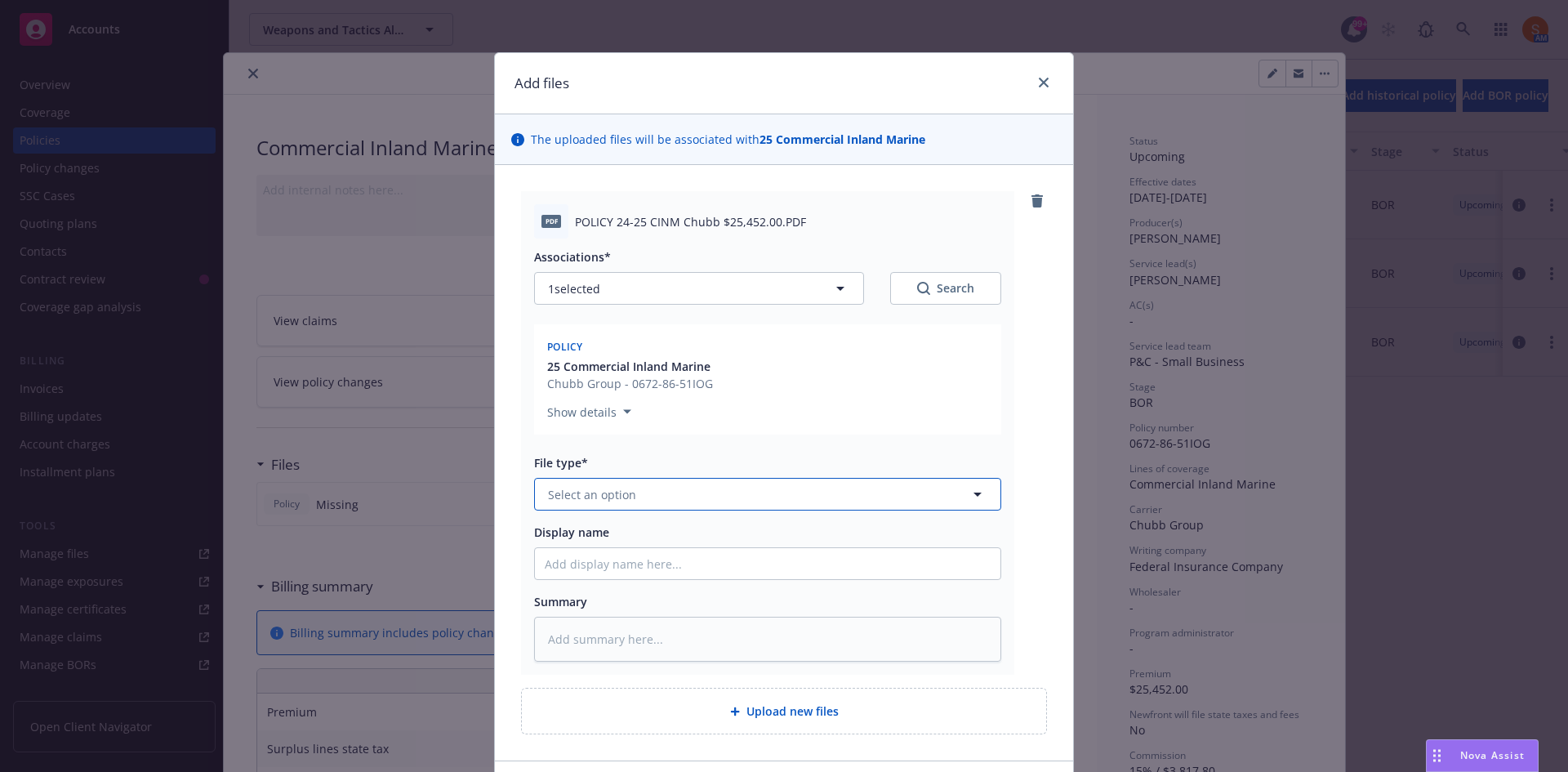
click at [734, 495] on button "Select an option" at bounding box center [767, 494] width 467 height 32
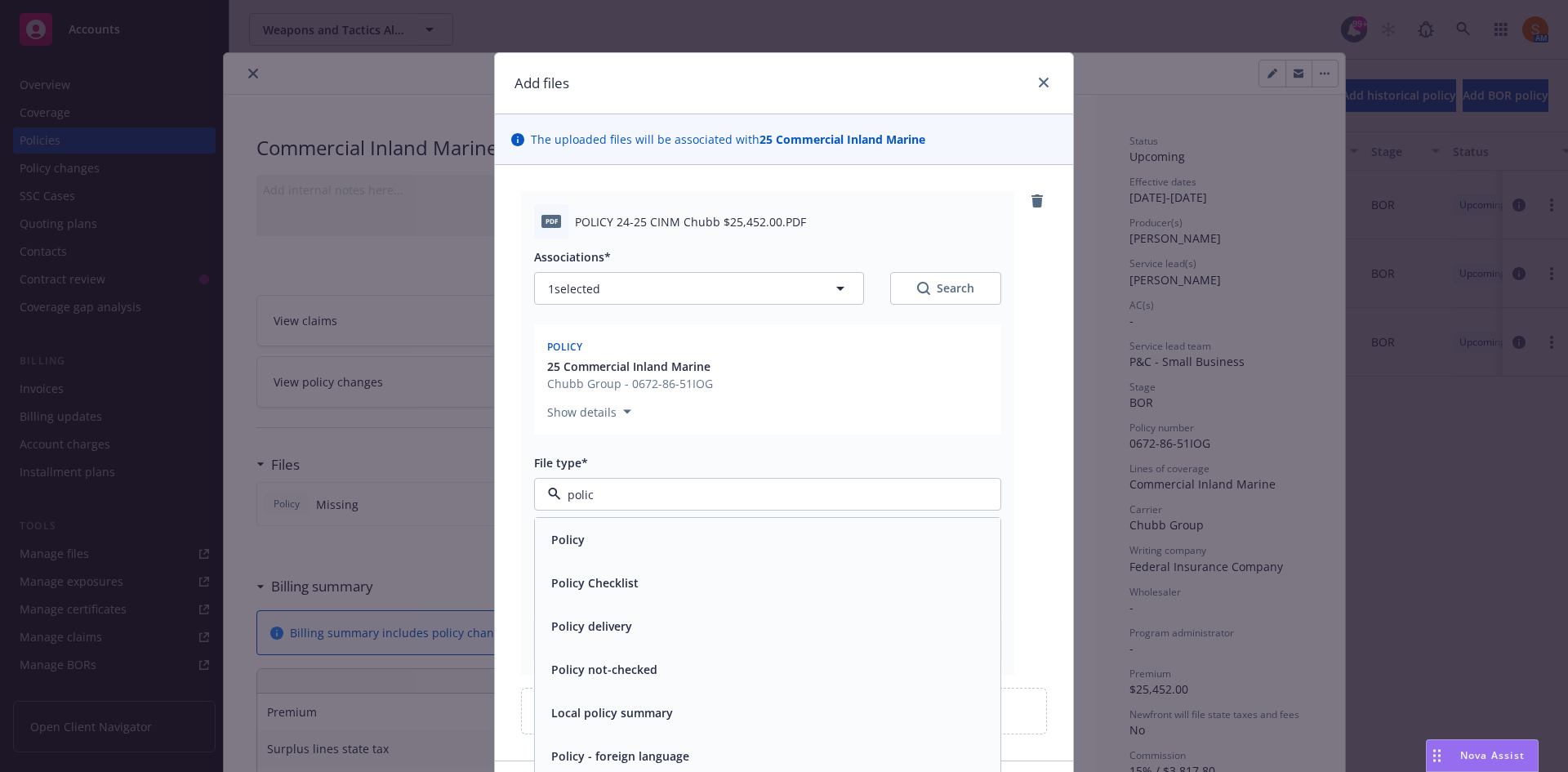
type input "policy"
click at [665, 541] on div "Policy" at bounding box center [767, 540] width 446 height 24
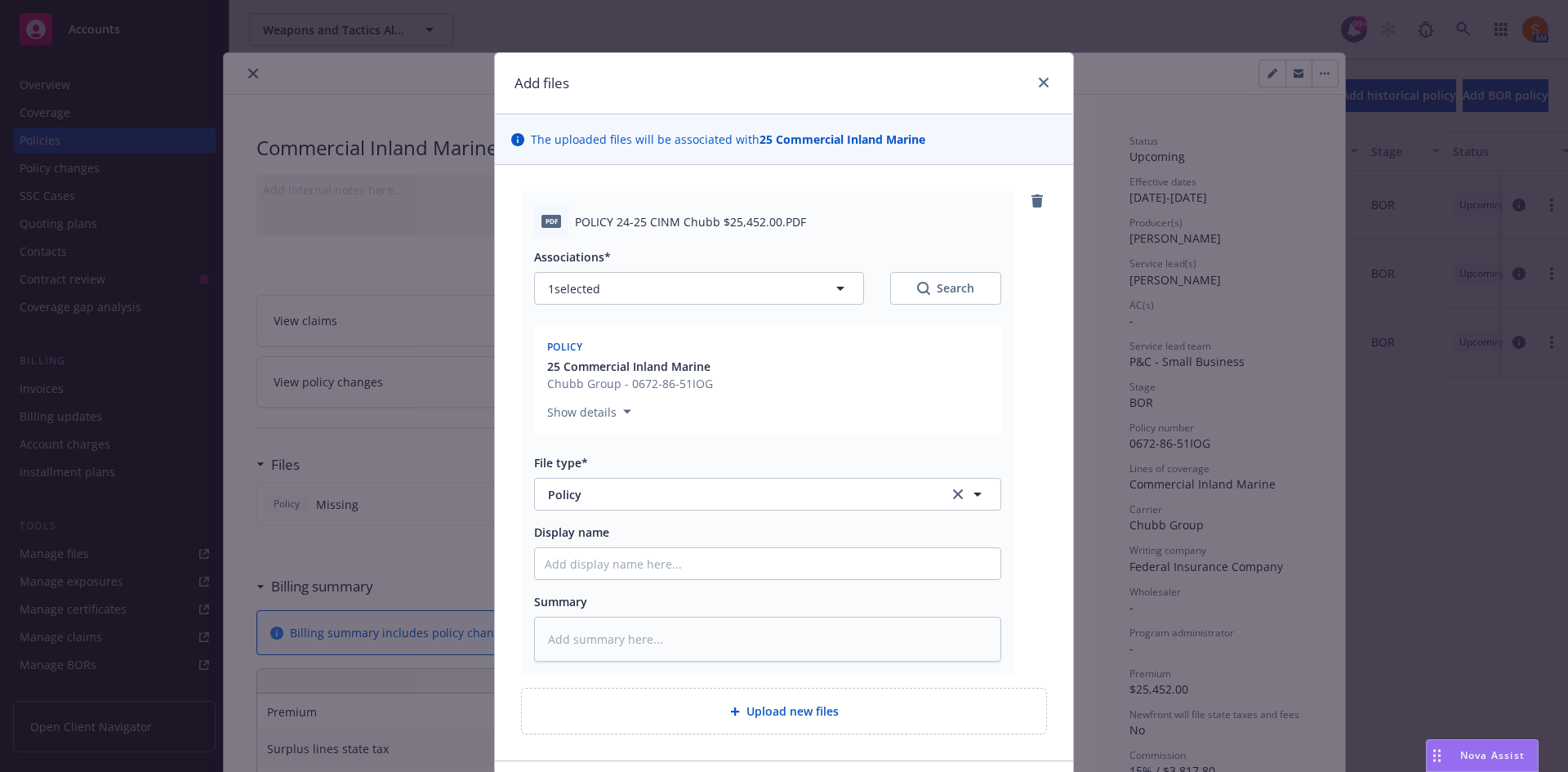
scroll to position [115, 0]
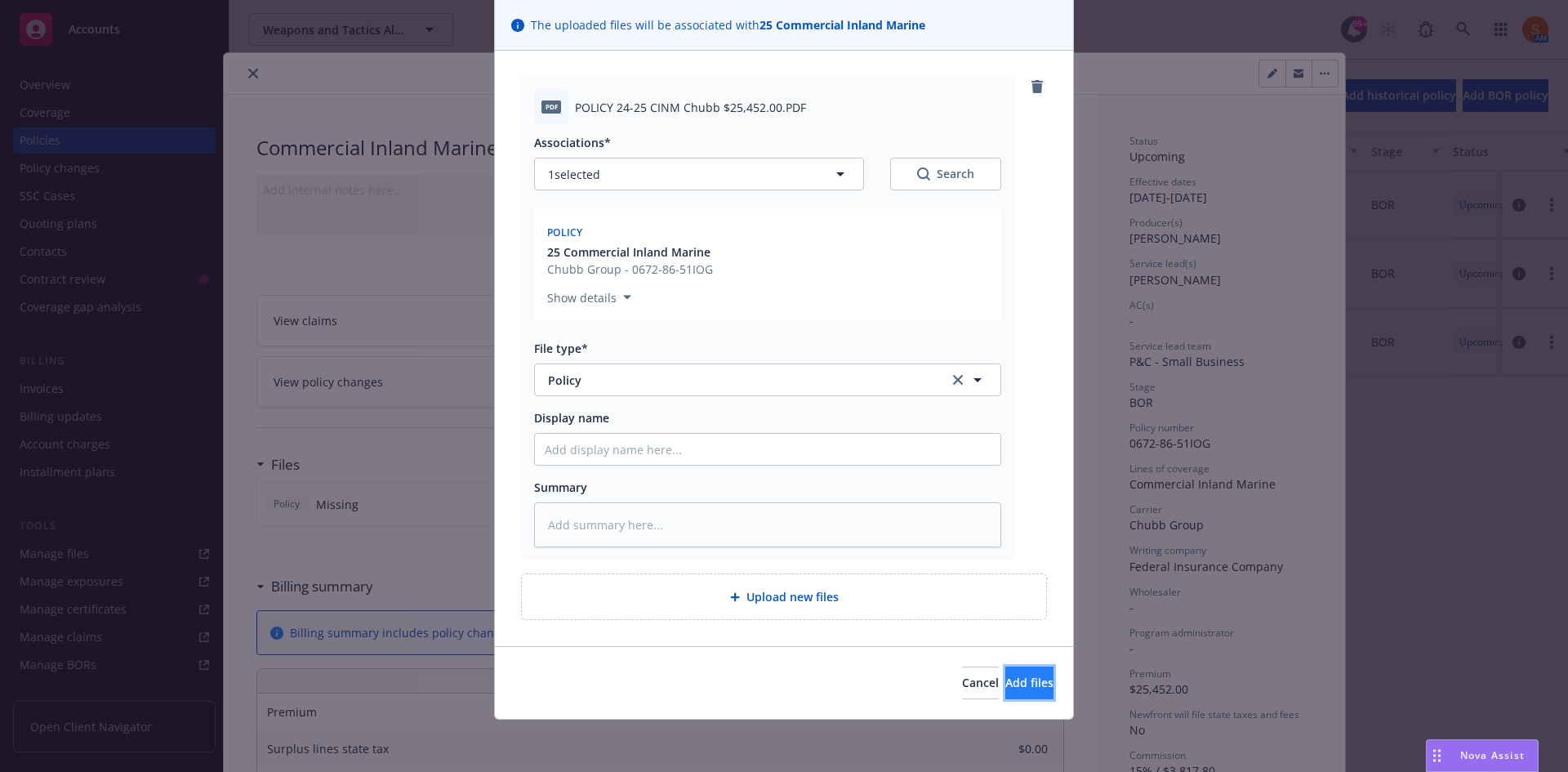
click at [1006, 691] on span "Add files" at bounding box center [1029, 683] width 48 height 16
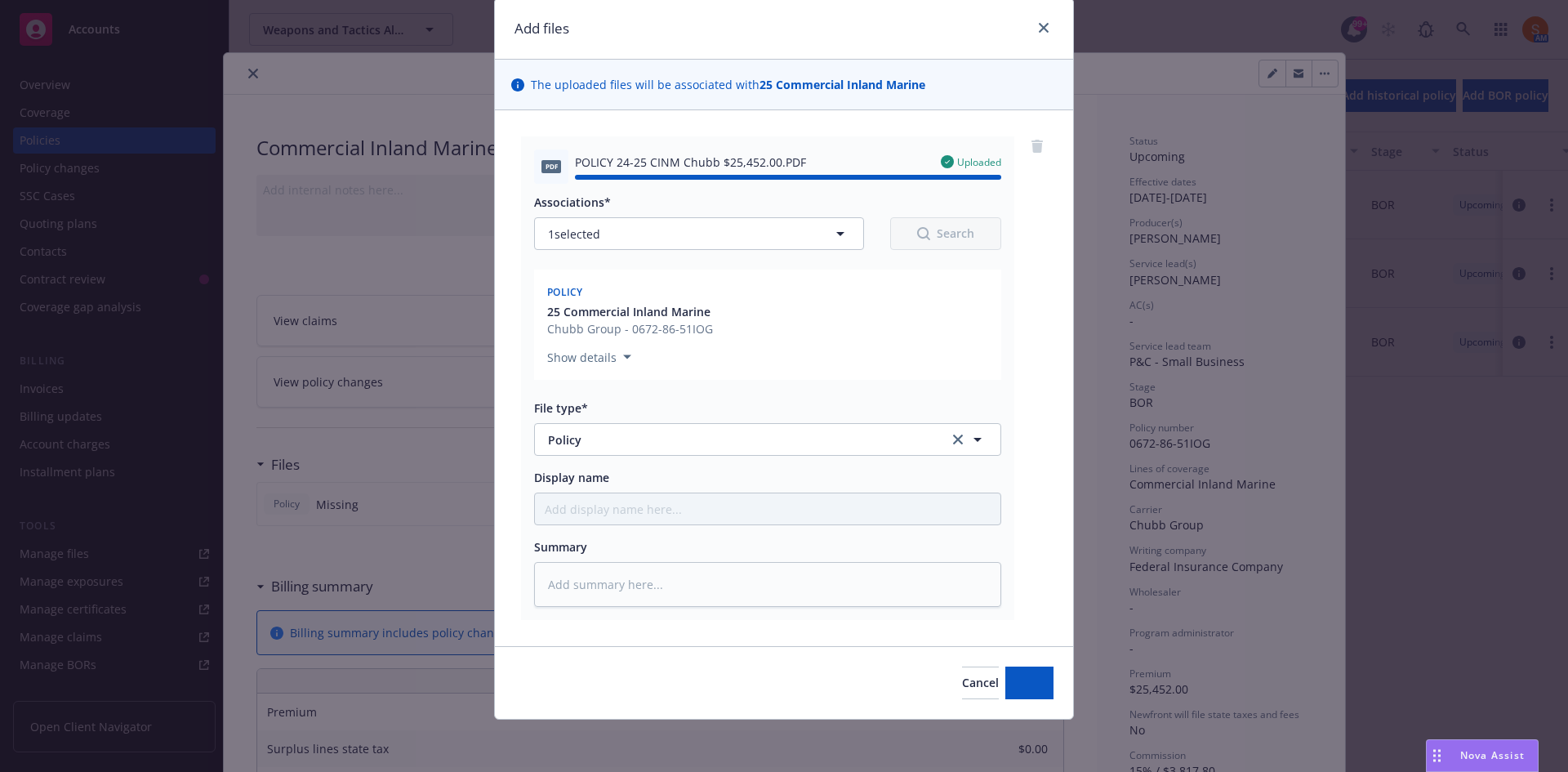
type textarea "x"
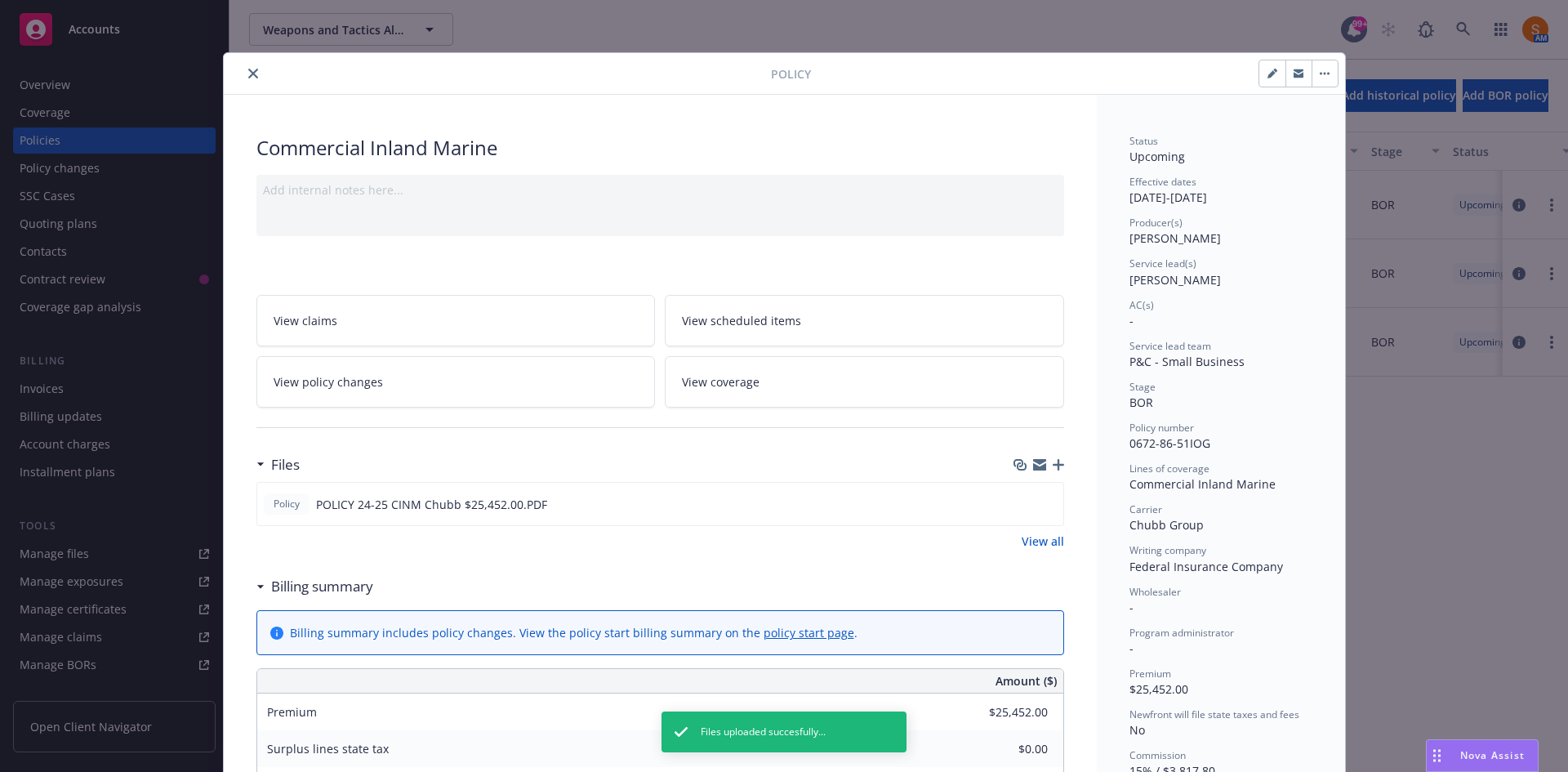
click at [253, 66] on button "close" at bounding box center [254, 73] width 20 height 20
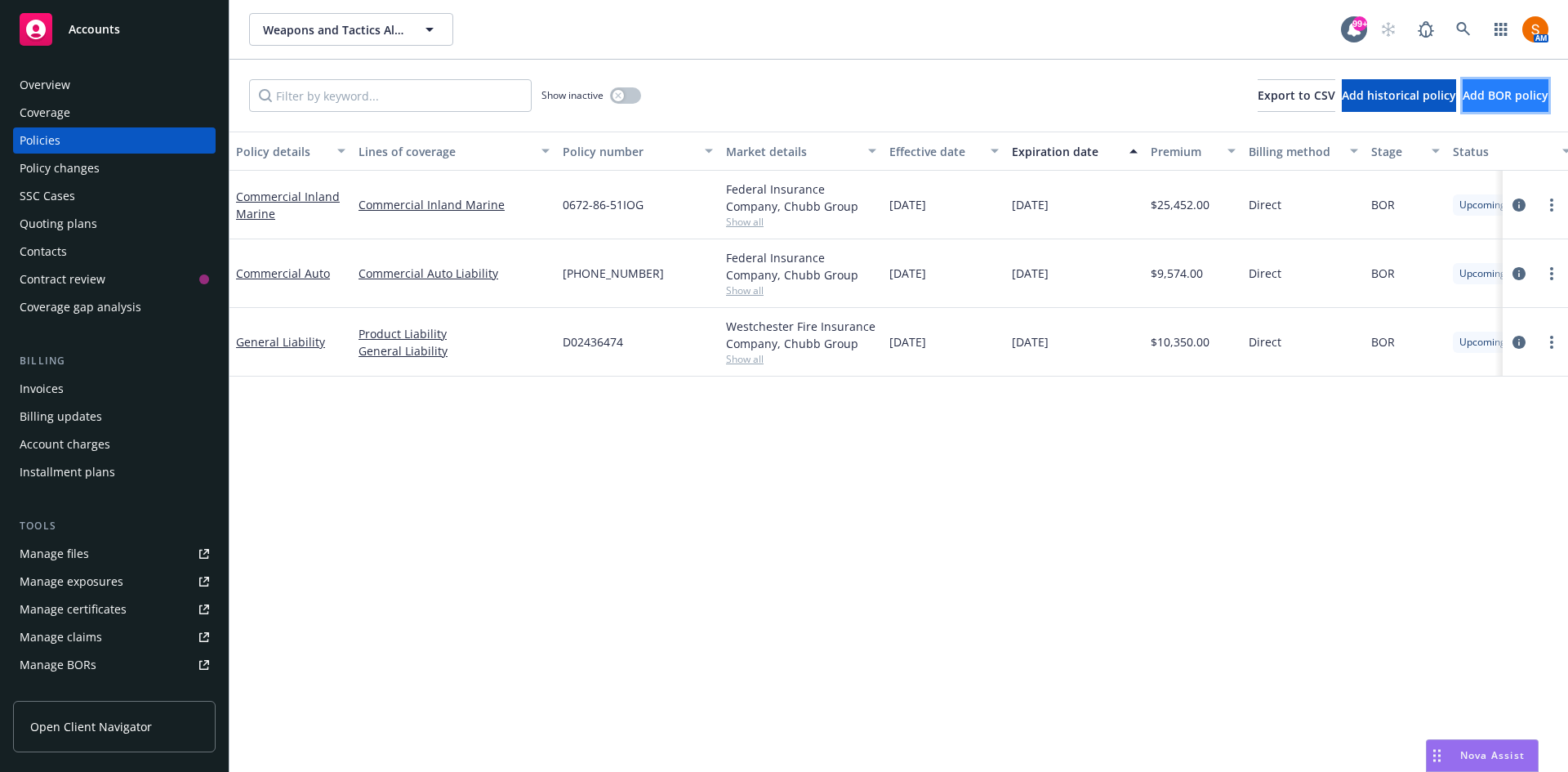
click at [1463, 101] on span "Add BOR policy" at bounding box center [1506, 95] width 86 height 16
select select "other"
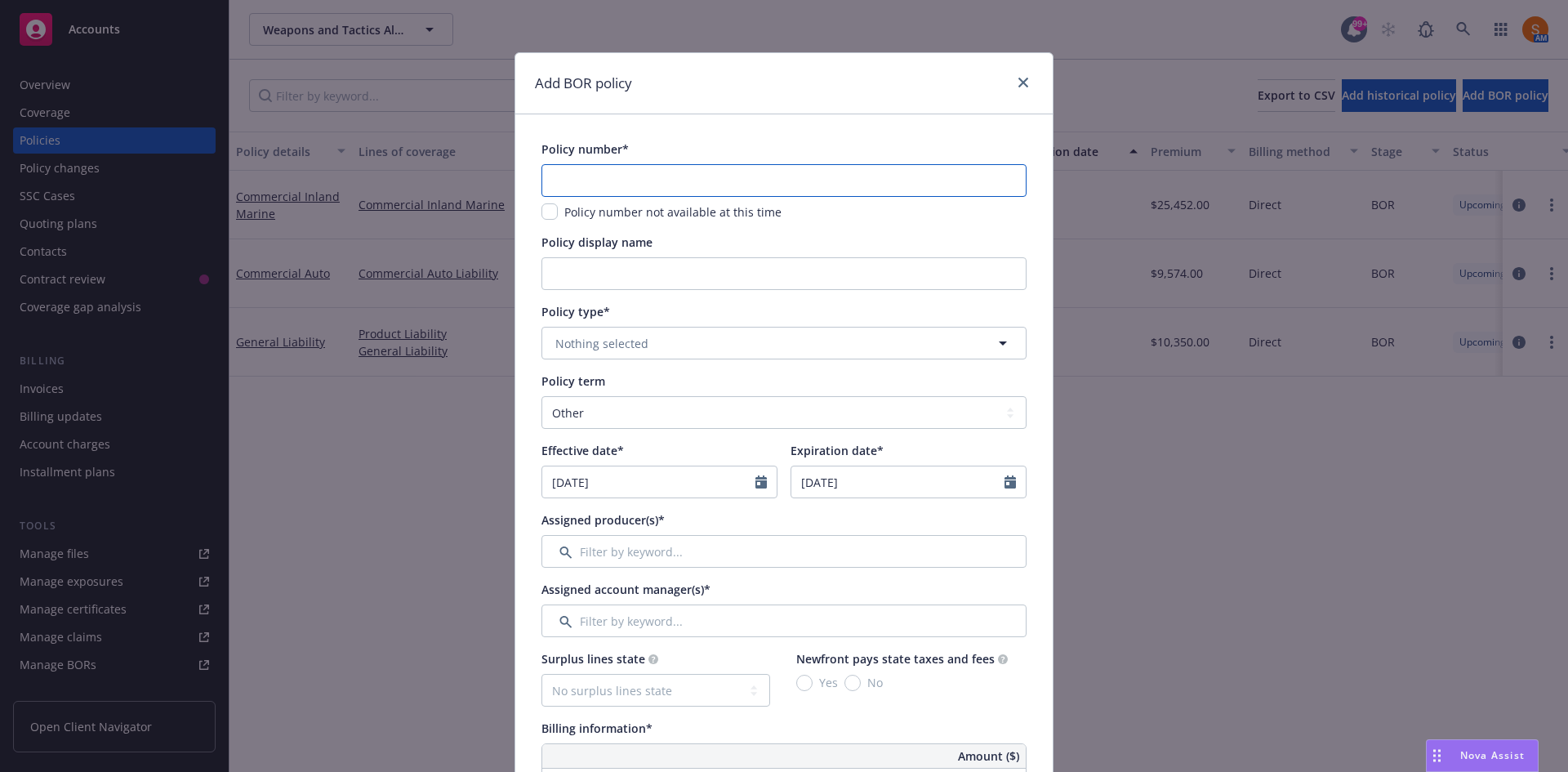
click at [709, 175] on input "text" at bounding box center [784, 180] width 485 height 32
type input "6"
type input "5672-39-29"
click at [620, 347] on span "Nothing selected" at bounding box center [601, 344] width 93 height 18
type input "c"
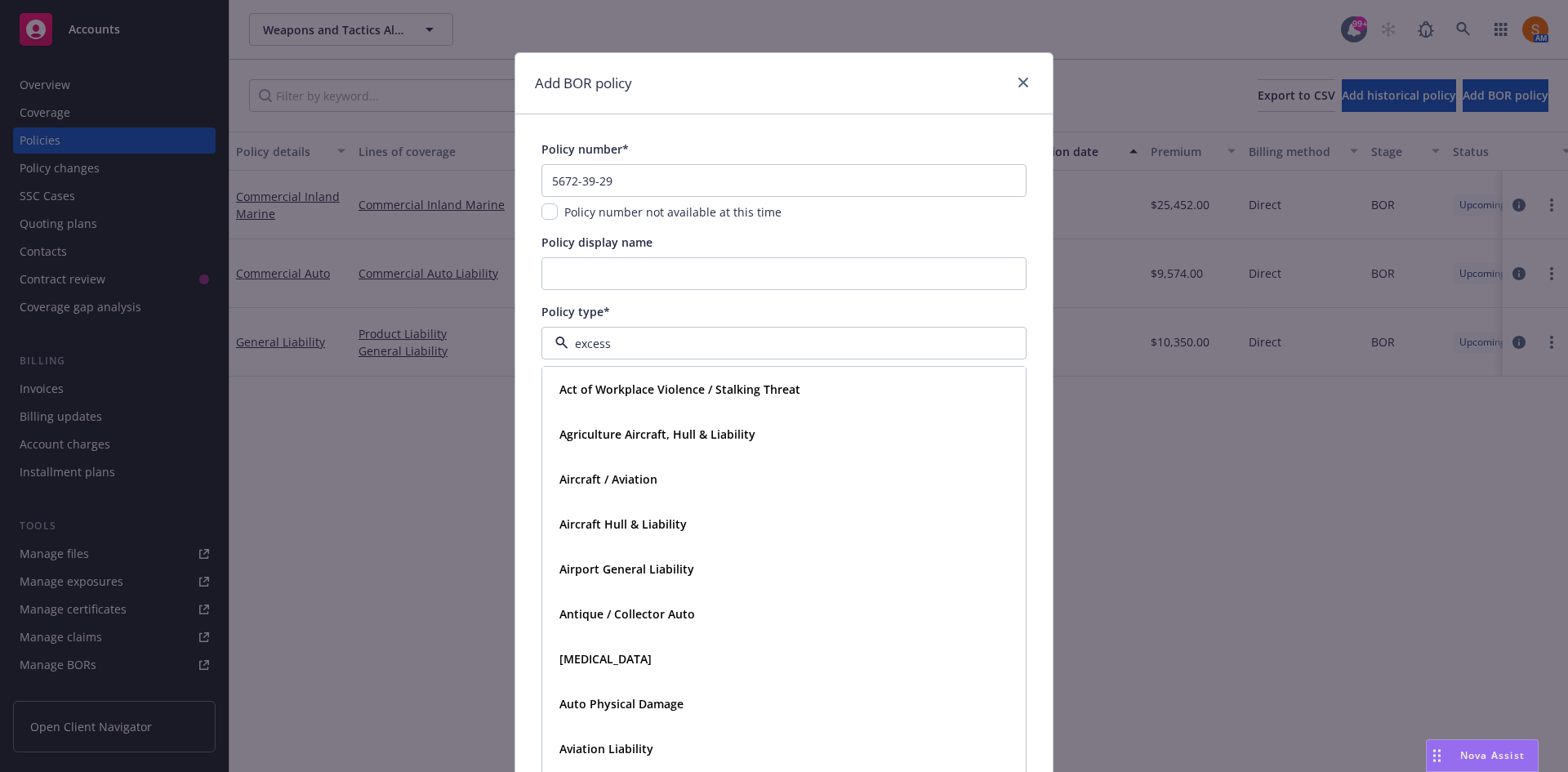
type input "excess l"
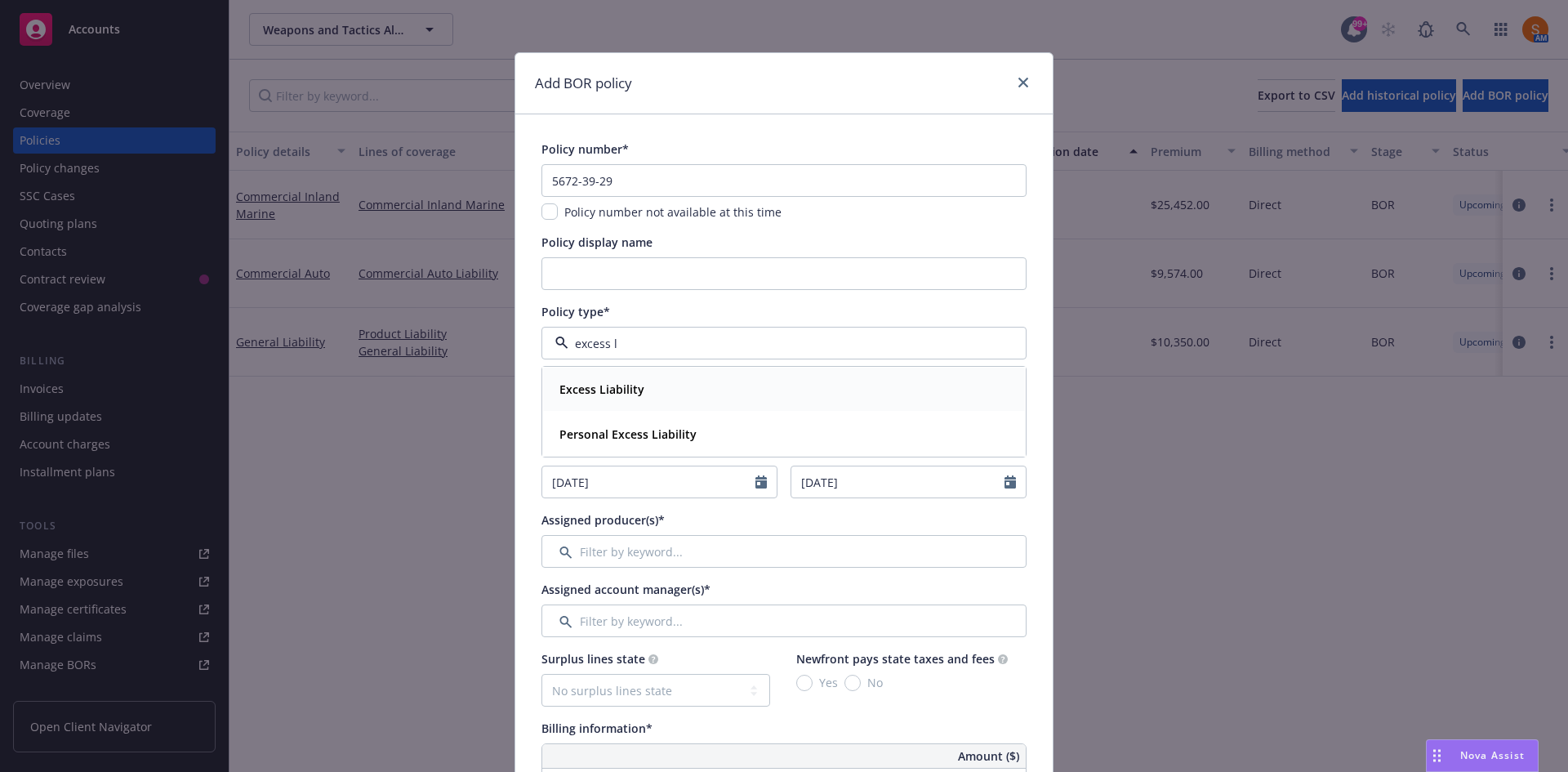
click at [605, 396] on strong "Excess Liability" at bounding box center [601, 389] width 85 height 16
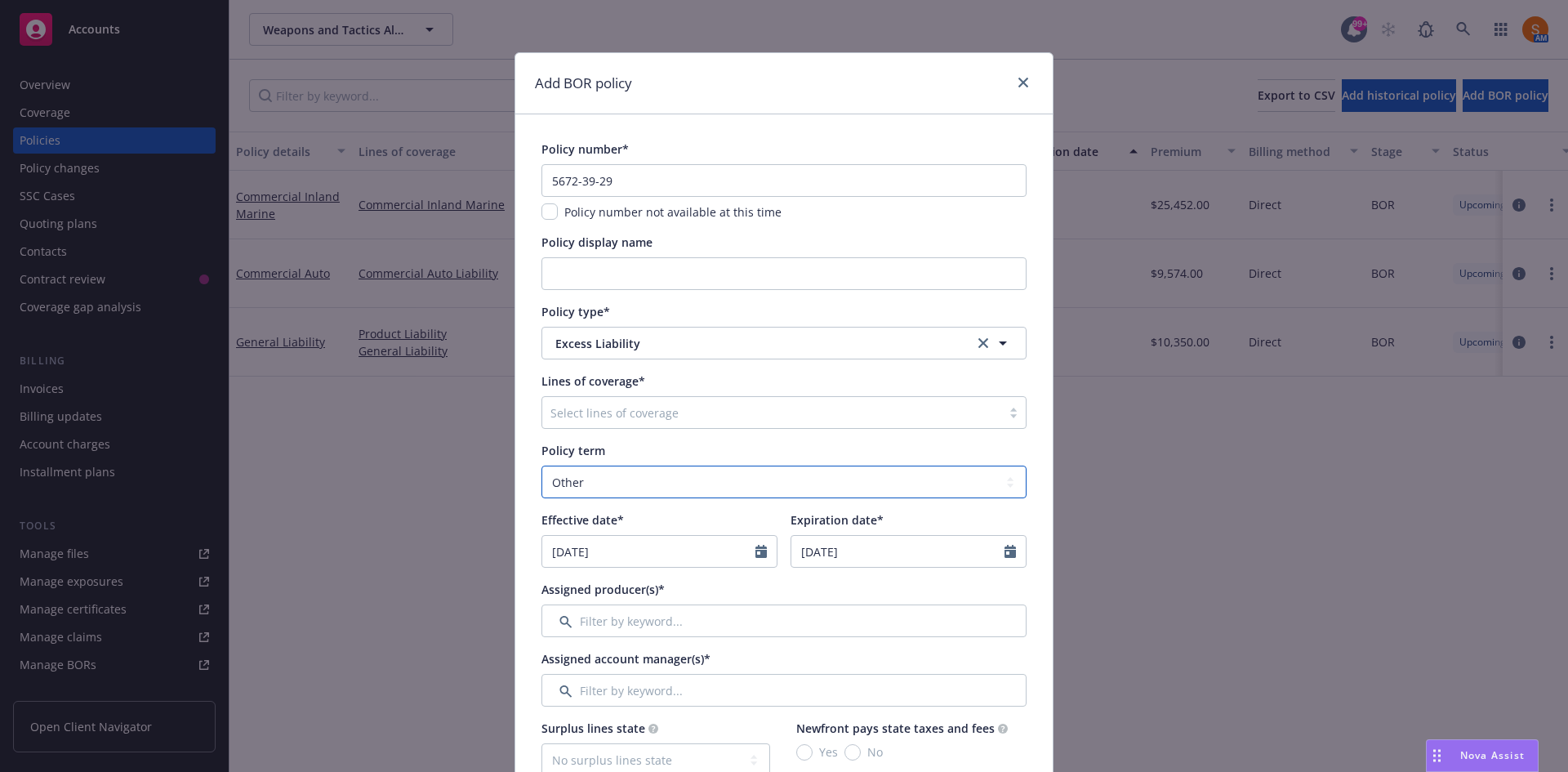
click at [634, 472] on select "Select policy term 12 Month 6 Month 4 Month 3 Month 2 Month 1 Month 36 Month (3…" at bounding box center [784, 481] width 485 height 32
select select "12"
click at [542, 465] on select "Select policy term 12 Month 6 Month 4 Month 3 Month 2 Month 1 Month 36 Month (3…" at bounding box center [784, 481] width 485 height 32
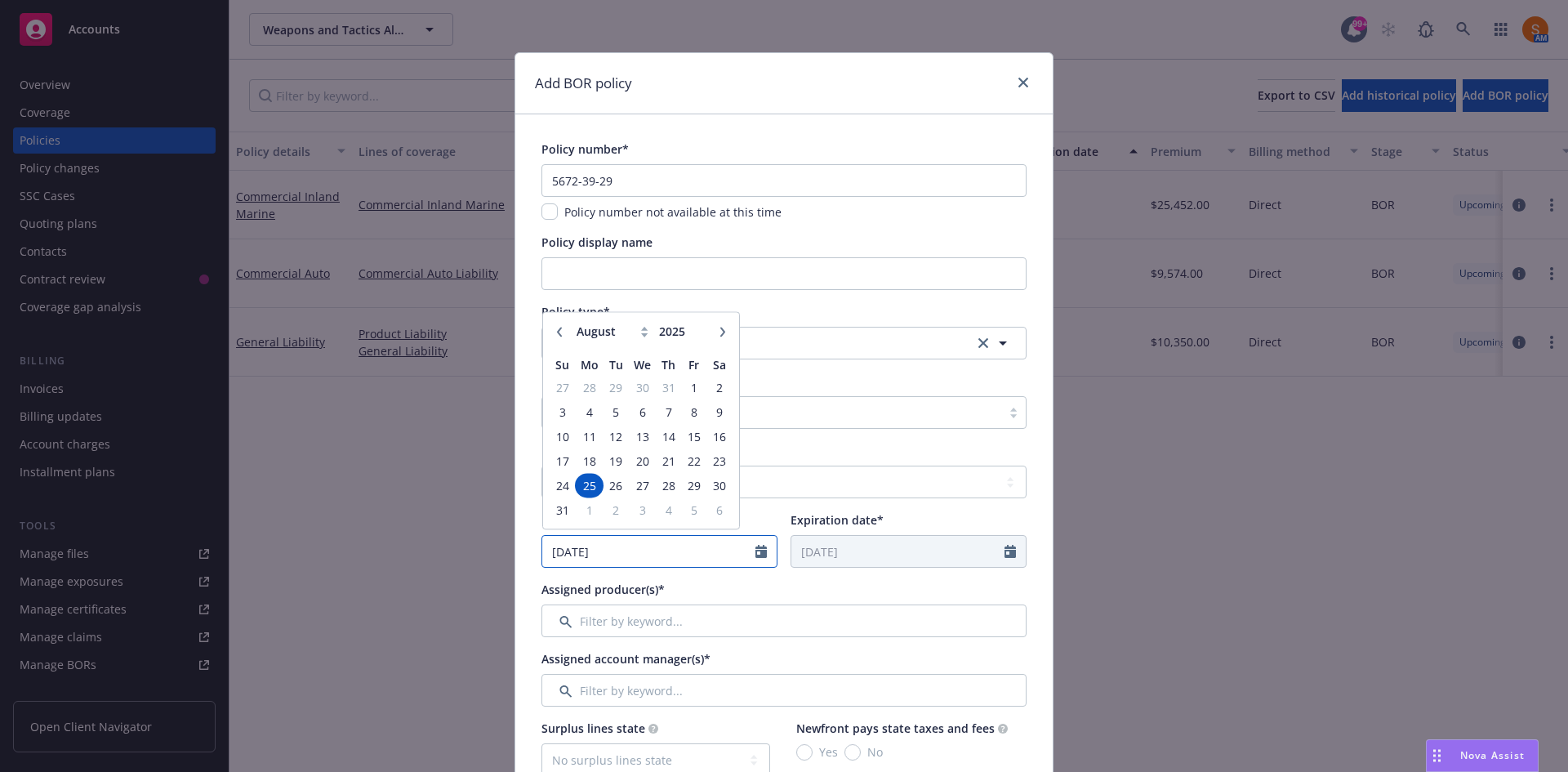
click at [632, 549] on input "08/25/2025" at bounding box center [649, 552] width 214 height 31
click at [713, 332] on button "button" at bounding box center [723, 335] width 20 height 20
select select "9"
click at [669, 460] on span "25" at bounding box center [668, 464] width 23 height 21
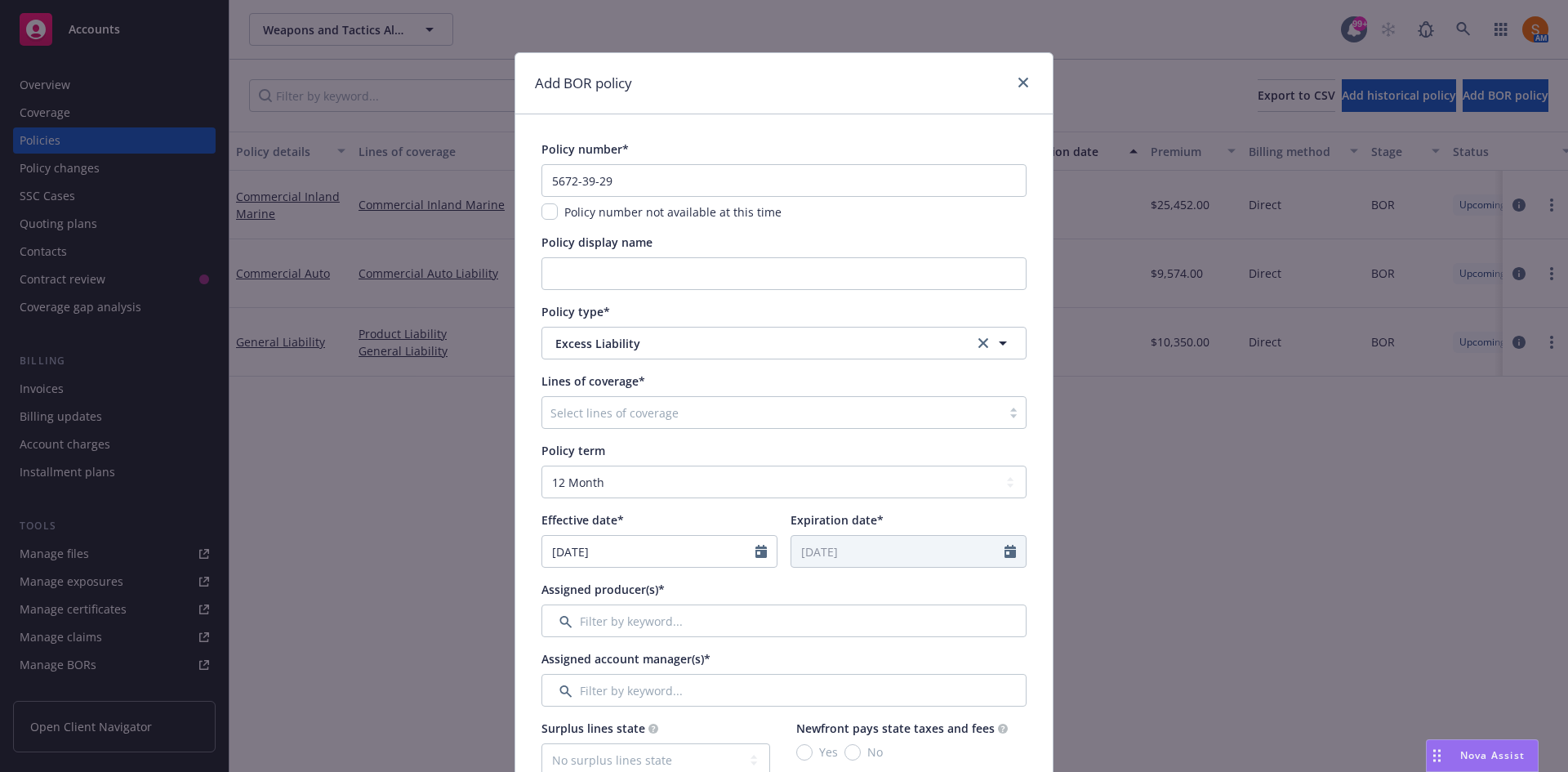
type input "09/25/2025"
type input "09/25/2026"
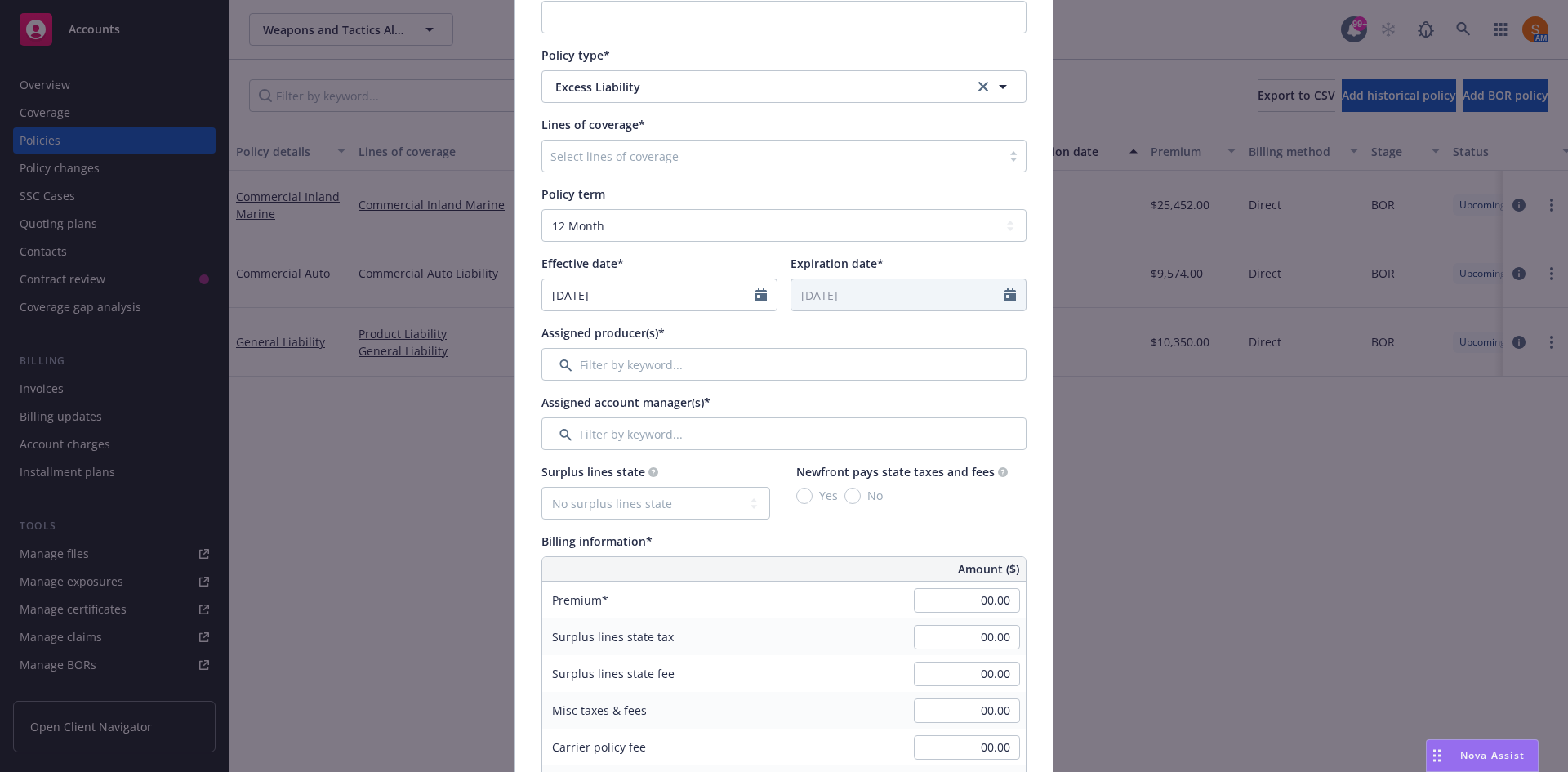
scroll to position [264, 0]
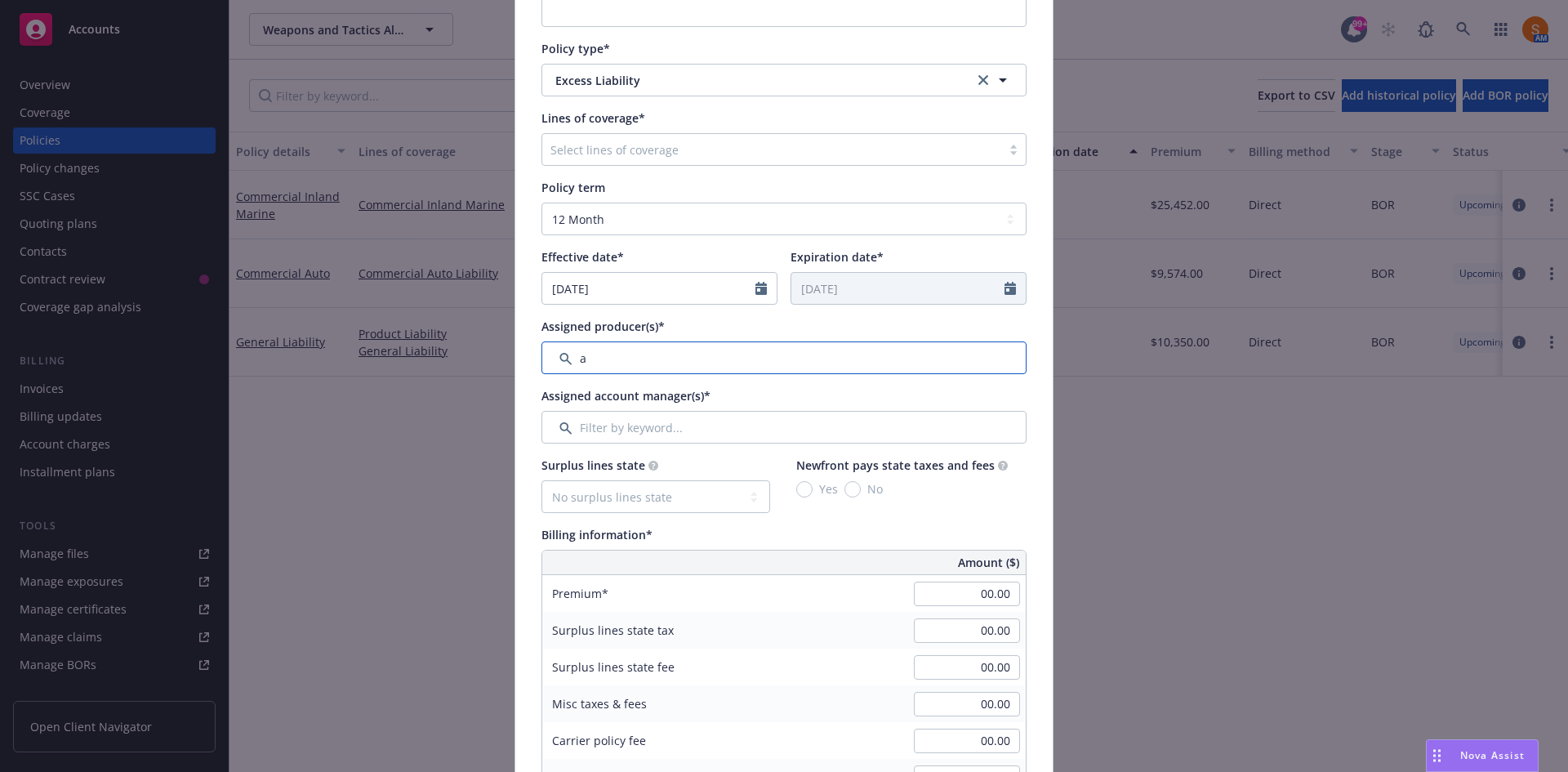
click at [656, 350] on input "Filter by keyword..." at bounding box center [784, 358] width 485 height 32
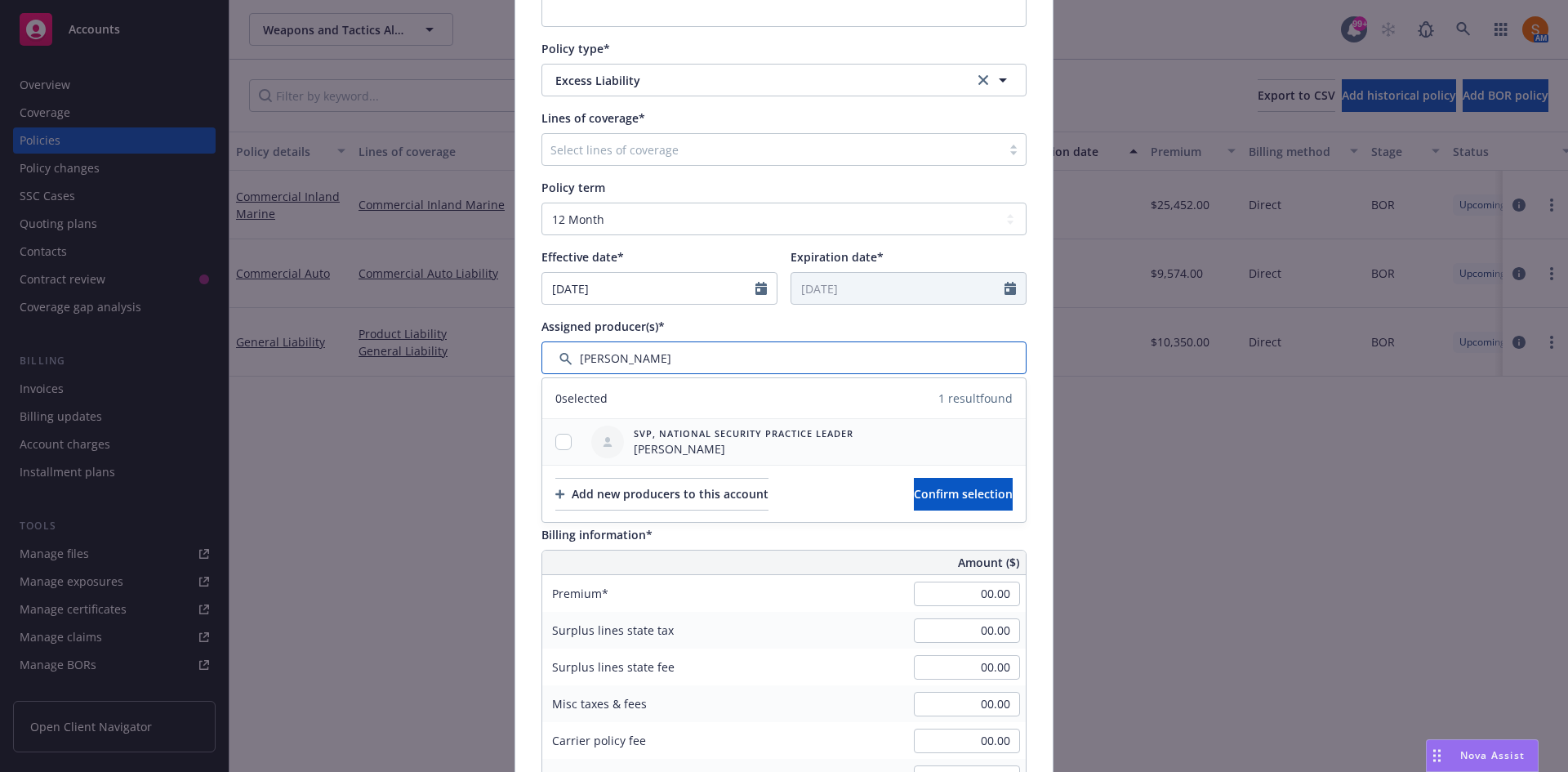
type input "andrew"
click at [560, 442] on input "checkbox" at bounding box center [563, 442] width 17 height 17
checkbox input "true"
click at [914, 488] on button "Confirm selection" at bounding box center [963, 494] width 99 height 32
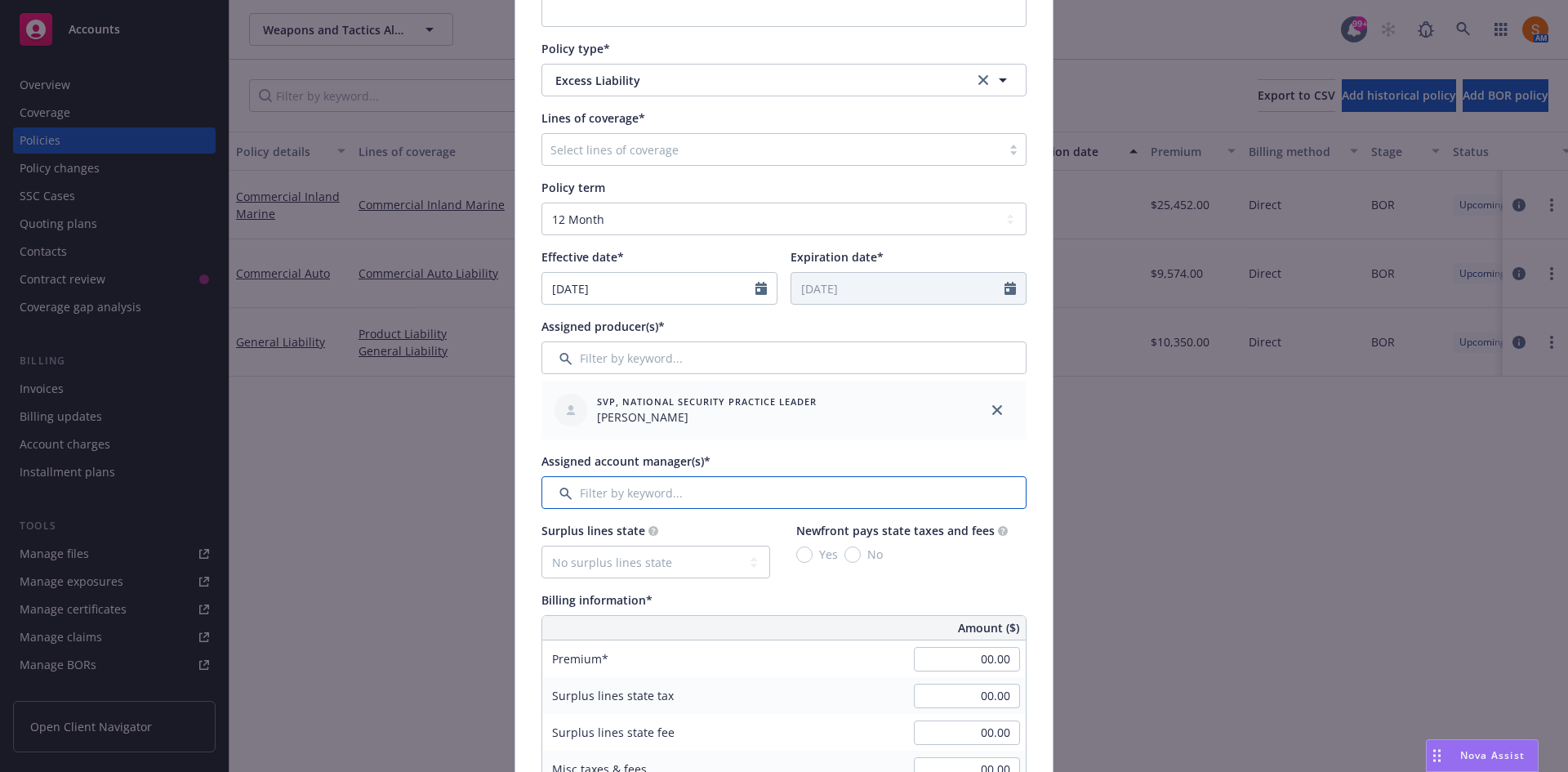
click at [593, 493] on input "Filter by keyword..." at bounding box center [784, 492] width 485 height 32
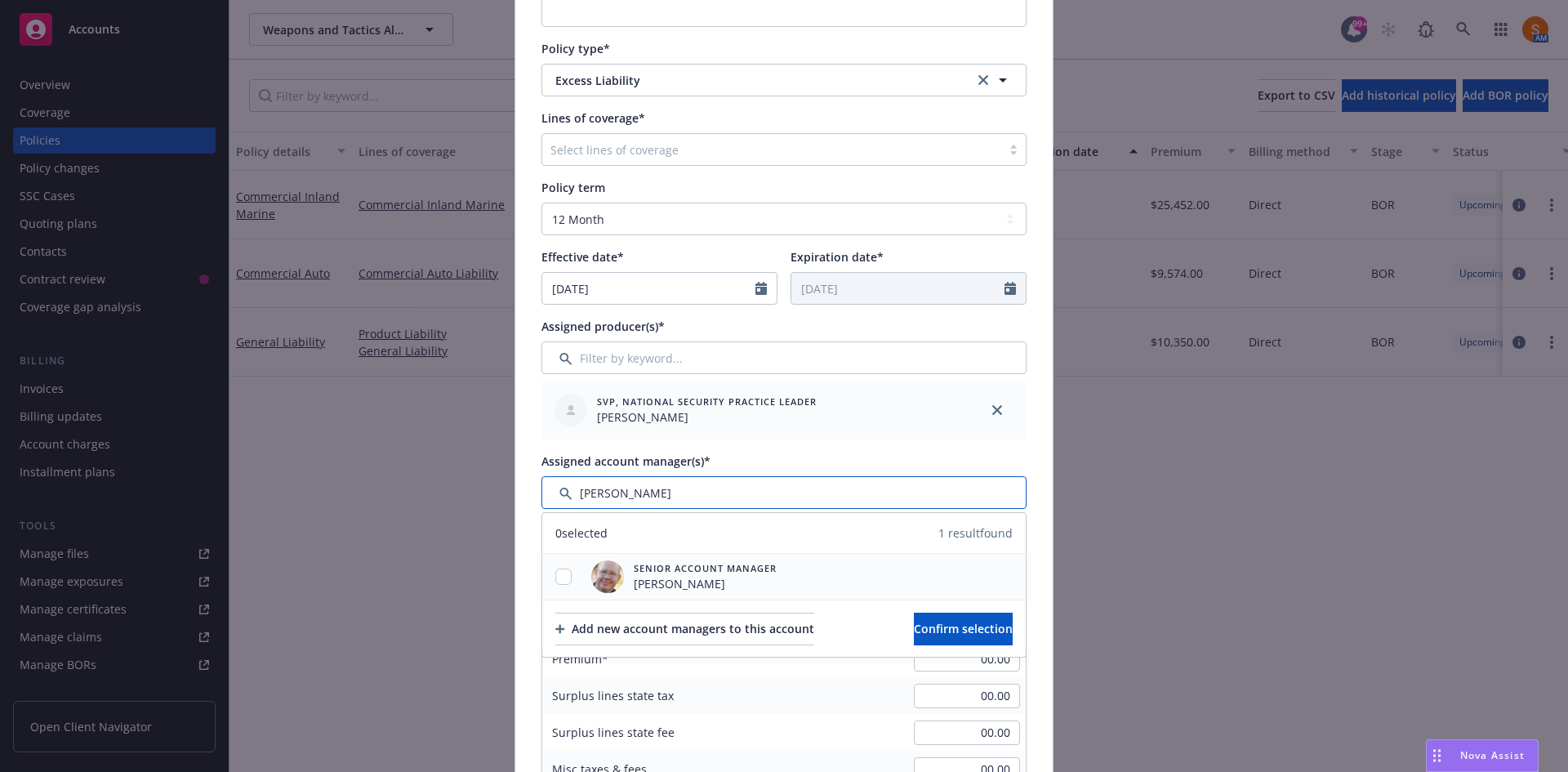
type input "james"
click at [557, 579] on input "checkbox" at bounding box center [563, 576] width 17 height 17
checkbox input "true"
click at [929, 616] on button "Confirm selection" at bounding box center [963, 628] width 99 height 32
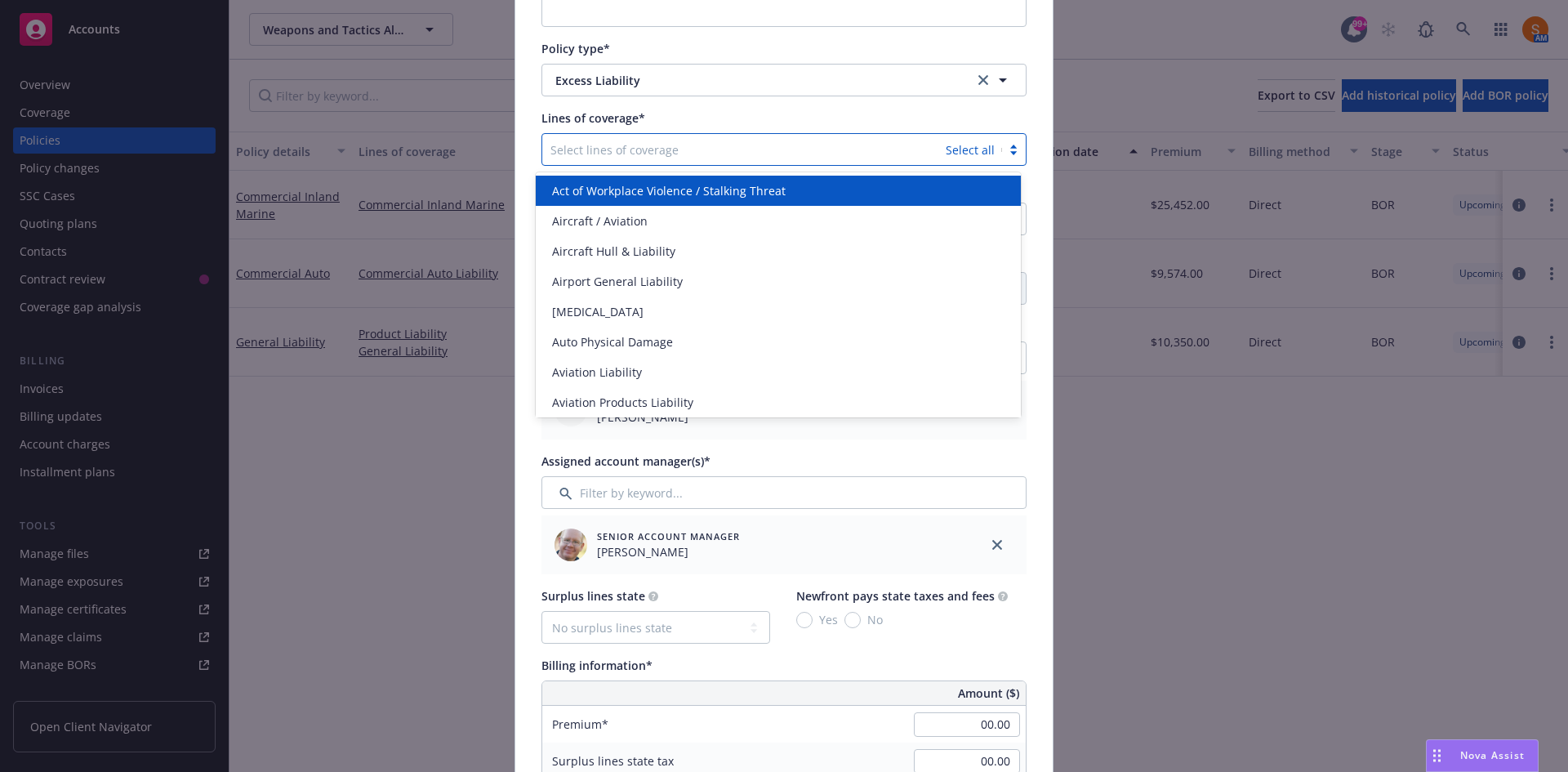
click at [650, 145] on div at bounding box center [743, 150] width 387 height 20
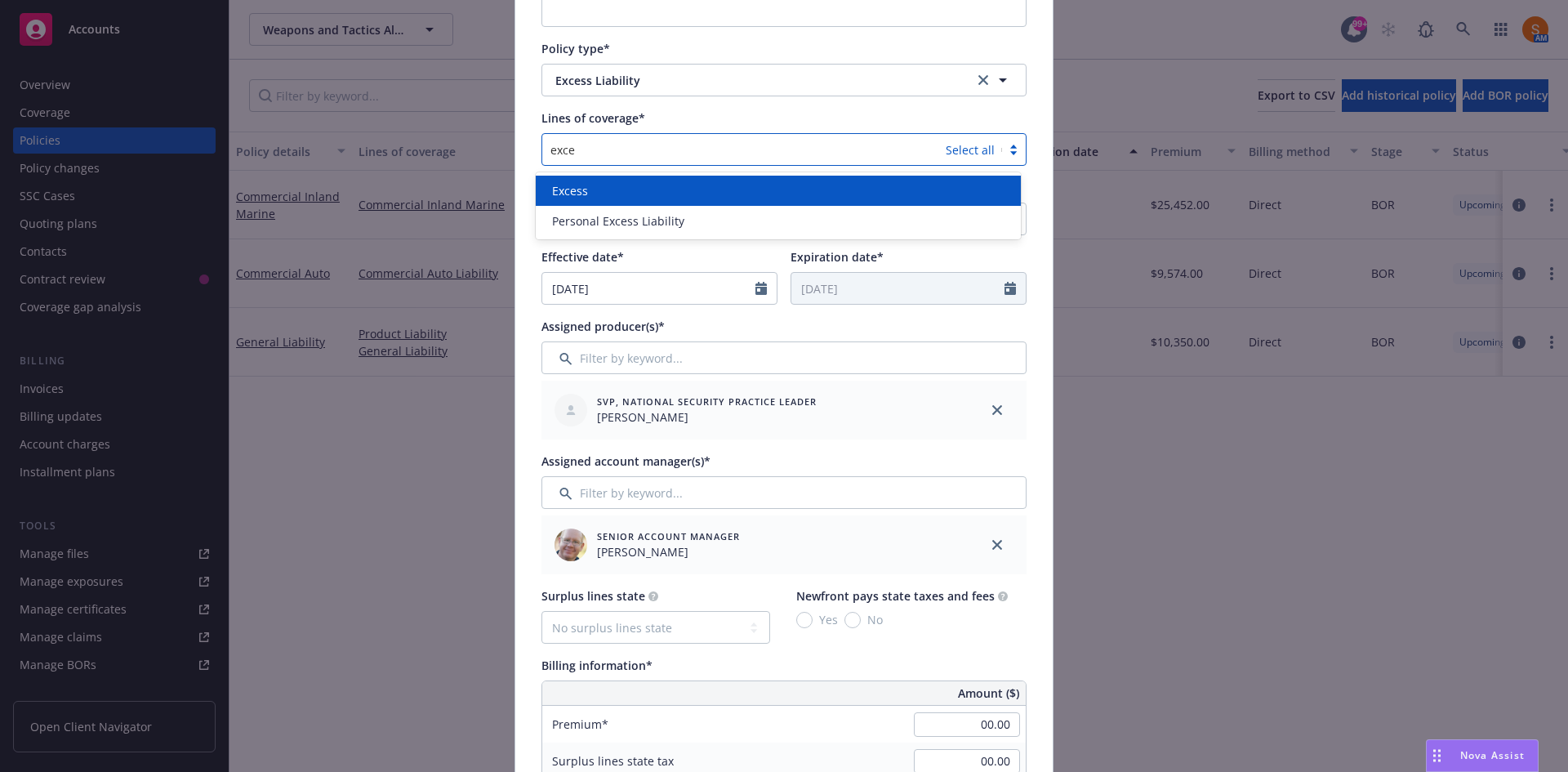
type input "exces"
click at [637, 185] on div "Excess" at bounding box center [778, 191] width 465 height 18
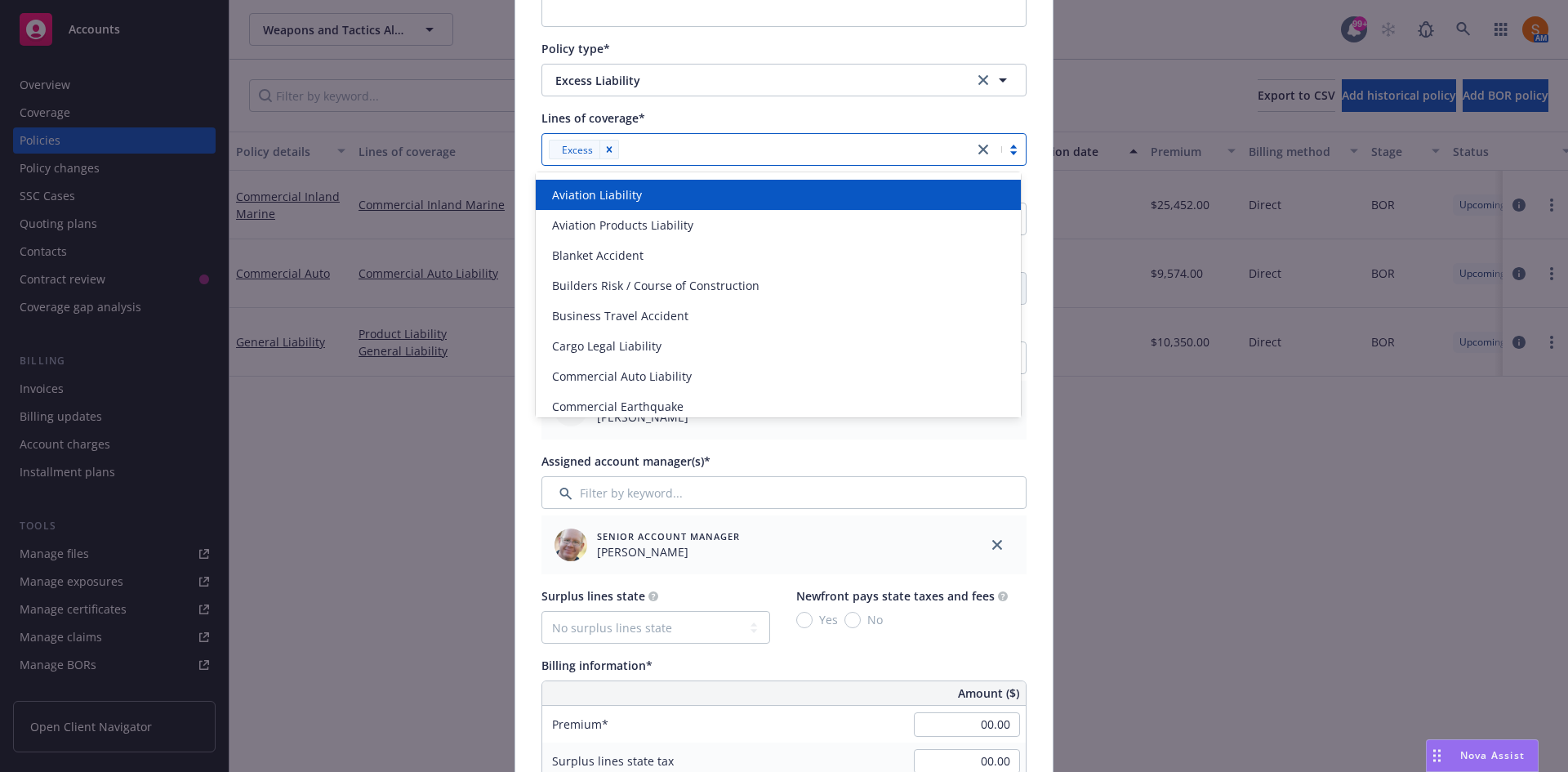
scroll to position [178, 0]
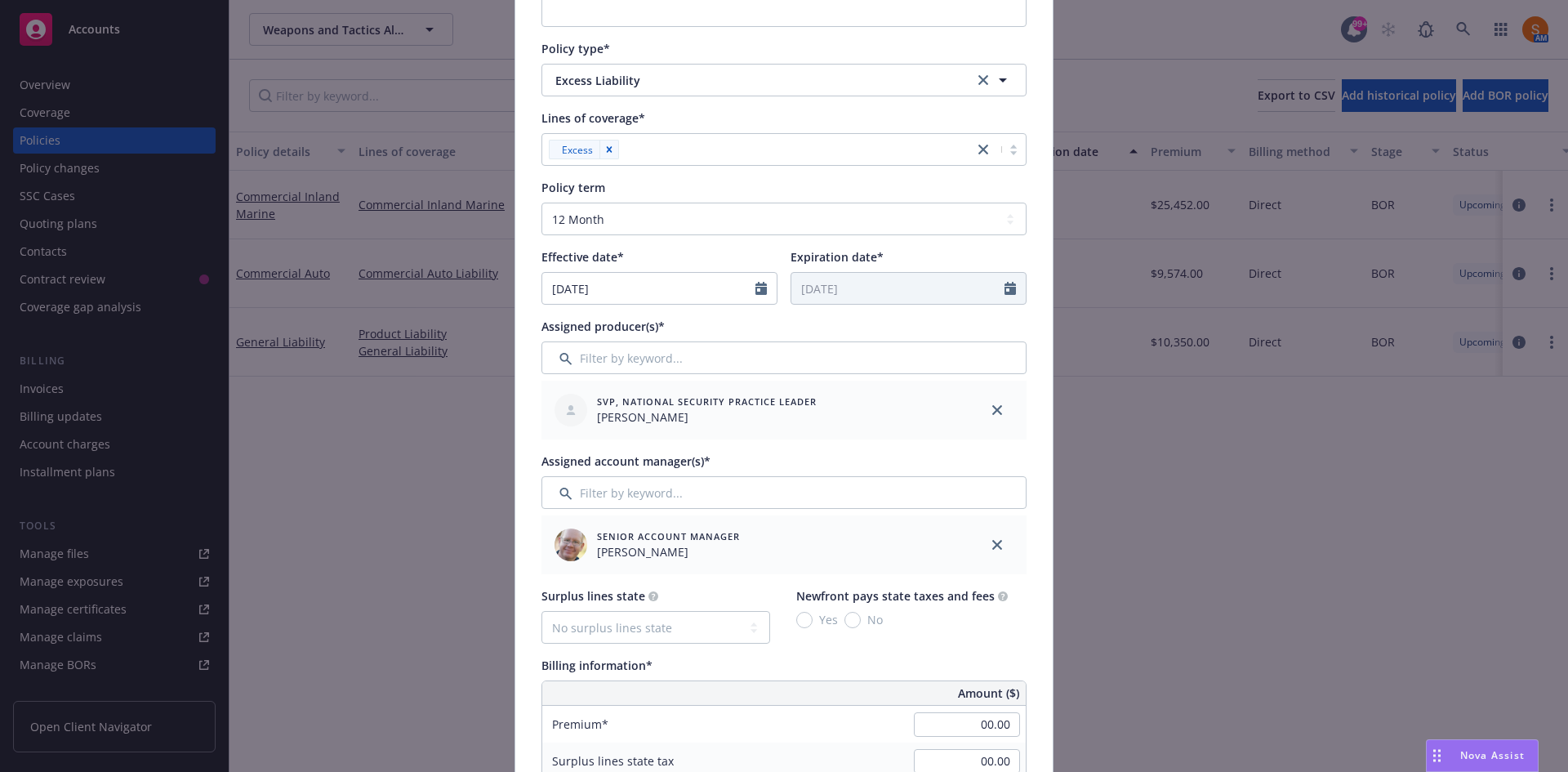
click at [707, 129] on div "Lines of coverage* Excess" at bounding box center [784, 138] width 485 height 57
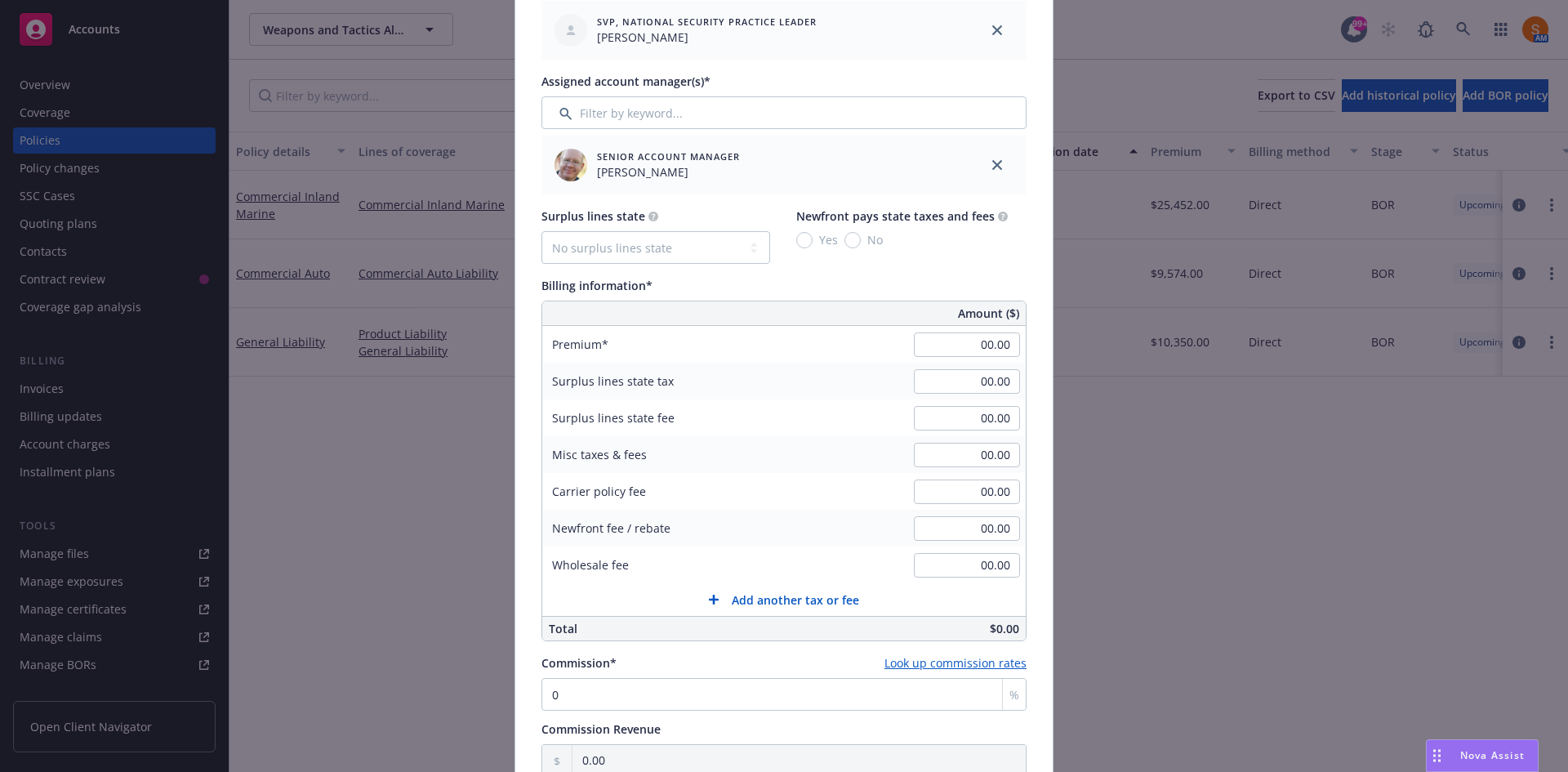
scroll to position [644, 0]
click at [975, 343] on input "00.00" at bounding box center [967, 344] width 106 height 24
type input "3,944.05"
click at [794, 442] on div "Misc taxes & fees 00.00" at bounding box center [784, 454] width 484 height 37
type input "01"
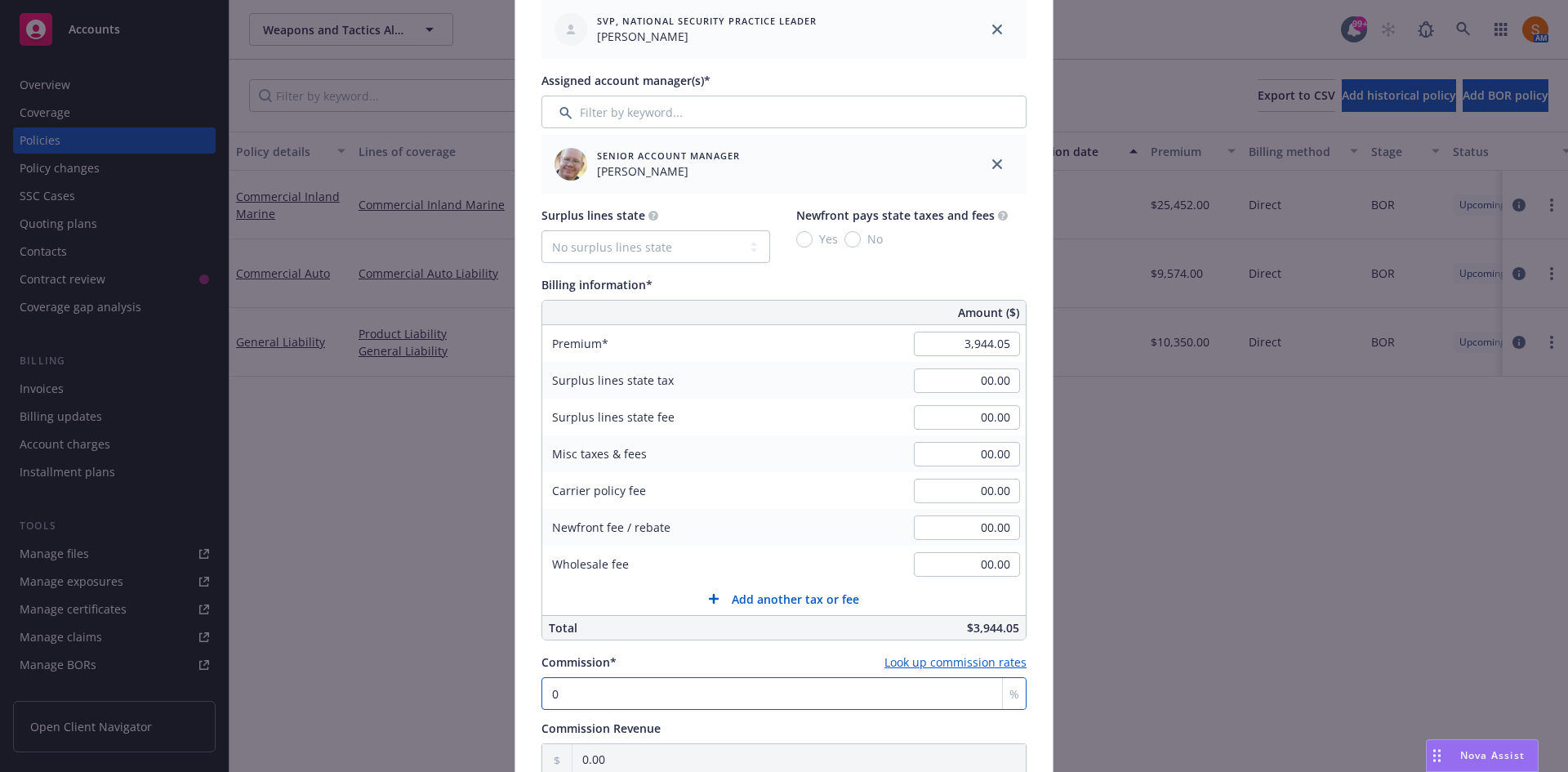
type input "39.44"
click at [650, 696] on input "01" at bounding box center [784, 693] width 485 height 32
type input "016"
type input "631.05"
type input "01"
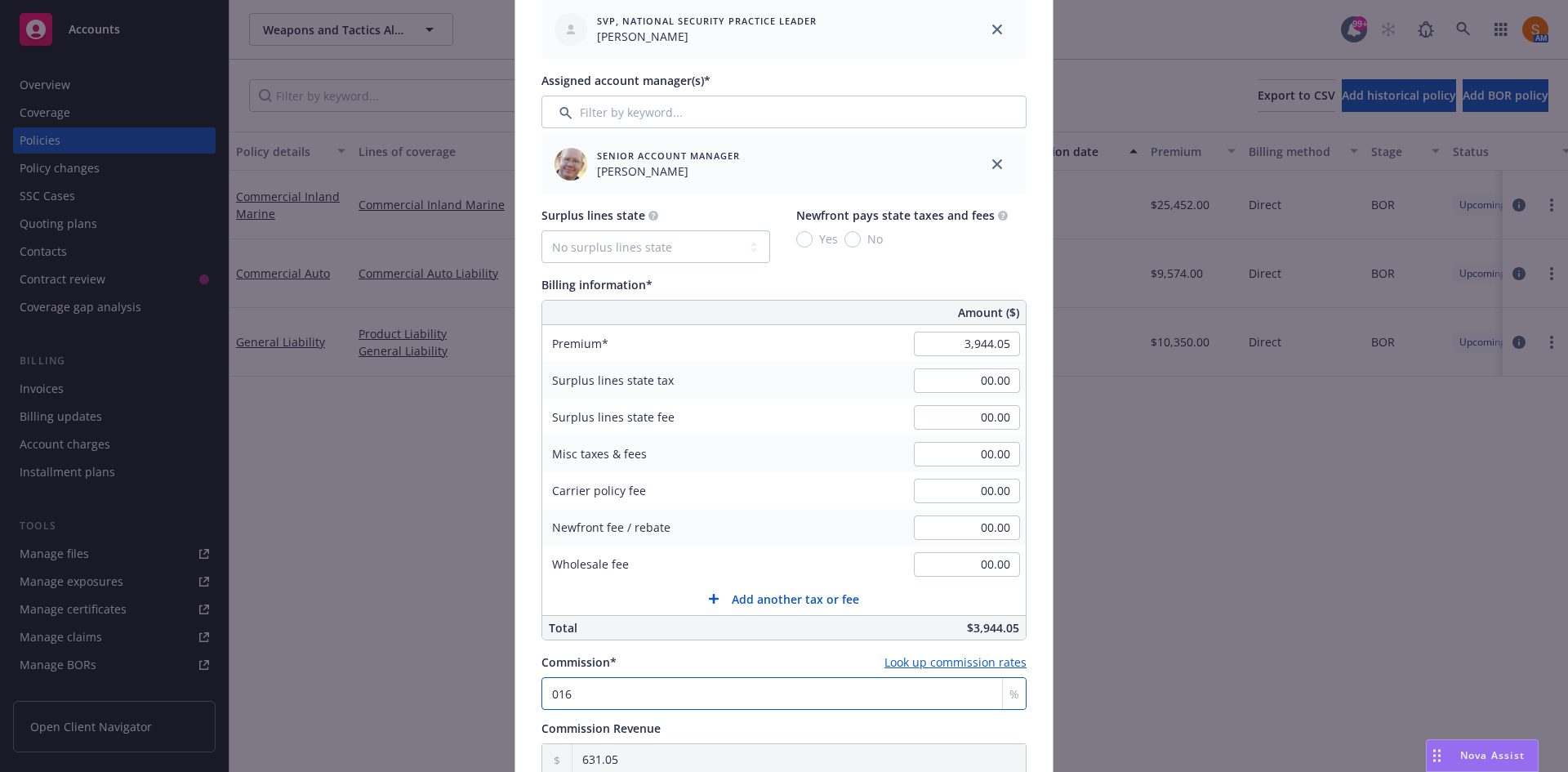
type input "39.44"
type input "0"
type input "0.00"
type input "1"
type input "39.44"
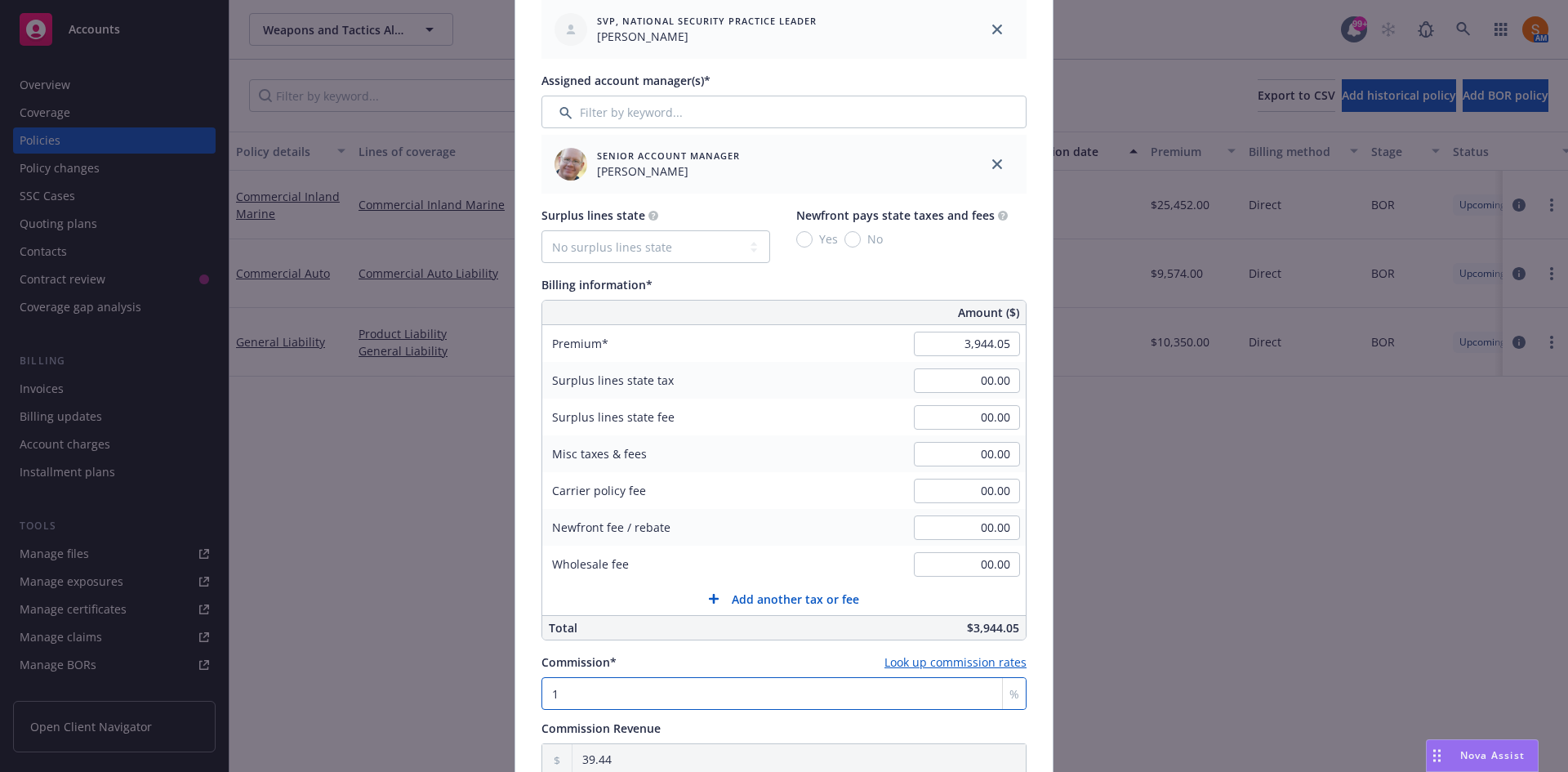
type input "15"
type input "591.61"
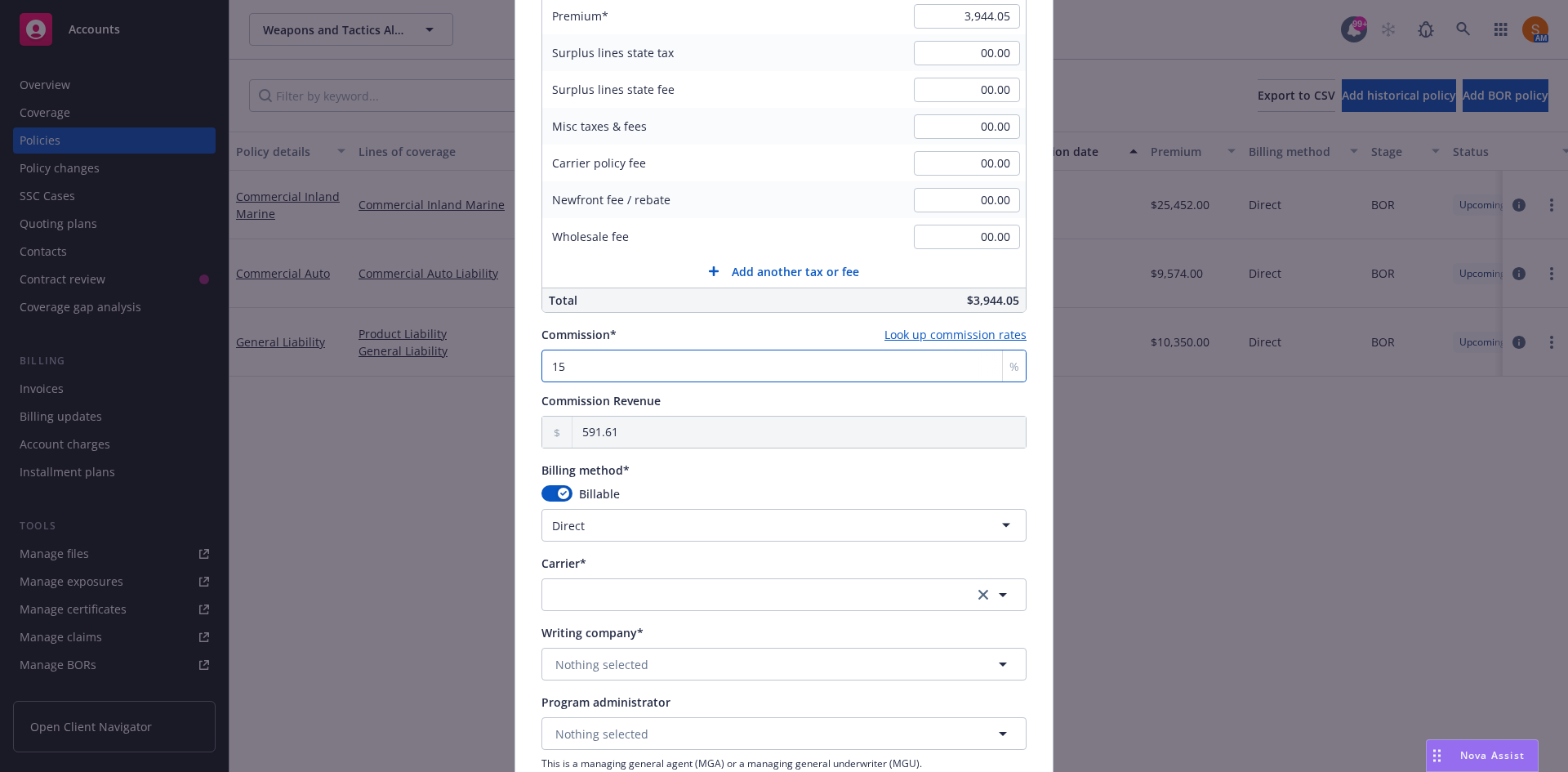
scroll to position [980, 0]
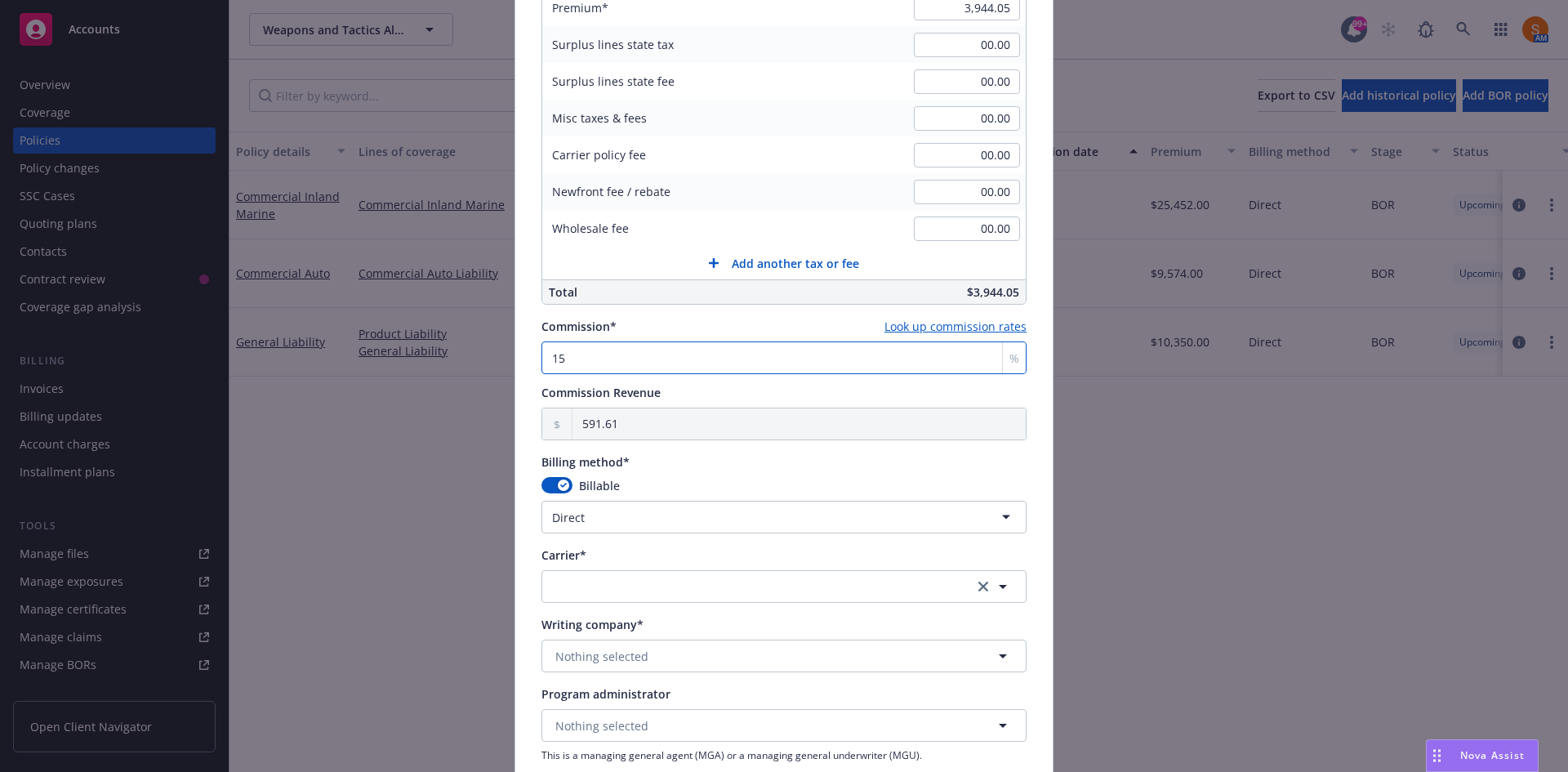
type input "15"
click at [639, 598] on button "button" at bounding box center [784, 586] width 485 height 32
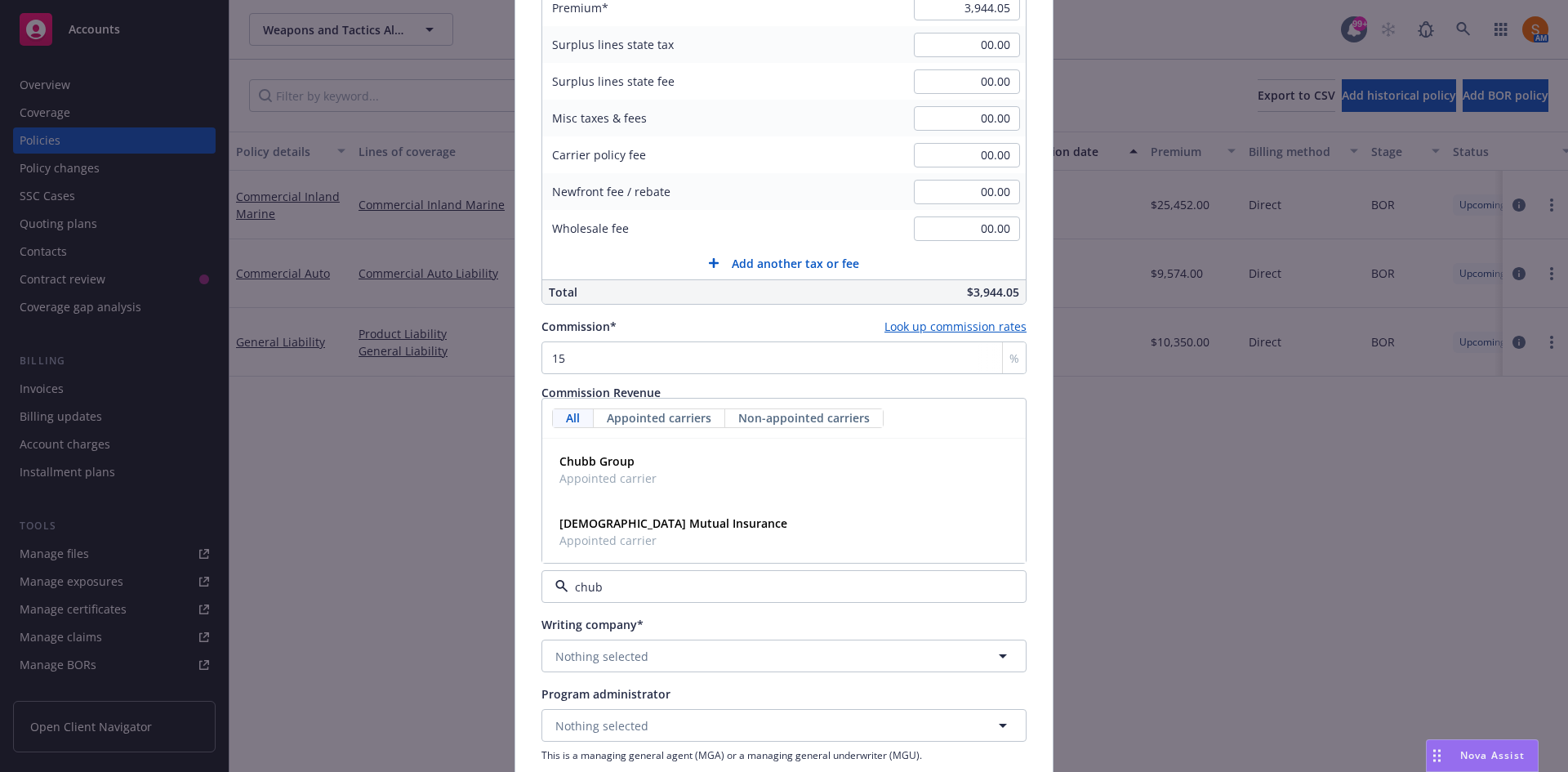
type input "chubb"
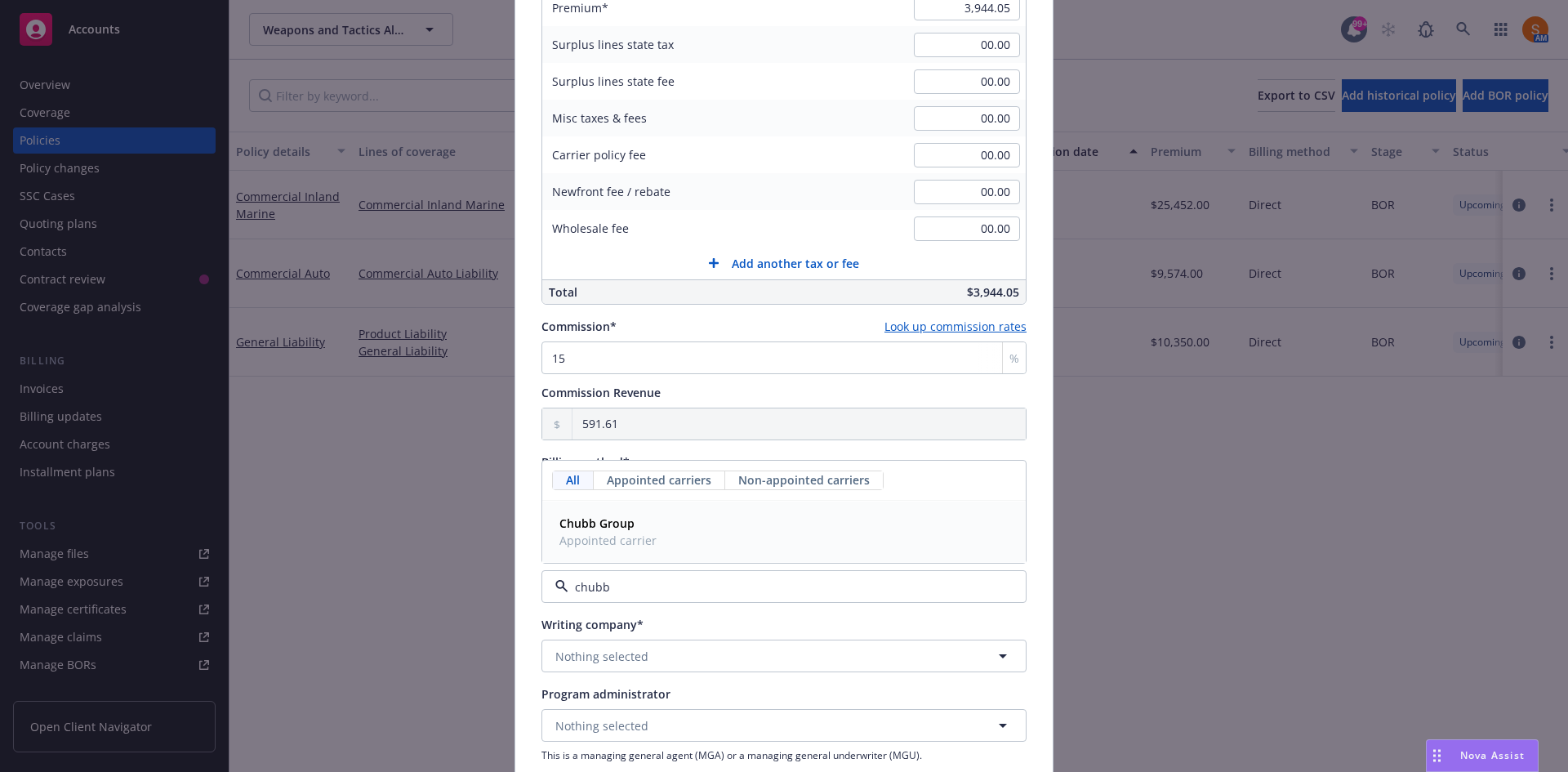
click at [630, 537] on span "Appointed carrier" at bounding box center [607, 541] width 97 height 18
click at [649, 655] on button "Nothing selected" at bounding box center [784, 655] width 485 height 32
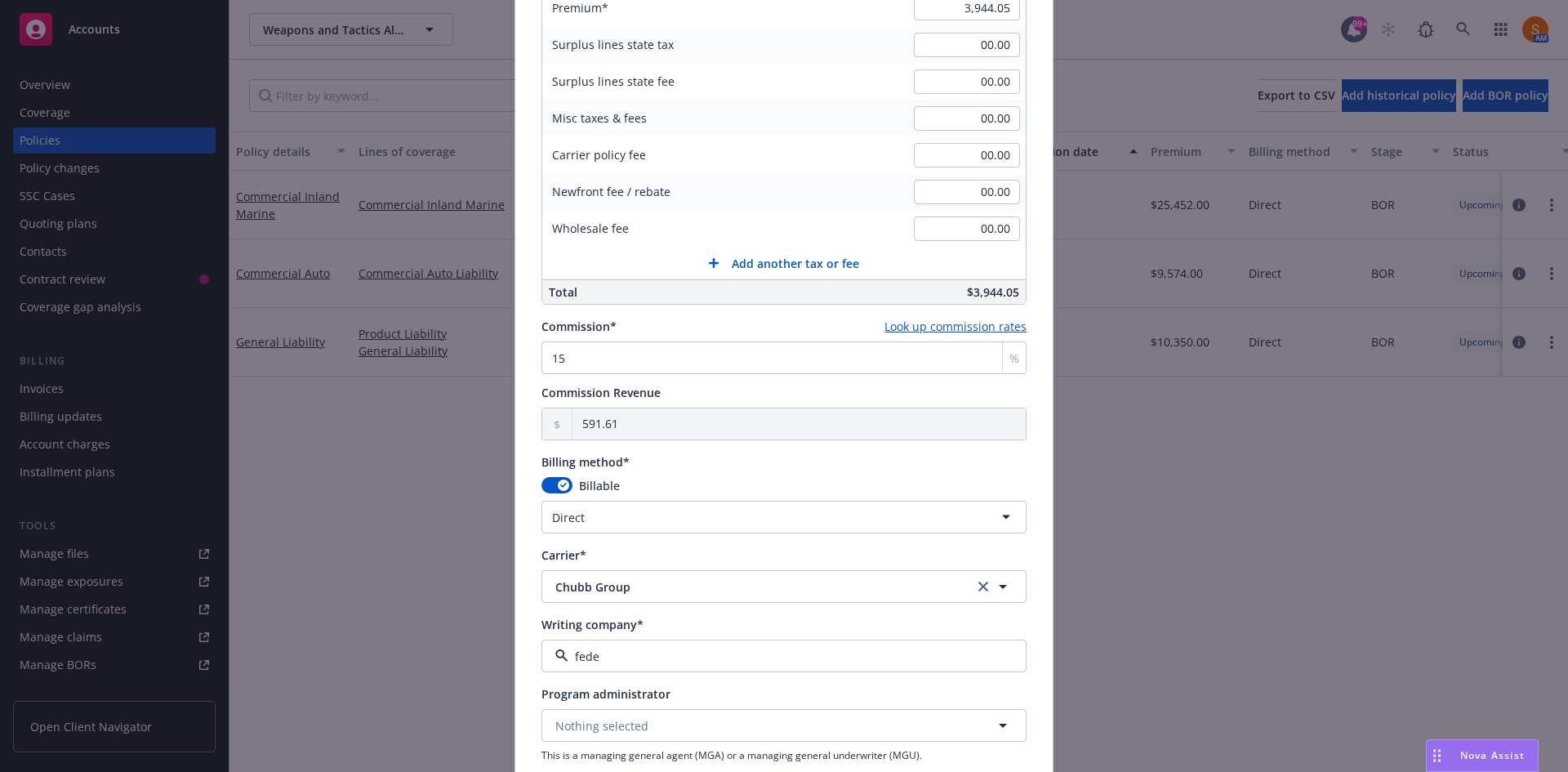
type input "feder"
click at [637, 618] on span "Domestic - 20281" at bounding box center [637, 610] width 155 height 18
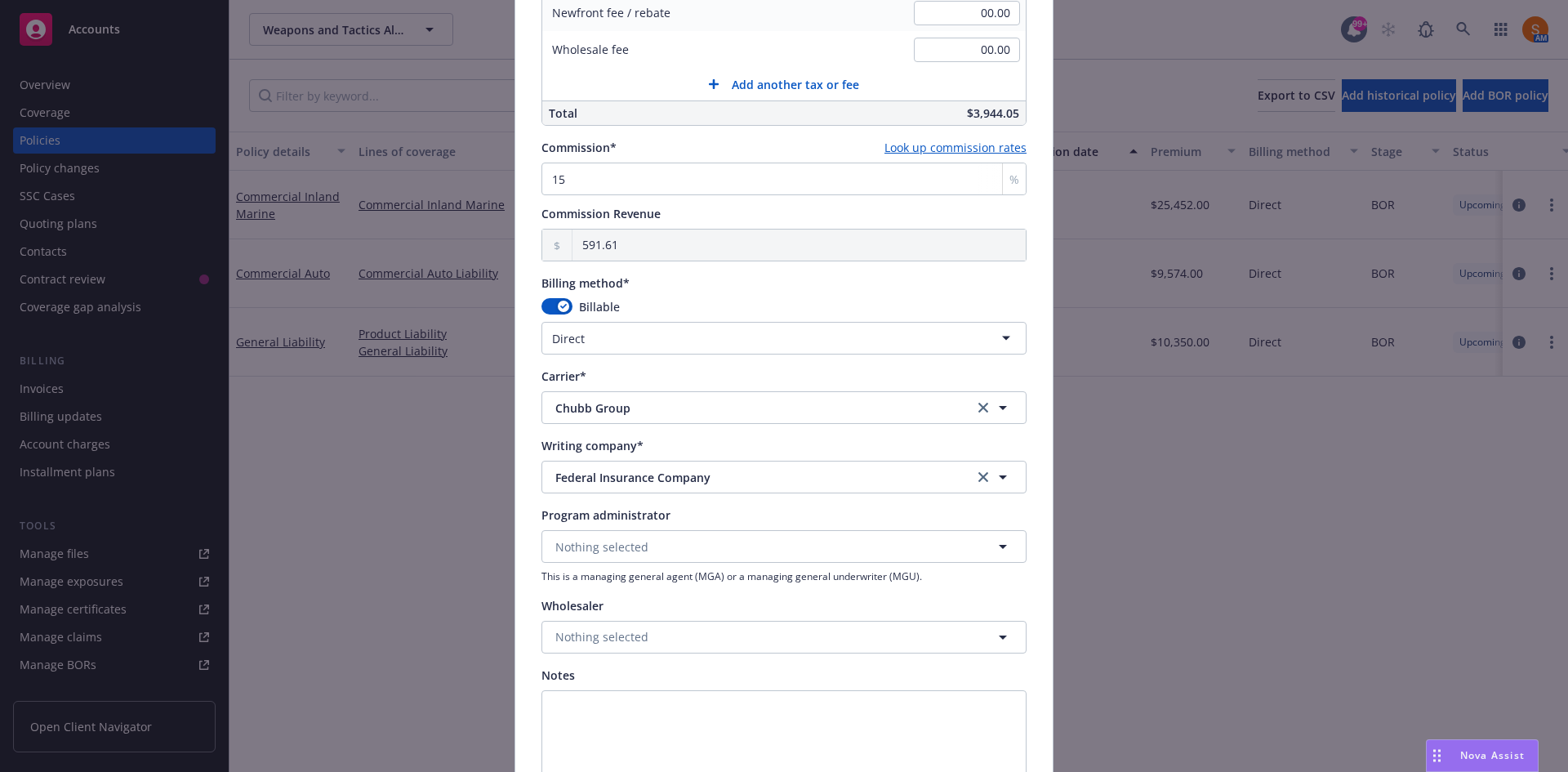
scroll to position [1285, 0]
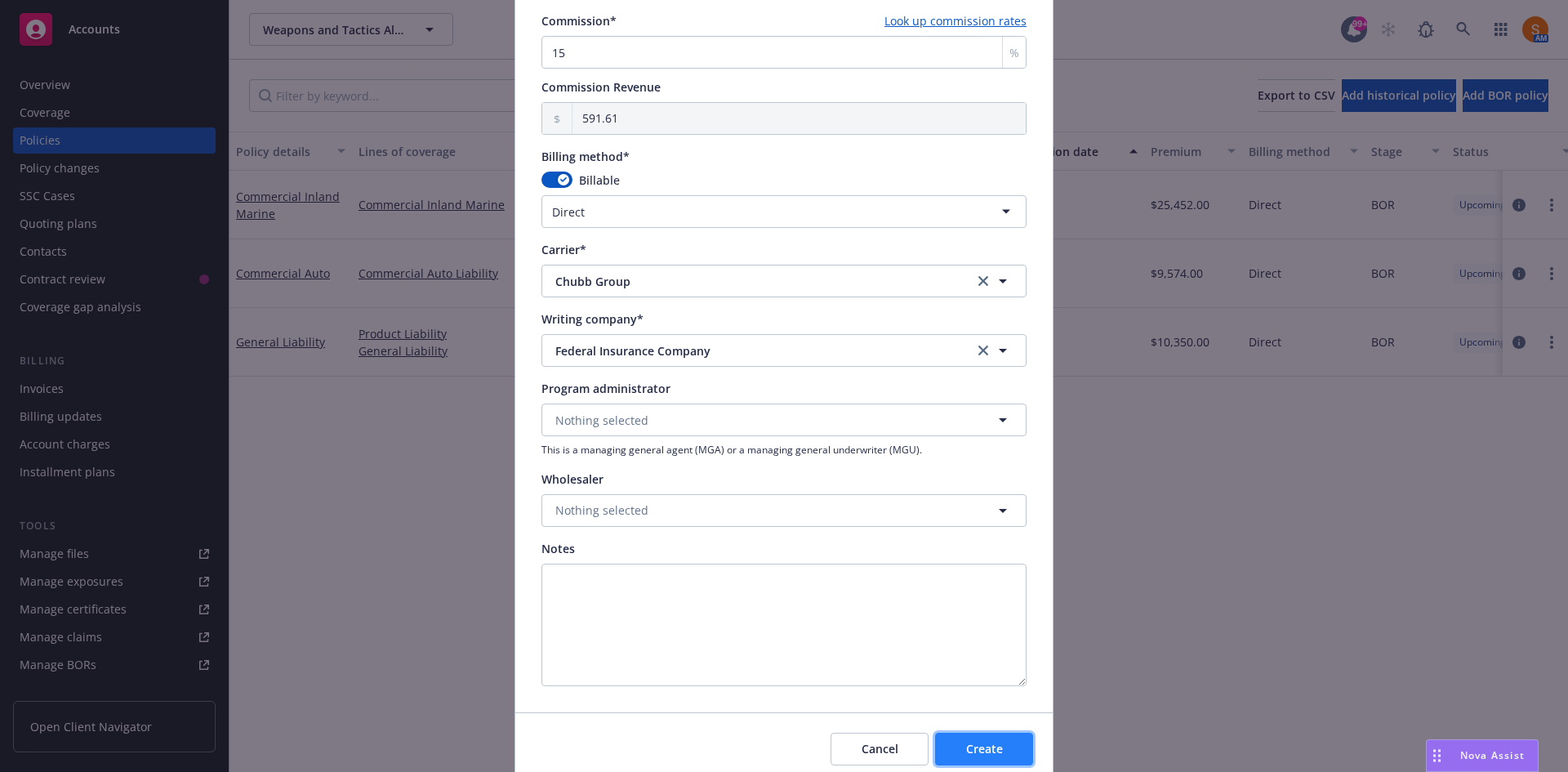
click at [967, 754] on span "Create" at bounding box center [985, 748] width 37 height 16
select select "other"
type input "08/25/2025"
type input "08/25/2026"
type input "00.00"
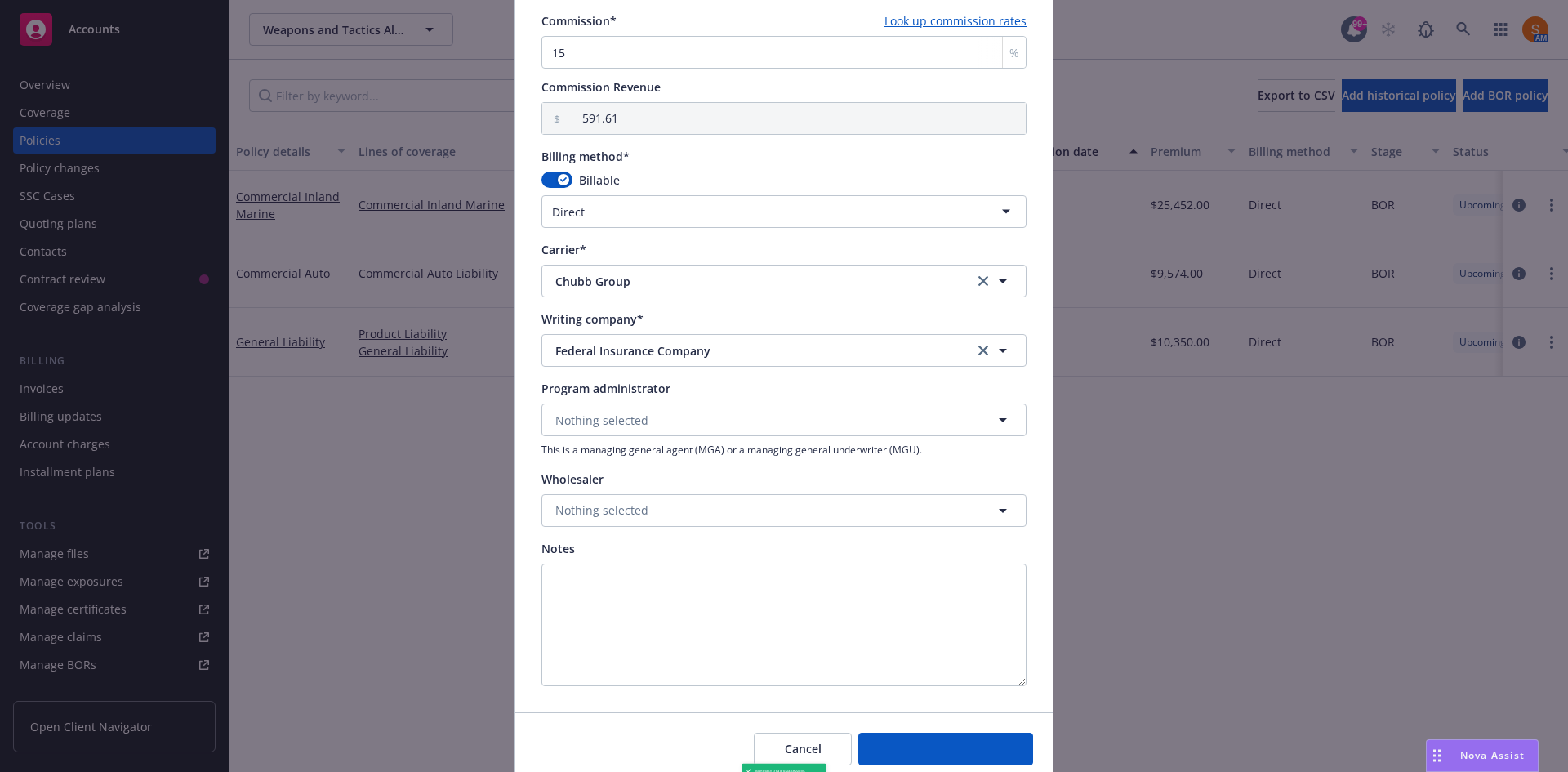
type input "0"
type input "0.00"
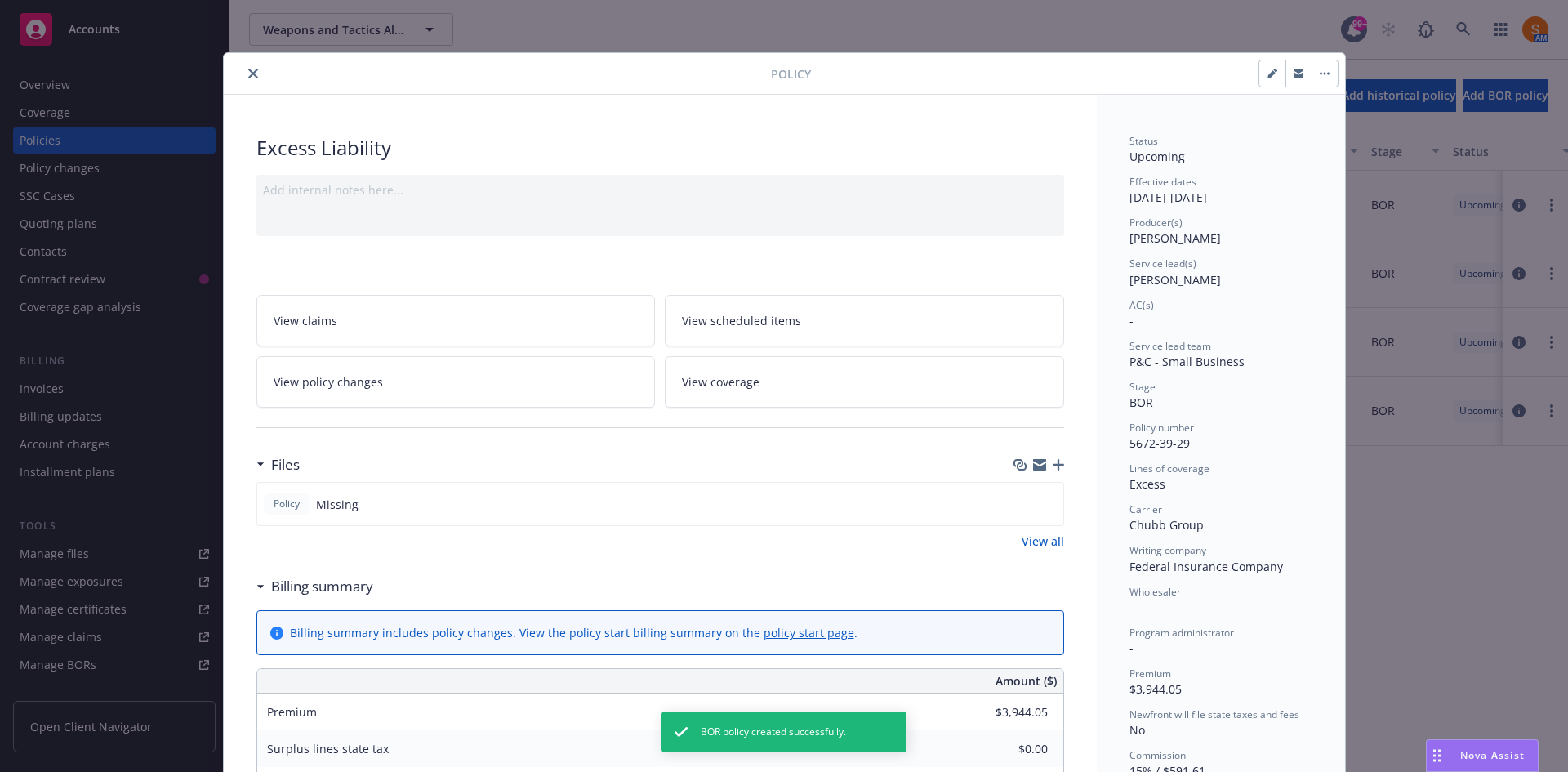
click at [1055, 462] on icon "button" at bounding box center [1059, 465] width 12 height 12
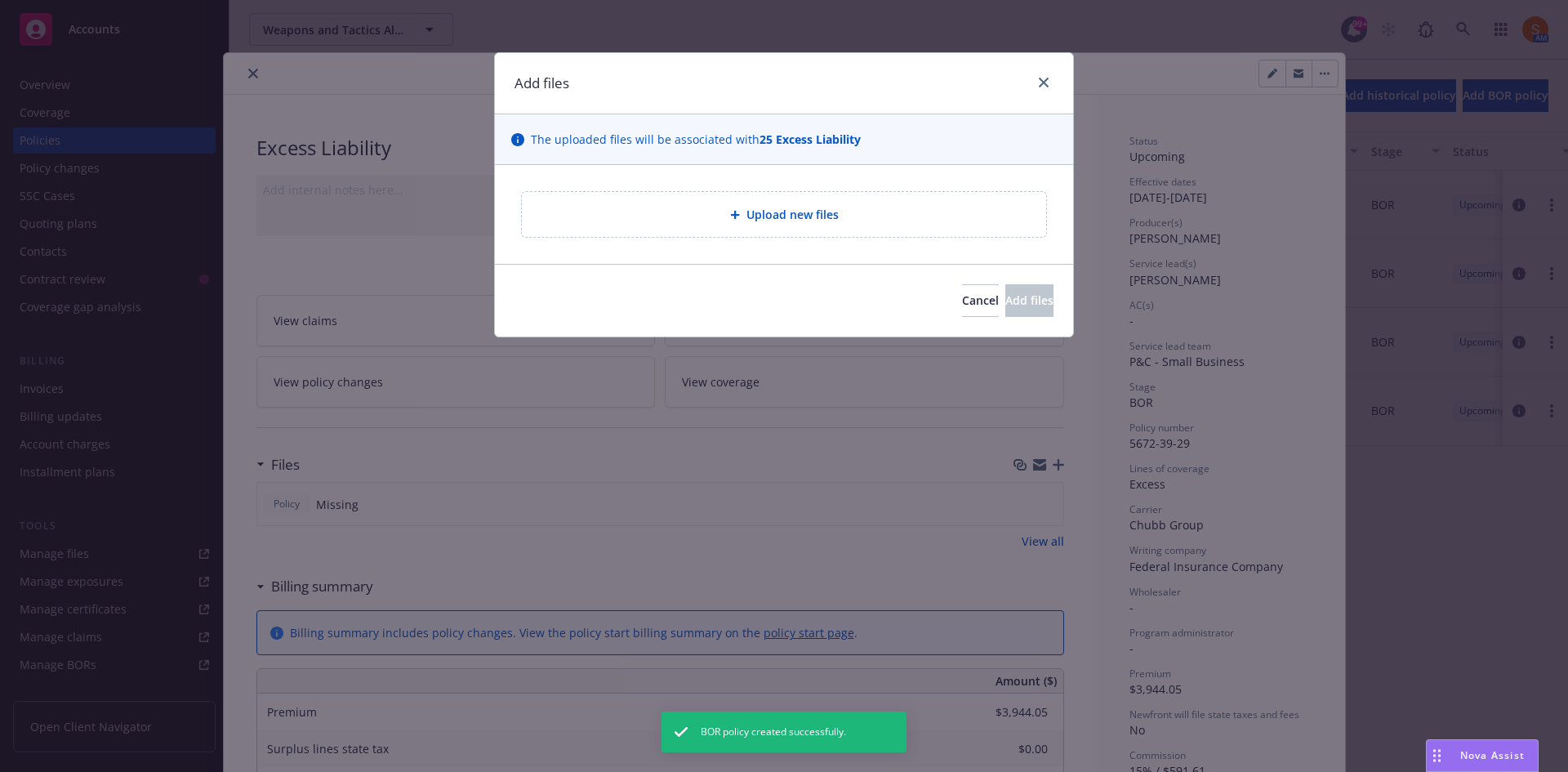
click at [667, 182] on div "Upload new files" at bounding box center [784, 214] width 578 height 99
click at [697, 207] on div "Upload new files" at bounding box center [784, 214] width 499 height 19
type textarea "x"
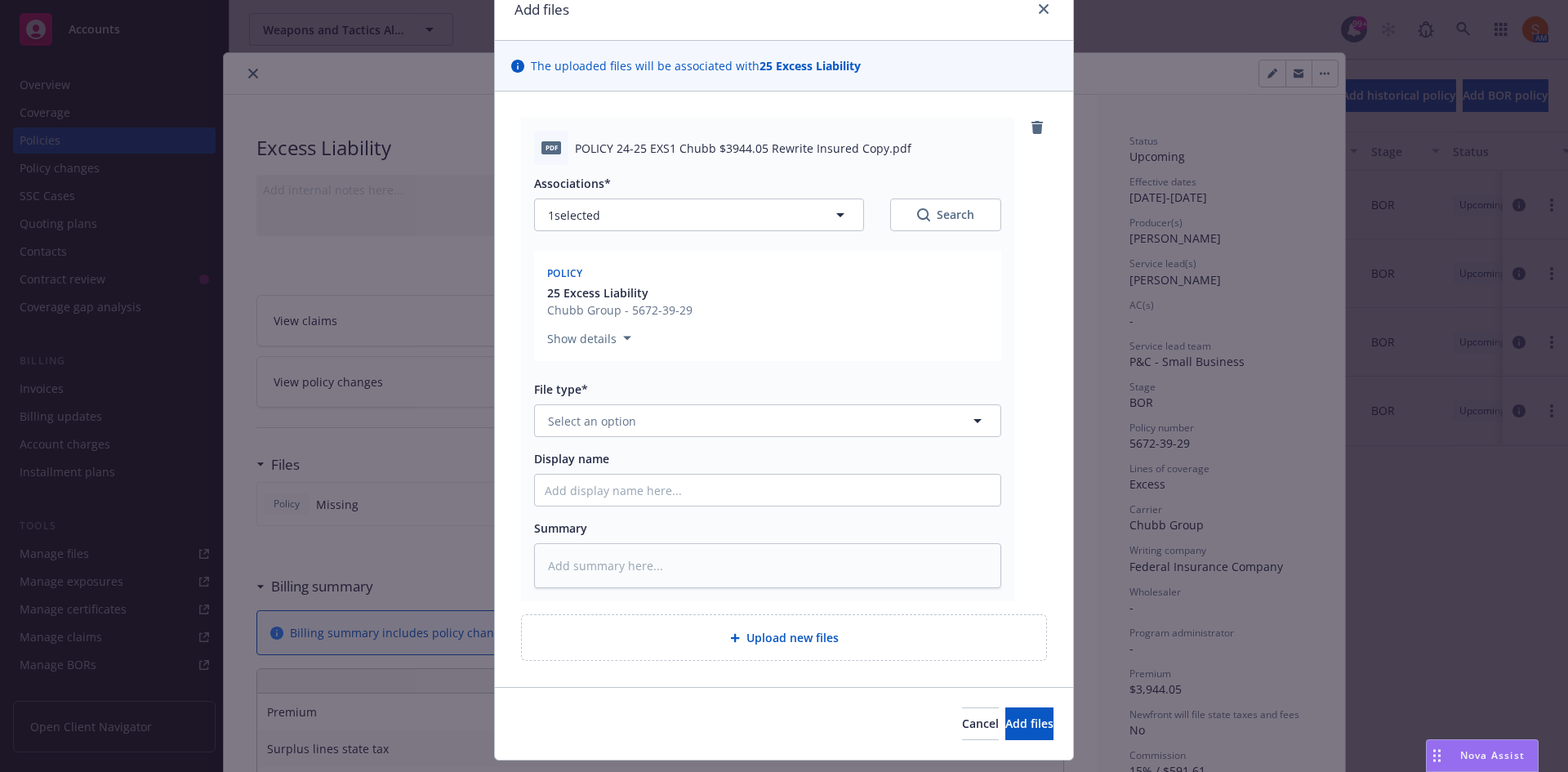
scroll to position [76, 0]
click at [695, 429] on button "Select an option" at bounding box center [767, 417] width 467 height 32
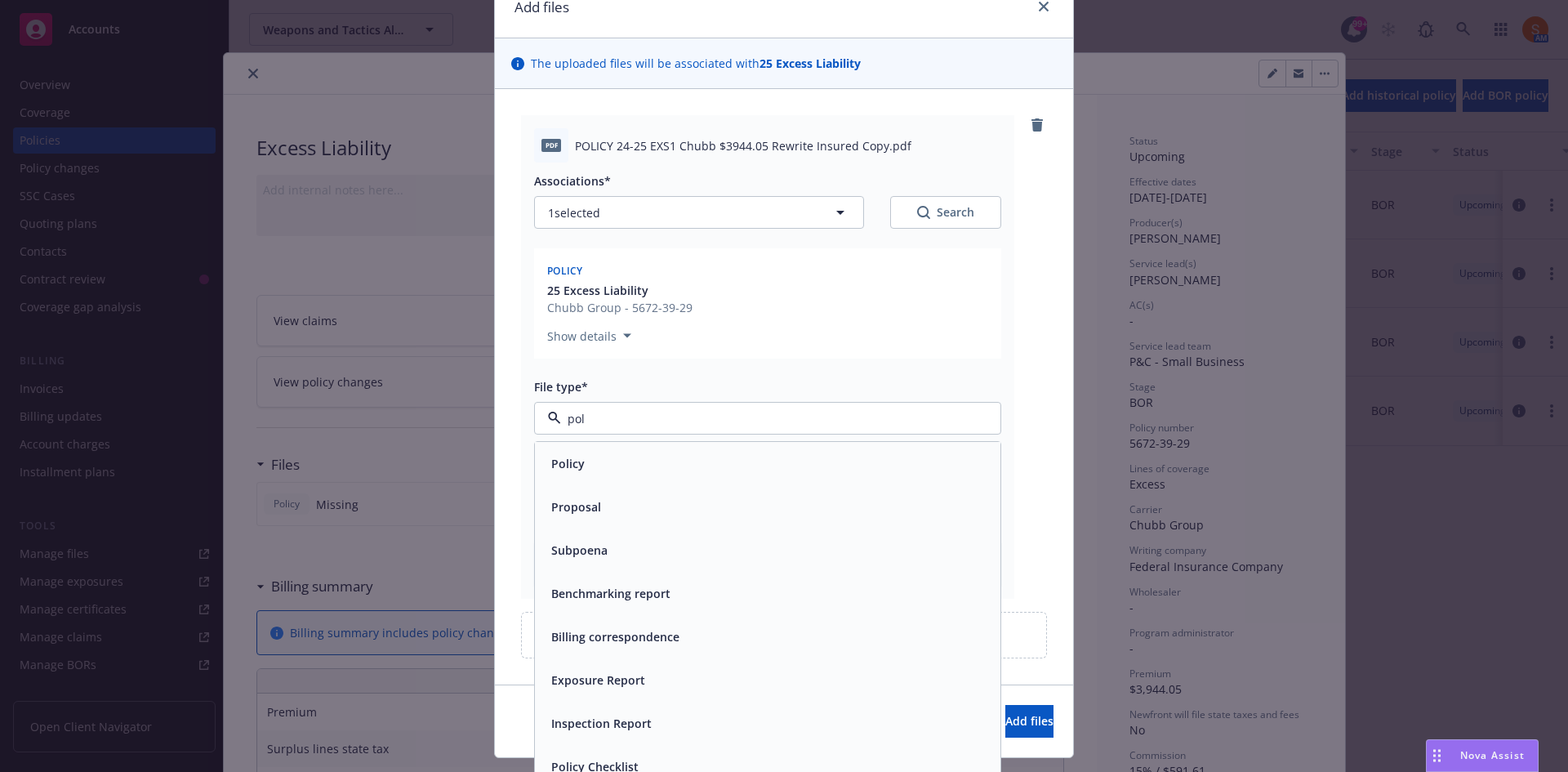
type input "poli"
click at [651, 463] on div "Policy" at bounding box center [767, 463] width 446 height 24
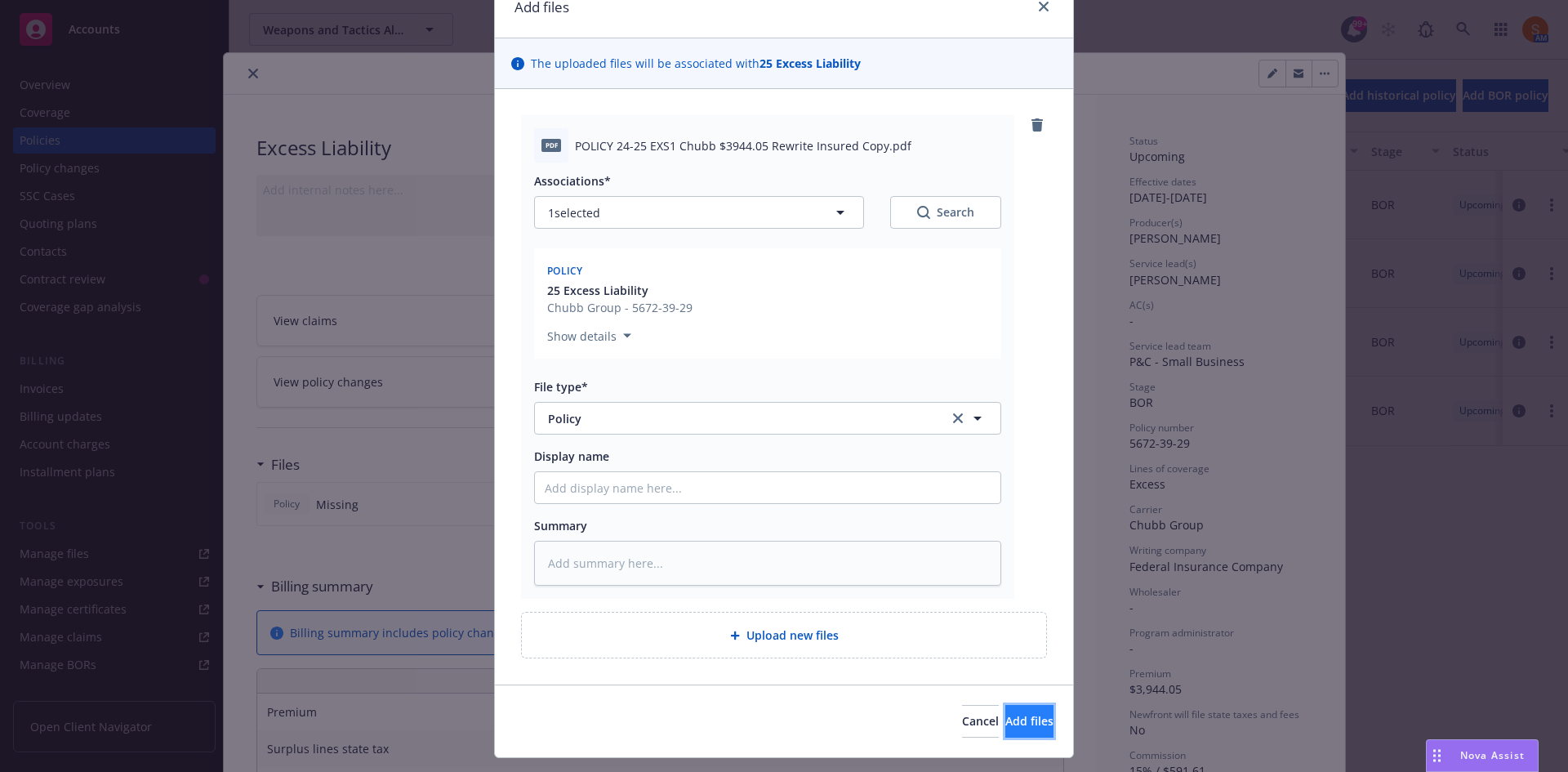
click at [1008, 721] on span "Add files" at bounding box center [1029, 721] width 48 height 16
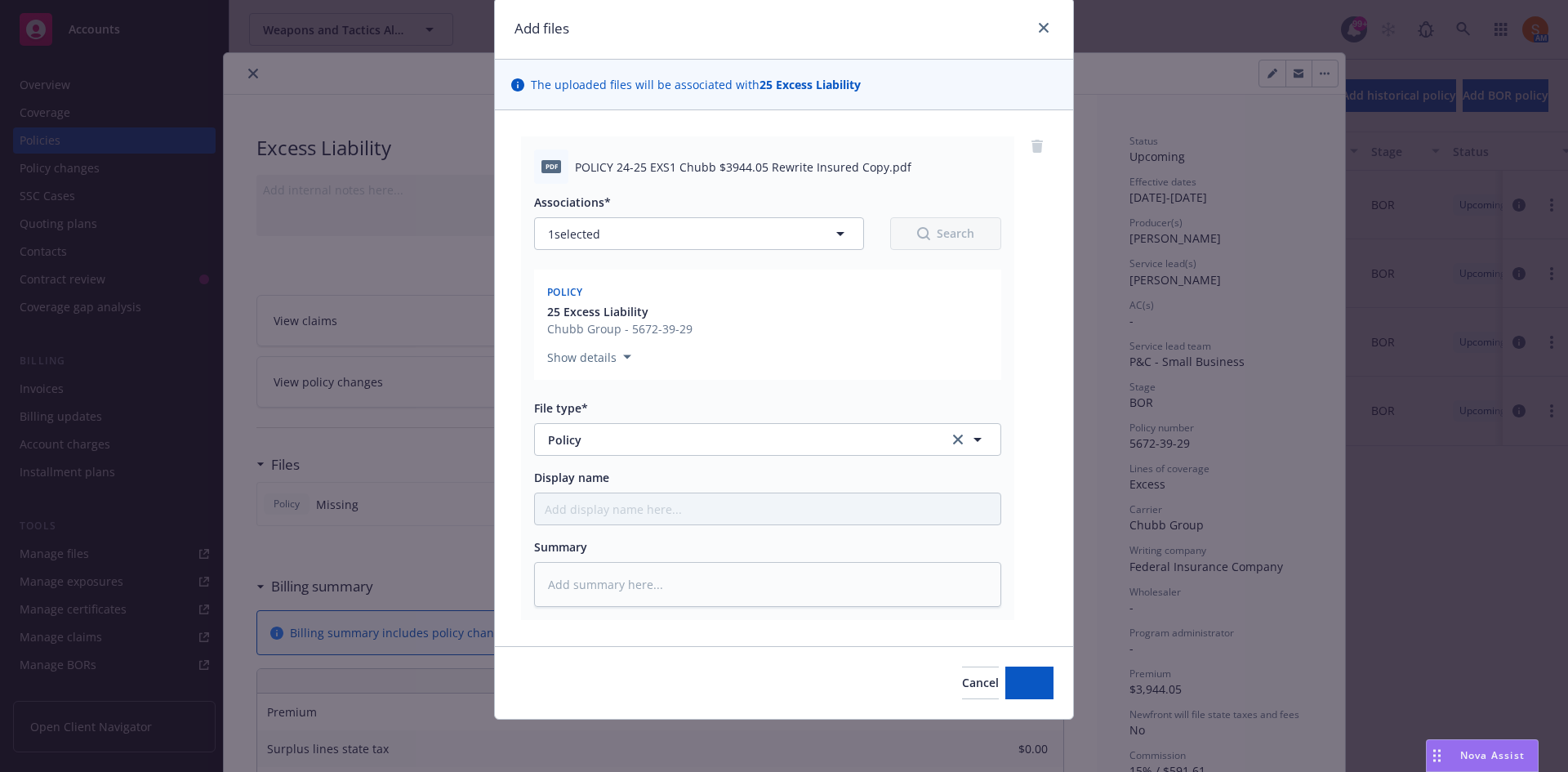
scroll to position [55, 0]
type textarea "x"
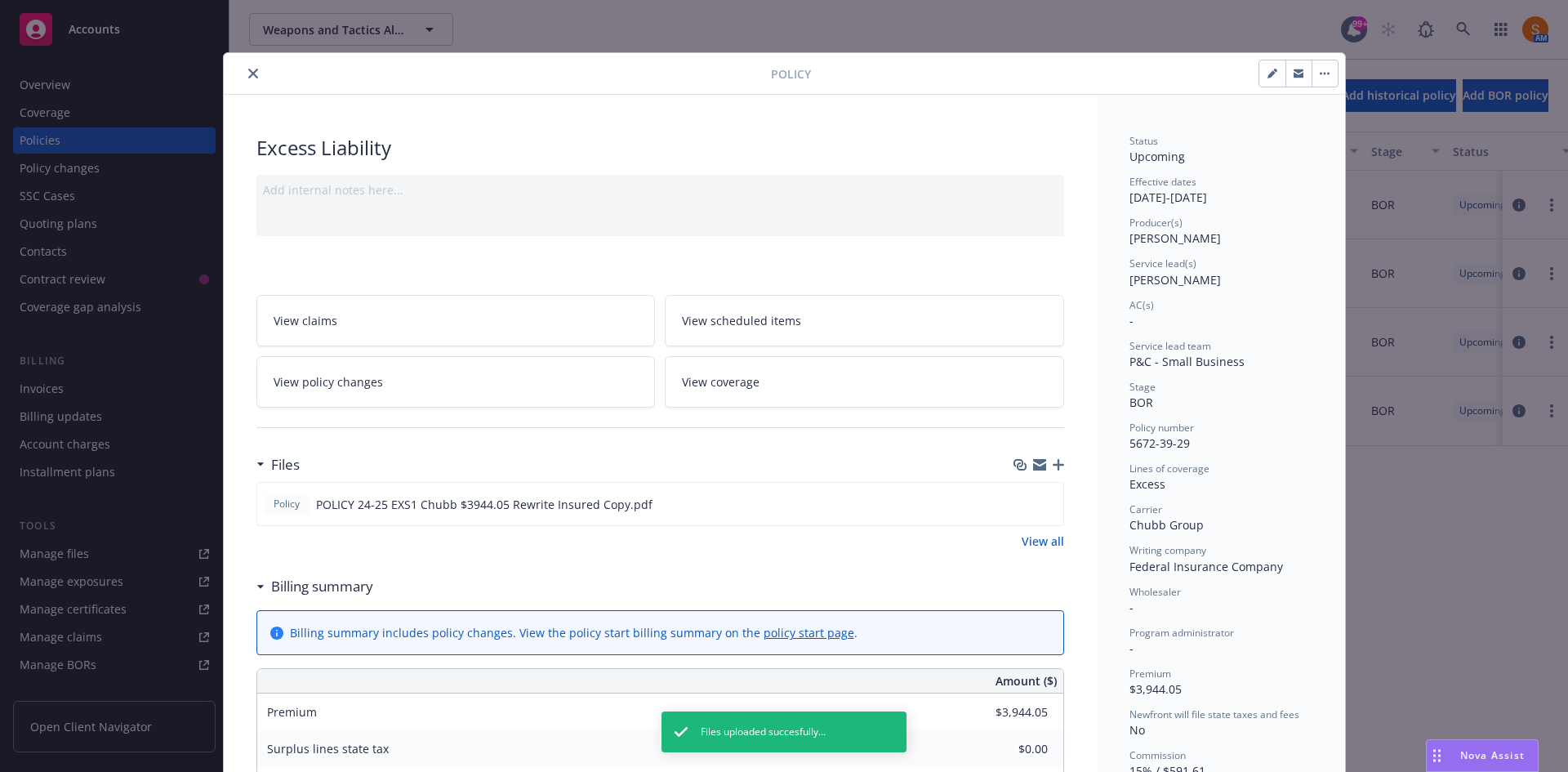
click at [250, 70] on icon "close" at bounding box center [254, 73] width 10 height 10
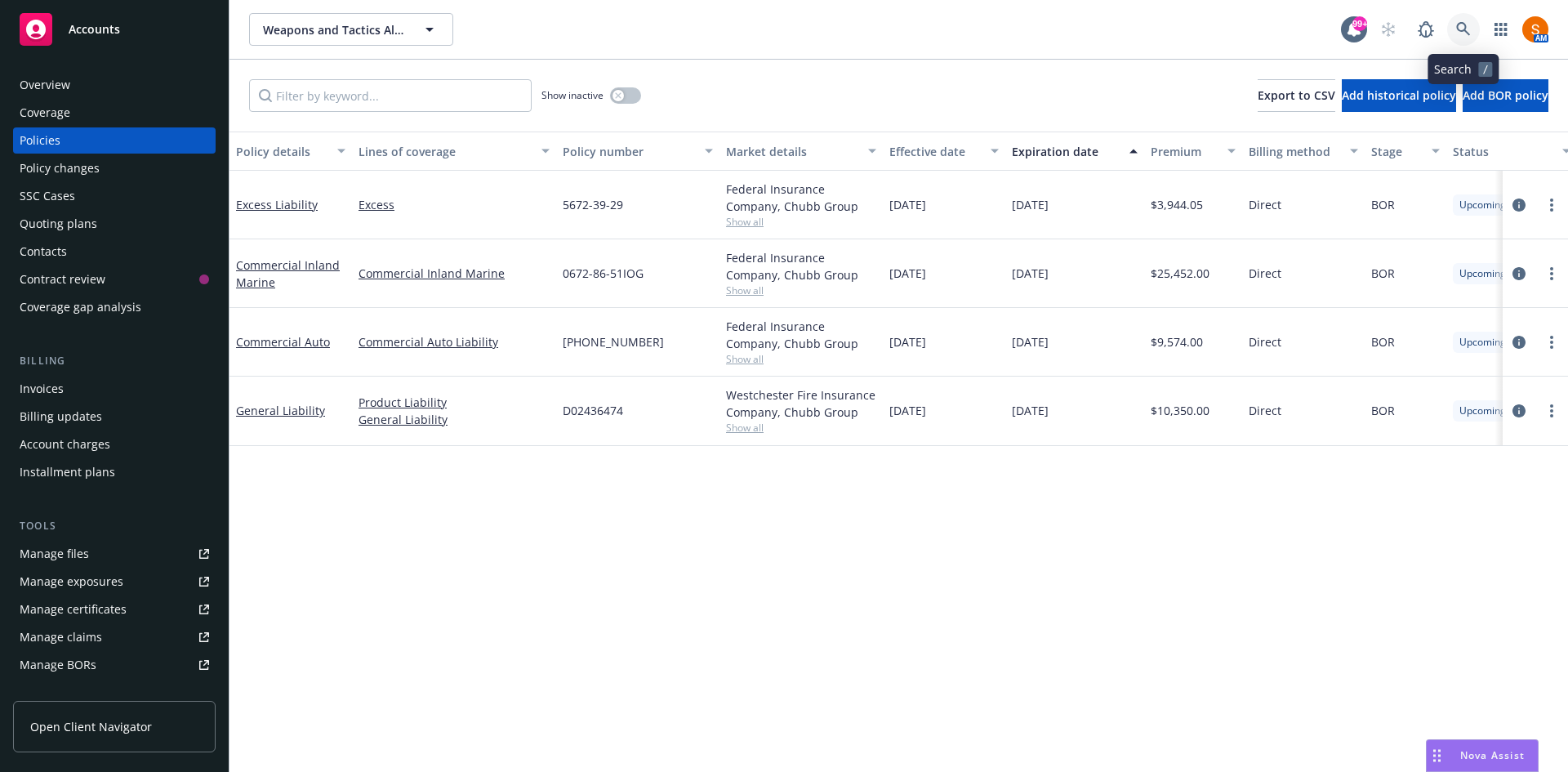
click at [1464, 36] on icon at bounding box center [1463, 29] width 15 height 15
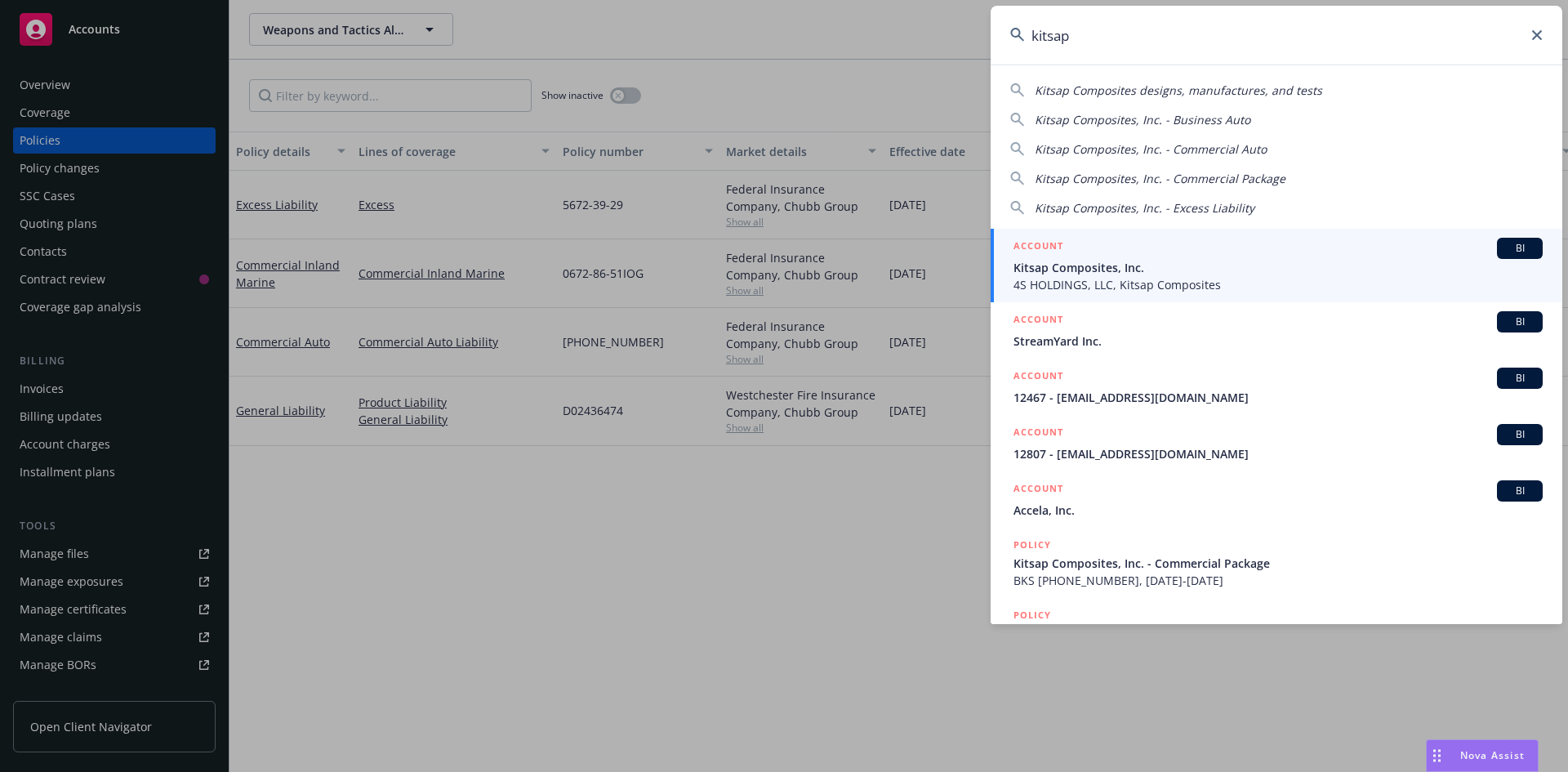
type input "kitsap"
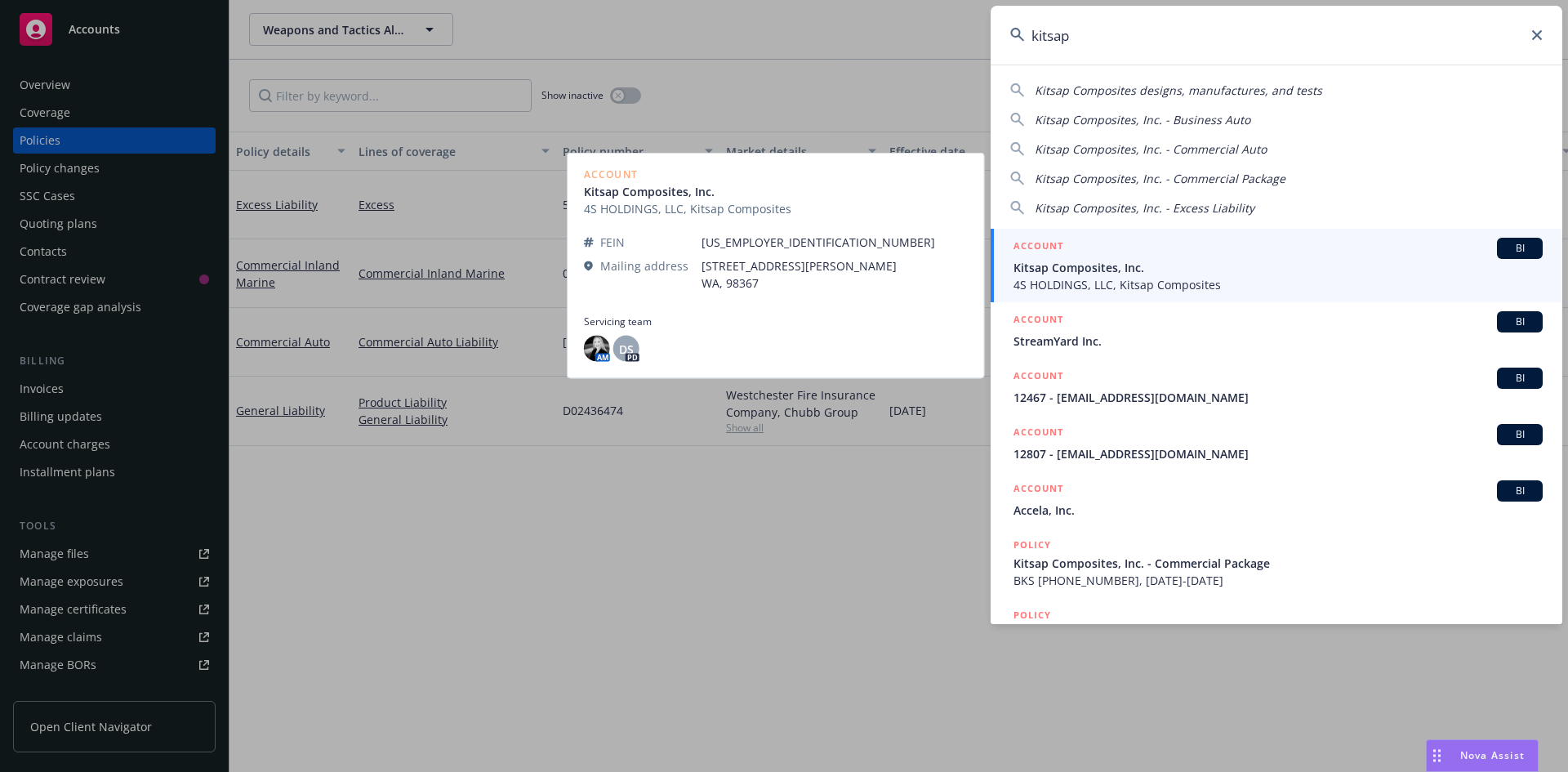
click at [1081, 260] on span "Kitsap Composites, Inc." at bounding box center [1278, 267] width 529 height 18
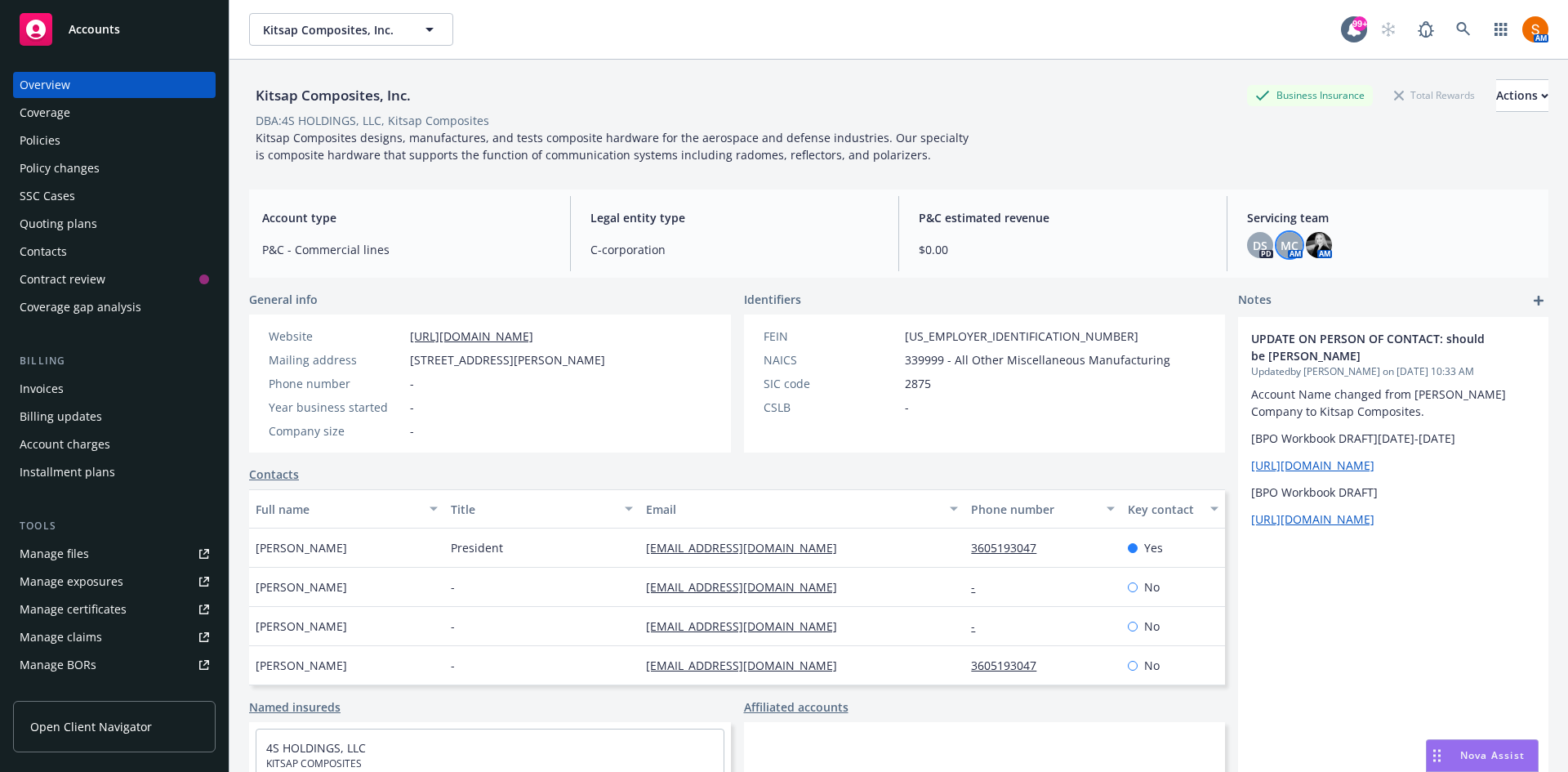
click at [1281, 240] on span "MC" at bounding box center [1290, 246] width 18 height 18
click at [1448, 25] on link at bounding box center [1463, 28] width 32 height 32
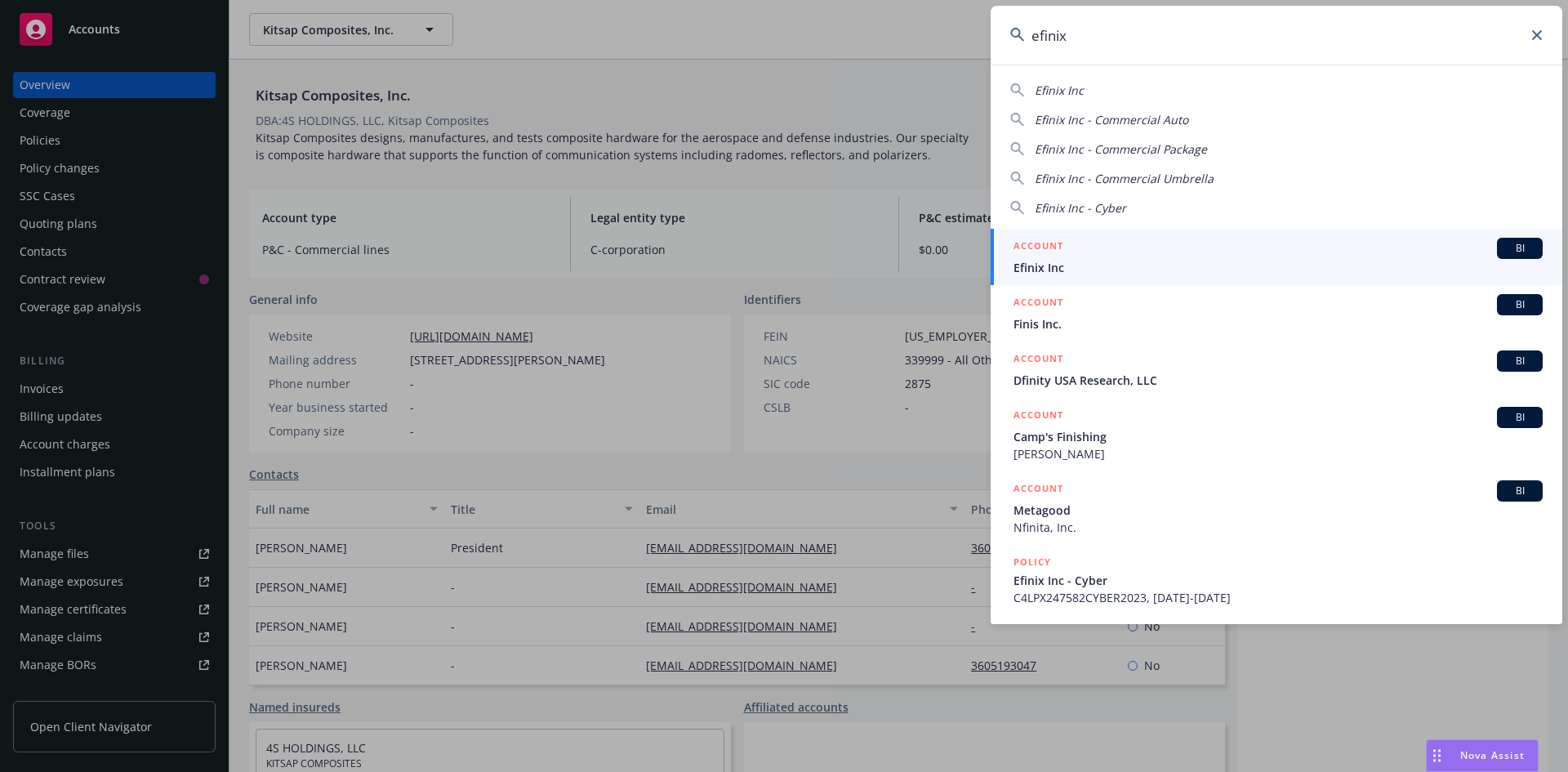
type input "efinix"
click at [1095, 264] on span "Efinix Inc" at bounding box center [1278, 267] width 529 height 18
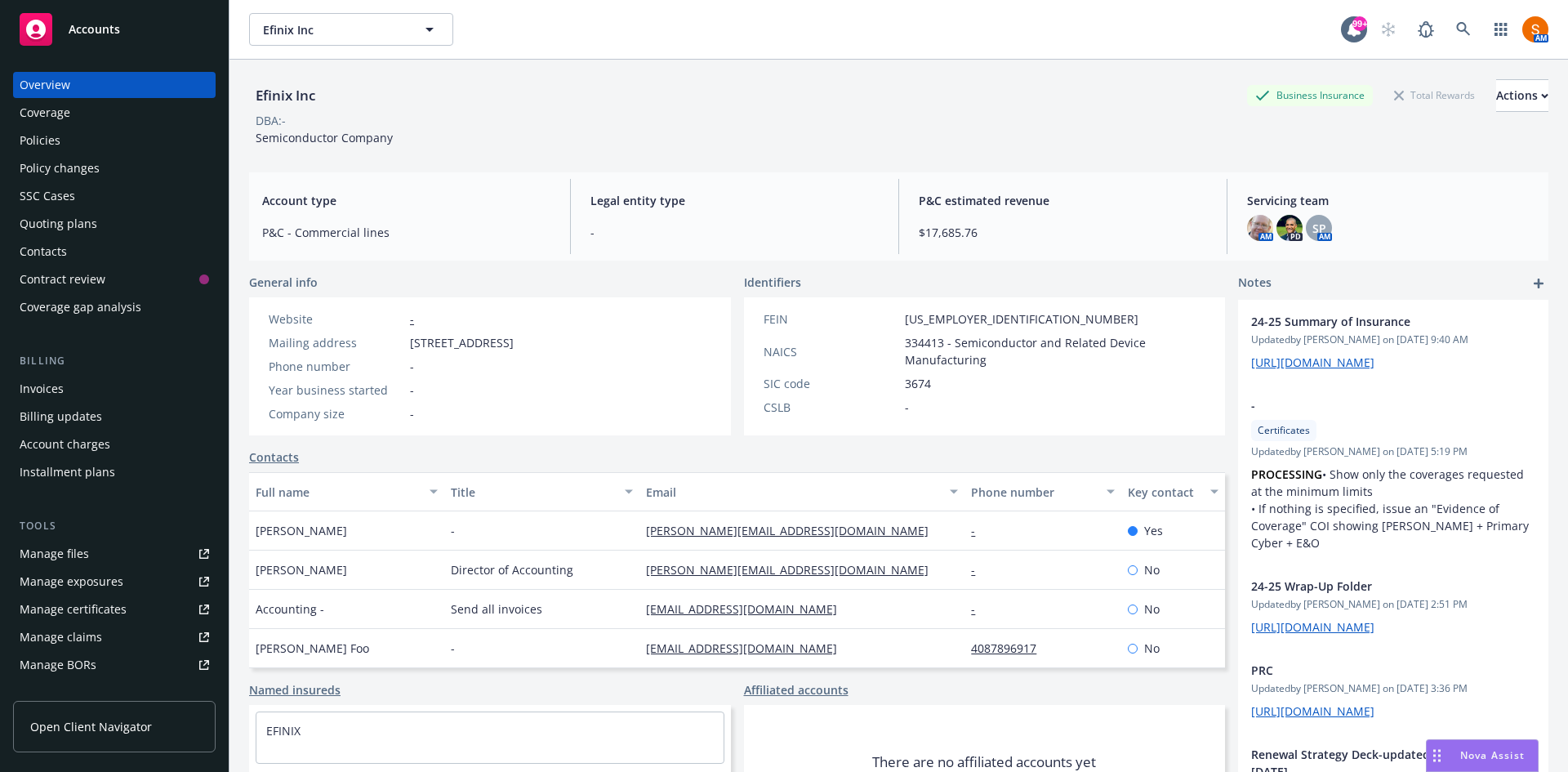
click at [76, 127] on div "Policies" at bounding box center [114, 140] width 189 height 26
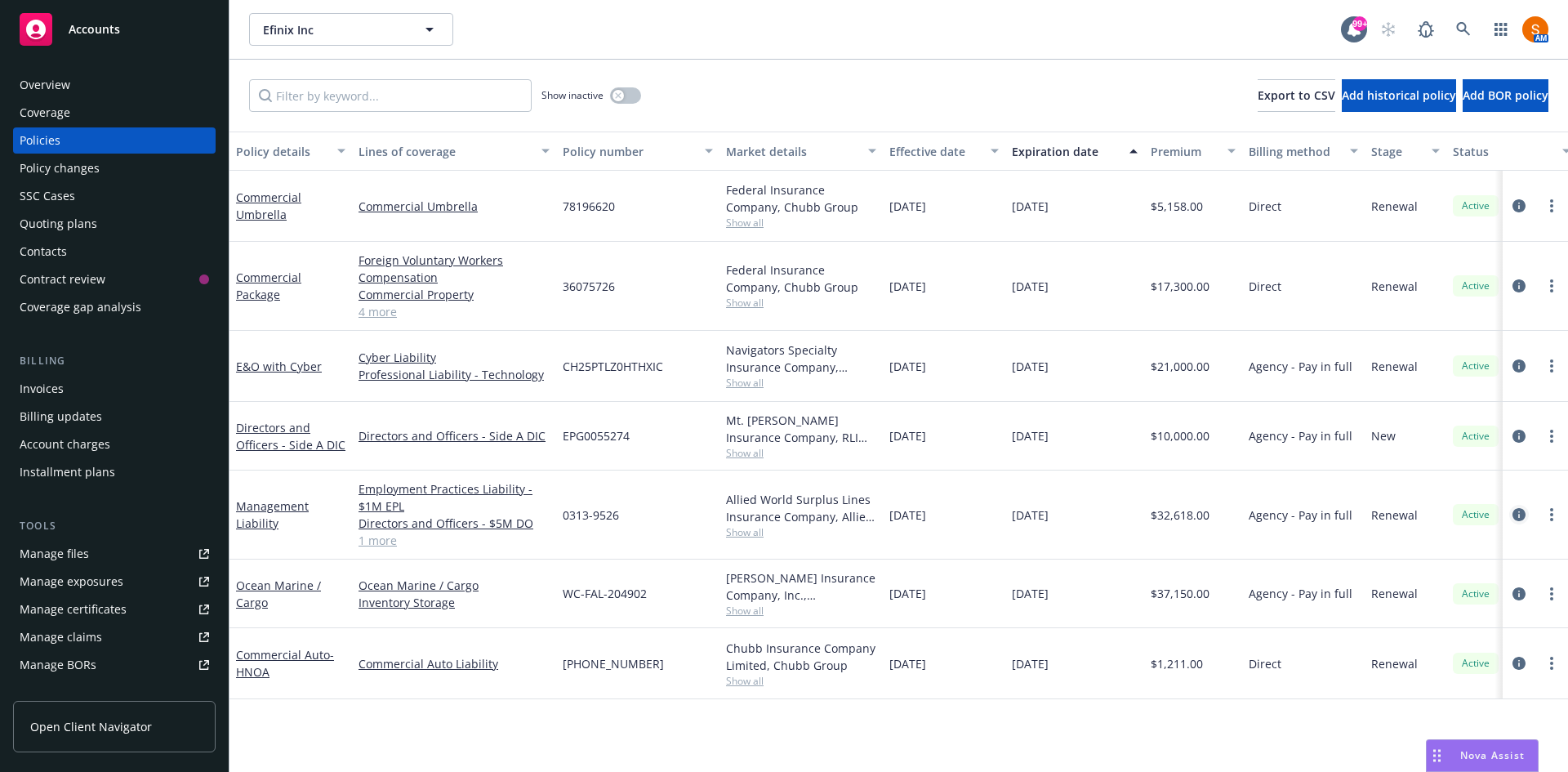
click at [1514, 510] on icon "circleInformation" at bounding box center [1518, 514] width 13 height 13
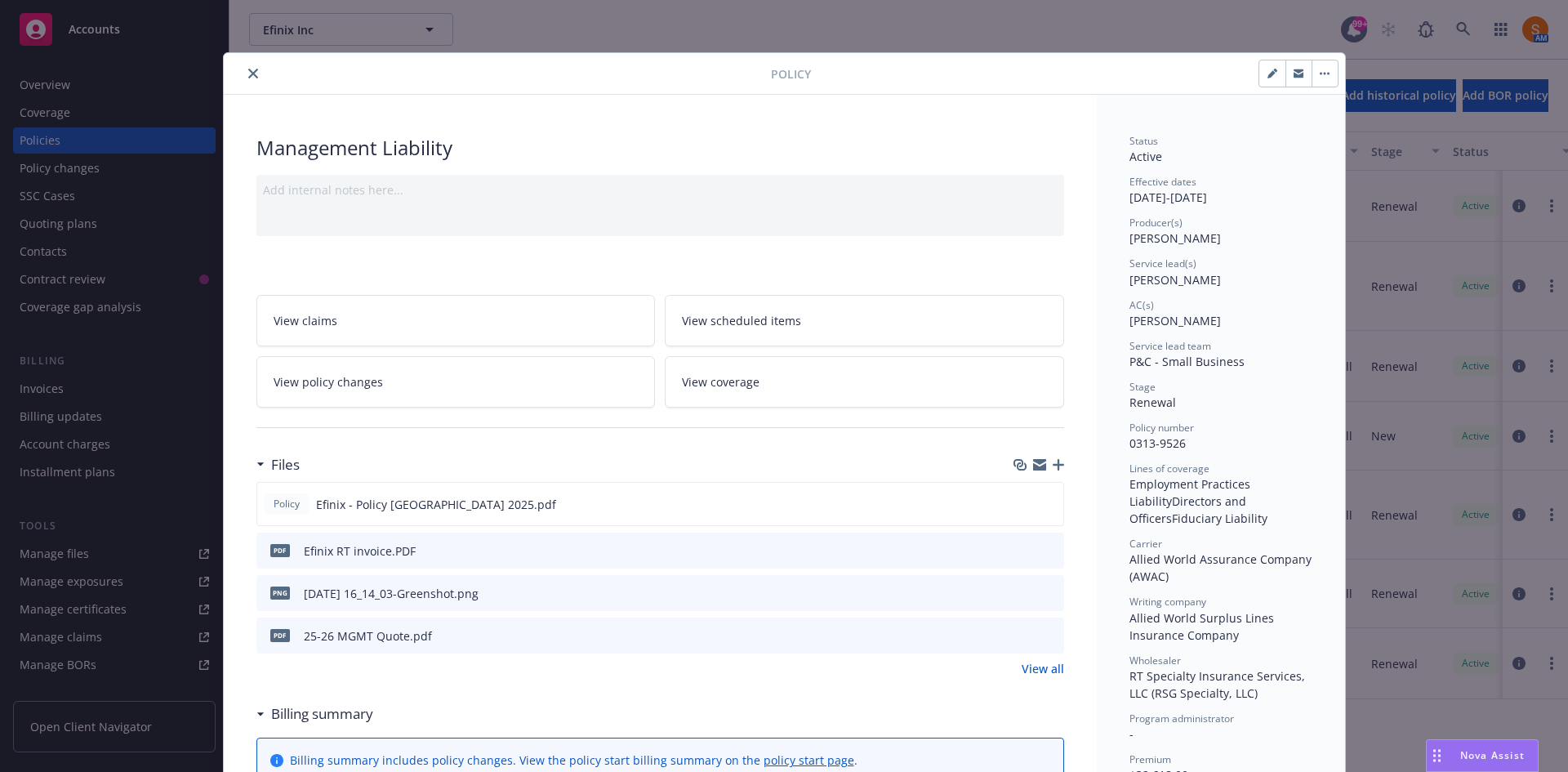
scroll to position [5, 0]
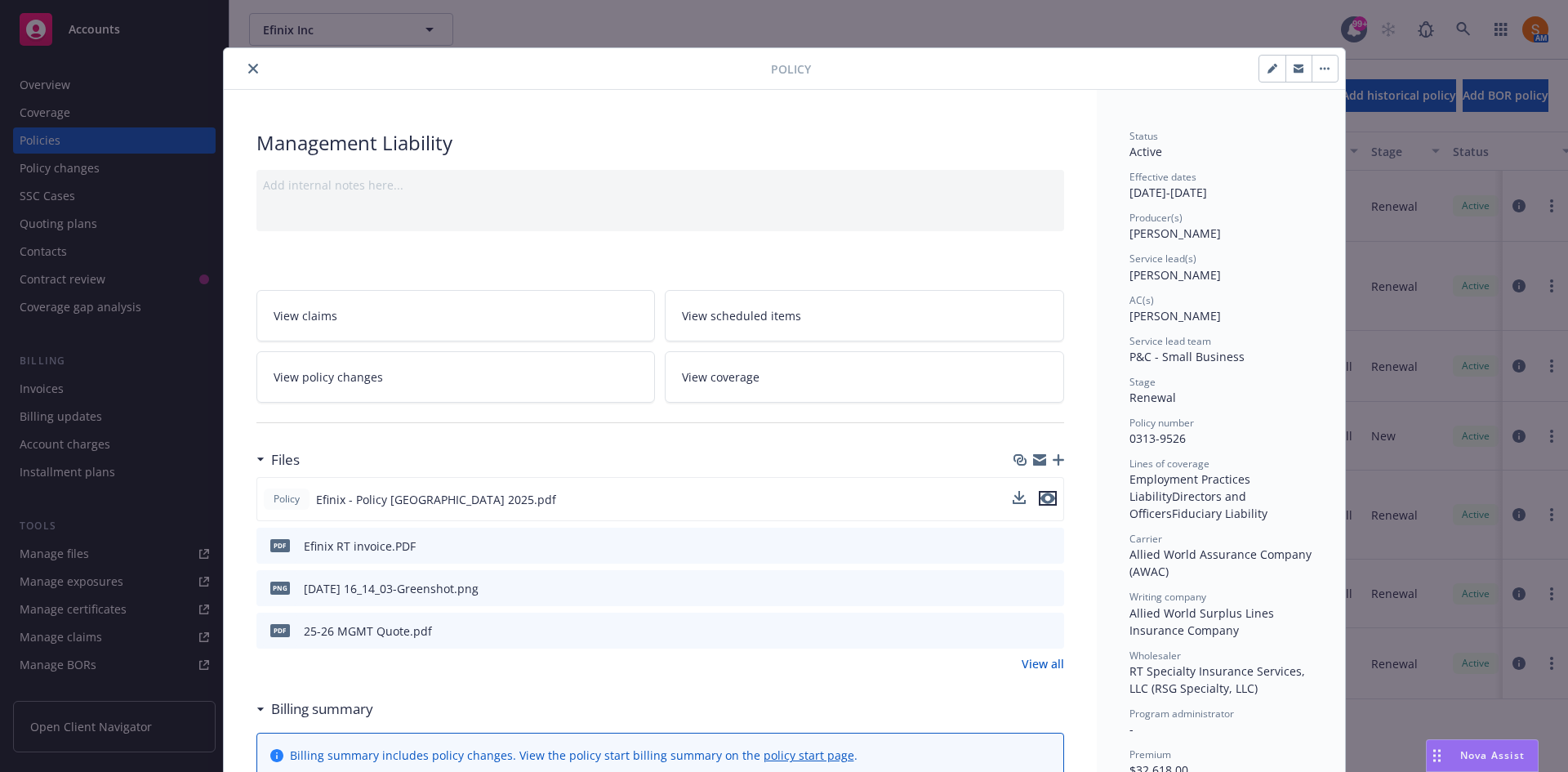
click at [1045, 502] on icon "preview file" at bounding box center [1047, 499] width 15 height 12
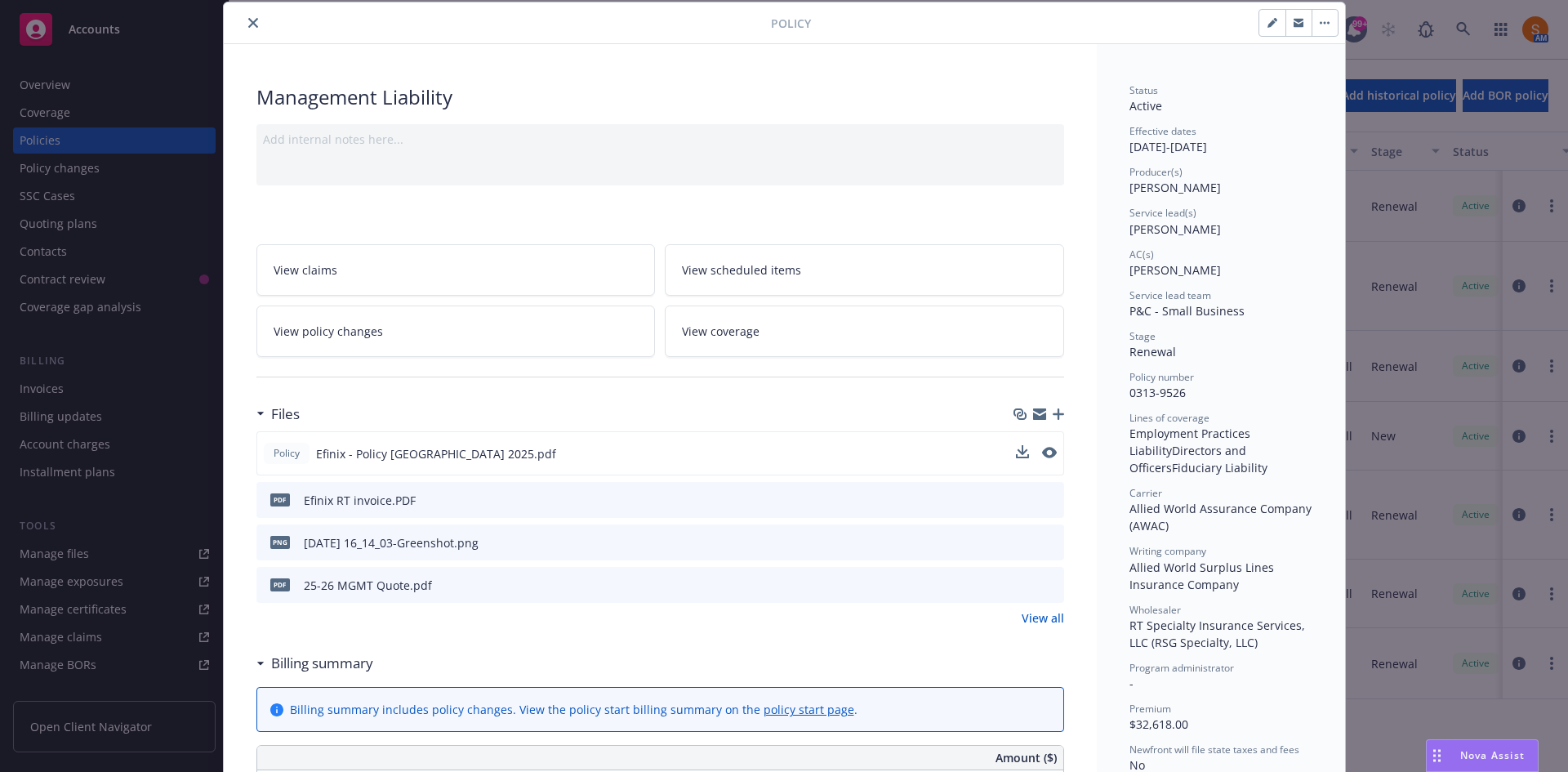
scroll to position [52, 0]
click at [249, 15] on button "close" at bounding box center [254, 23] width 20 height 20
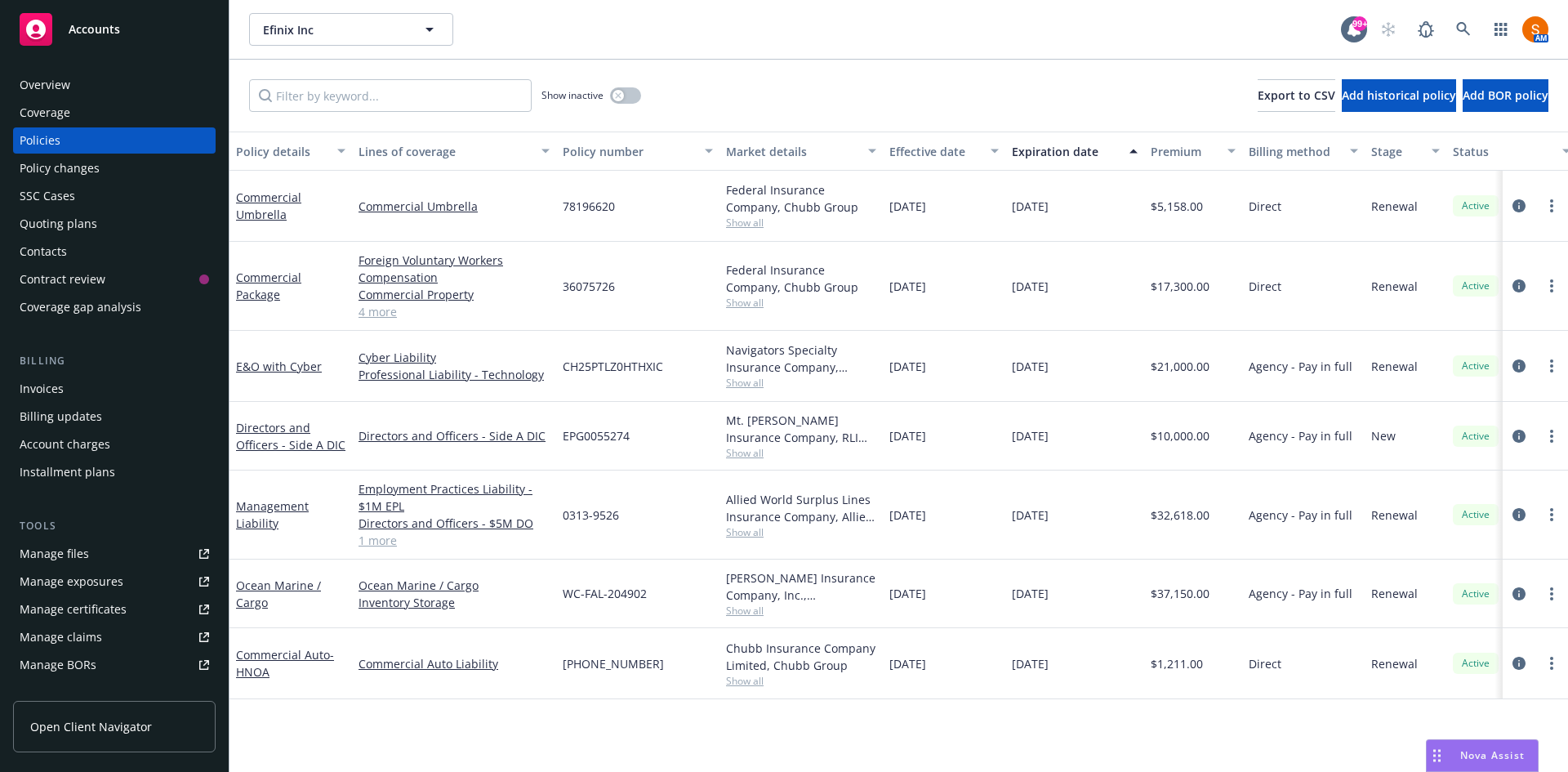
click at [593, 284] on span "36075726" at bounding box center [589, 287] width 52 height 18
click at [1519, 285] on icon "circleInformation" at bounding box center [1518, 285] width 13 height 13
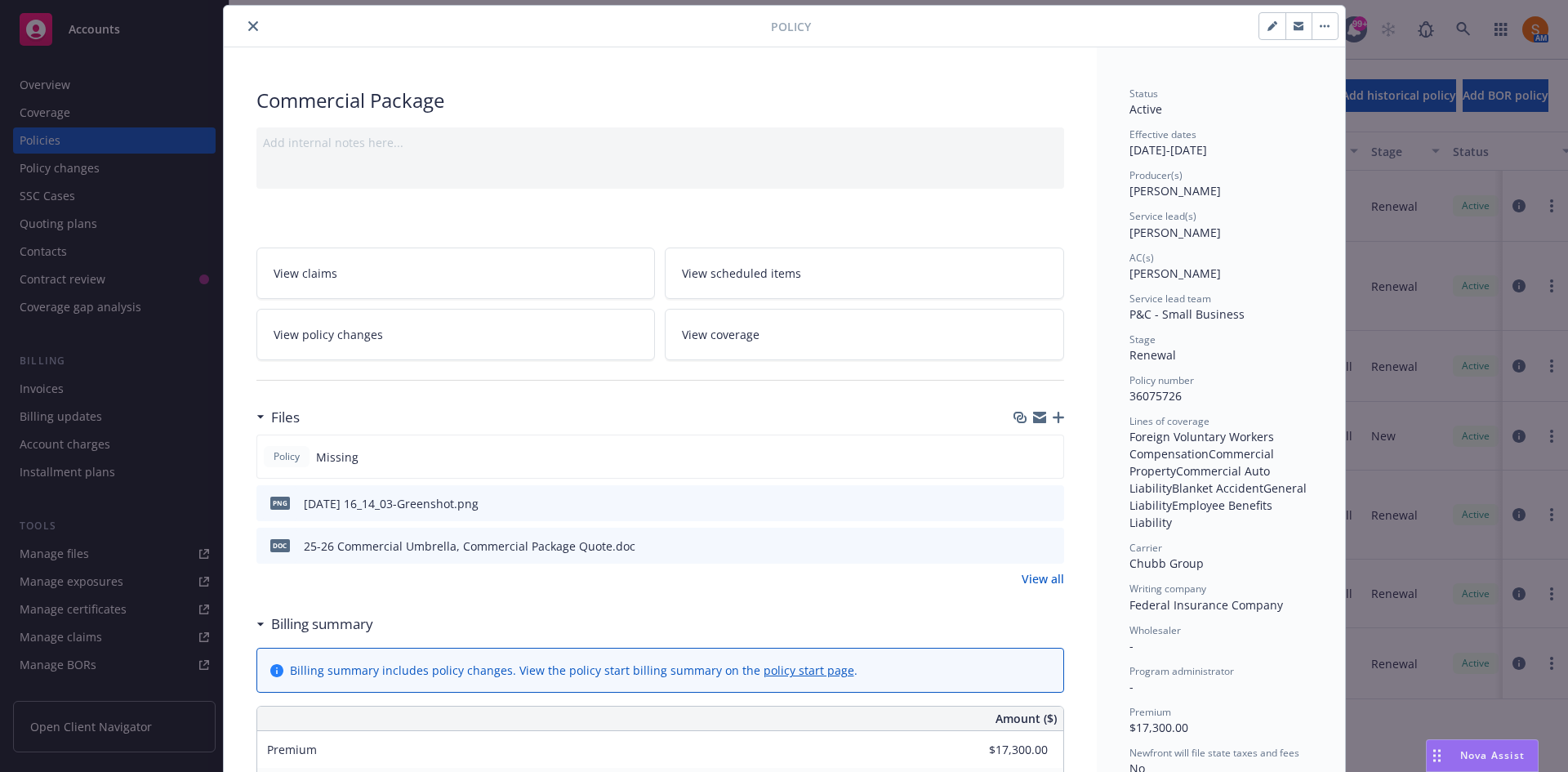
scroll to position [42, 0]
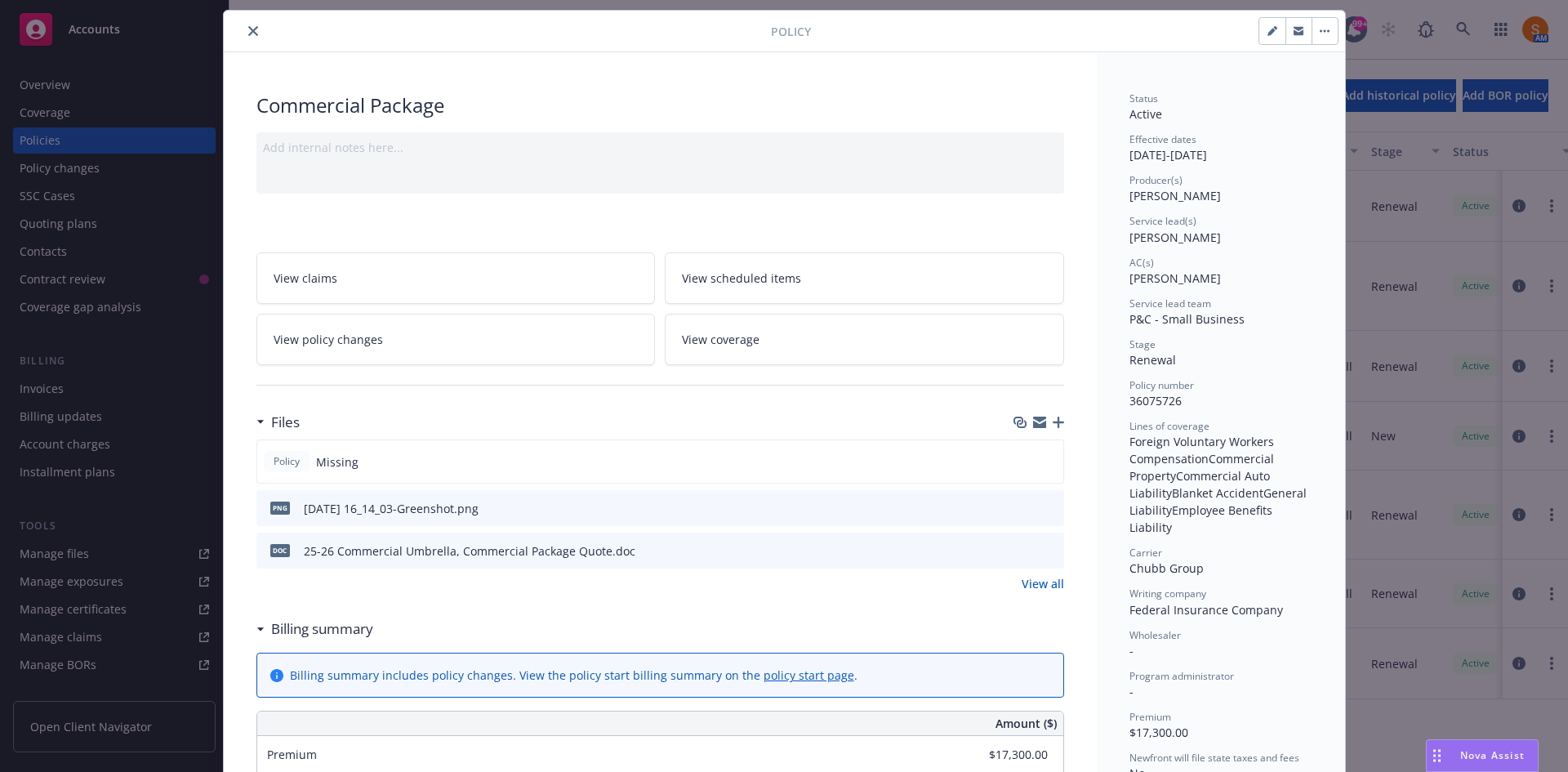
click at [253, 29] on button "close" at bounding box center [254, 31] width 20 height 20
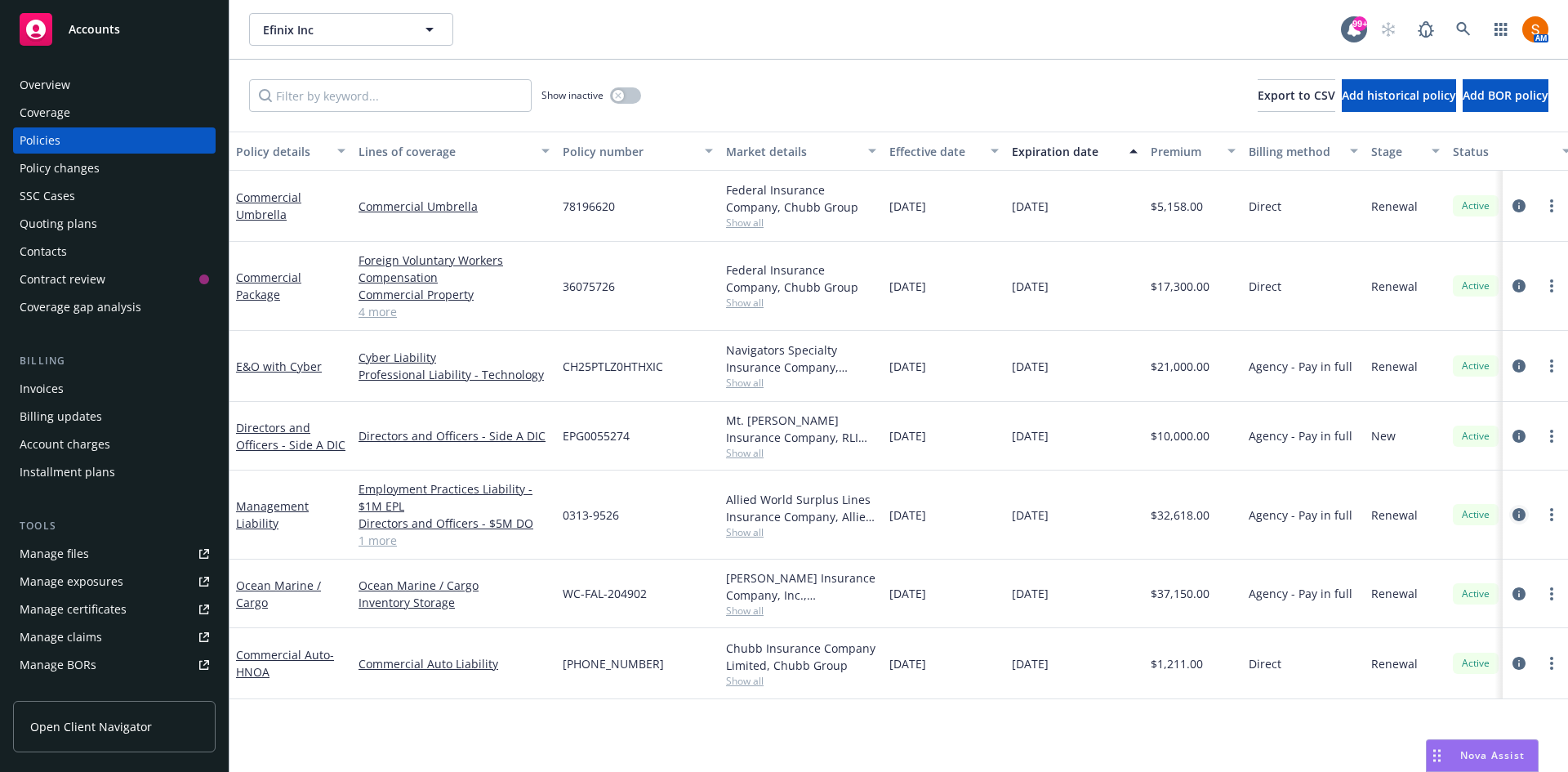
click at [1520, 514] on icon "circleInformation" at bounding box center [1518, 514] width 13 height 13
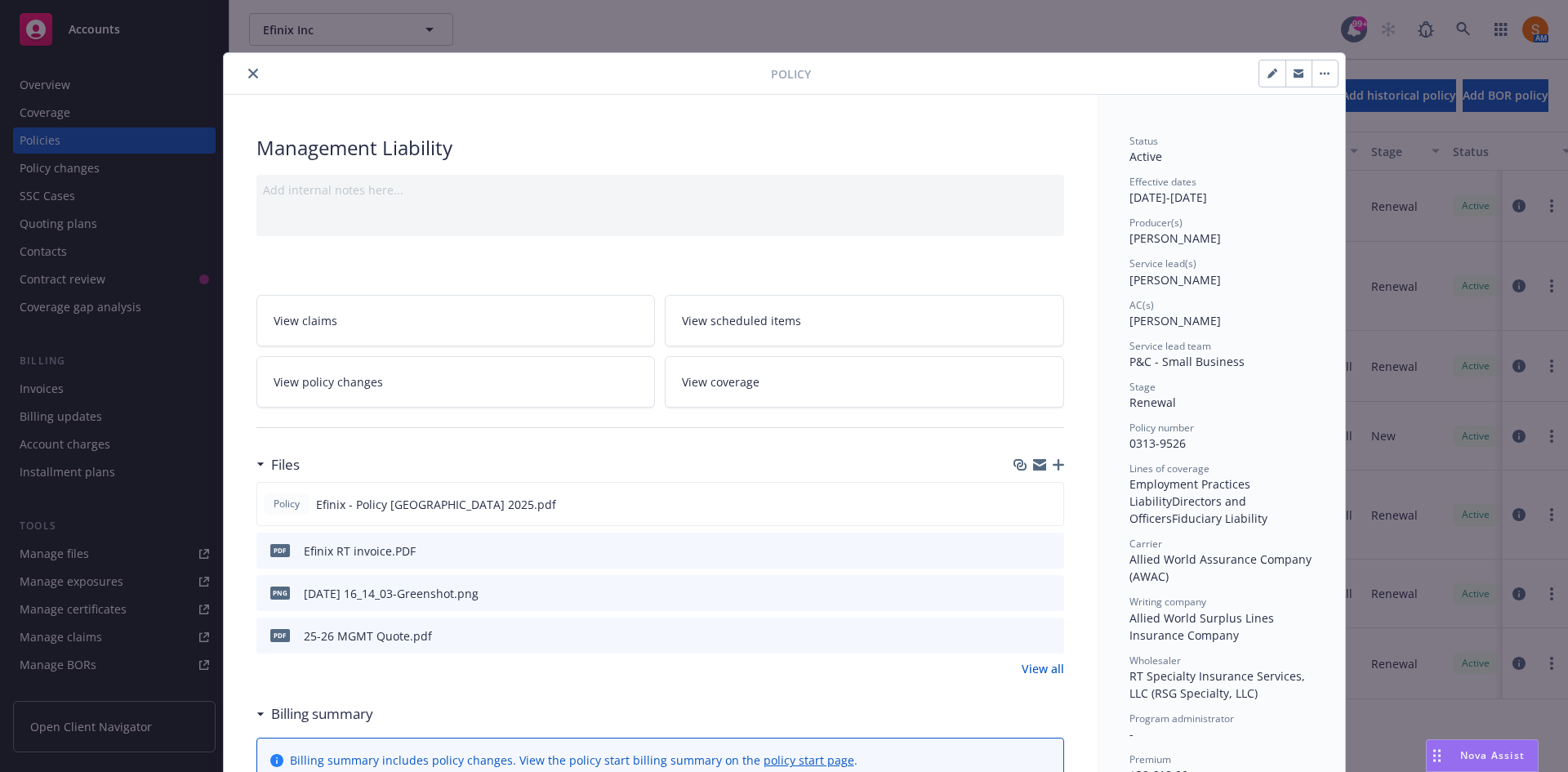
scroll to position [49, 0]
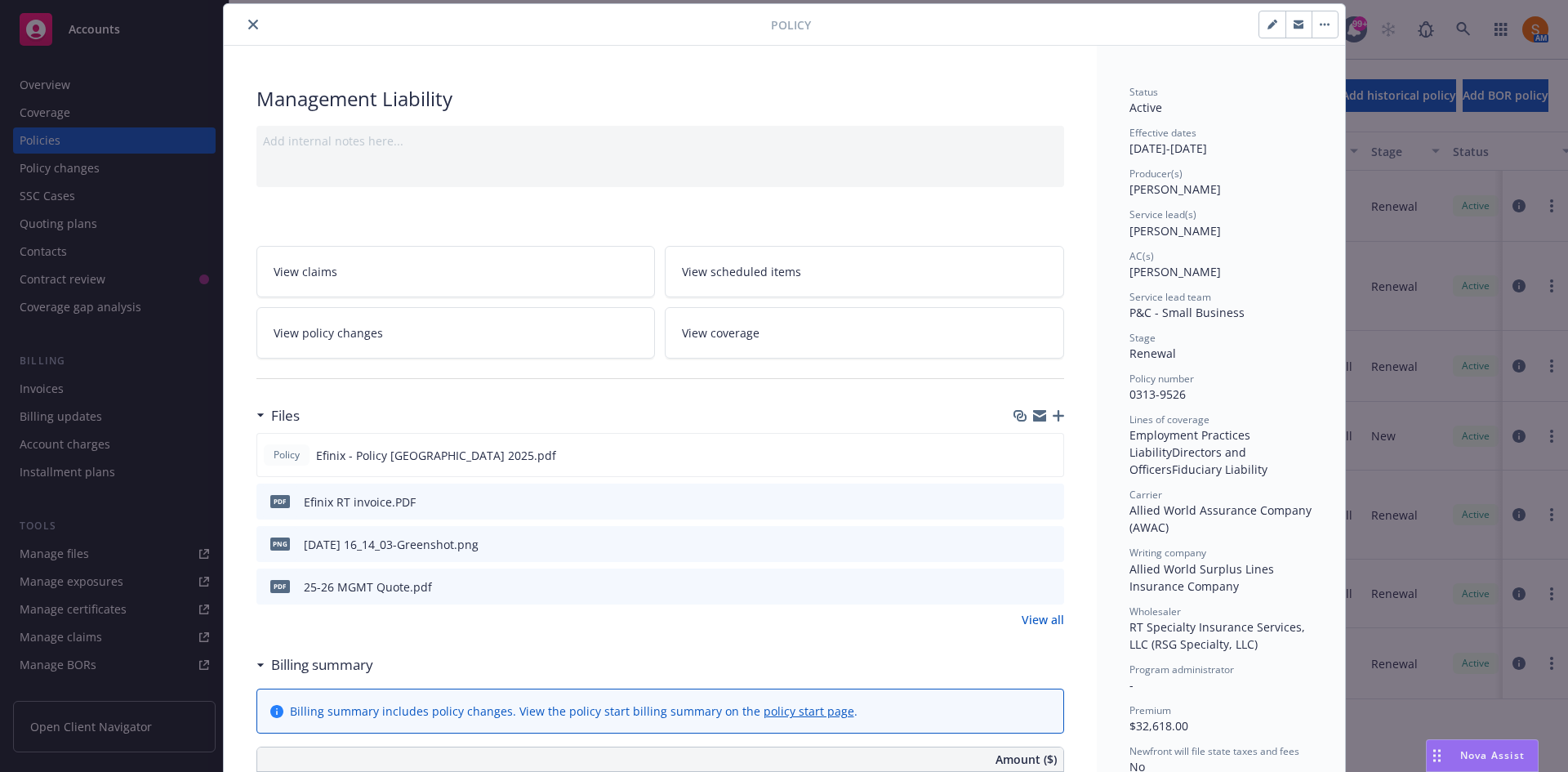
click at [249, 27] on icon "close" at bounding box center [254, 24] width 10 height 10
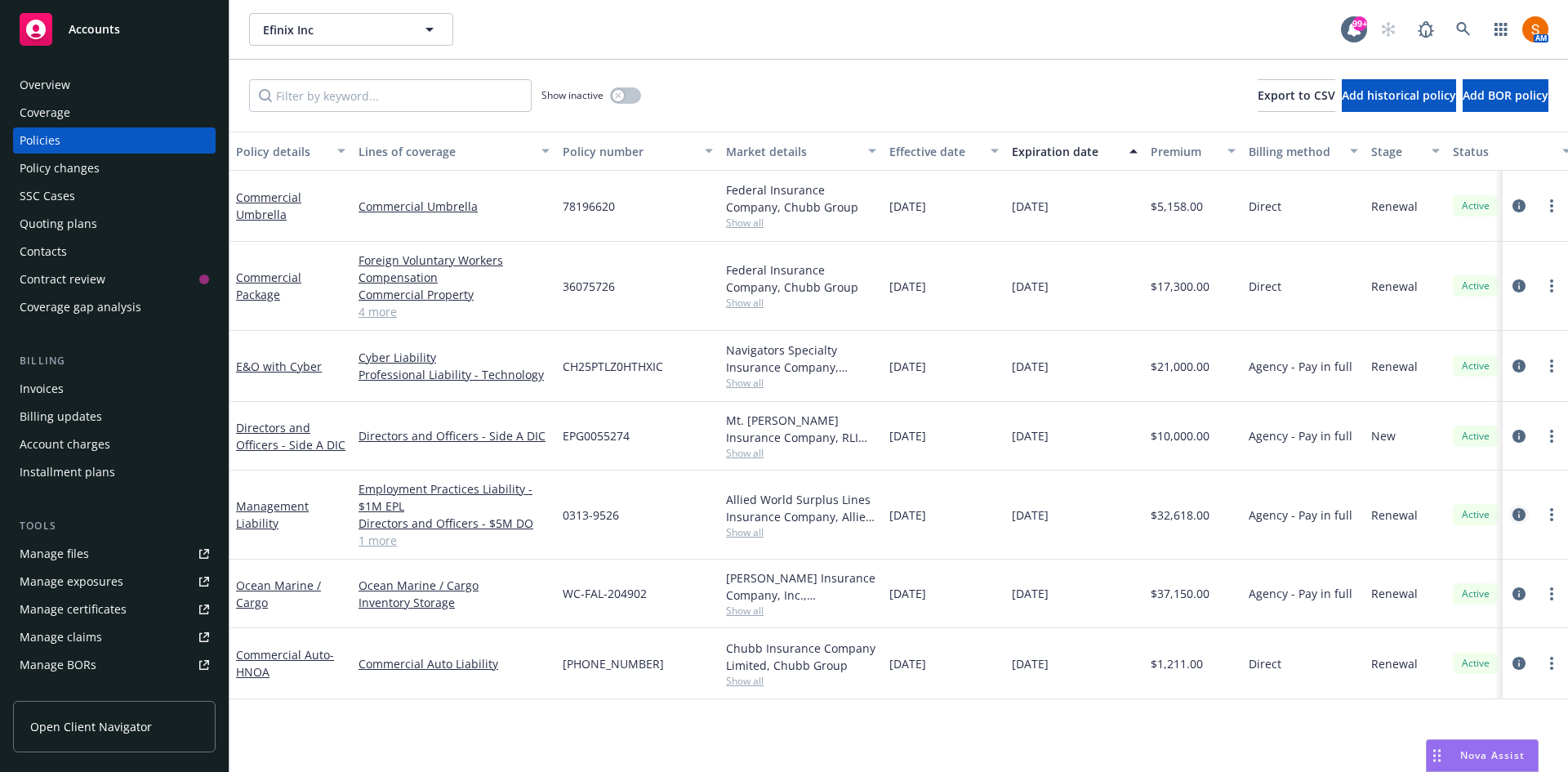
click at [1523, 509] on icon "circleInformation" at bounding box center [1518, 514] width 13 height 13
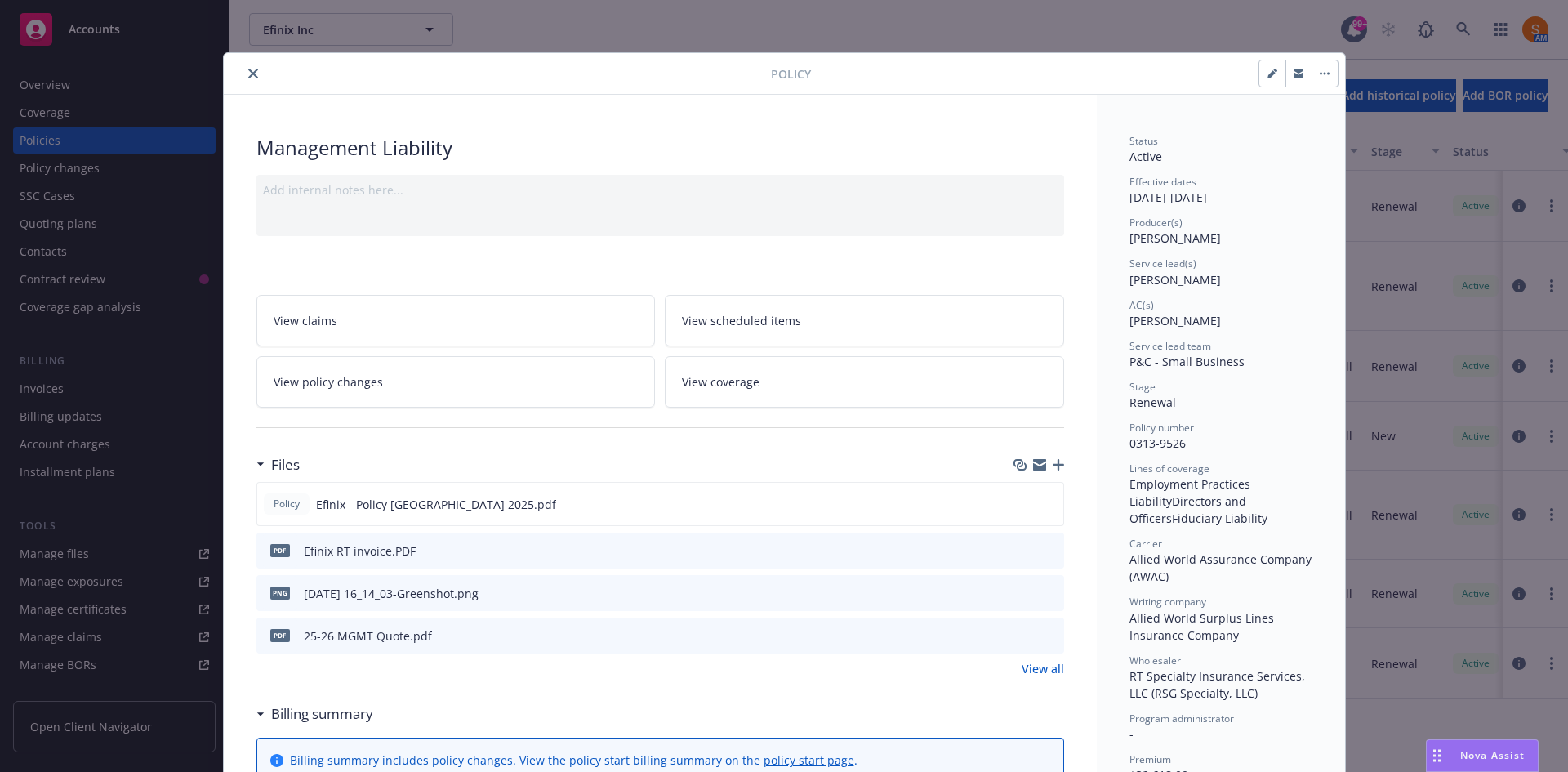
scroll to position [49, 0]
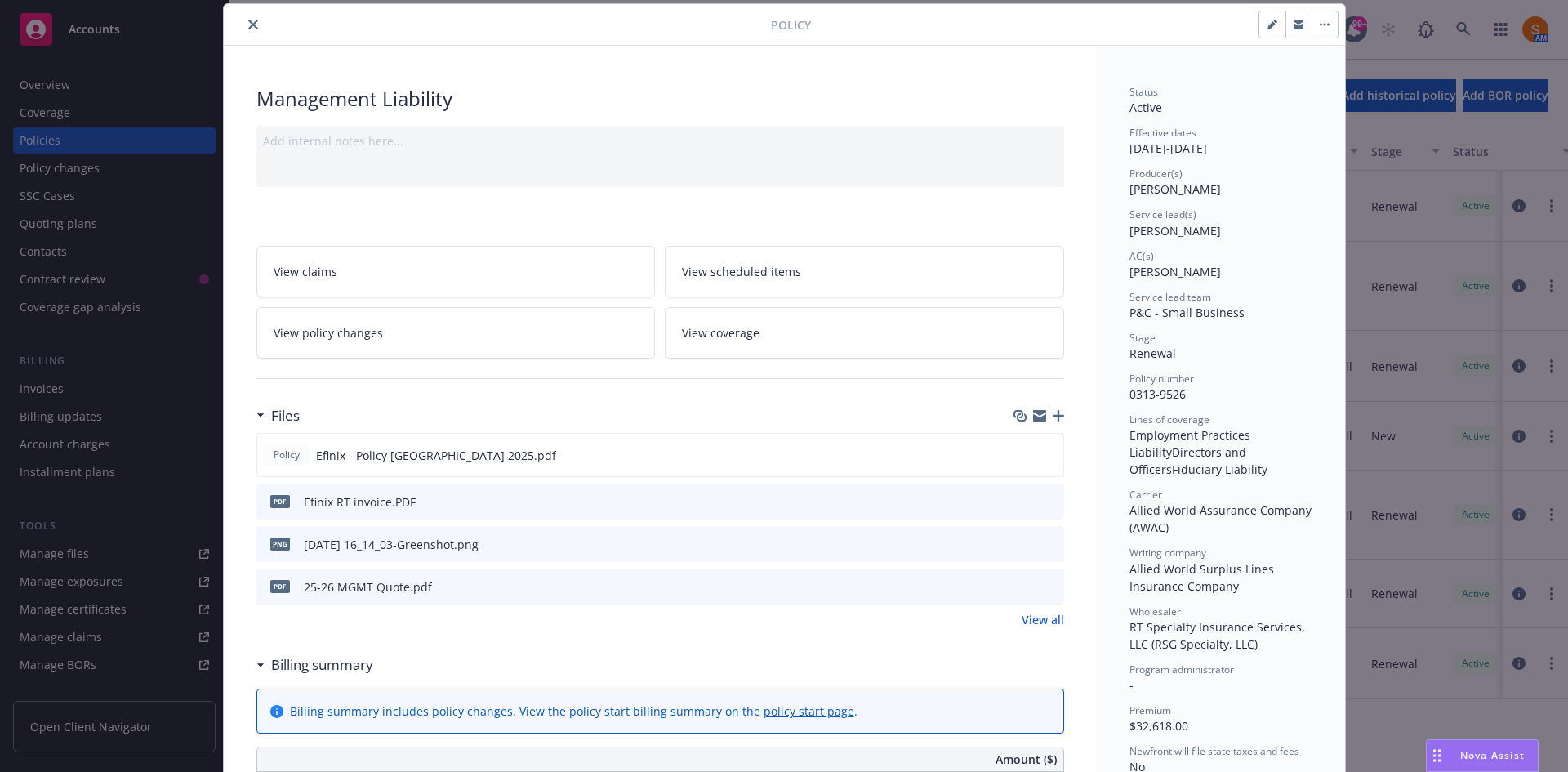
click at [1040, 625] on link "View all" at bounding box center [1042, 620] width 42 height 18
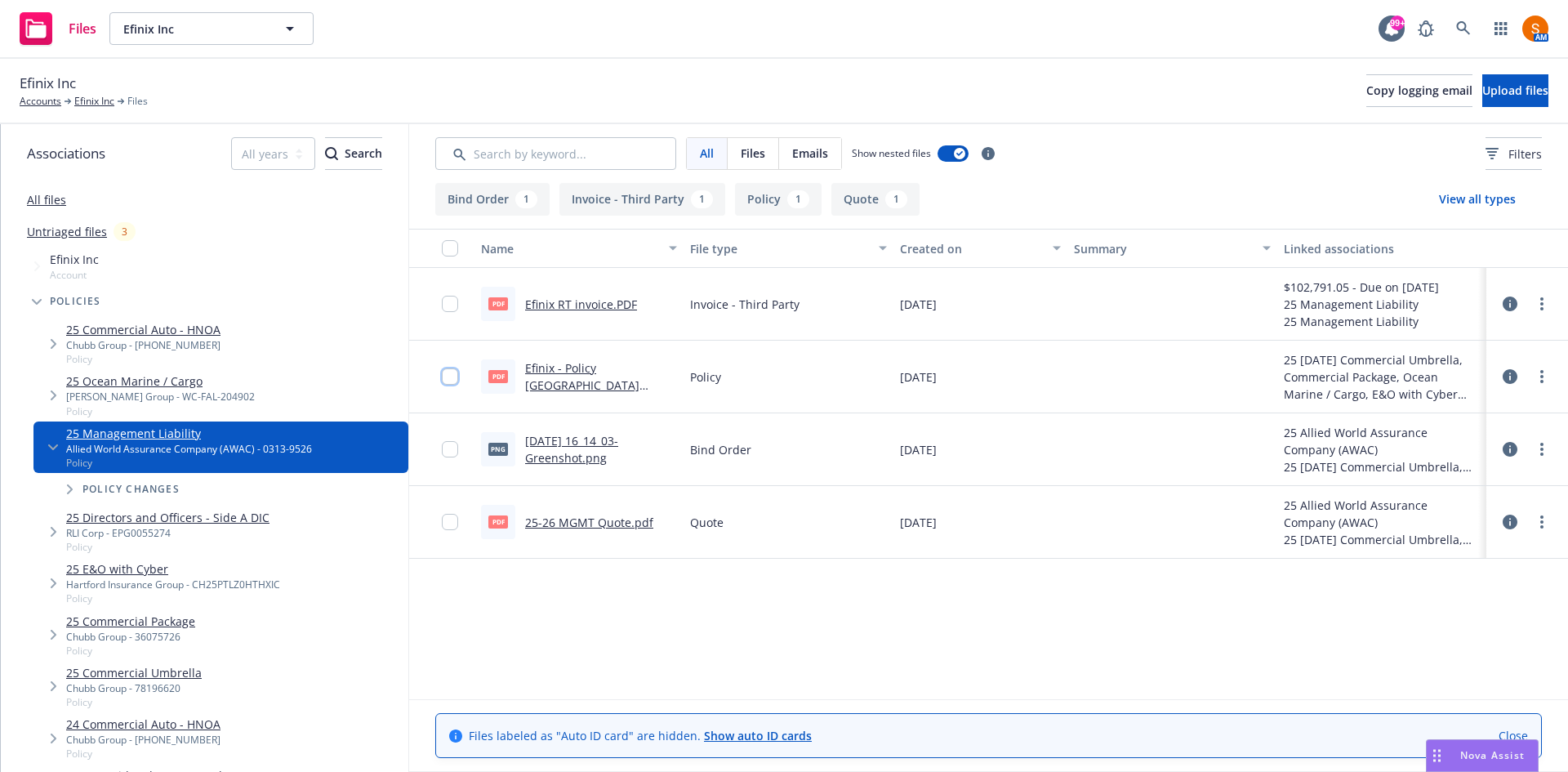
click at [451, 373] on input "checkbox" at bounding box center [450, 376] width 17 height 17
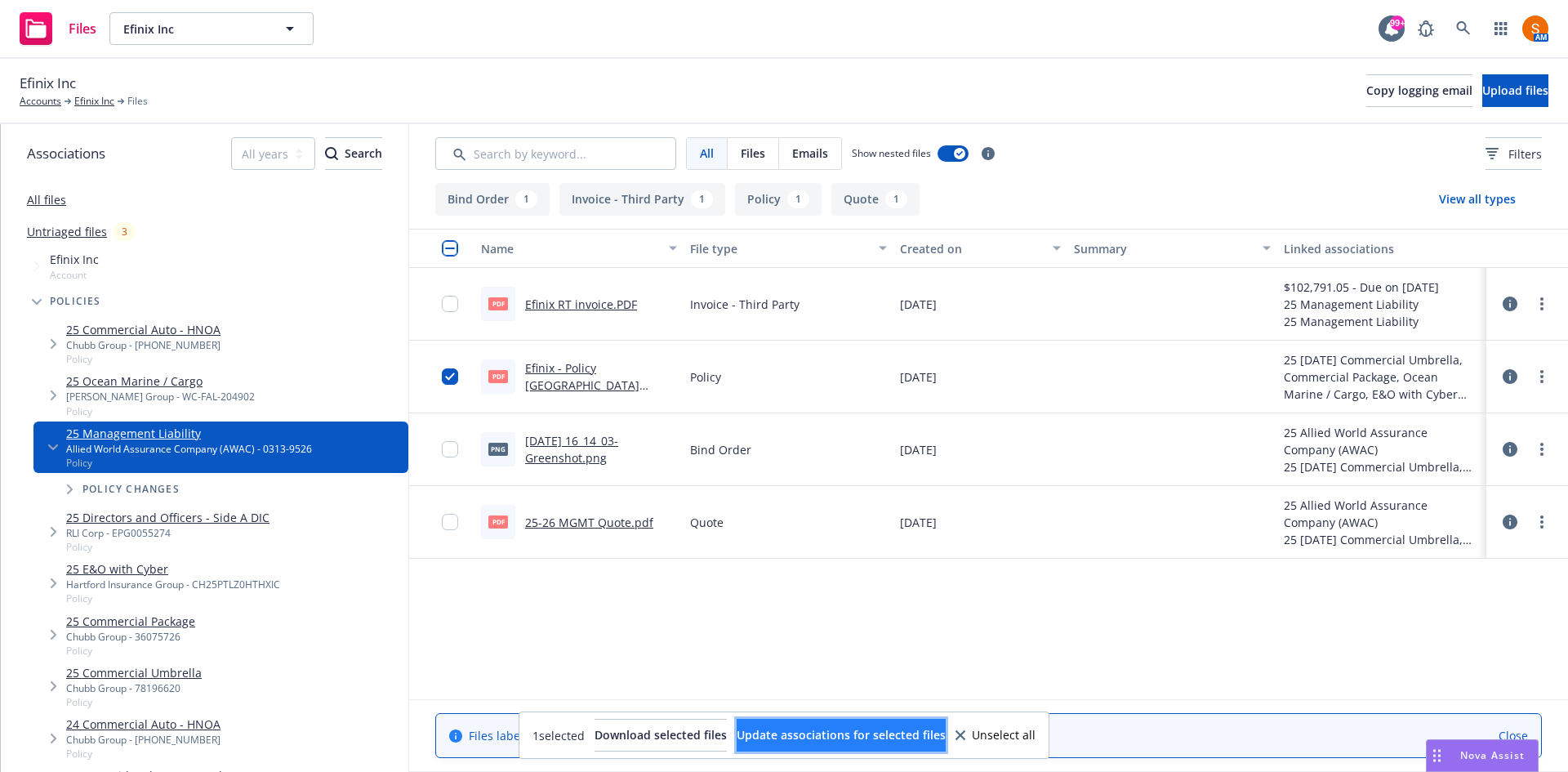
click at [925, 740] on span "Update associations for selected files" at bounding box center [840, 735] width 209 height 16
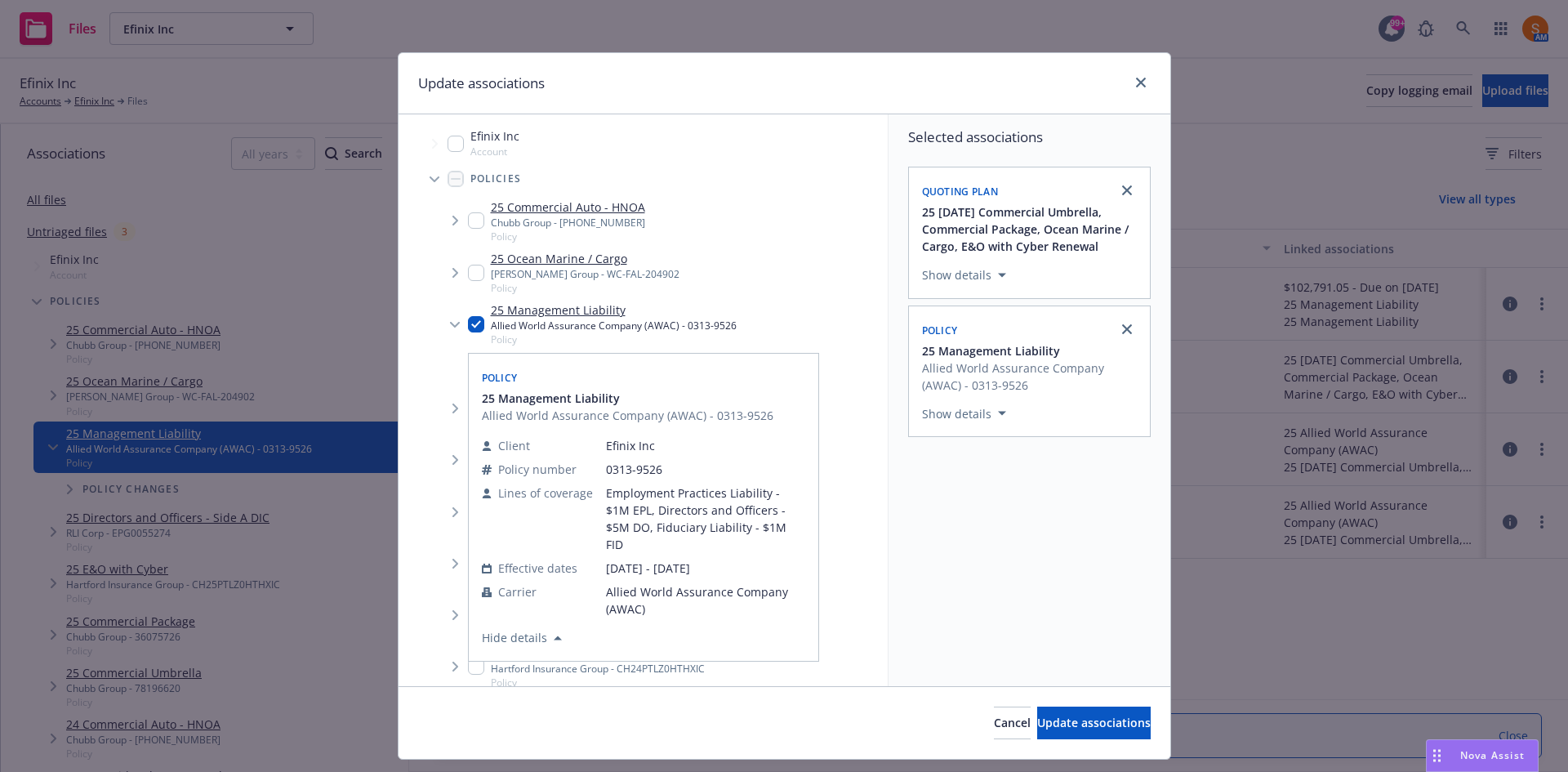
click at [468, 322] on input "Tree Example" at bounding box center [476, 324] width 17 height 17
checkbox input "false"
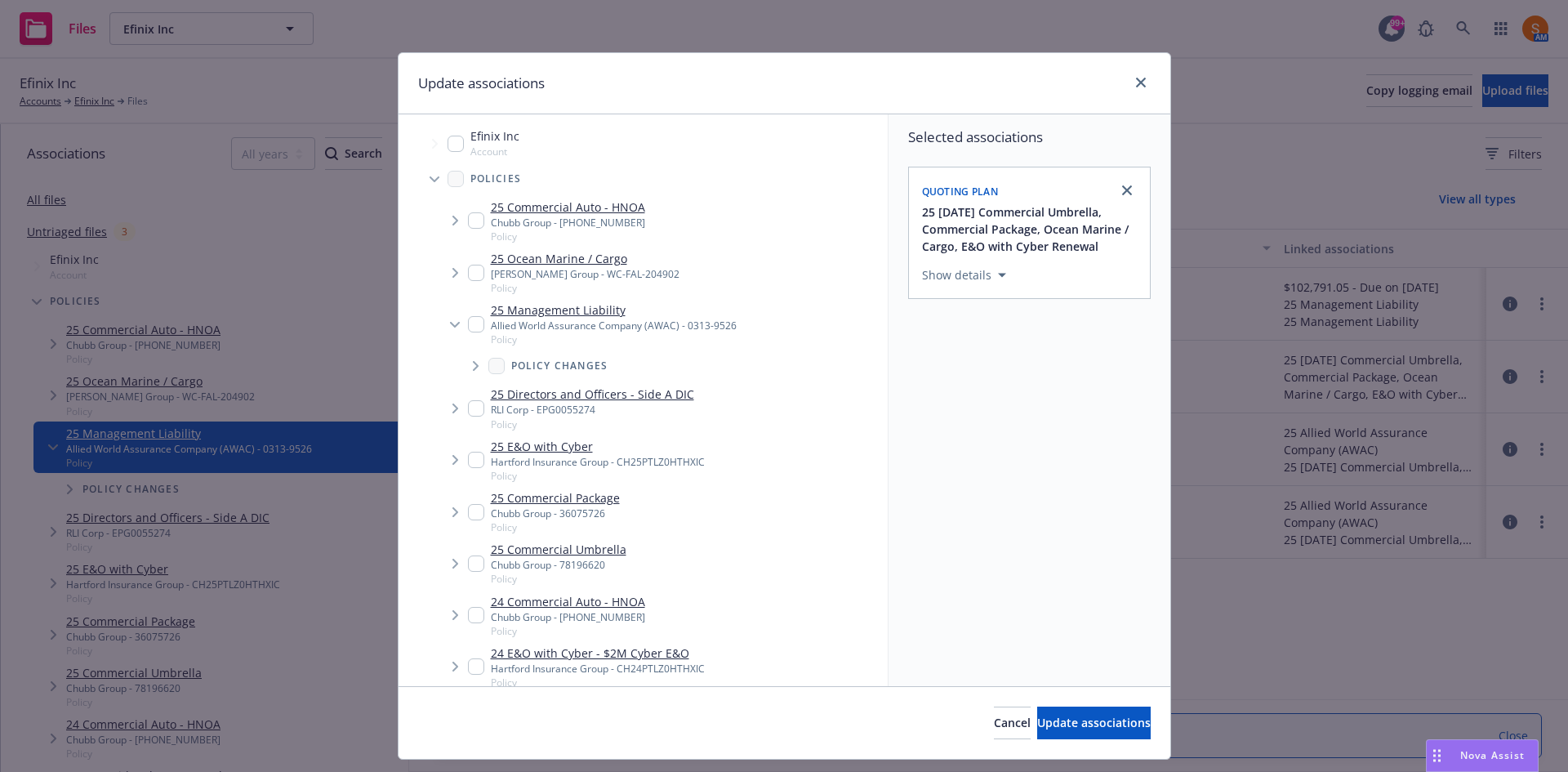
click at [473, 367] on icon "Tree Example" at bounding box center [476, 366] width 7 height 10
click at [470, 367] on icon "Tree Example" at bounding box center [475, 366] width 10 height 7
click at [477, 458] on input "Tree Example" at bounding box center [476, 459] width 17 height 17
checkbox input "true"
click at [1081, 714] on button "Update associations" at bounding box center [1094, 722] width 114 height 32
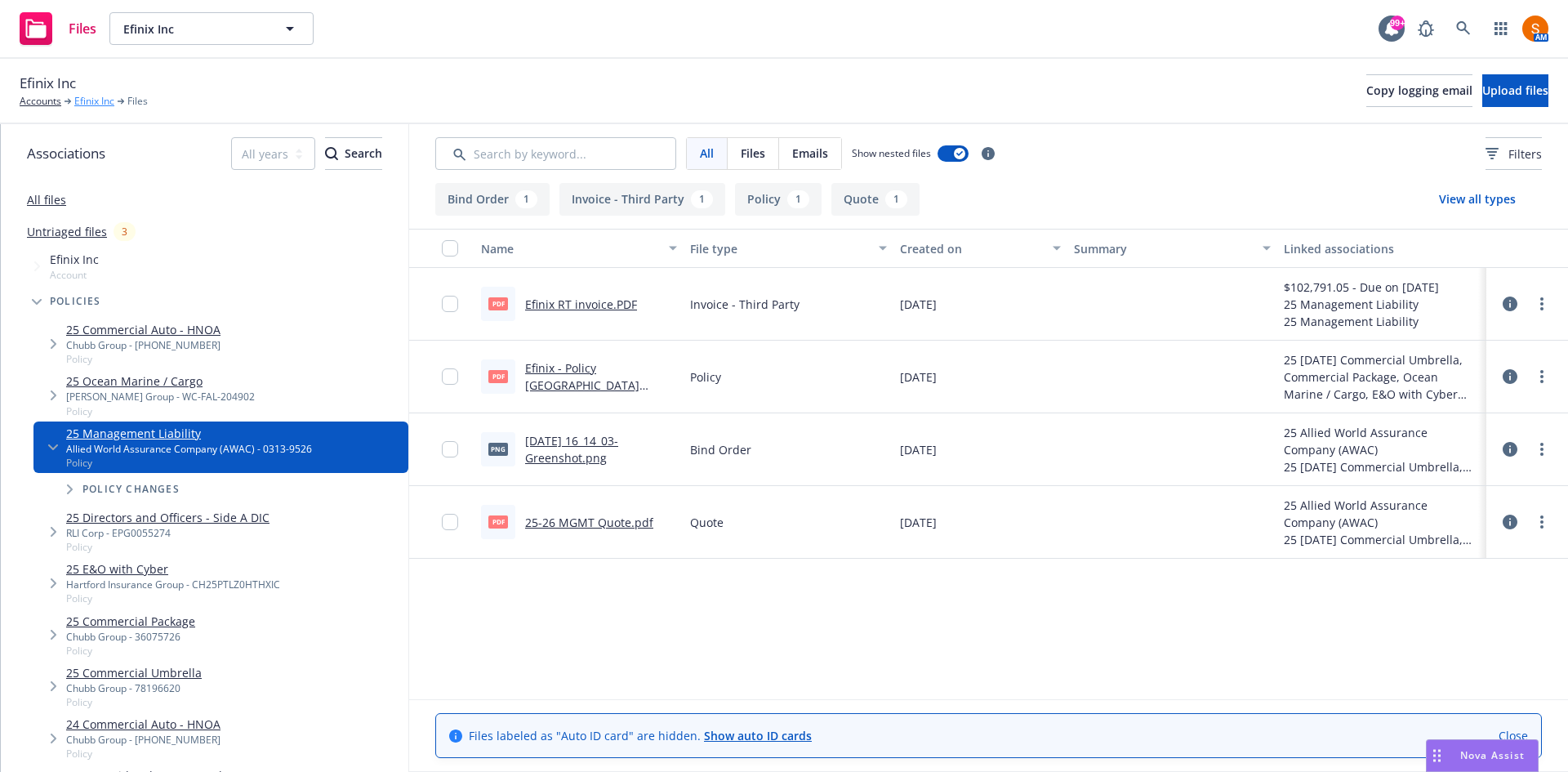
click at [97, 102] on link "Efinix Inc" at bounding box center [94, 101] width 40 height 15
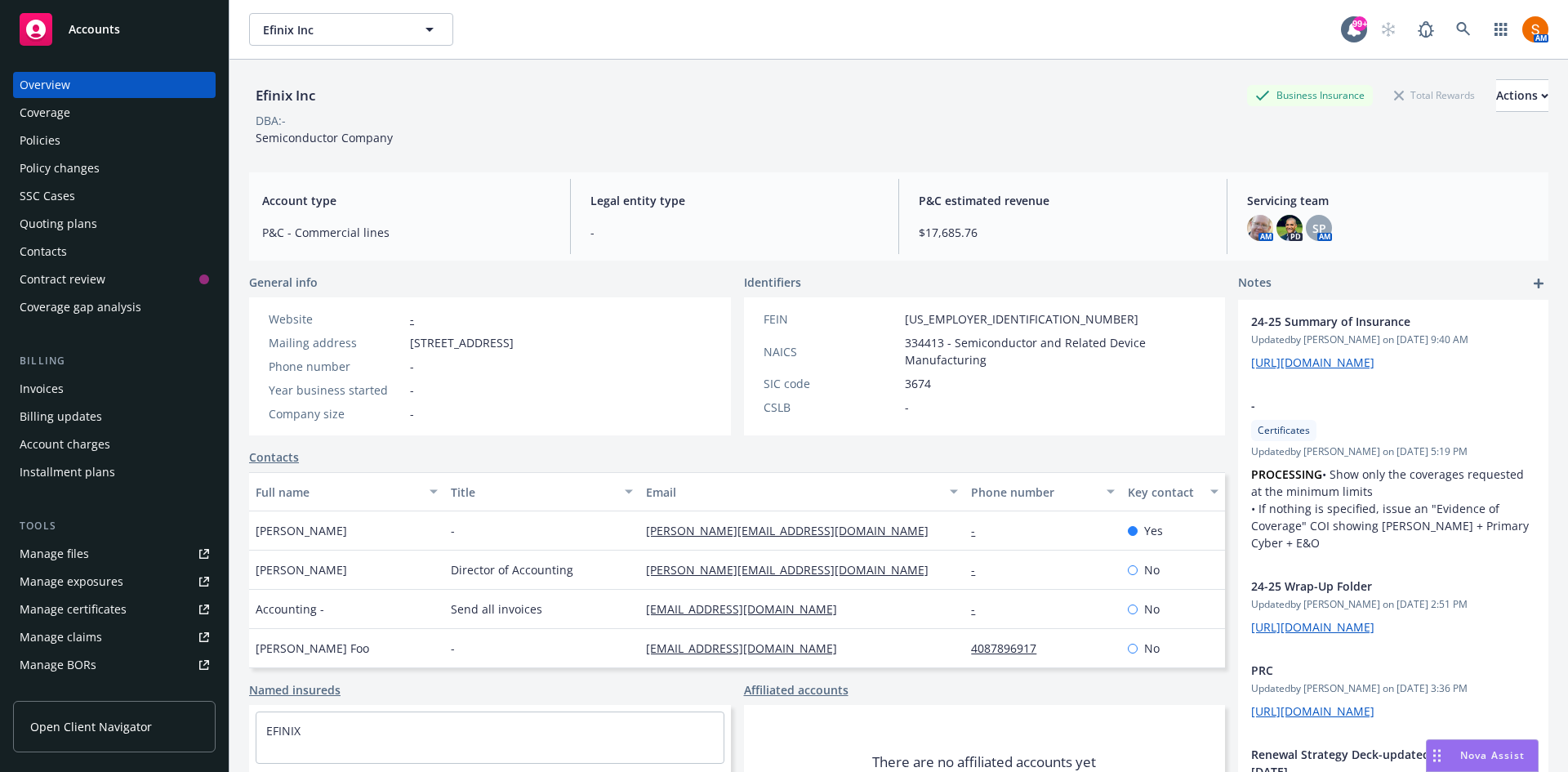
click at [76, 133] on div "Policies" at bounding box center [114, 140] width 189 height 26
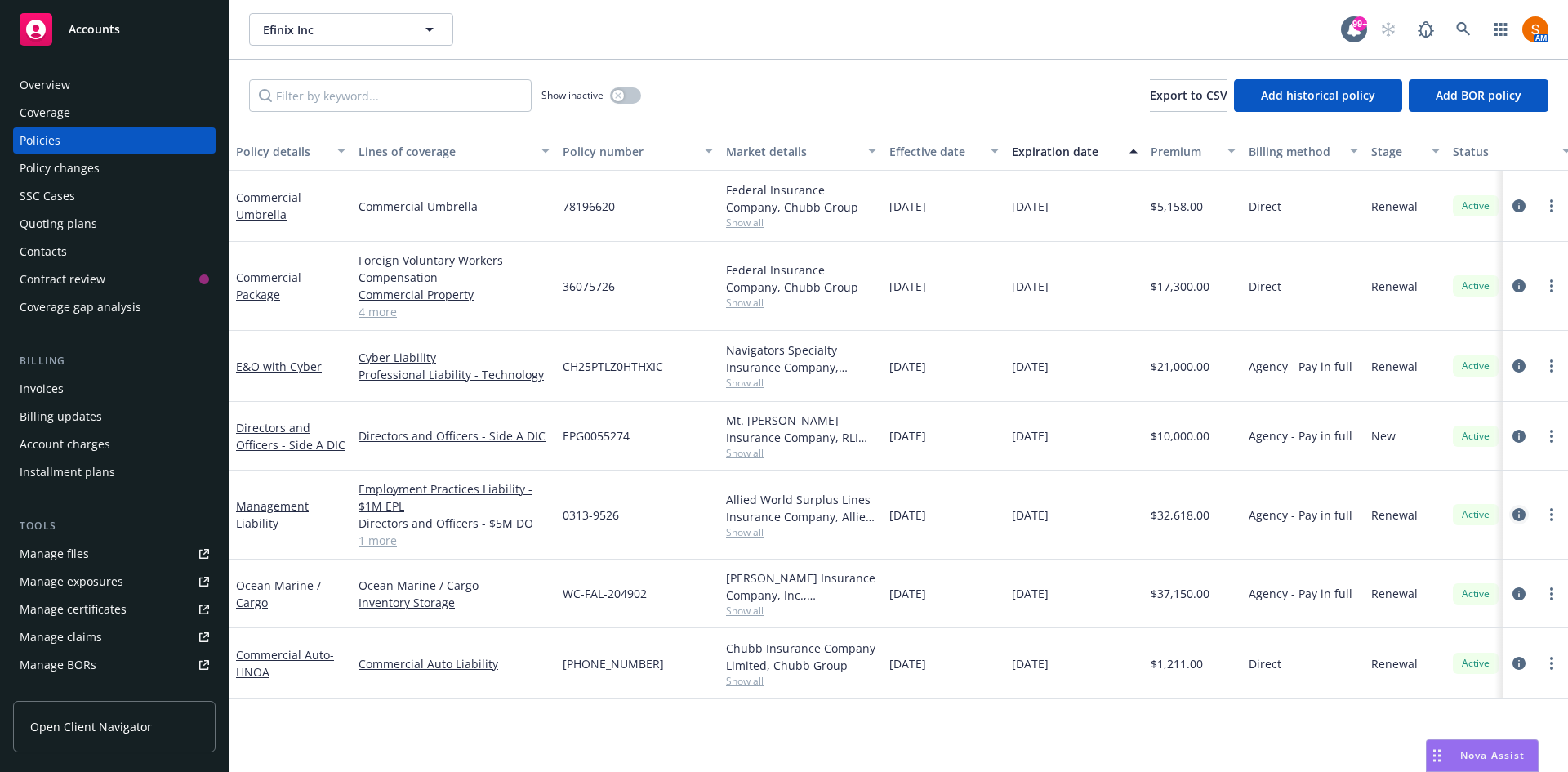
click at [1522, 513] on icon "circleInformation" at bounding box center [1518, 514] width 13 height 13
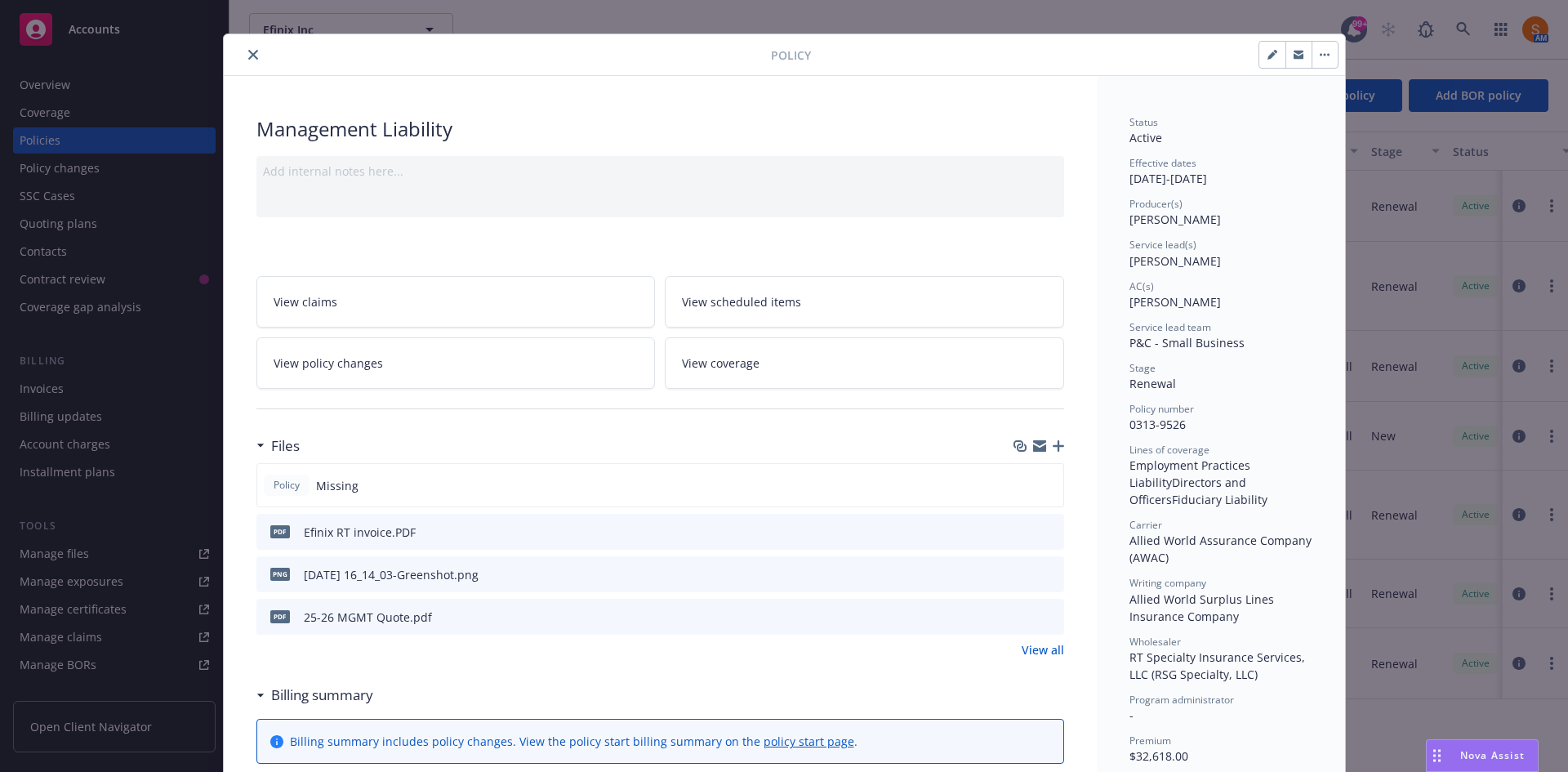
scroll to position [22, 0]
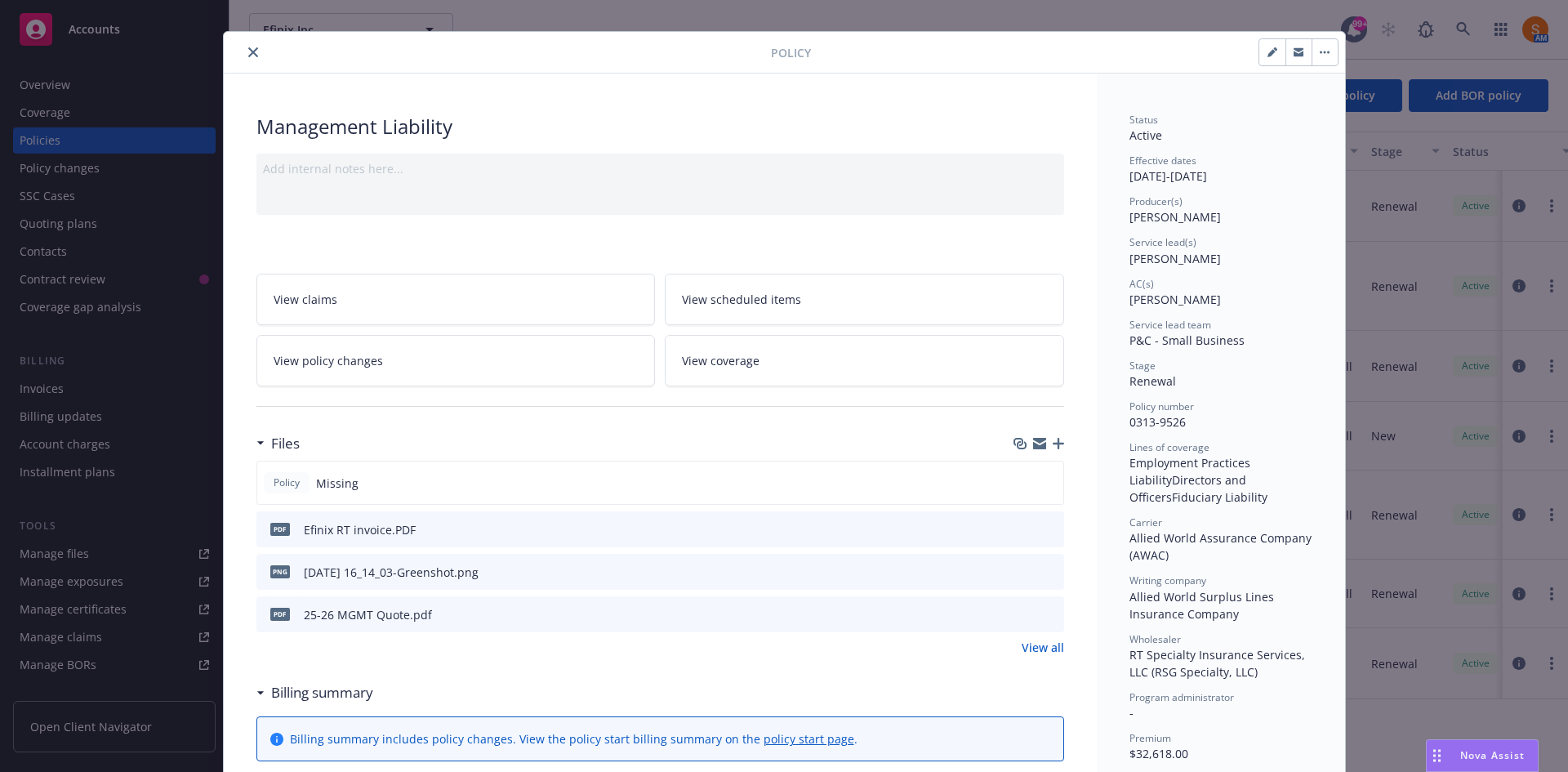
click at [1055, 442] on icon "button" at bounding box center [1059, 444] width 12 height 12
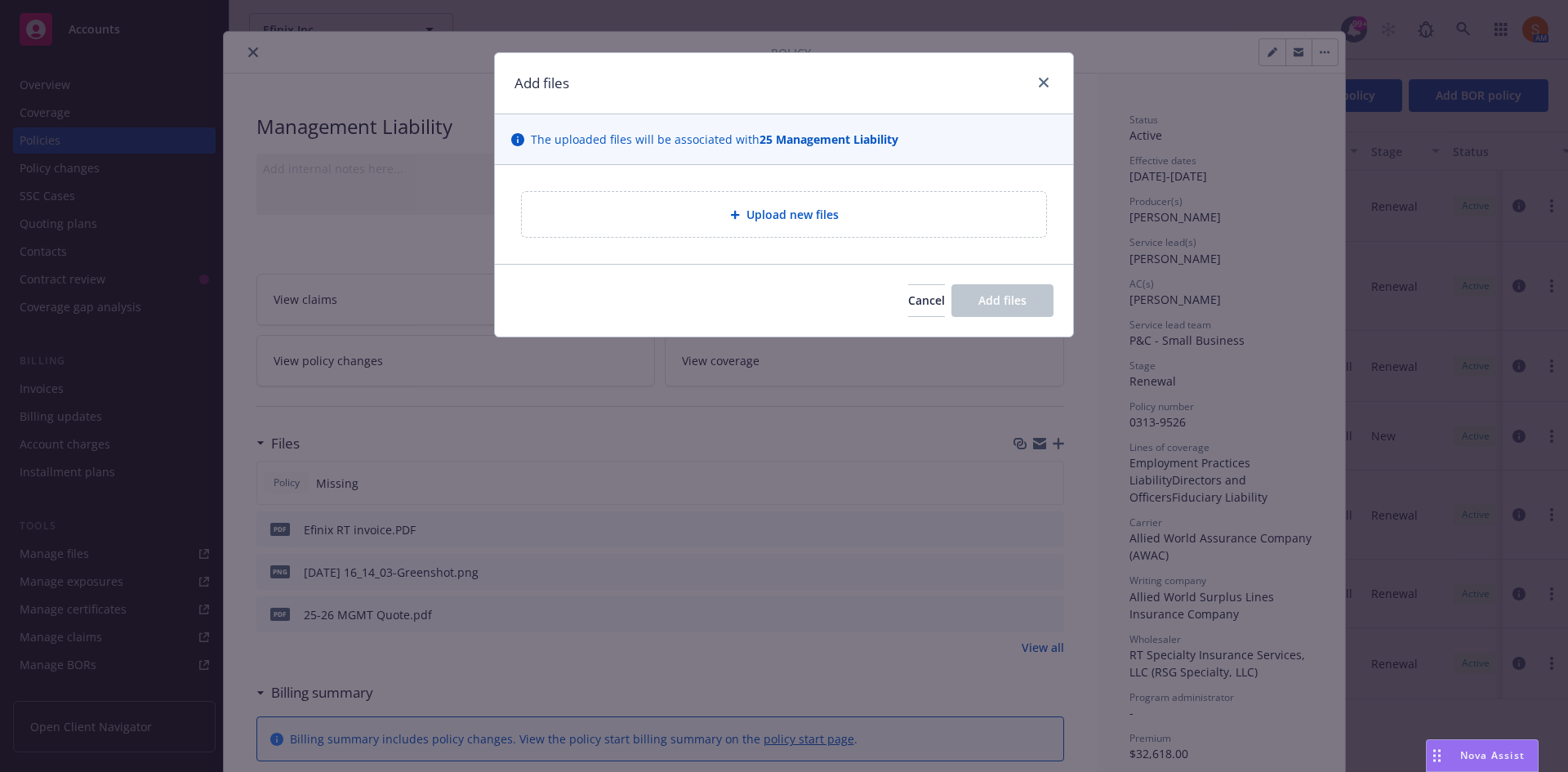
click at [850, 217] on div "Upload new files" at bounding box center [784, 214] width 499 height 19
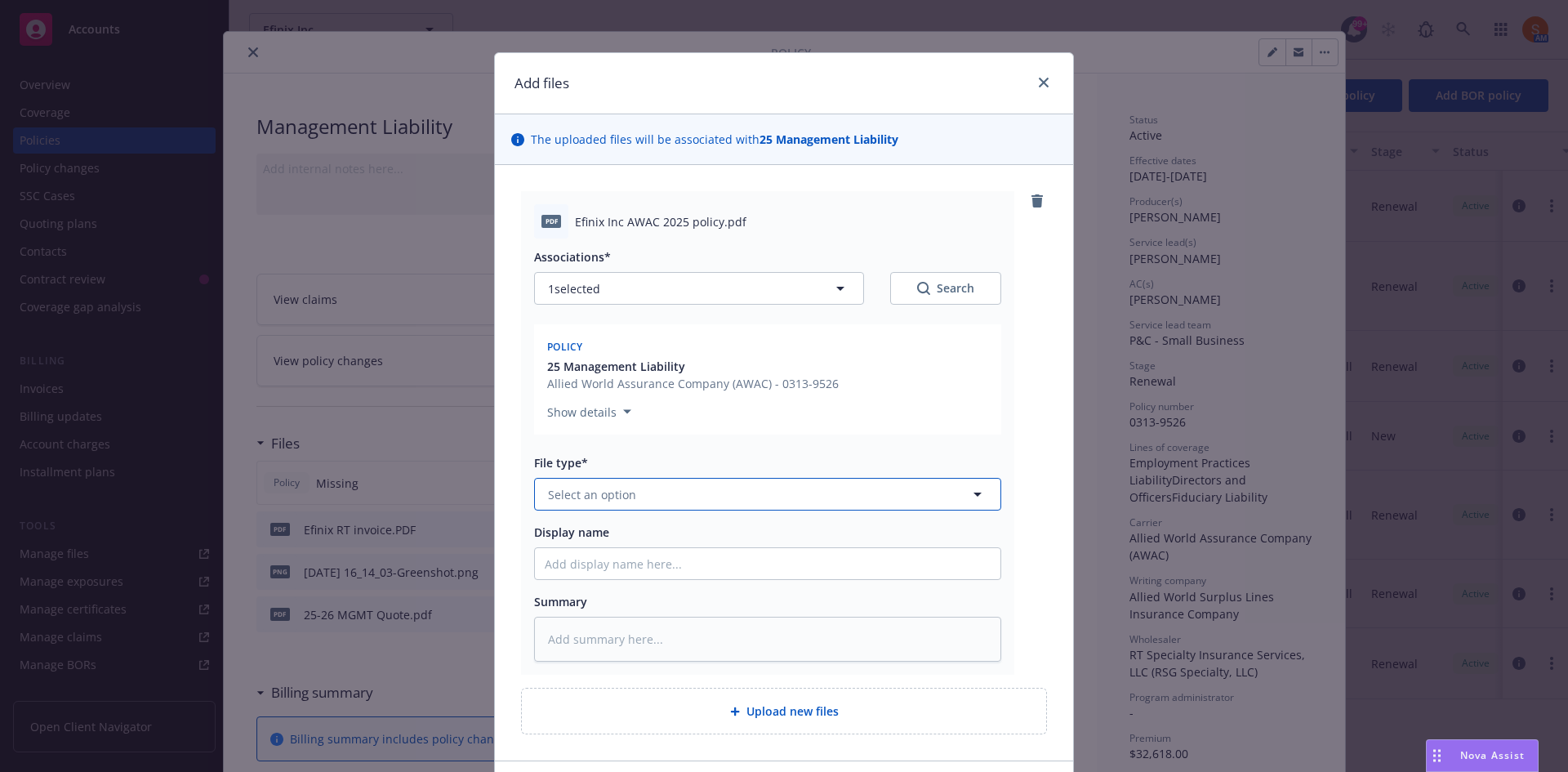
click at [666, 493] on button "Select an option" at bounding box center [767, 494] width 467 height 32
type input "pol"
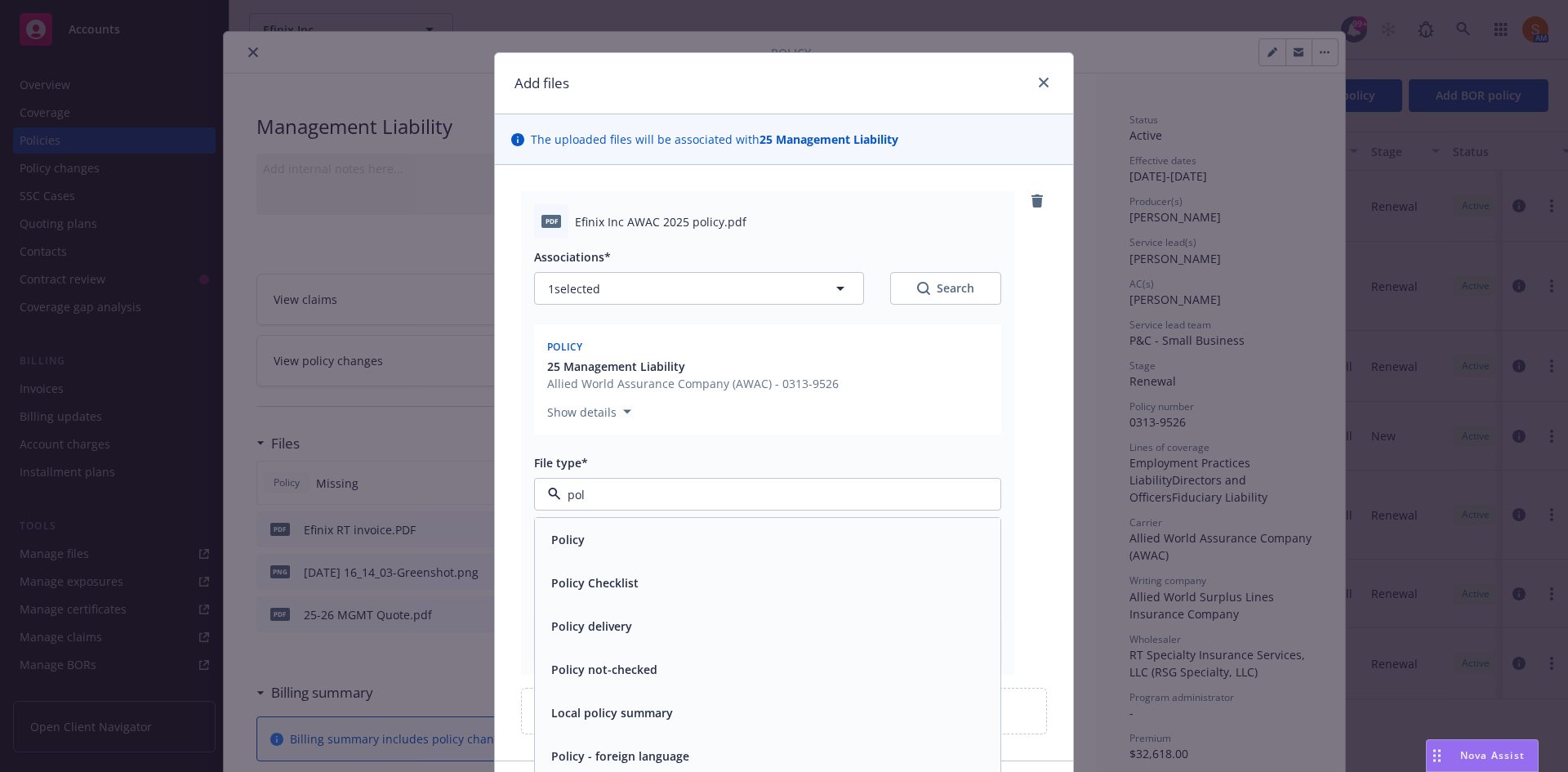
click at [627, 539] on div "Policy" at bounding box center [767, 540] width 446 height 24
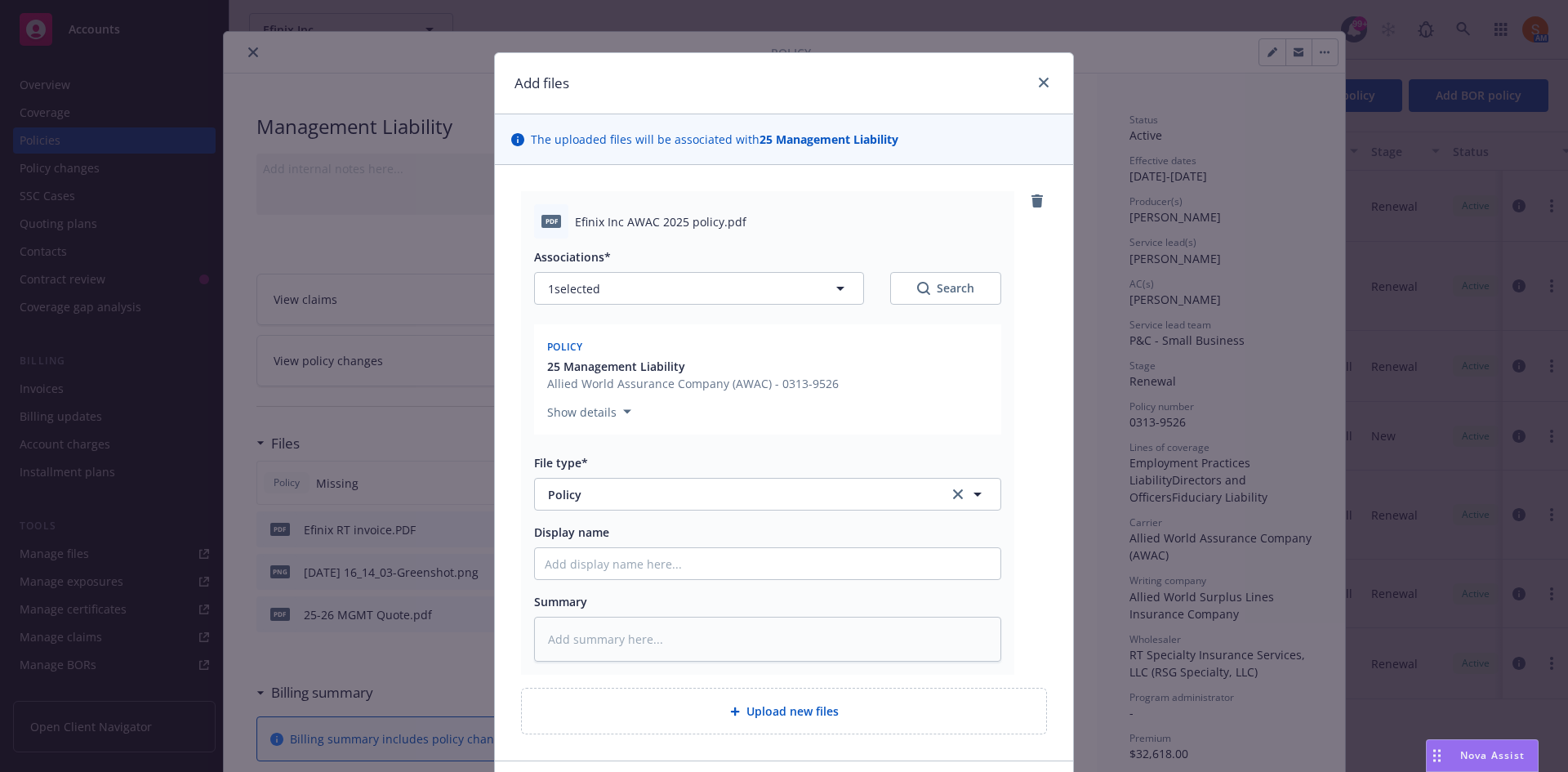
scroll to position [115, 0]
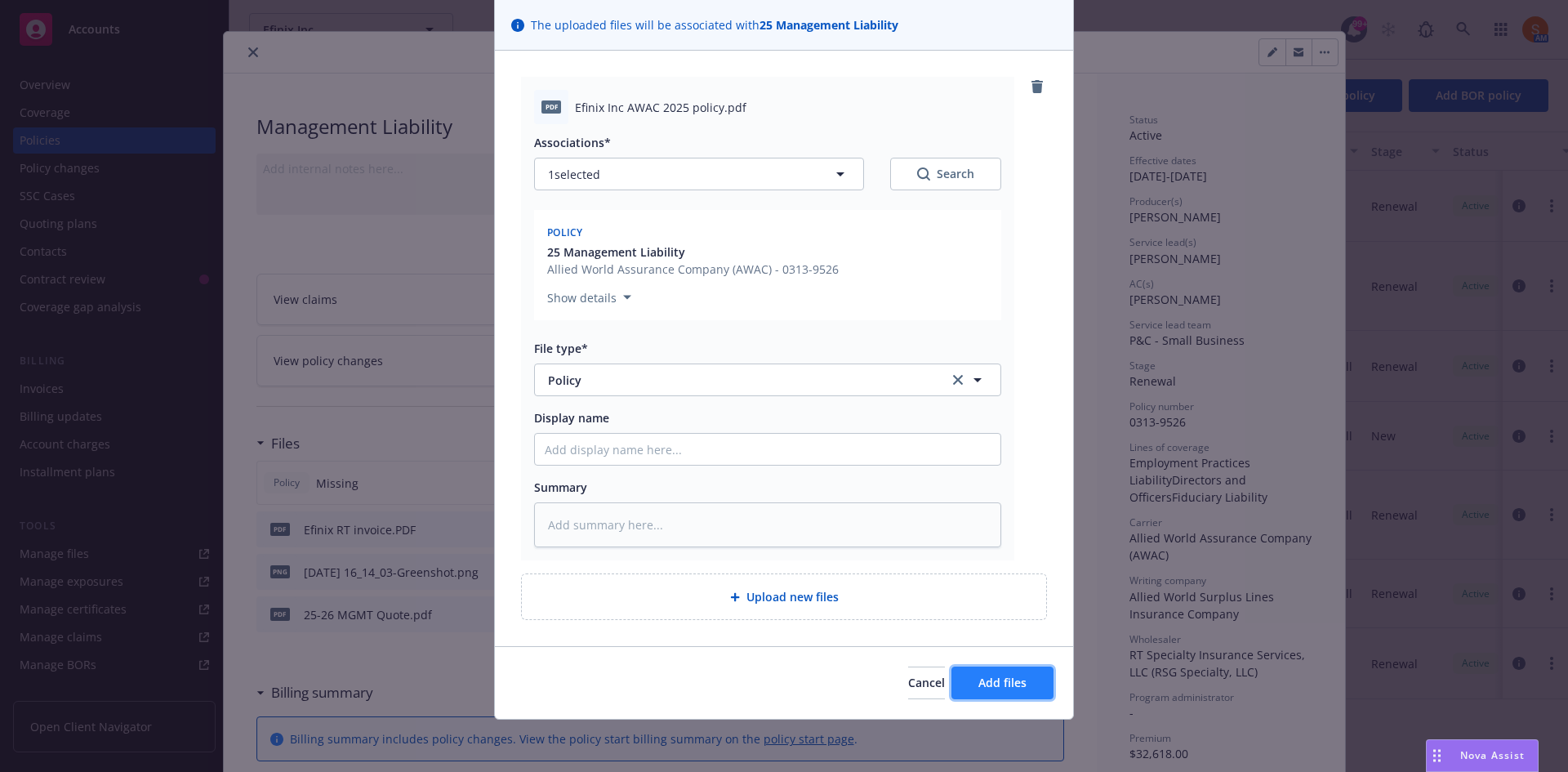
click at [978, 680] on span "Add files" at bounding box center [1002, 683] width 48 height 16
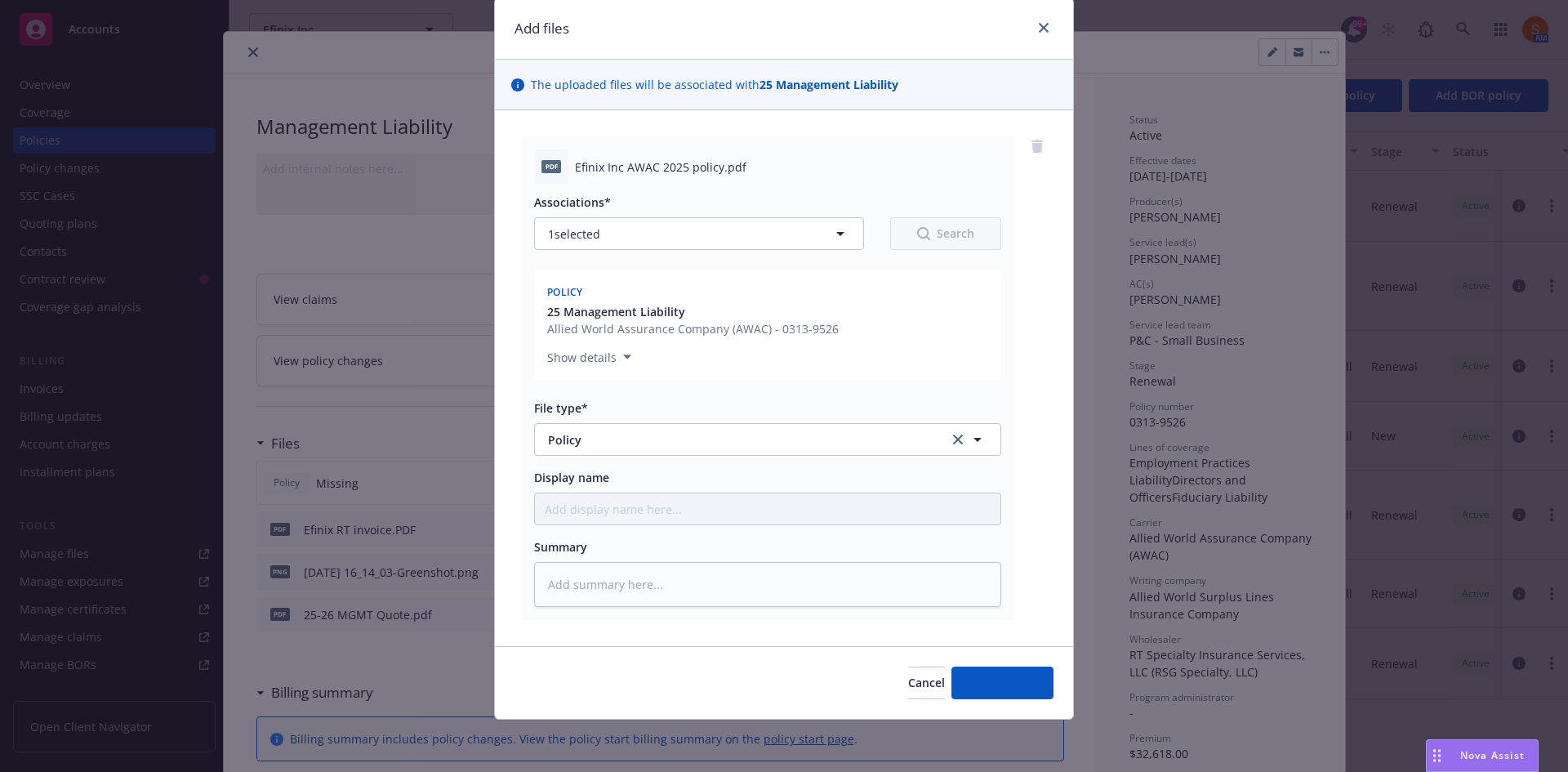
scroll to position [55, 0]
type textarea "x"
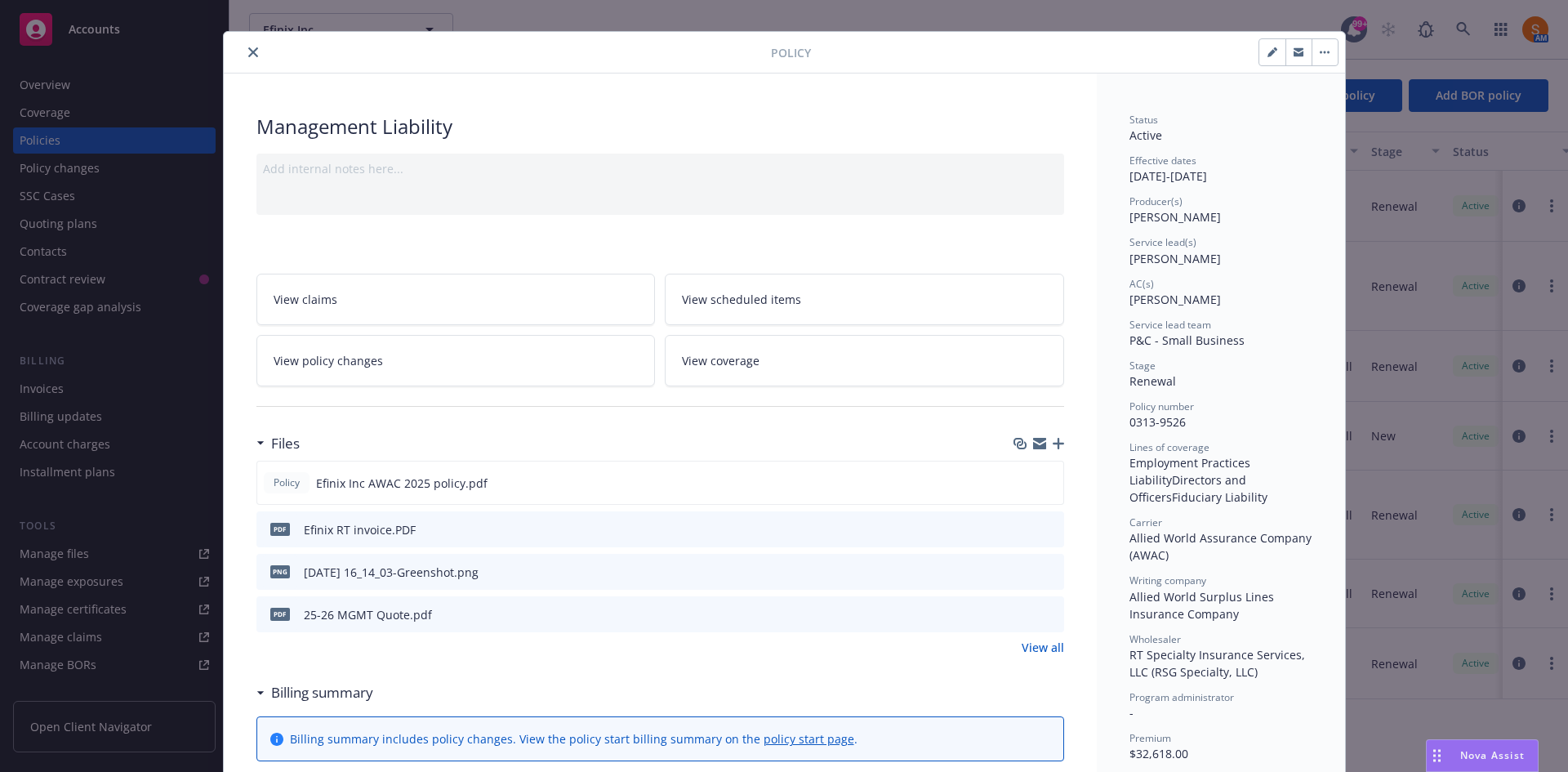
click at [251, 49] on icon "close" at bounding box center [254, 52] width 10 height 10
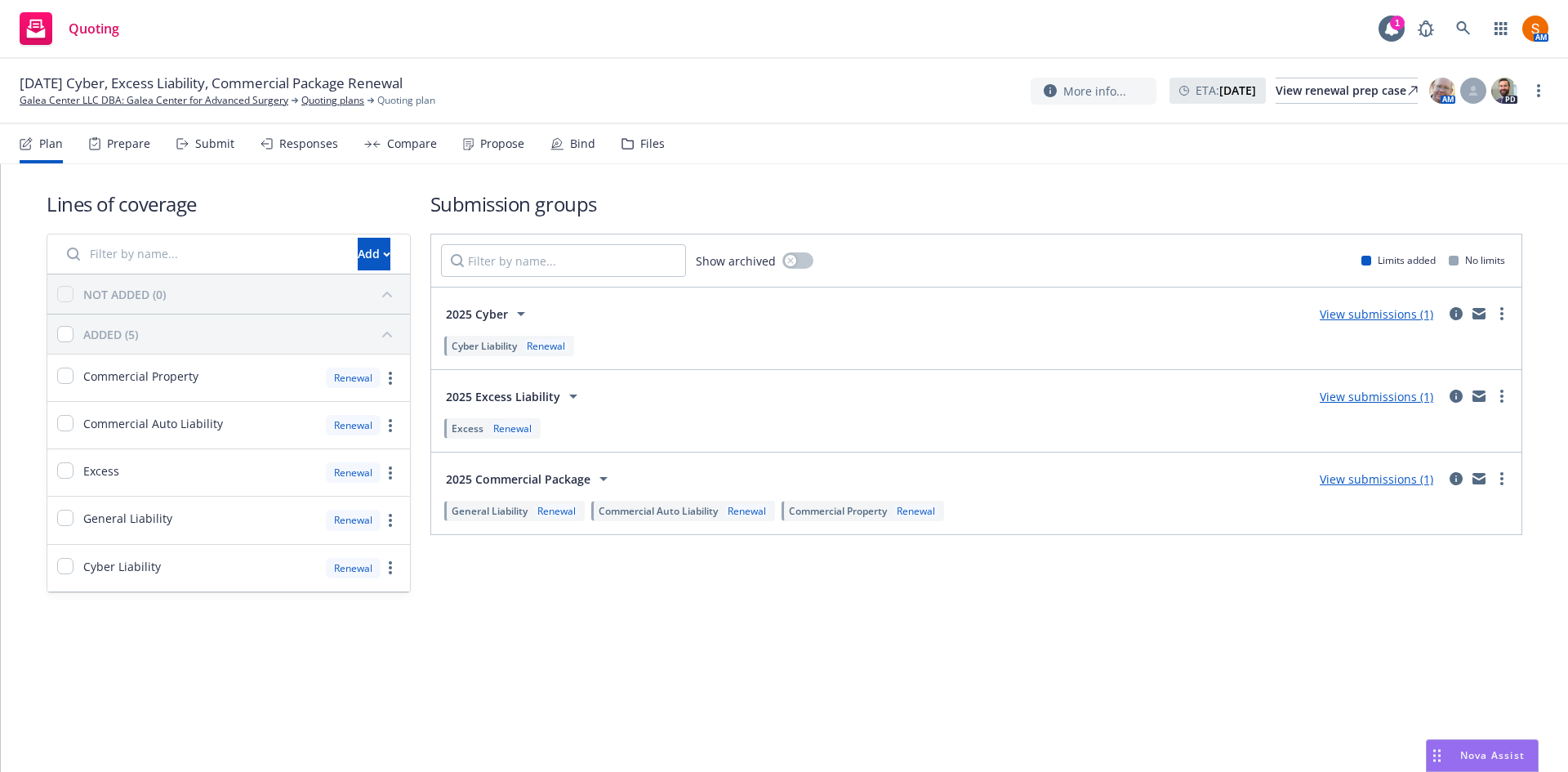
click at [484, 155] on div "Propose" at bounding box center [494, 144] width 62 height 39
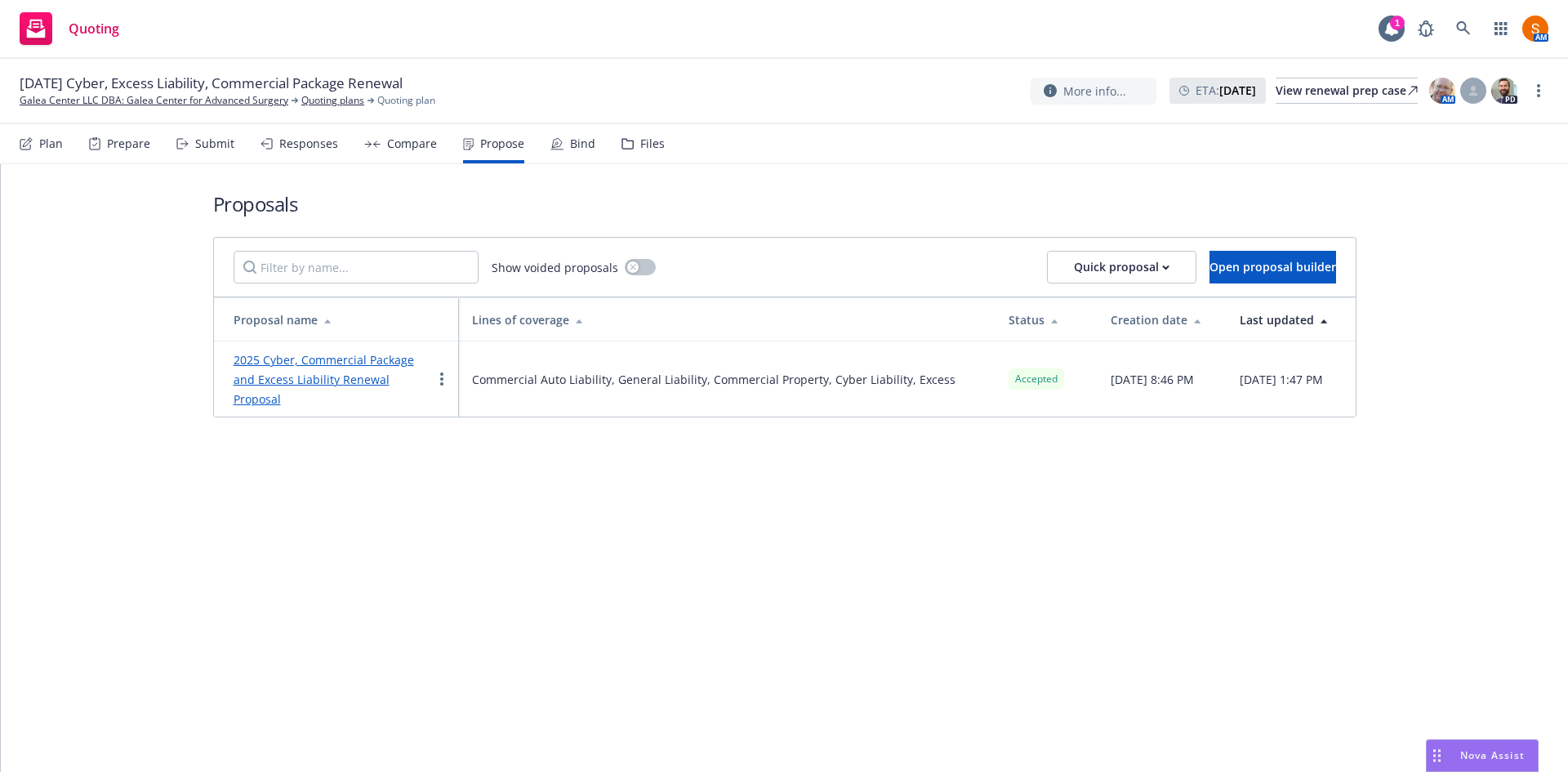
click at [561, 160] on div "Bind" at bounding box center [573, 144] width 45 height 39
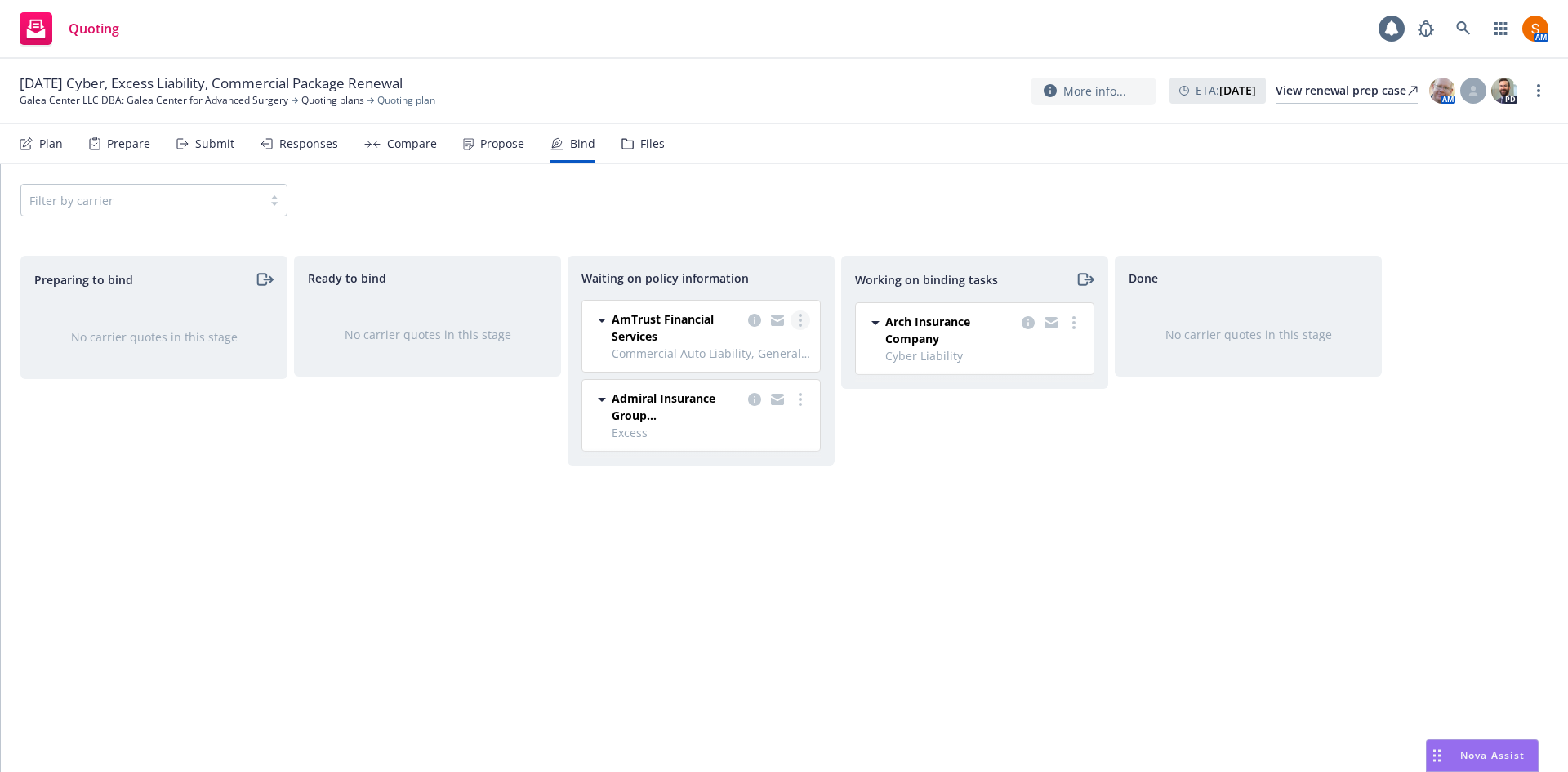
click at [795, 319] on link "more" at bounding box center [800, 320] width 20 height 20
click at [744, 362] on link "Create policies" at bounding box center [735, 353] width 148 height 32
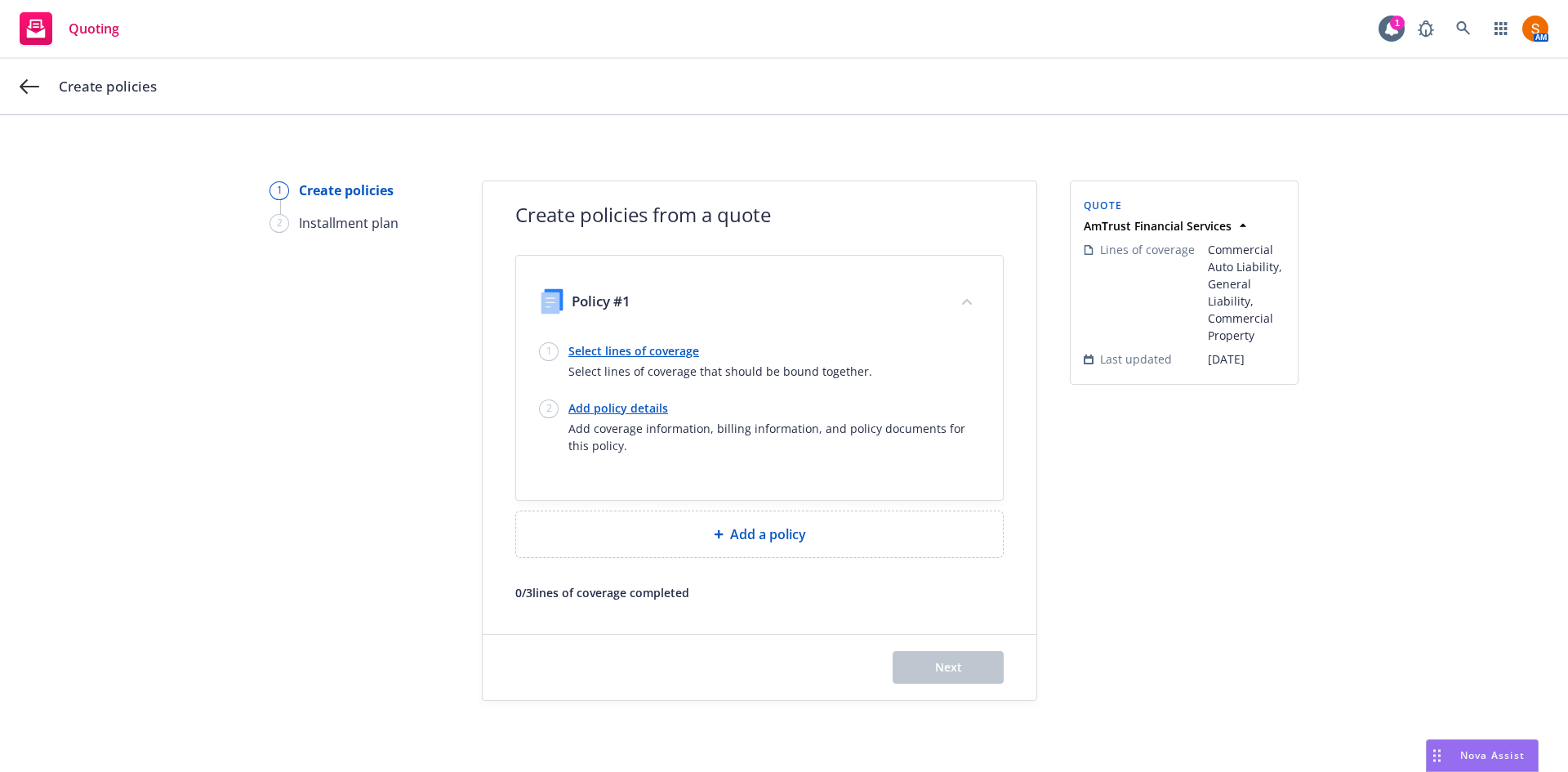
click at [991, 136] on div "1 Create policies 2 Installment plan Create policies from a quote Policy #1 1 S…" at bounding box center [784, 444] width 1568 height 656
click at [647, 345] on link "Select lines of coverage" at bounding box center [720, 351] width 304 height 18
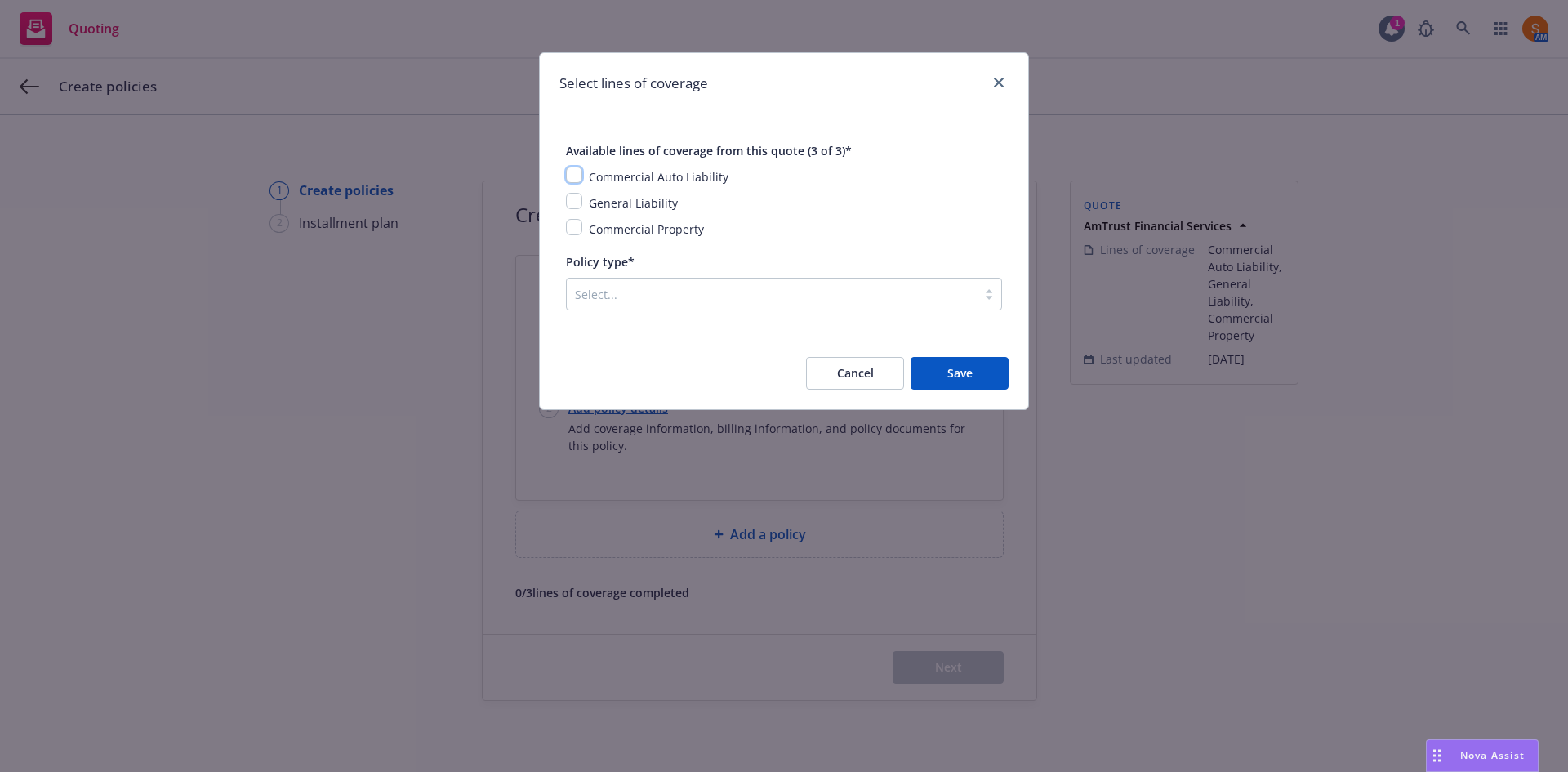
click at [578, 174] on input "checkbox" at bounding box center [574, 174] width 17 height 17
checkbox input "true"
click at [576, 194] on input "checkbox" at bounding box center [574, 201] width 17 height 17
checkbox input "true"
click at [568, 228] on input "checkbox" at bounding box center [574, 226] width 17 height 17
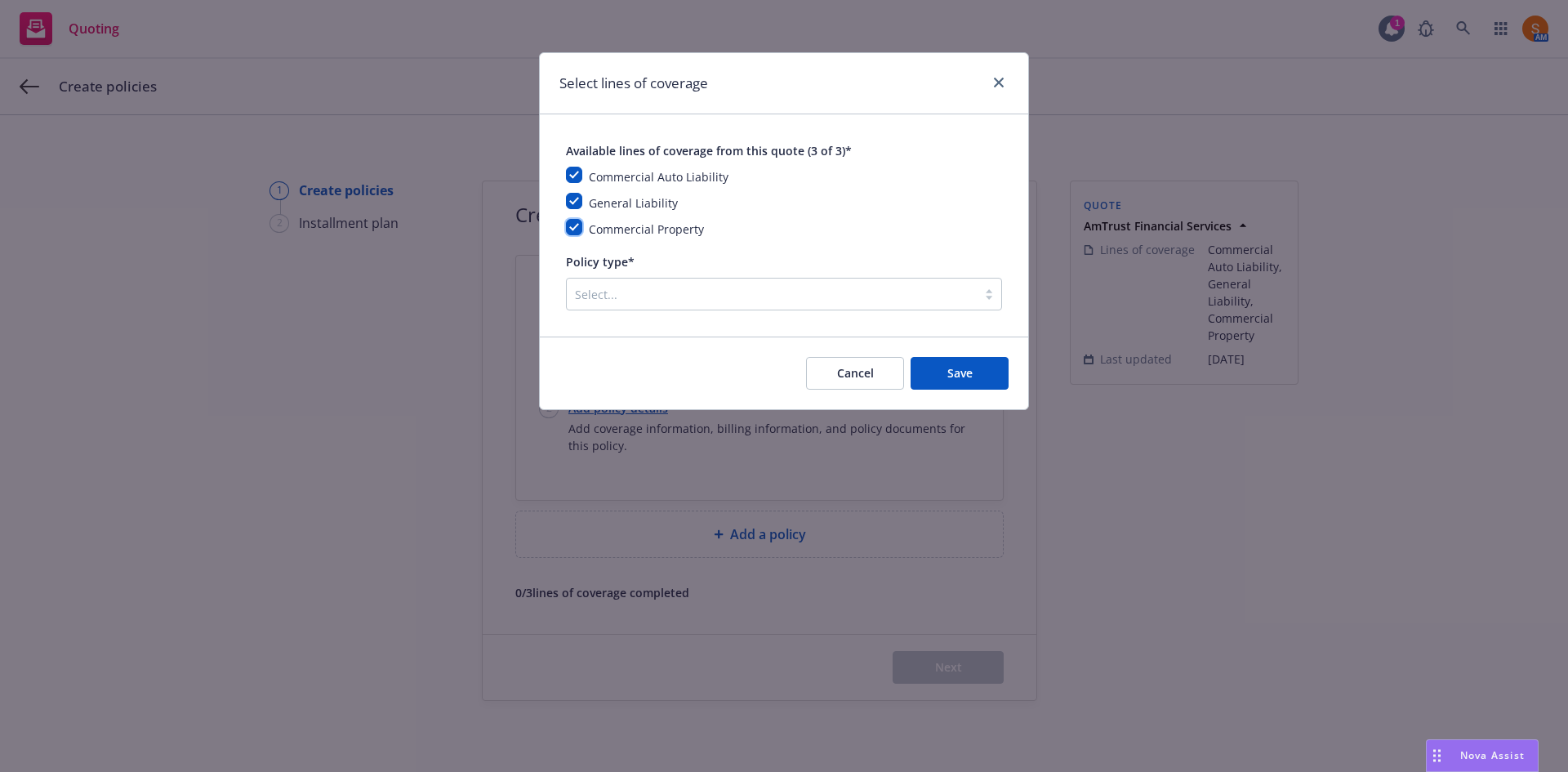
checkbox input "true"
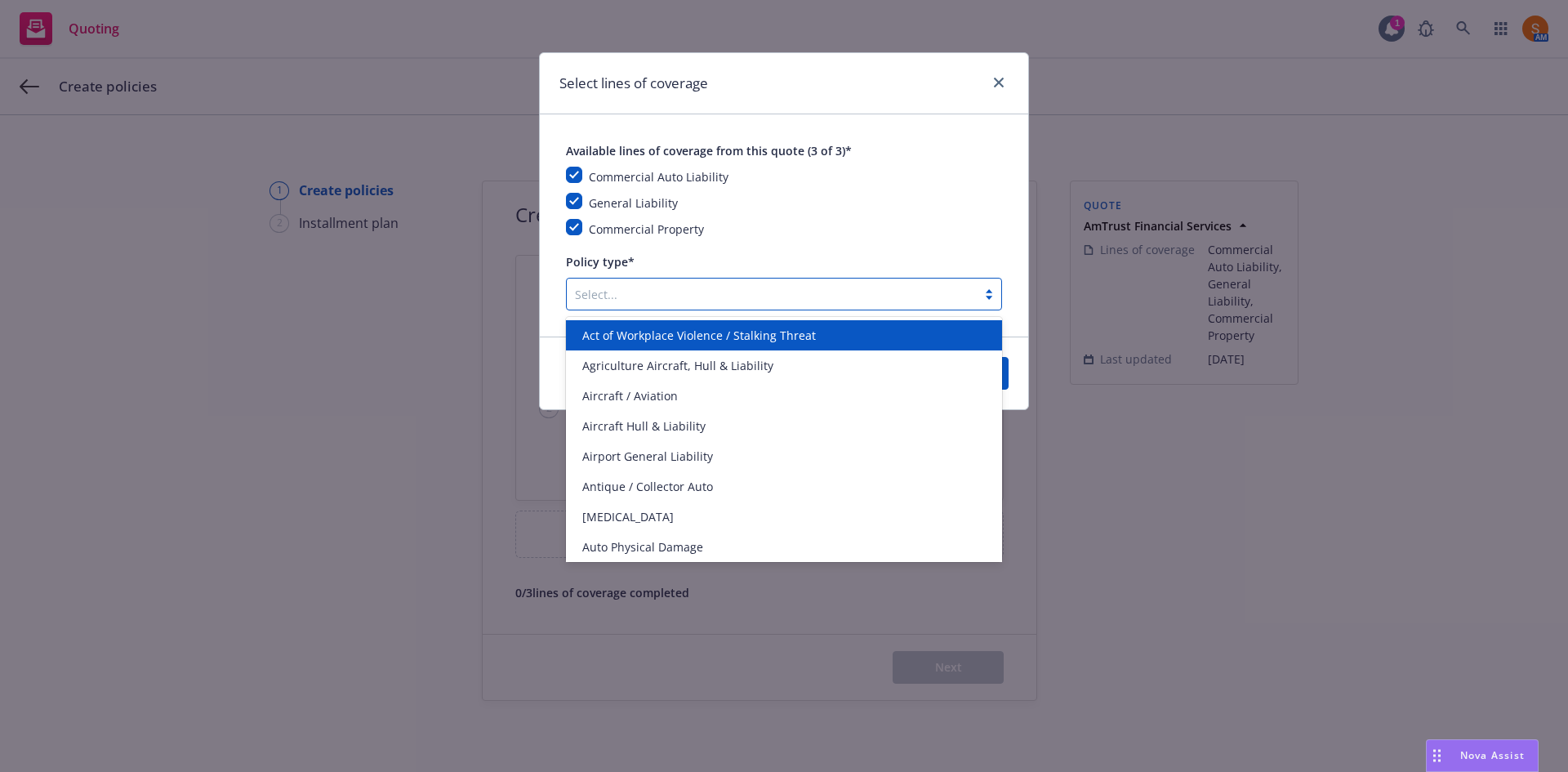
click at [623, 292] on div at bounding box center [772, 294] width 394 height 20
type input "pack"
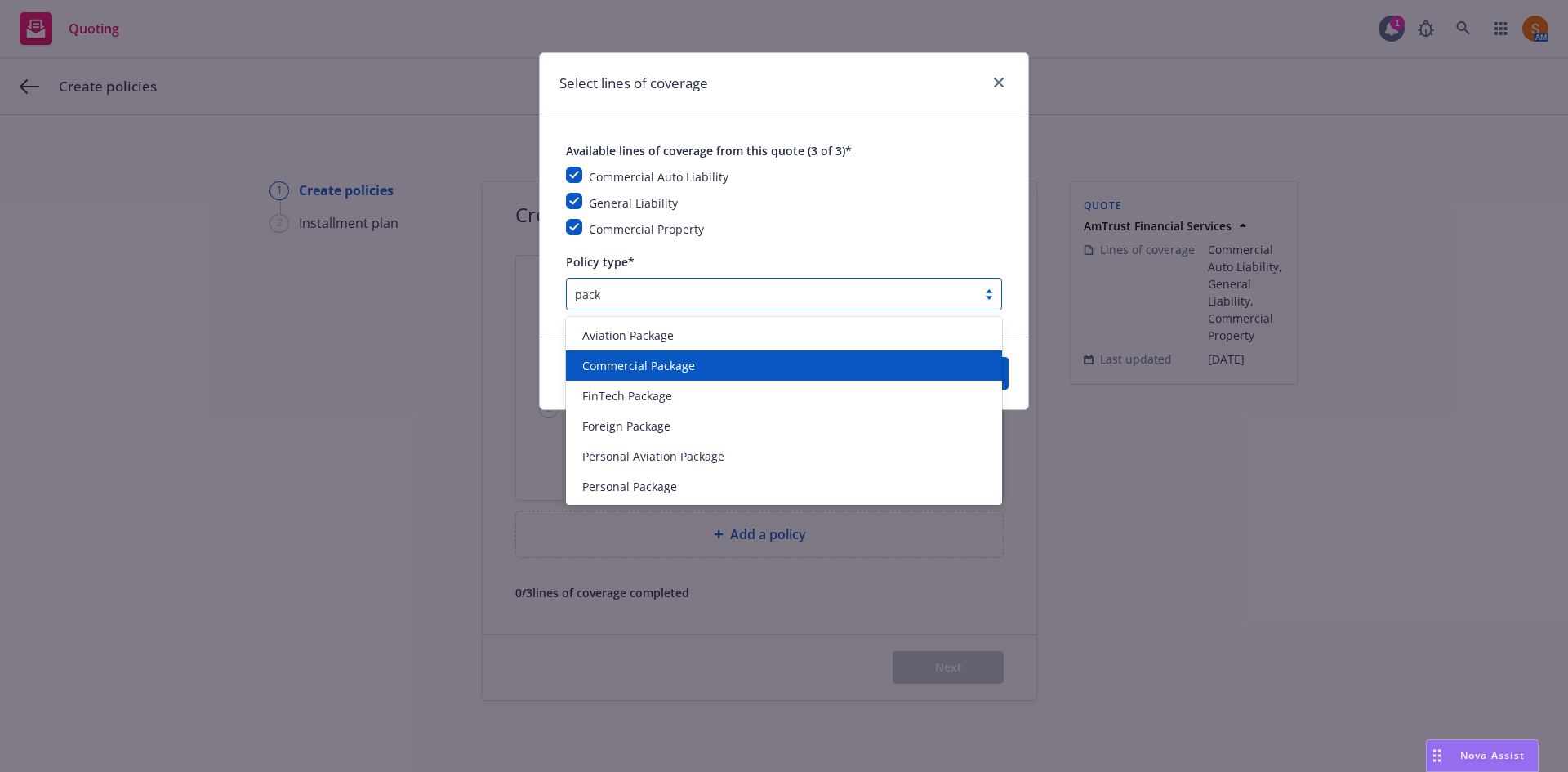
click at [626, 369] on span "Commercial Package" at bounding box center [639, 365] width 113 height 18
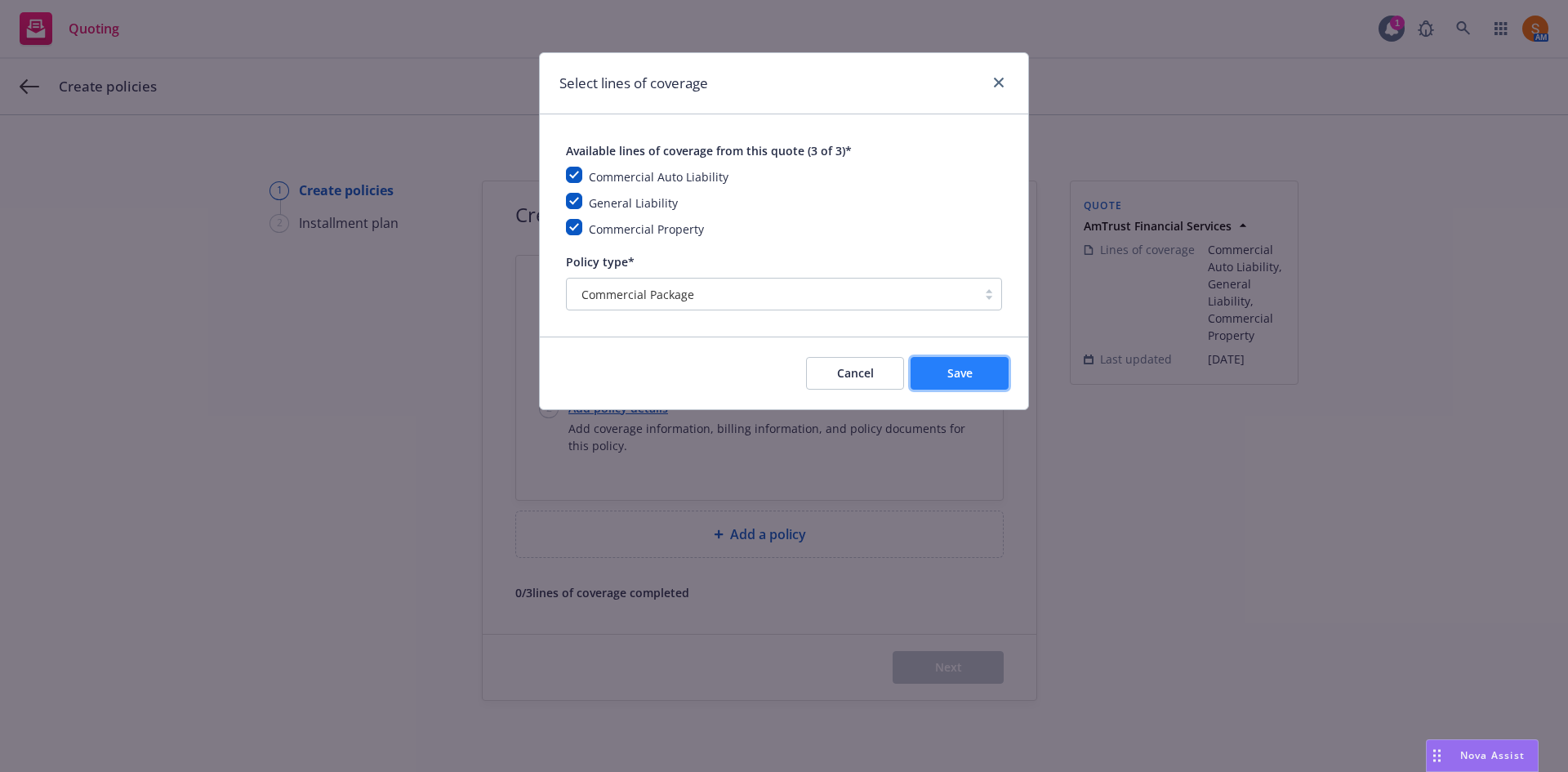
click at [937, 366] on button "Save" at bounding box center [960, 372] width 98 height 32
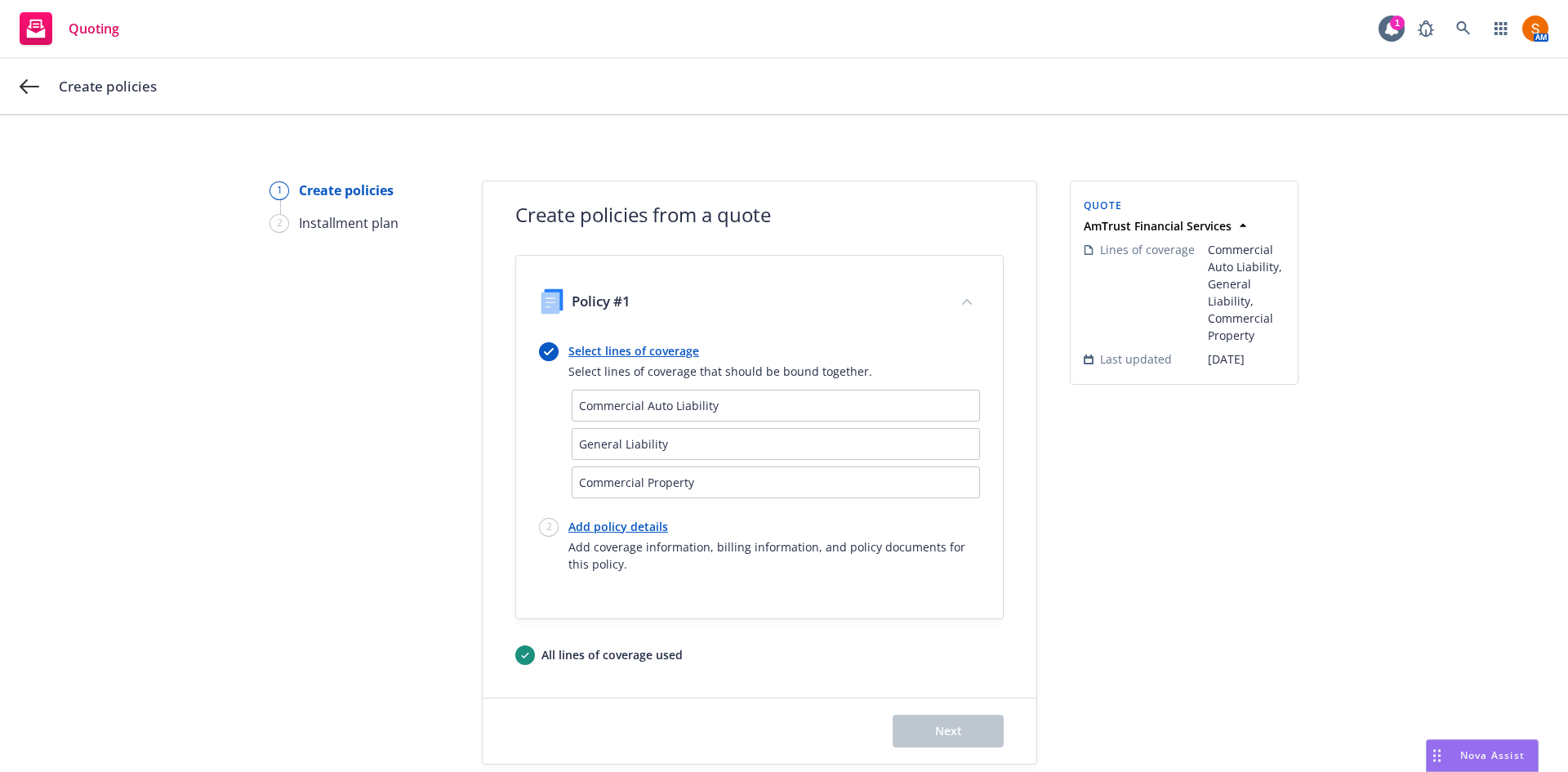
click at [610, 528] on link "Add policy details" at bounding box center [774, 527] width 411 height 18
select select "12"
select select "CA"
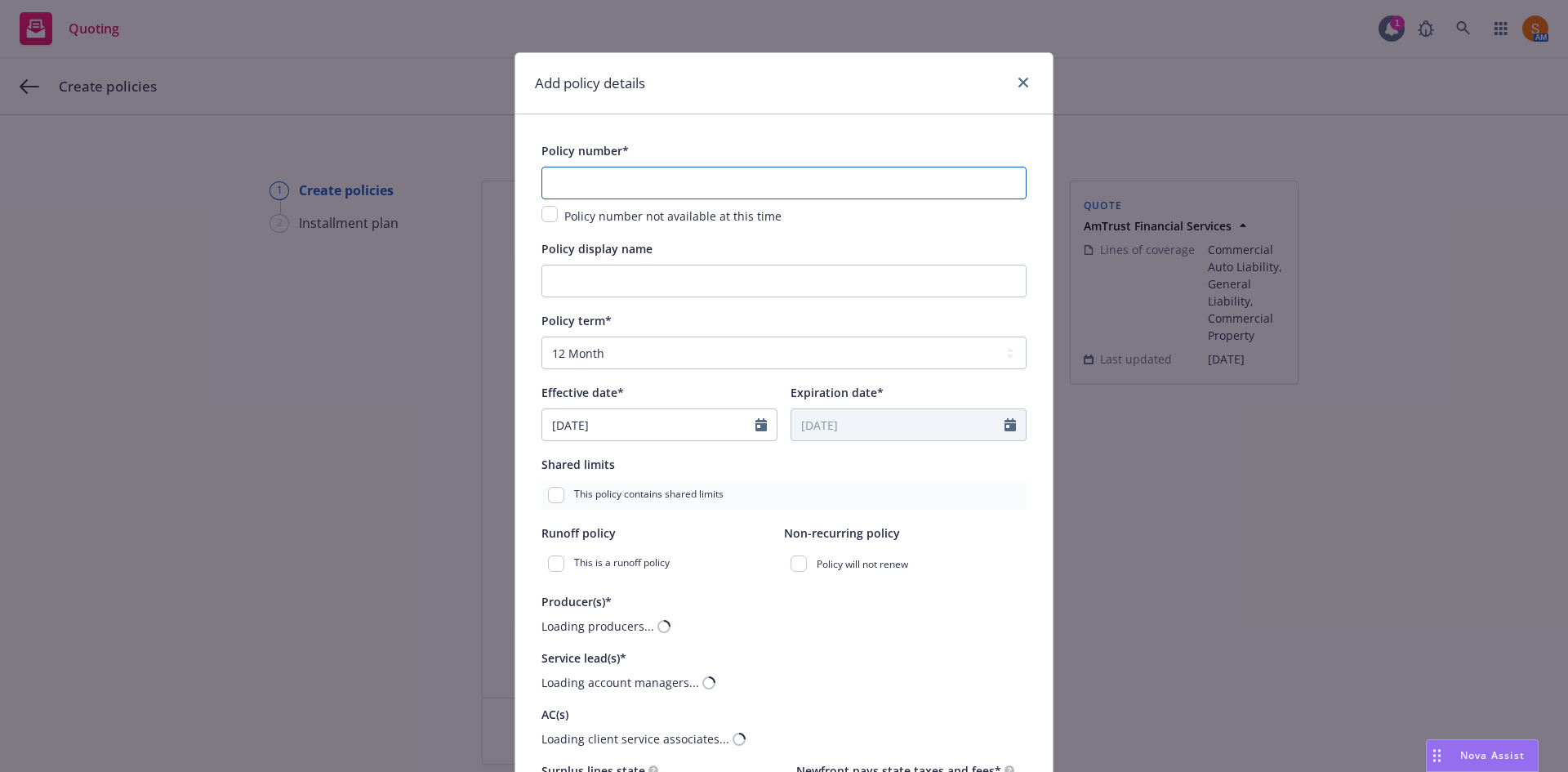
click at [594, 188] on input "text" at bounding box center [784, 182] width 485 height 32
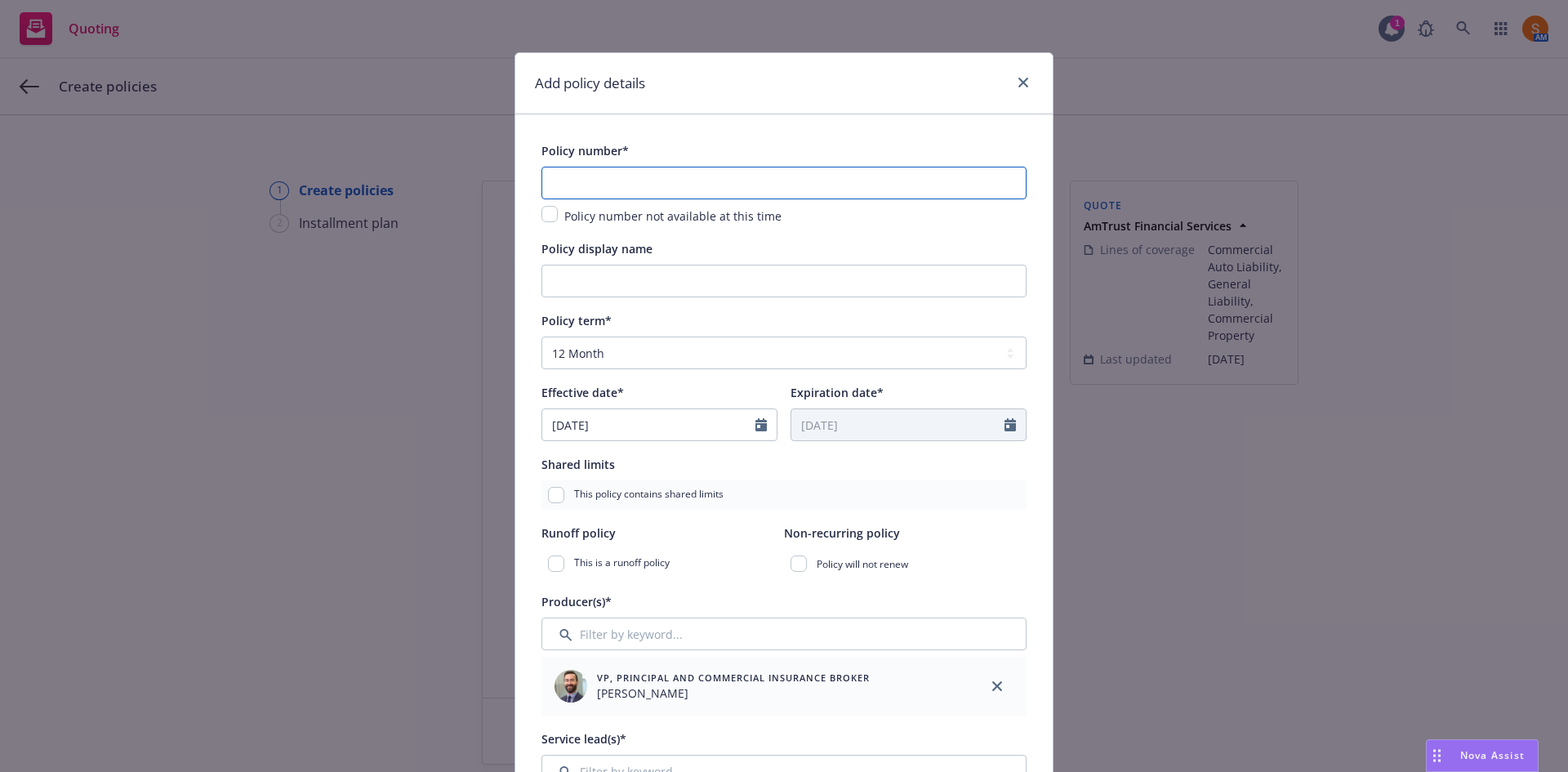
paste input "AES1200368 05"
click at [549, 189] on input "AES1200368 05" at bounding box center [784, 182] width 485 height 32
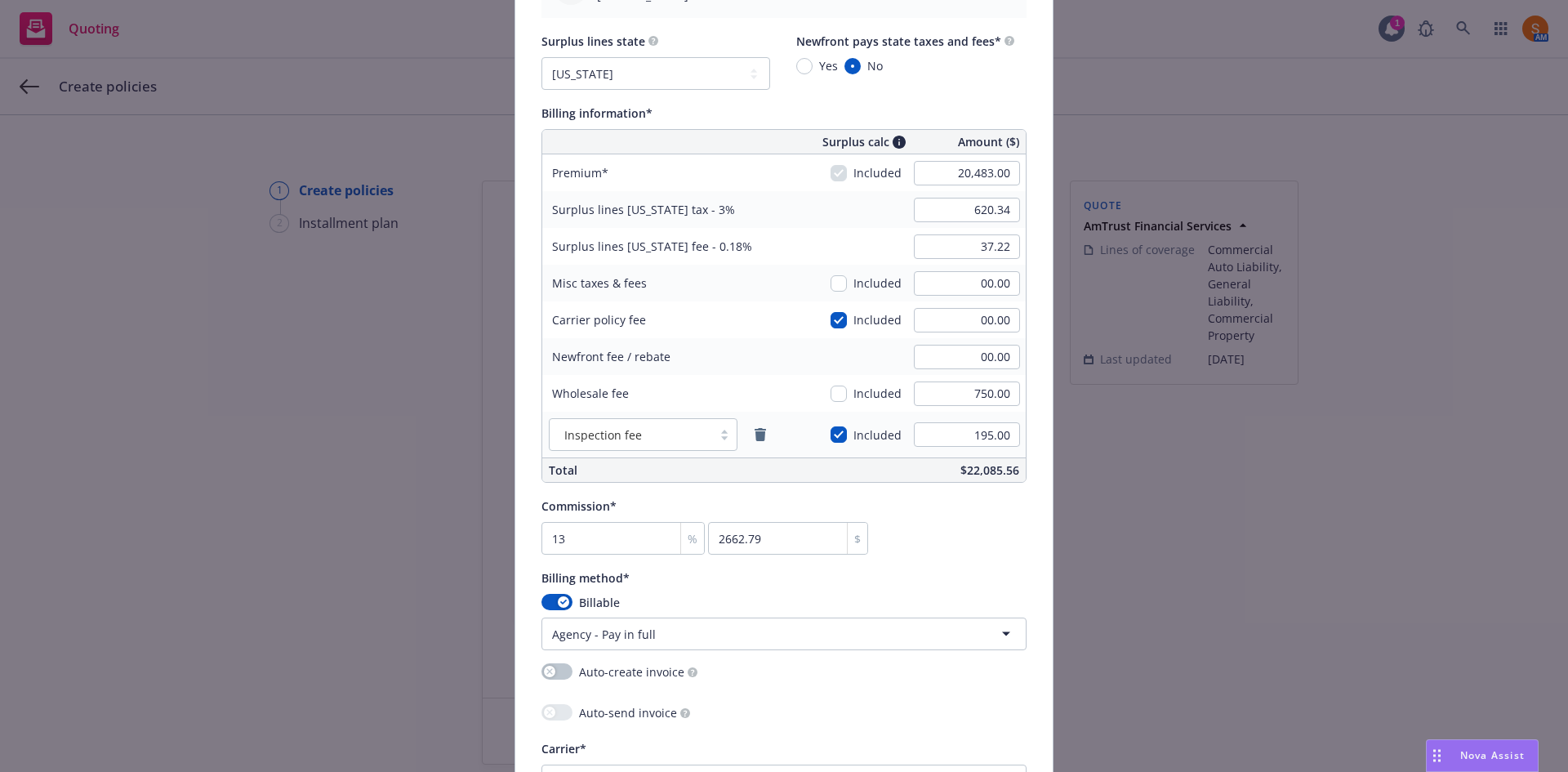
scroll to position [977, 0]
type input "AES1200368 05"
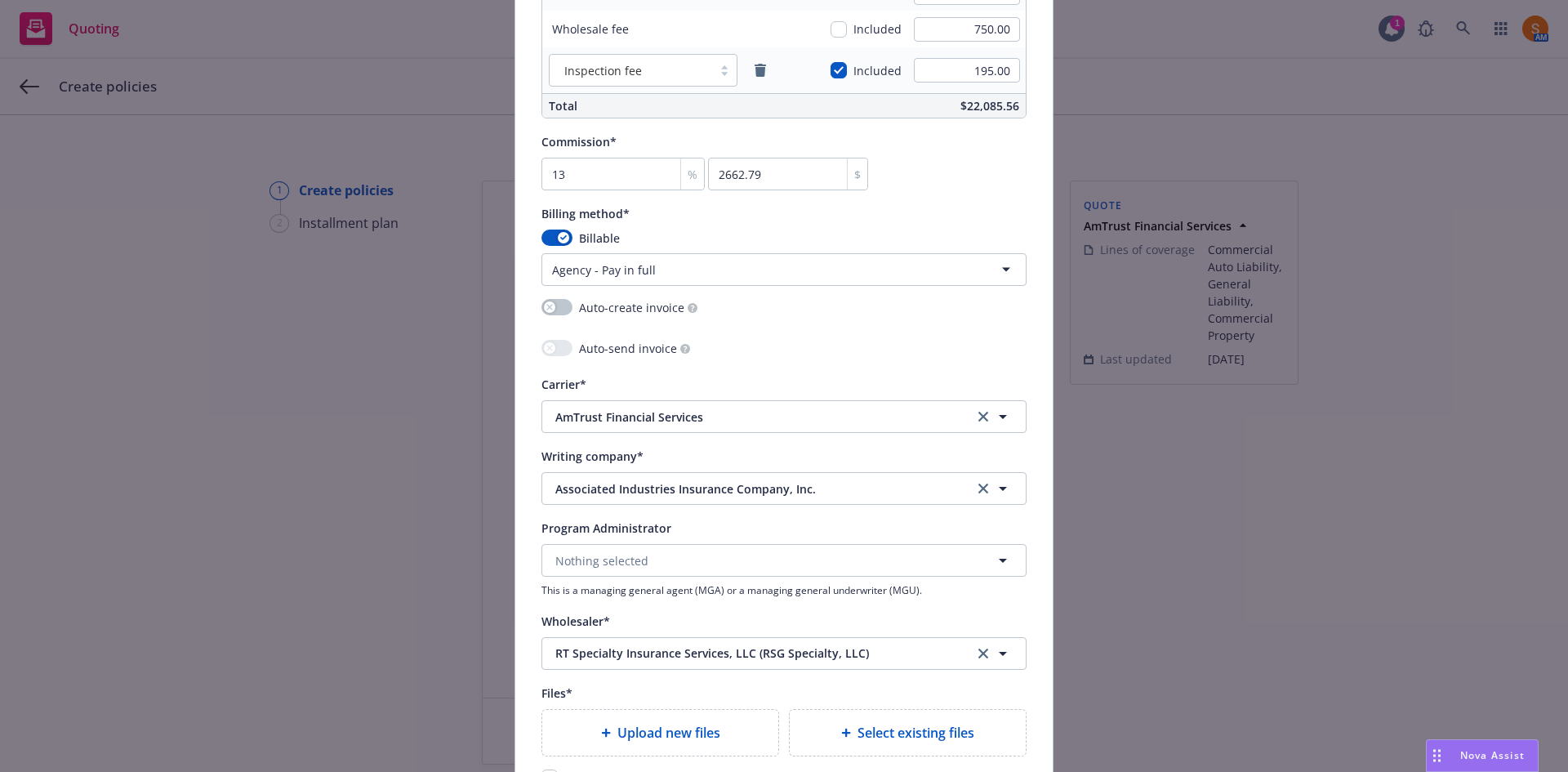
scroll to position [1667, 0]
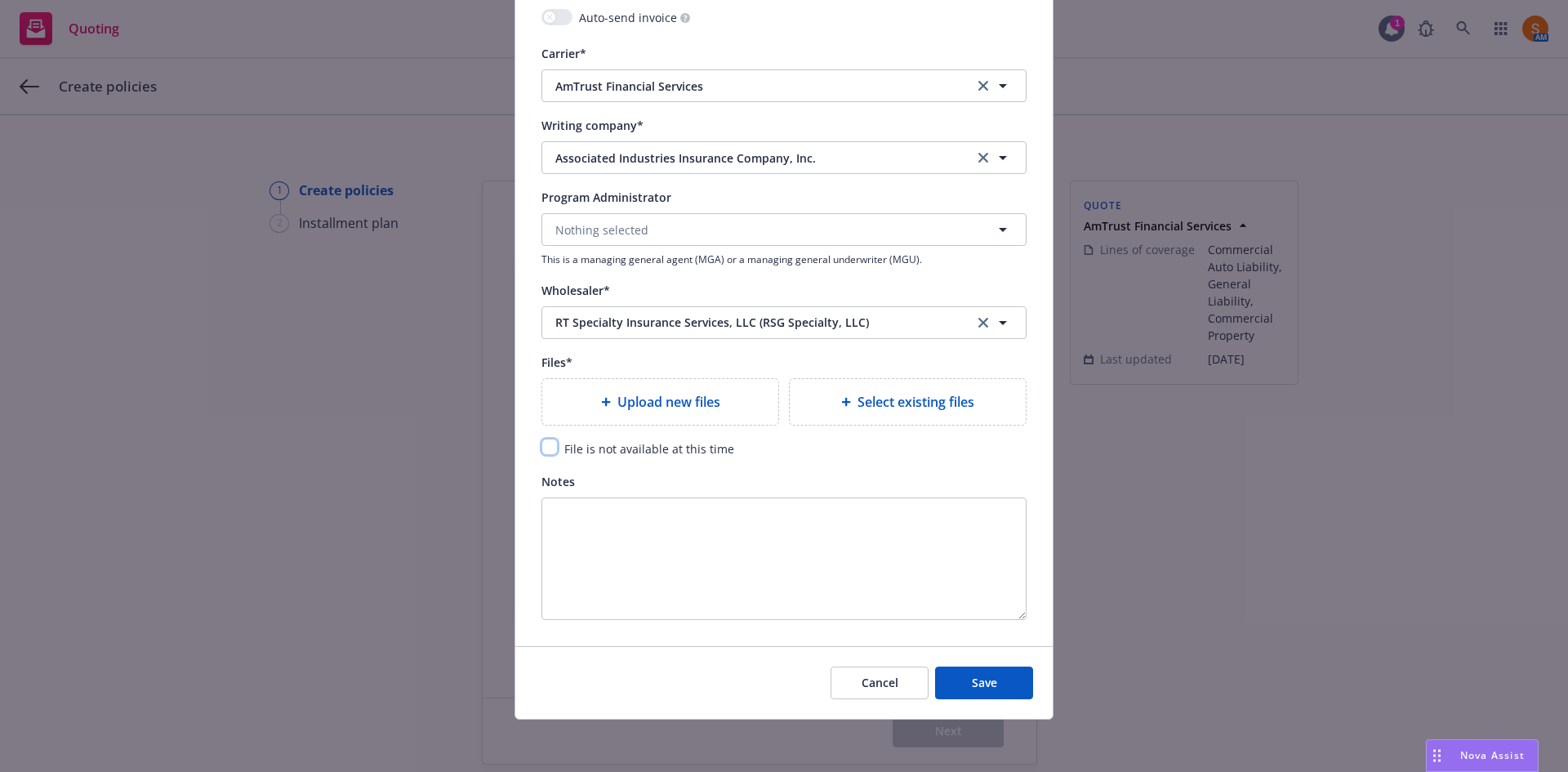
click at [547, 445] on input "checkbox" at bounding box center [549, 447] width 17 height 17
checkbox input "true"
click at [959, 667] on button "Save" at bounding box center [984, 682] width 98 height 32
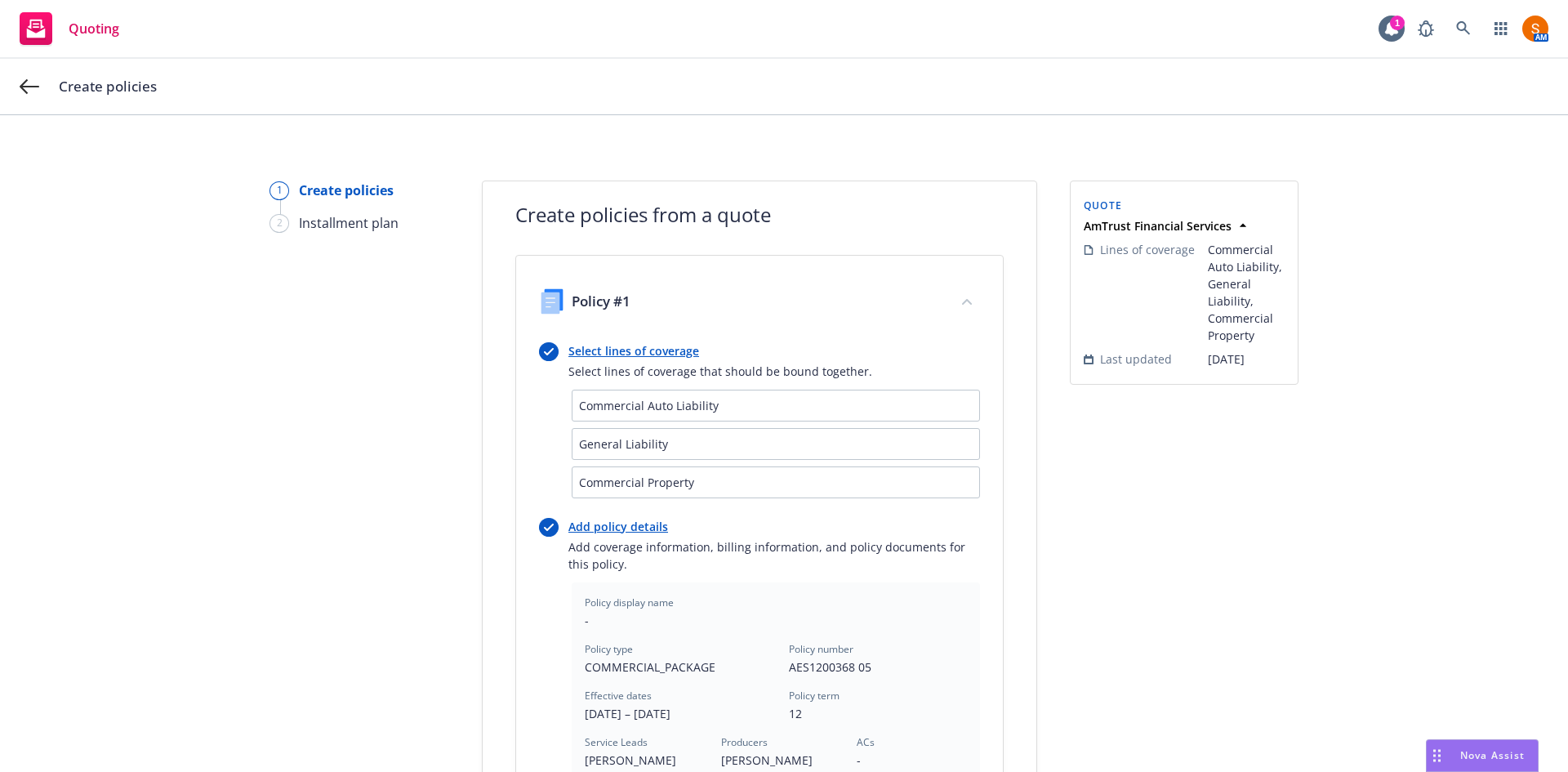
scroll to position [534, 0]
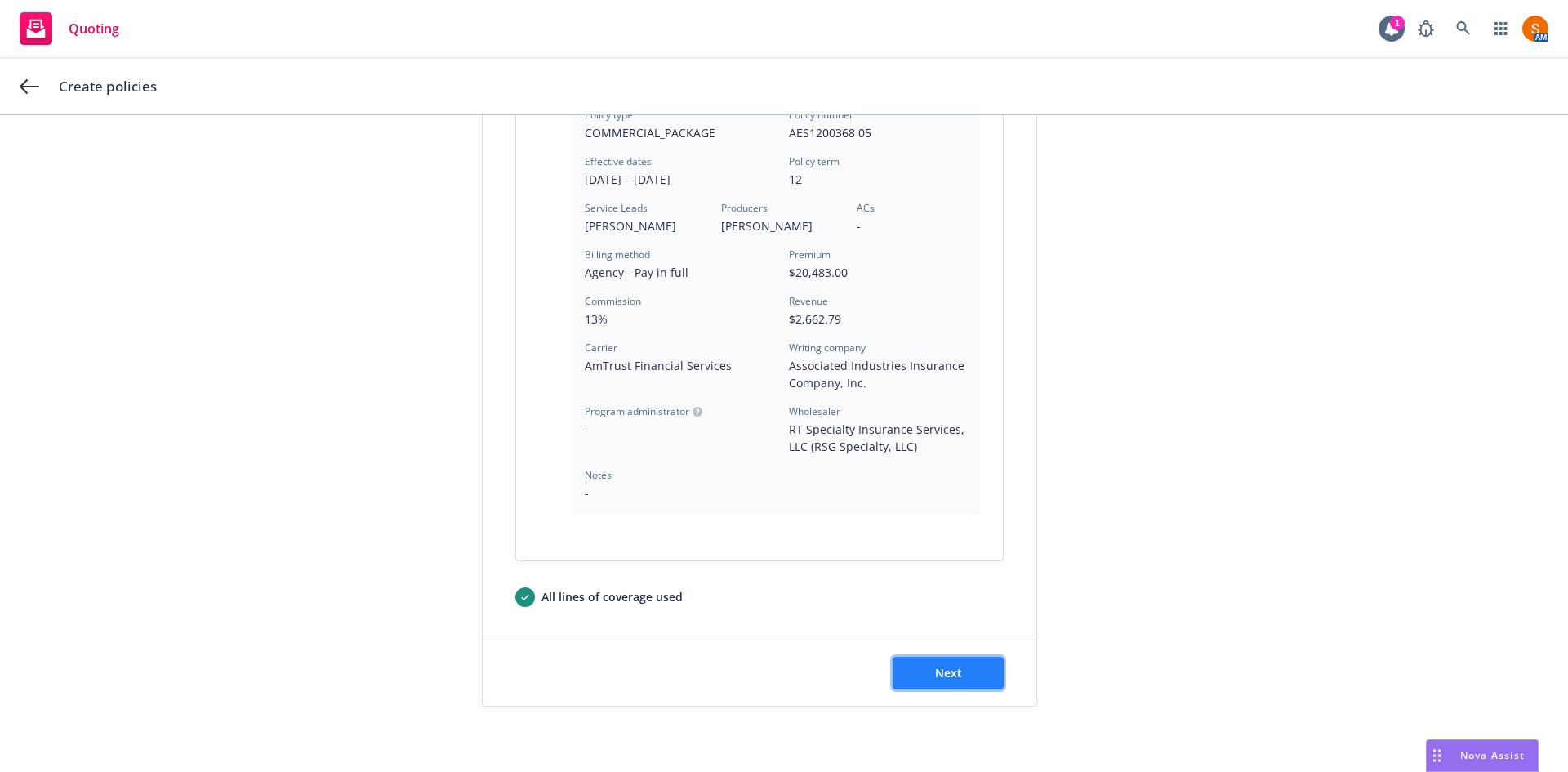
click at [950, 670] on span "Next" at bounding box center [949, 673] width 27 height 16
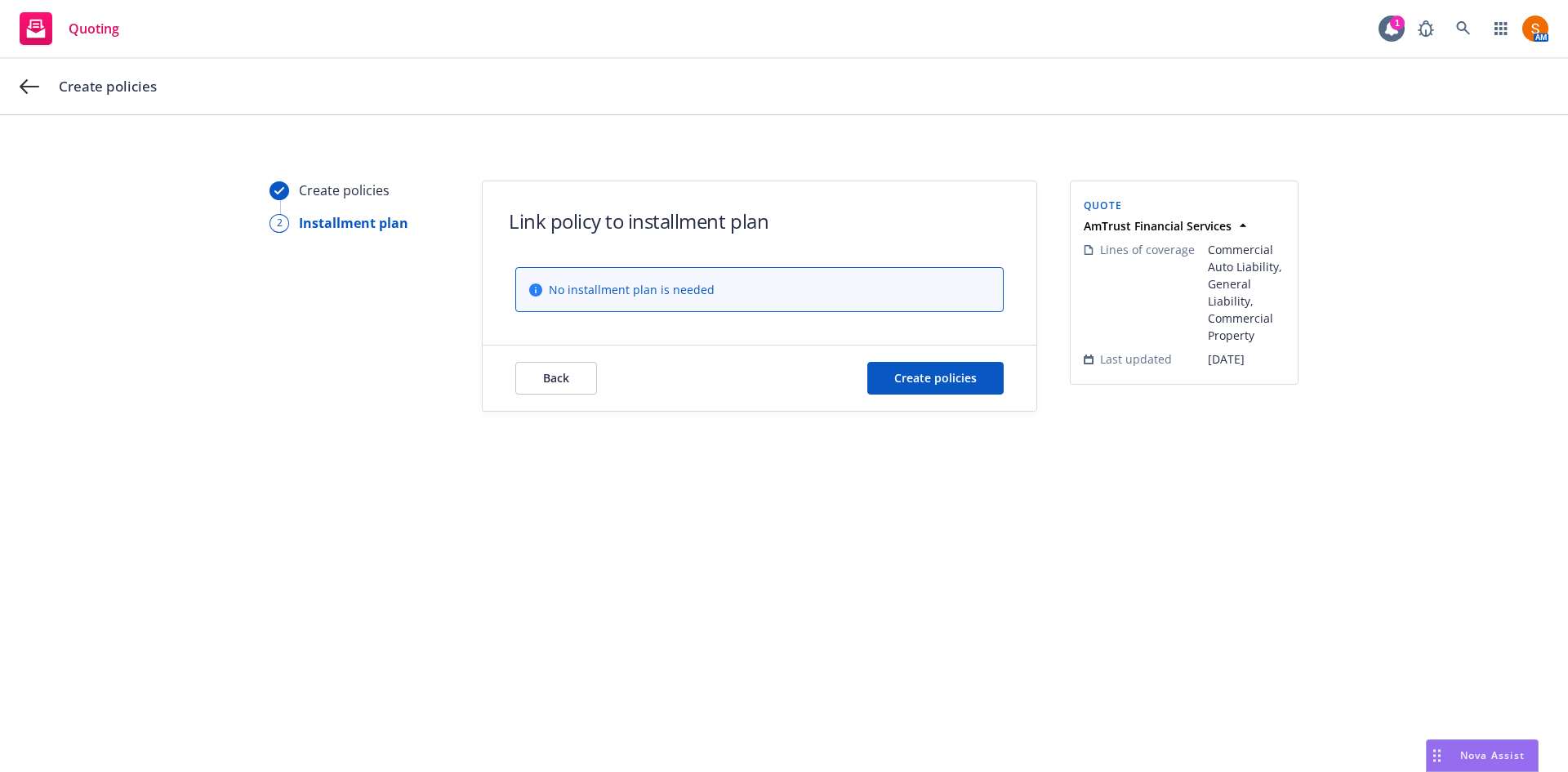
scroll to position [0, 0]
click at [910, 379] on span "Create policies" at bounding box center [935, 378] width 82 height 16
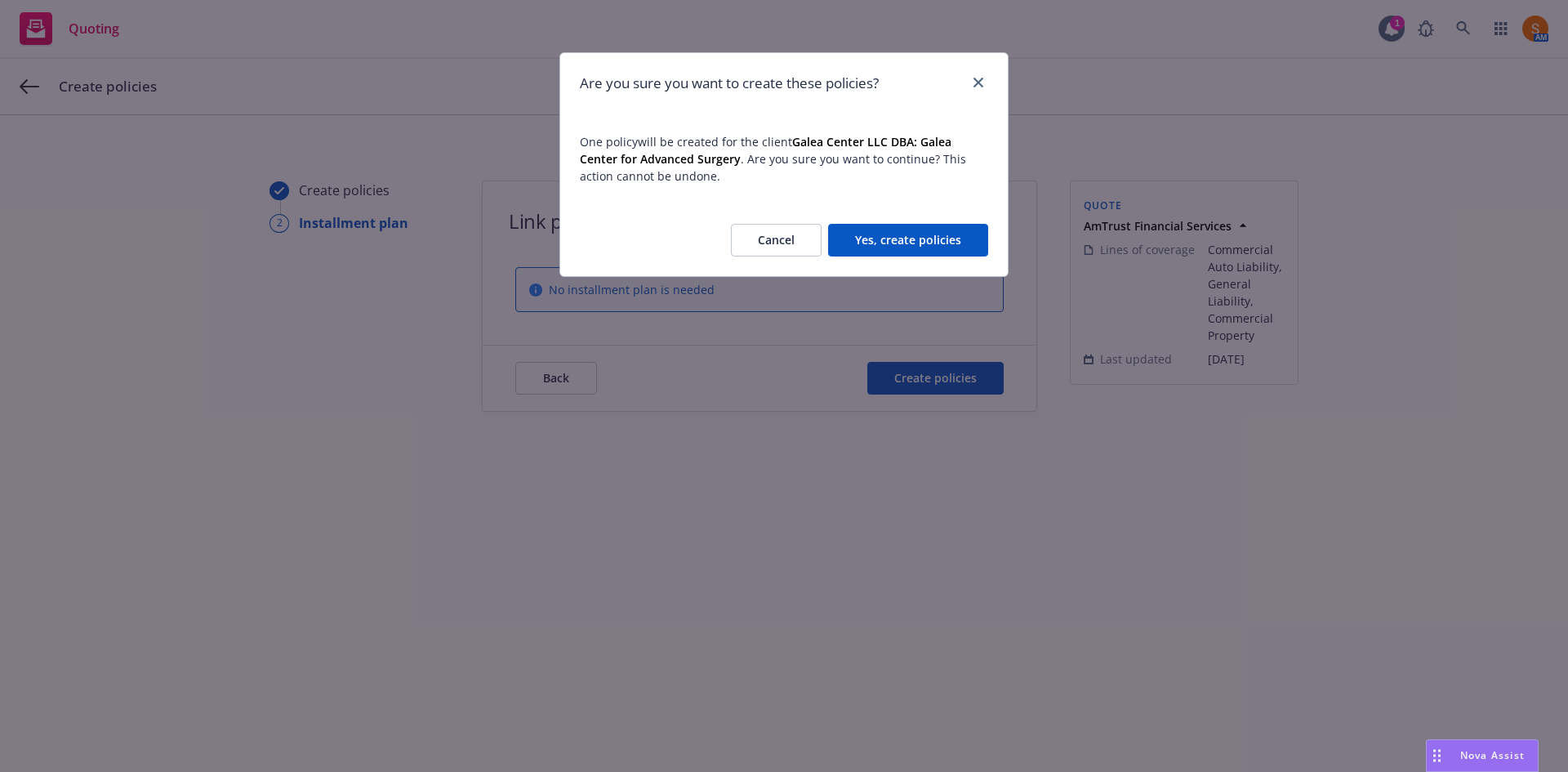
click at [917, 247] on button "Yes, create policies" at bounding box center [908, 239] width 160 height 32
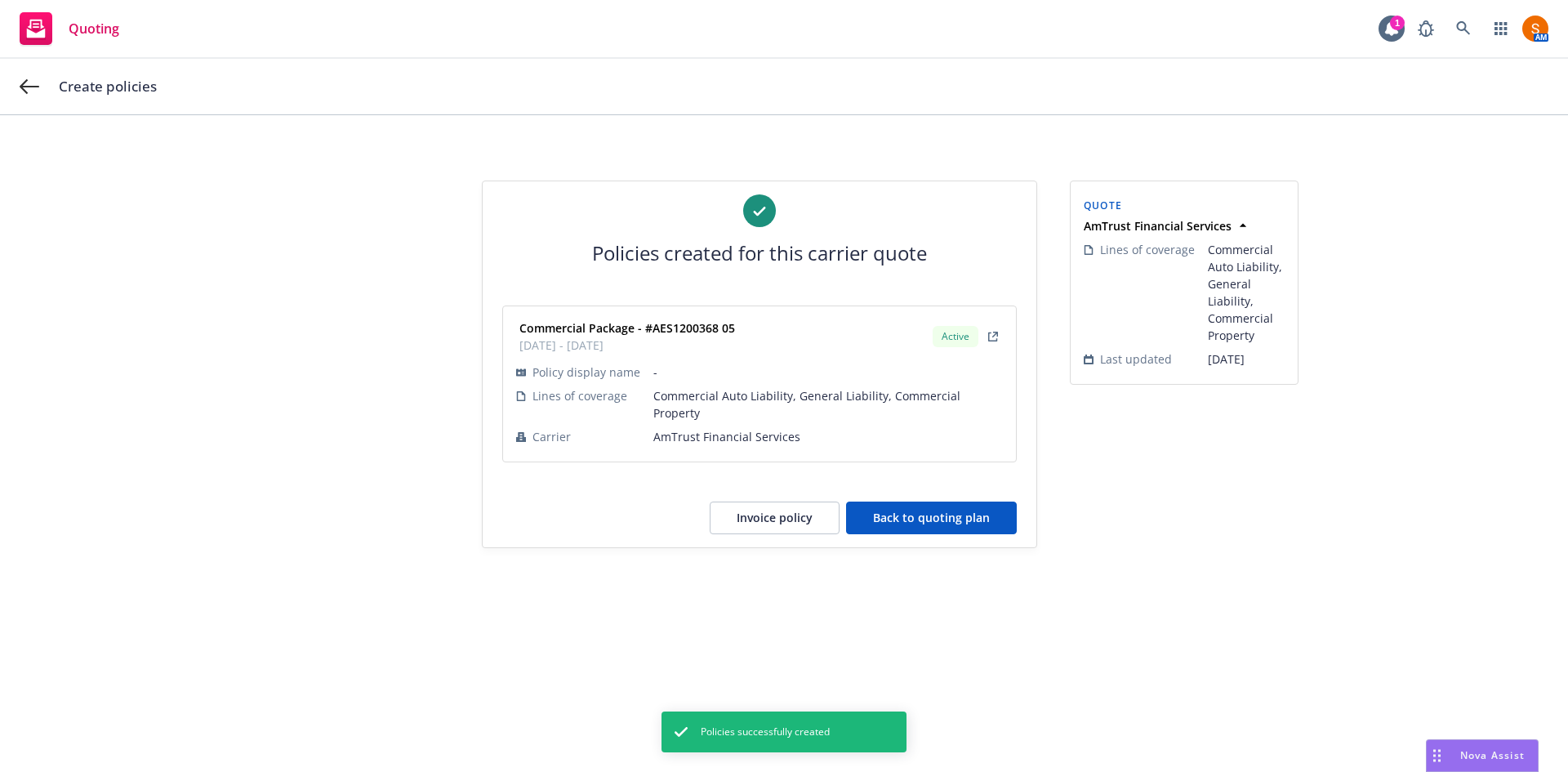
click at [925, 509] on button "Back to quoting plan" at bounding box center [931, 517] width 170 height 32
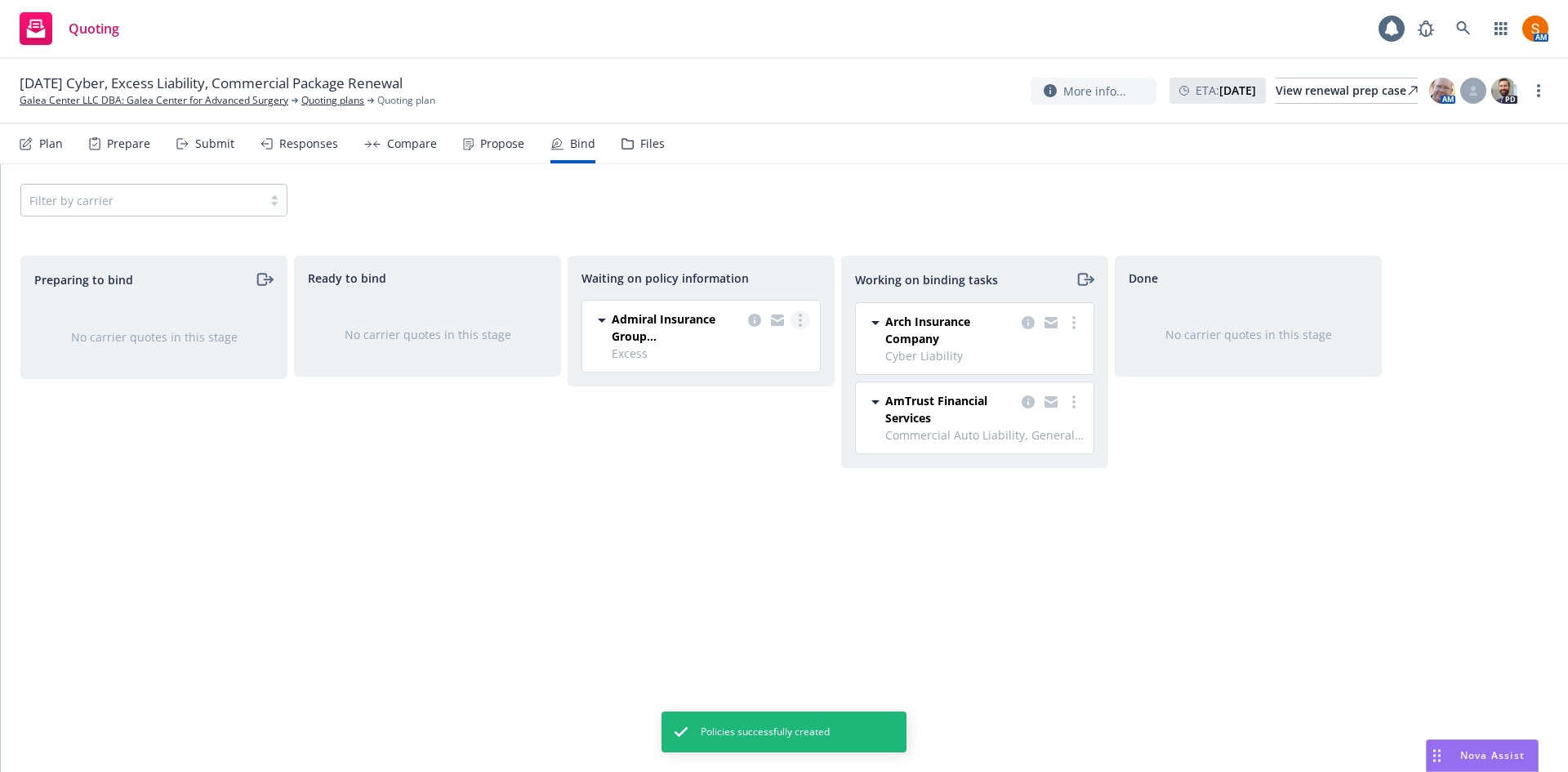
click at [801, 314] on icon "more" at bounding box center [800, 319] width 3 height 13
click at [726, 362] on link "Create policies" at bounding box center [735, 353] width 148 height 32
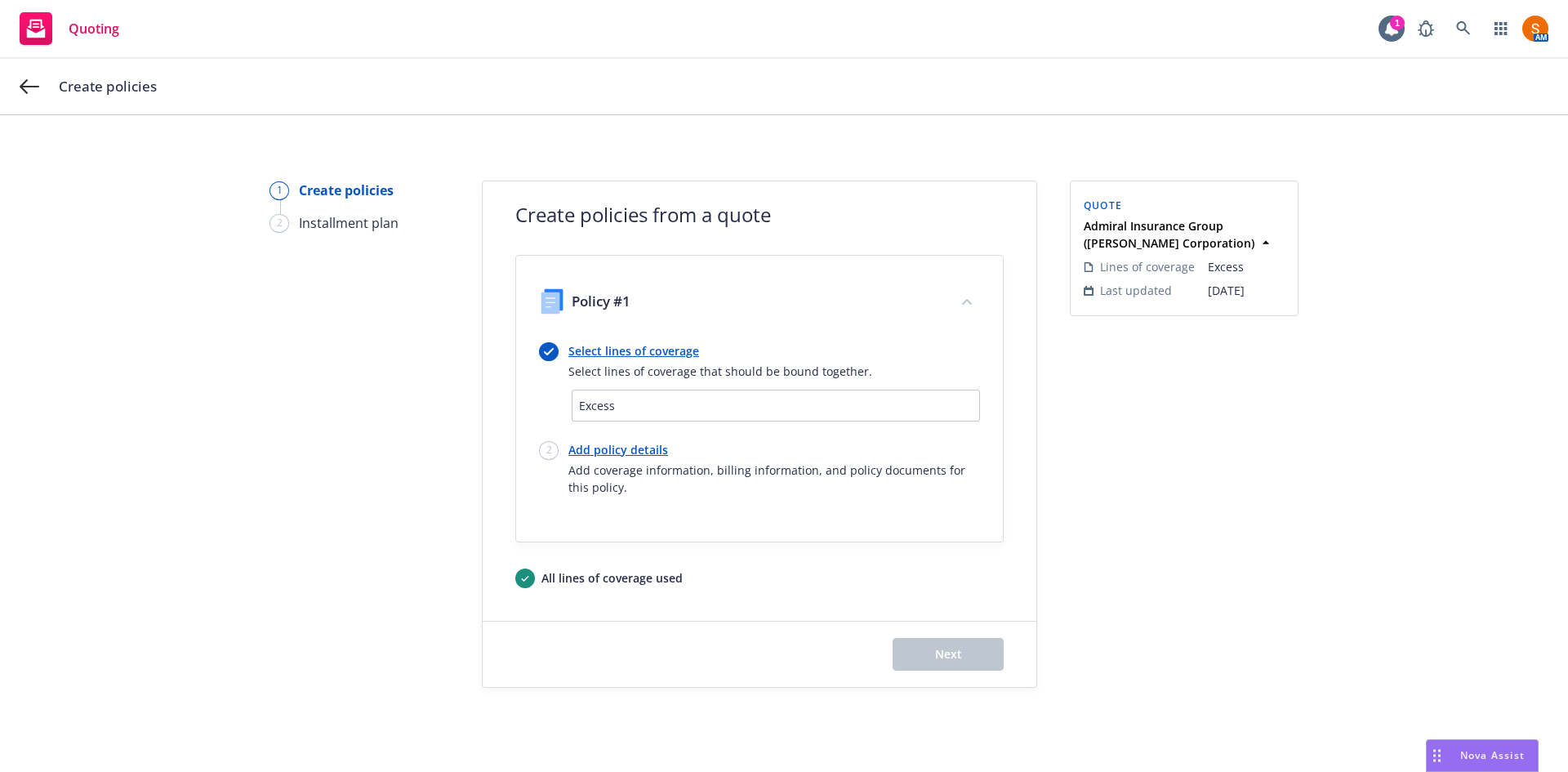
click at [623, 455] on link "Add policy details" at bounding box center [774, 450] width 411 height 18
select select "12"
select select "CA"
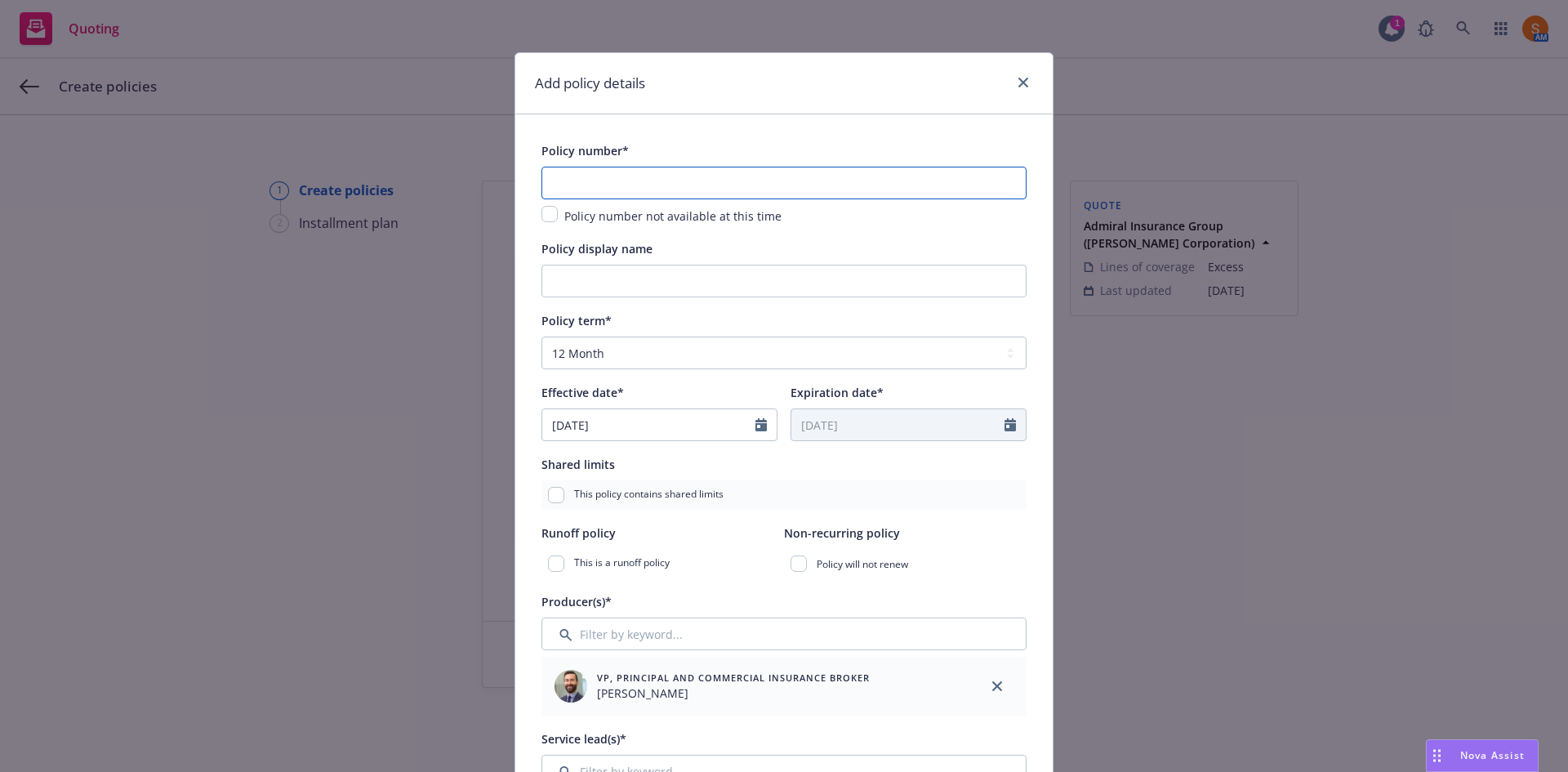
paste input "AN1358444"
click at [612, 184] on input "text" at bounding box center [784, 182] width 485 height 32
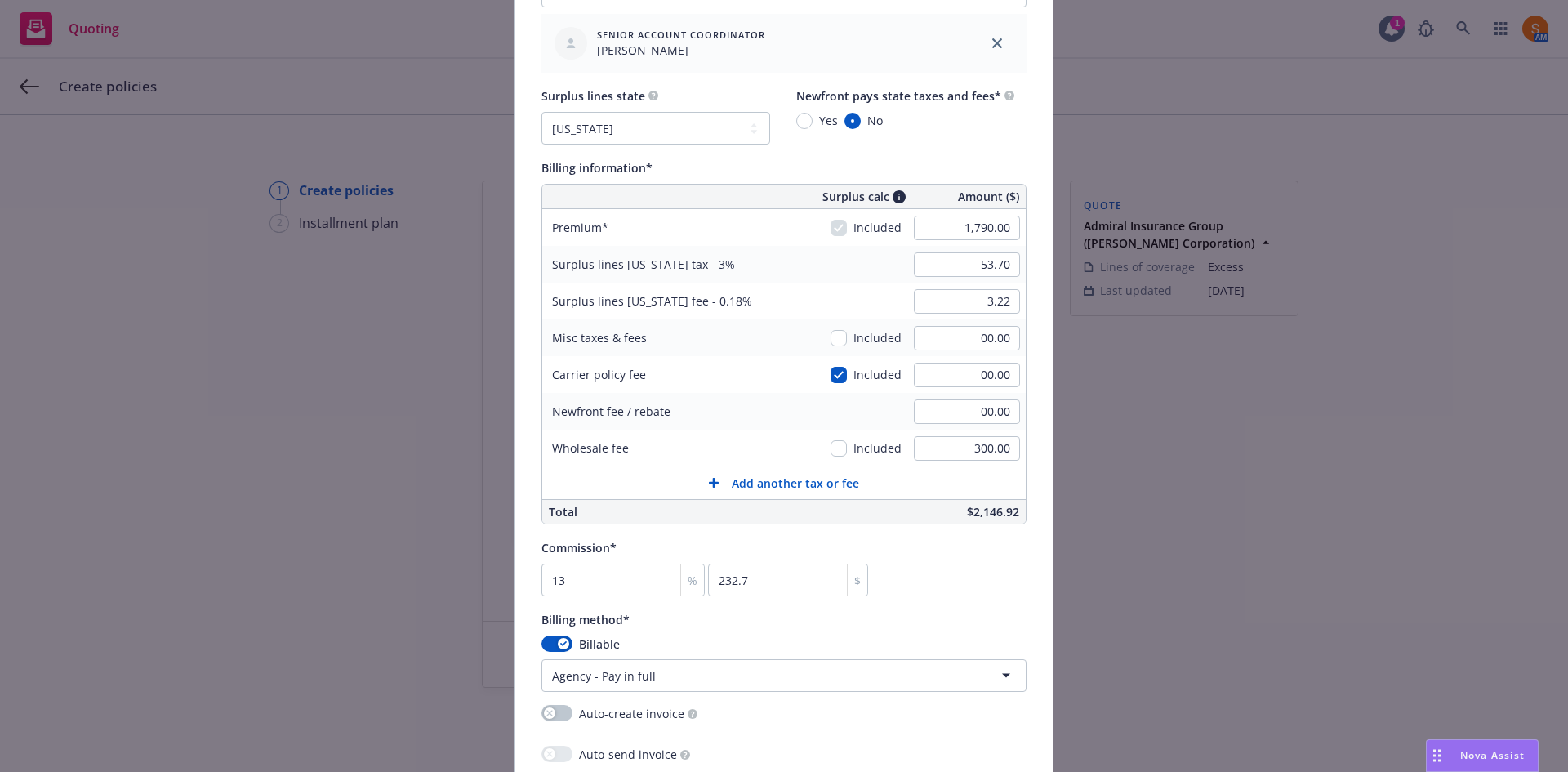
scroll to position [918, 0]
type input "AN1358444"
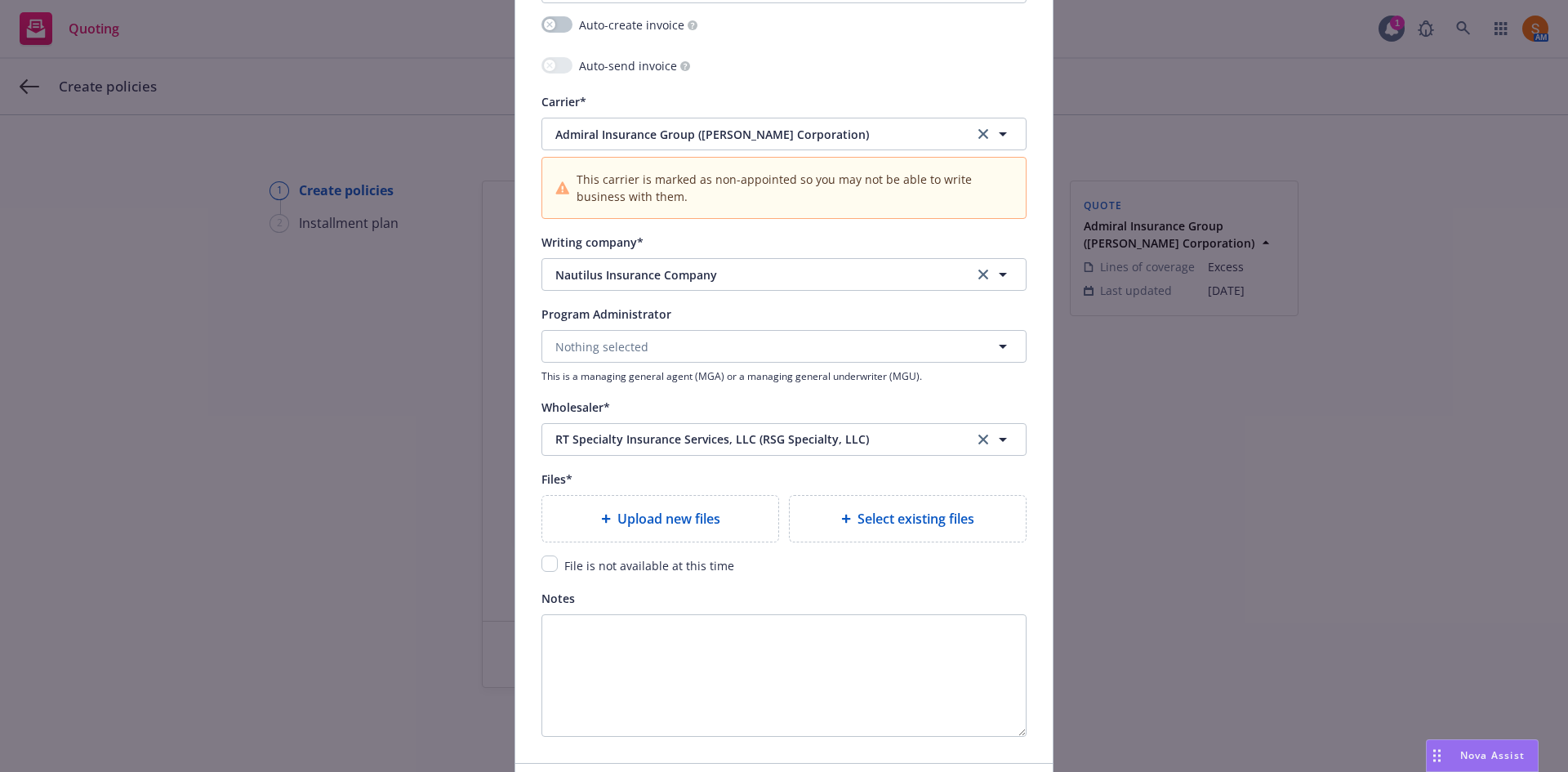
scroll to position [1631, 0]
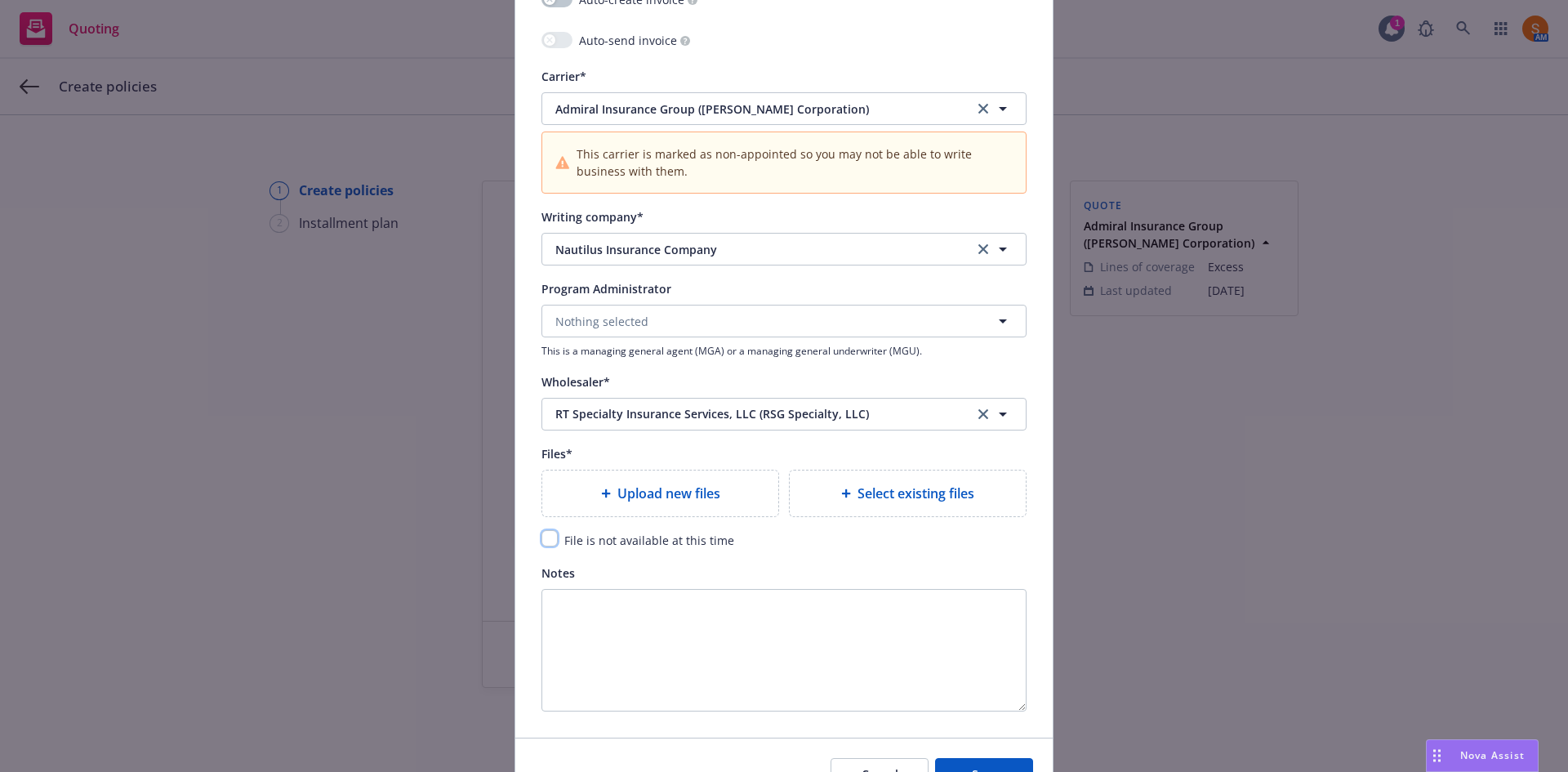
click at [549, 541] on input "checkbox" at bounding box center [549, 538] width 17 height 17
checkbox input "true"
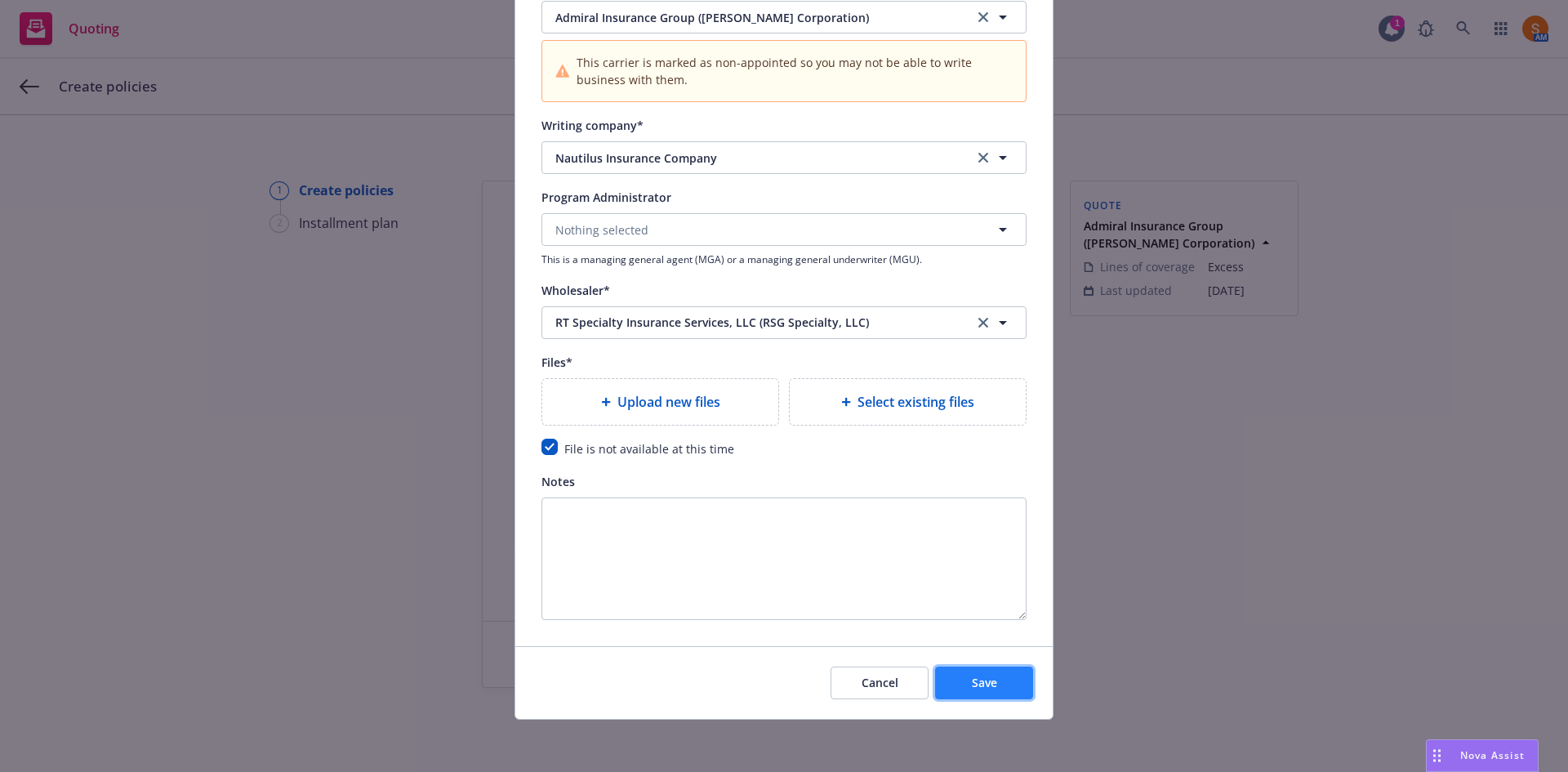
click at [976, 685] on span "Save" at bounding box center [984, 683] width 25 height 16
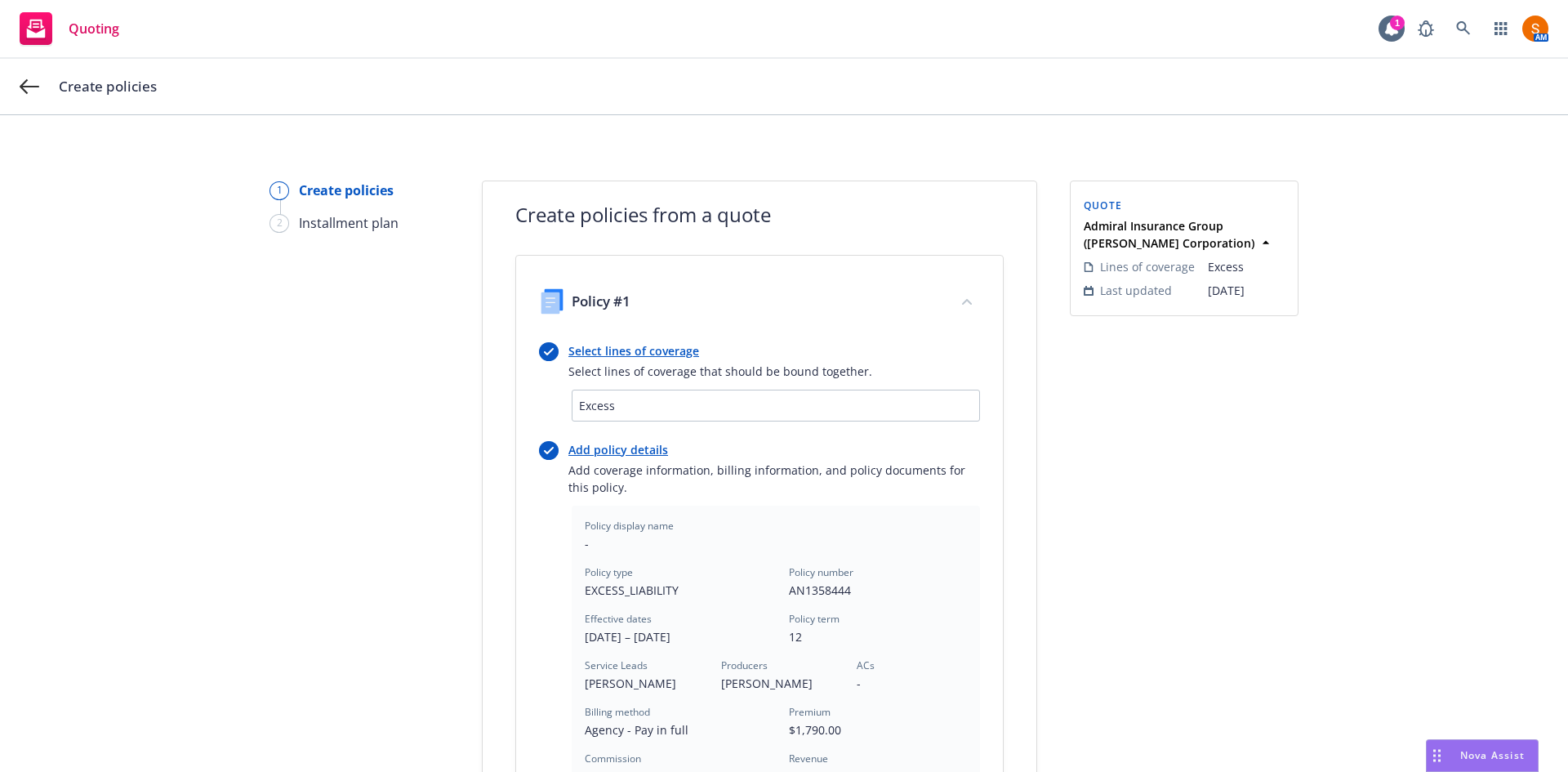
scroll to position [415, 0]
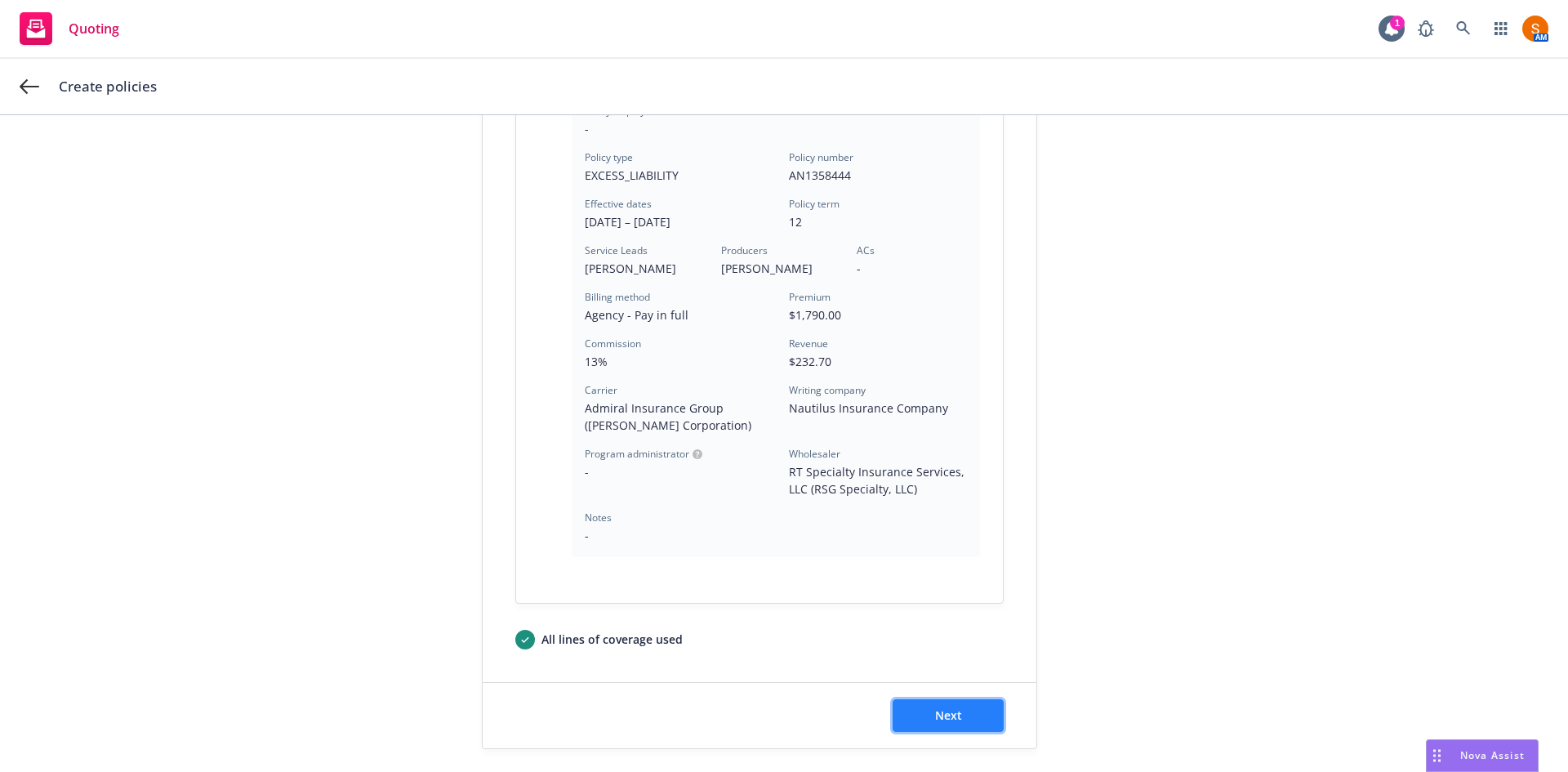
click at [948, 722] on span "Next" at bounding box center [949, 715] width 27 height 16
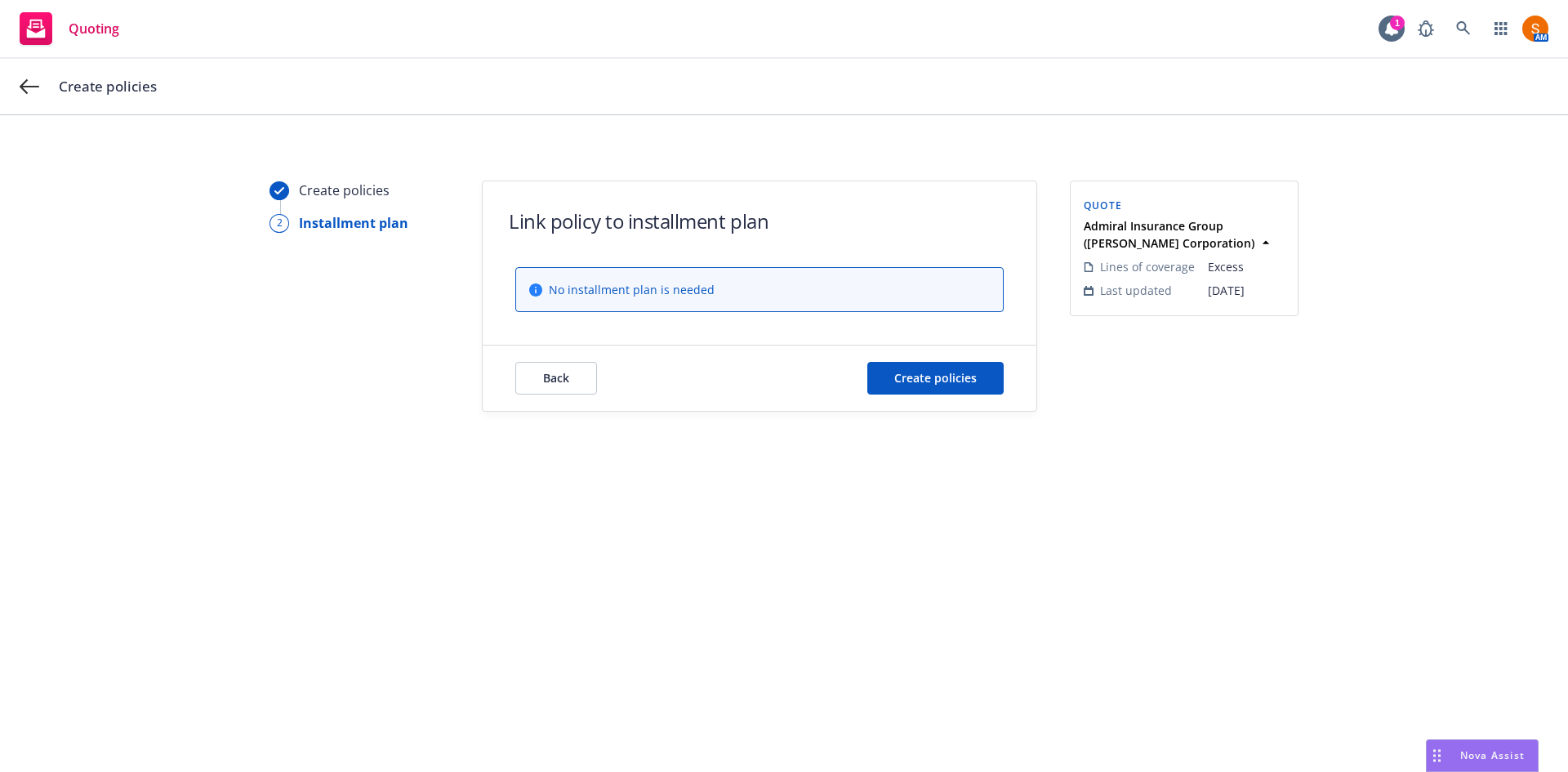
scroll to position [0, 0]
click at [940, 364] on button "Create policies" at bounding box center [935, 377] width 136 height 32
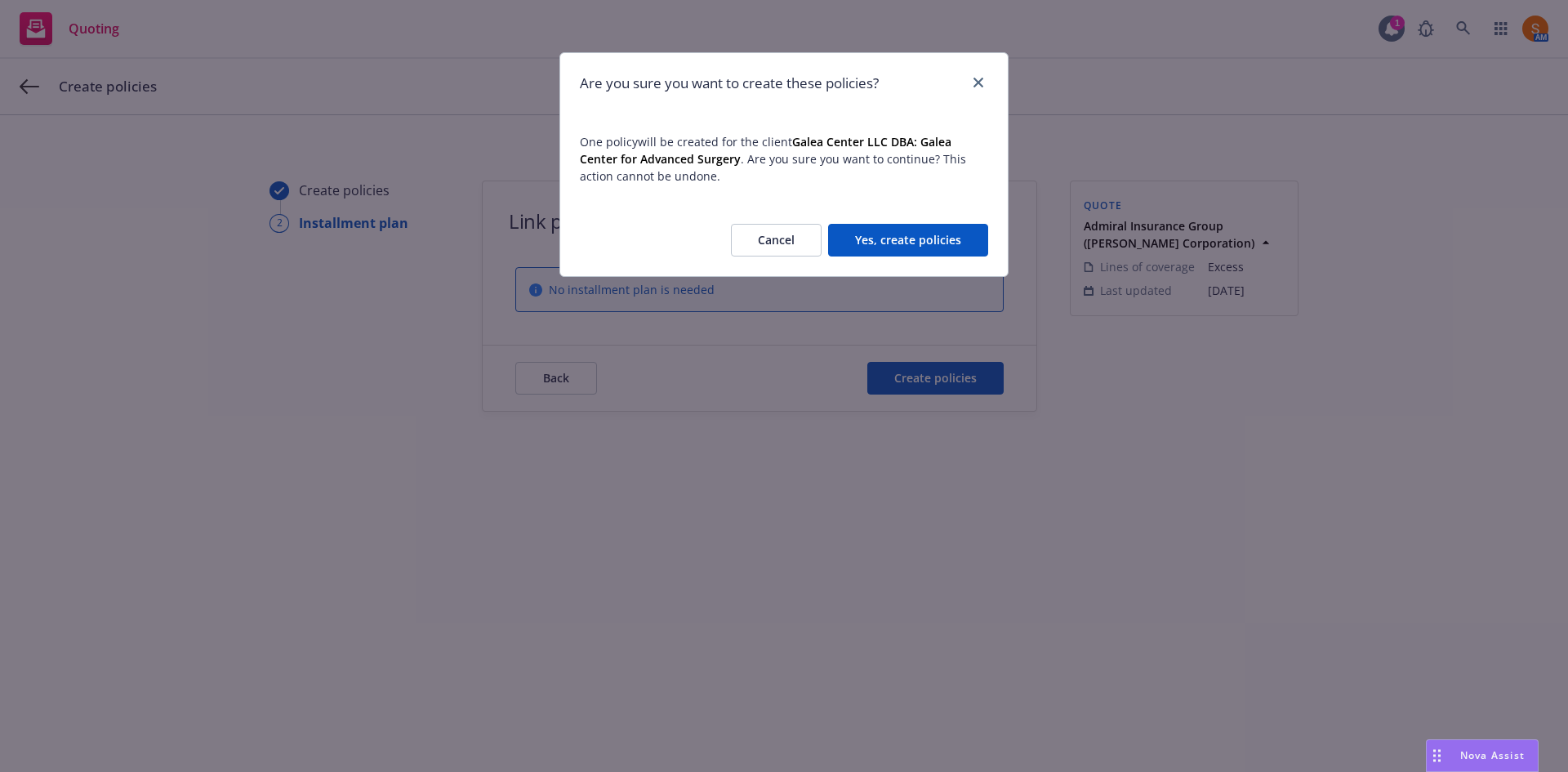
click at [902, 239] on button "Yes, create policies" at bounding box center [908, 239] width 160 height 32
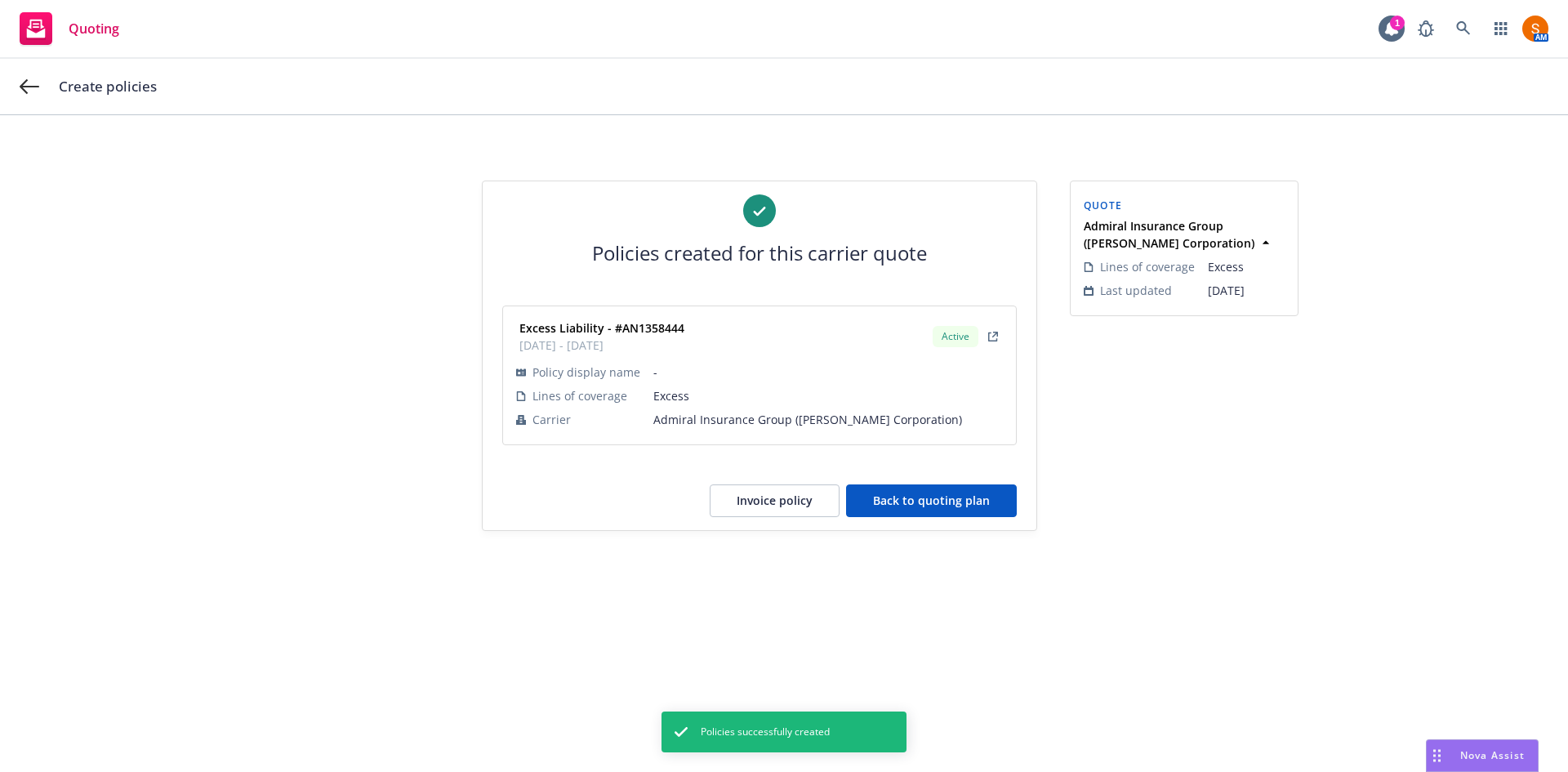
click at [907, 493] on button "Back to quoting plan" at bounding box center [931, 501] width 170 height 32
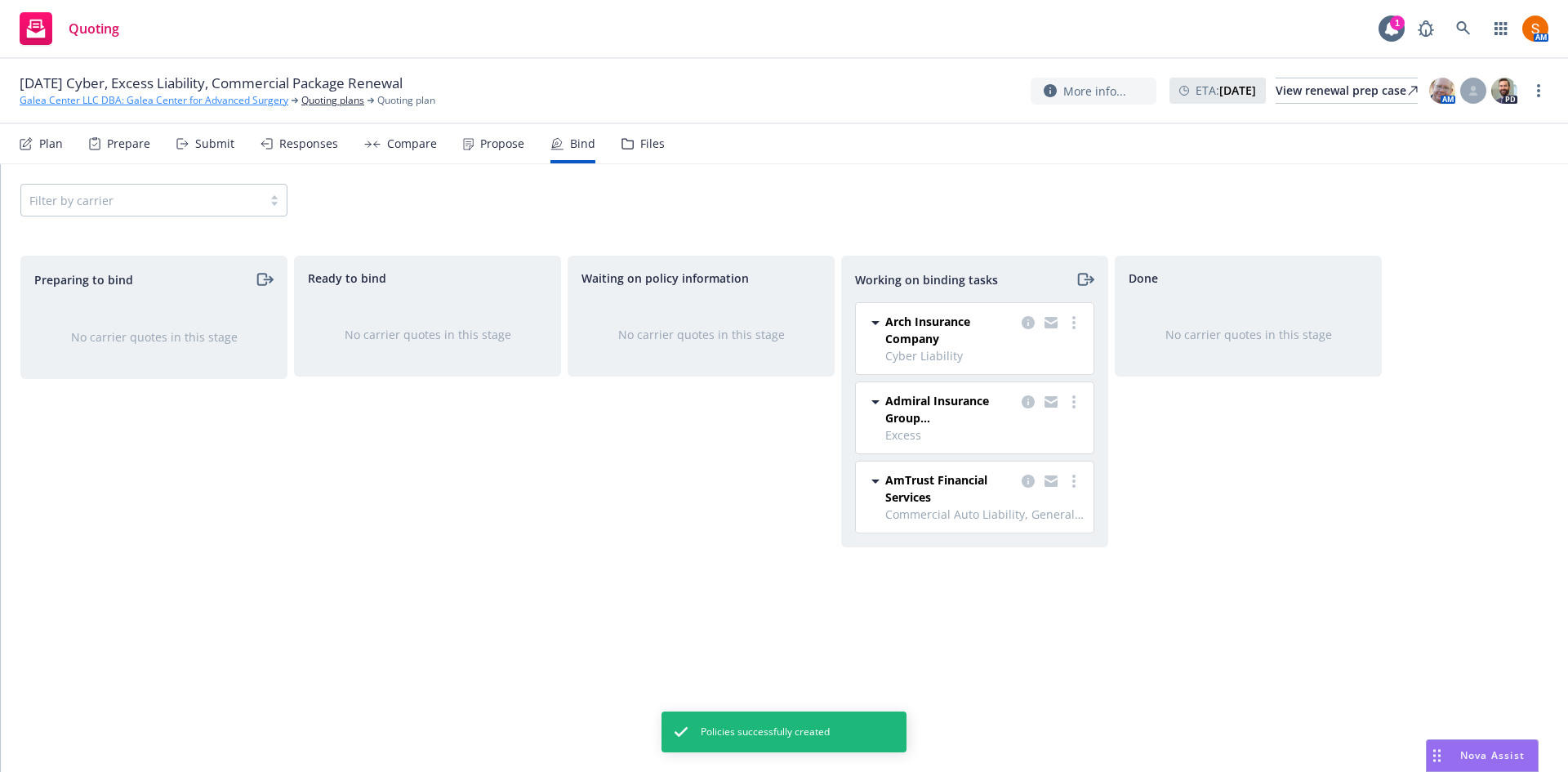
click at [186, 105] on link "Galea Center LLC DBA: Galea Center for Advanced Surgery" at bounding box center [154, 100] width 268 height 15
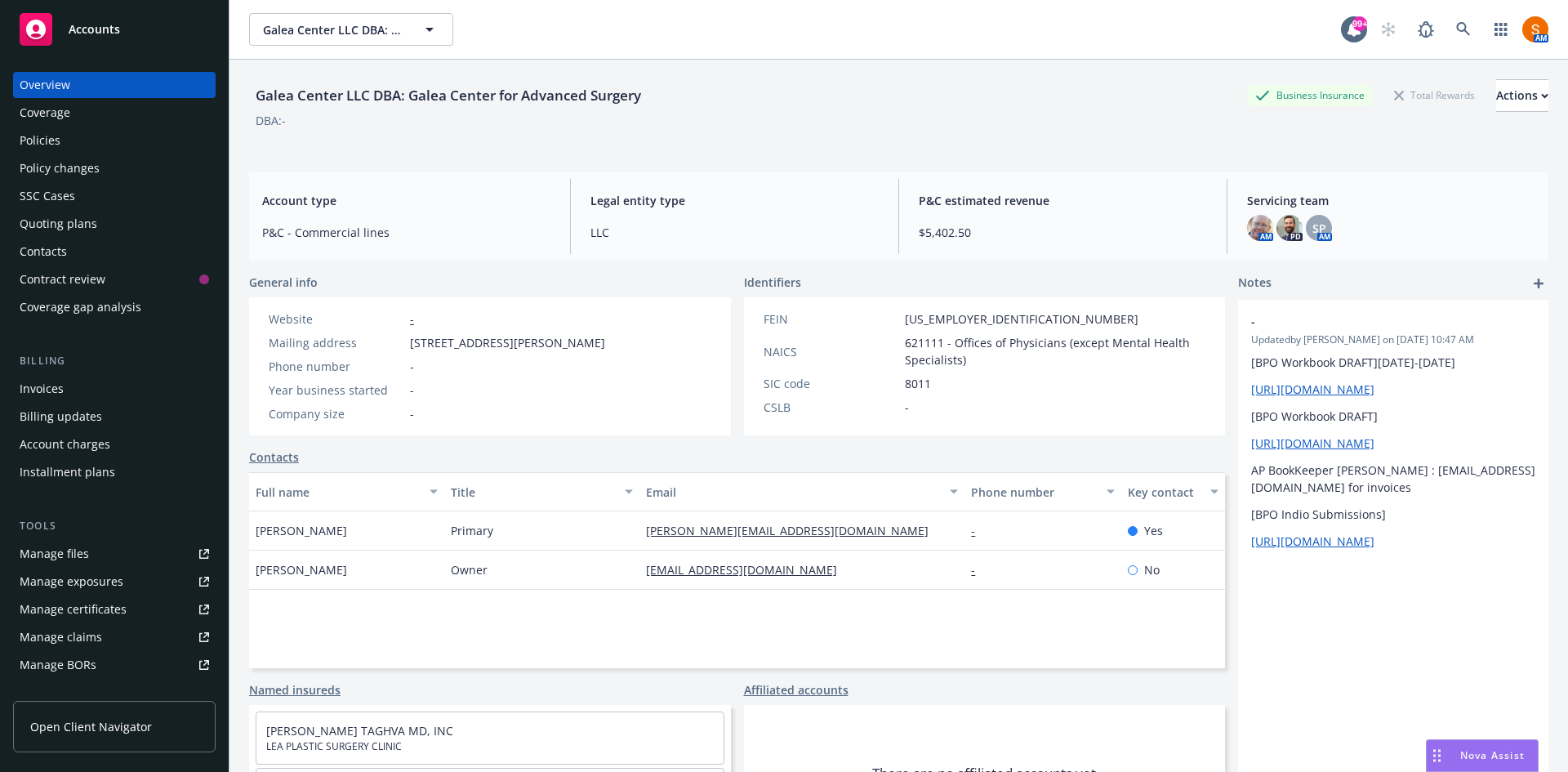
click at [42, 384] on div "Invoices" at bounding box center [41, 389] width 44 height 26
